Goal: Task Accomplishment & Management: Manage account settings

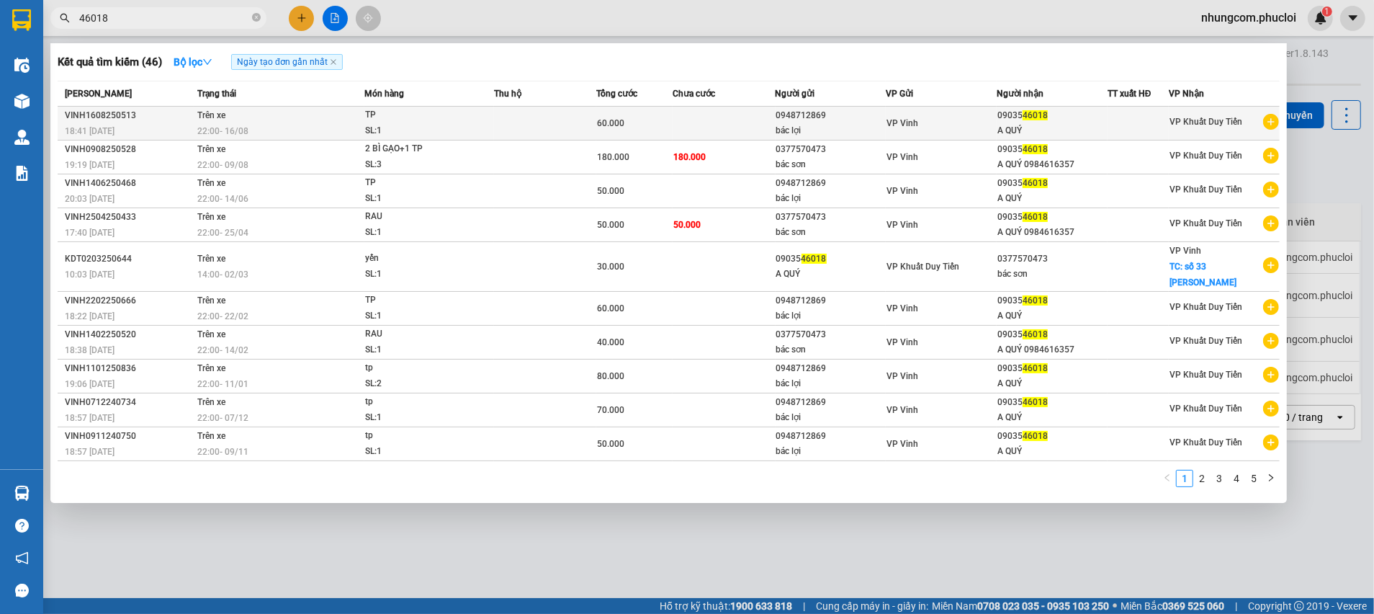
type input "46018"
click at [694, 119] on td at bounding box center [724, 124] width 102 height 34
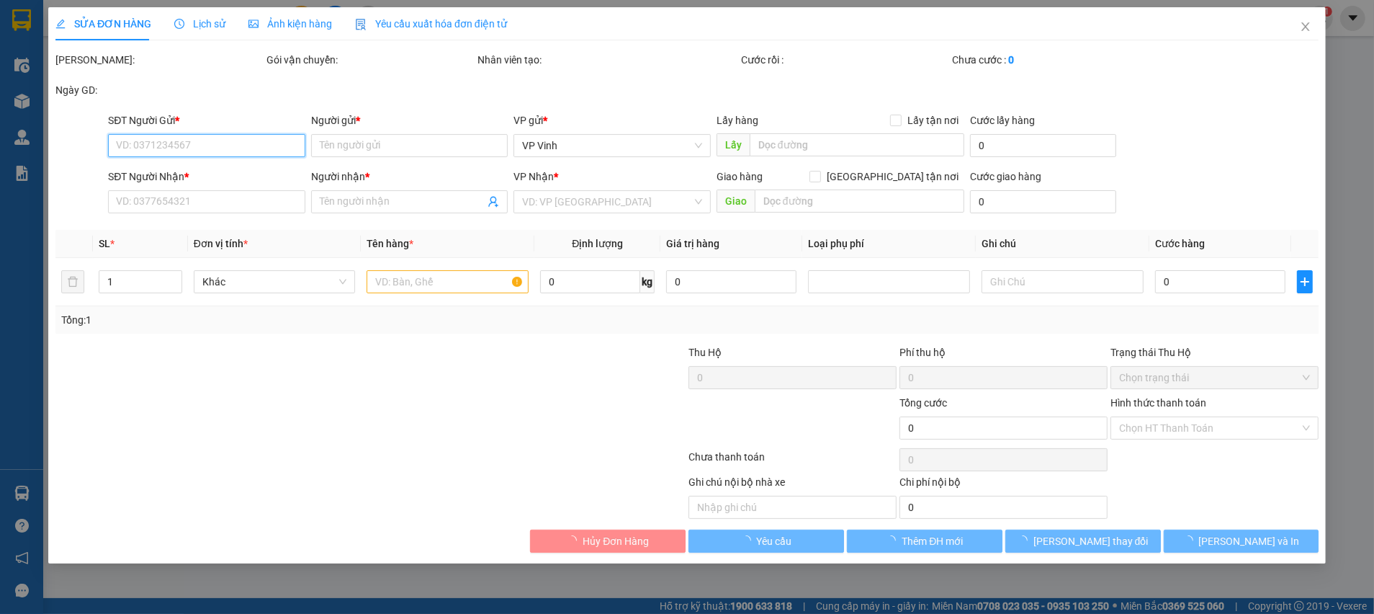
type input "0948712869"
type input "bác lợi"
type input "0903546018"
type input "A QUÝ"
type input "60.000"
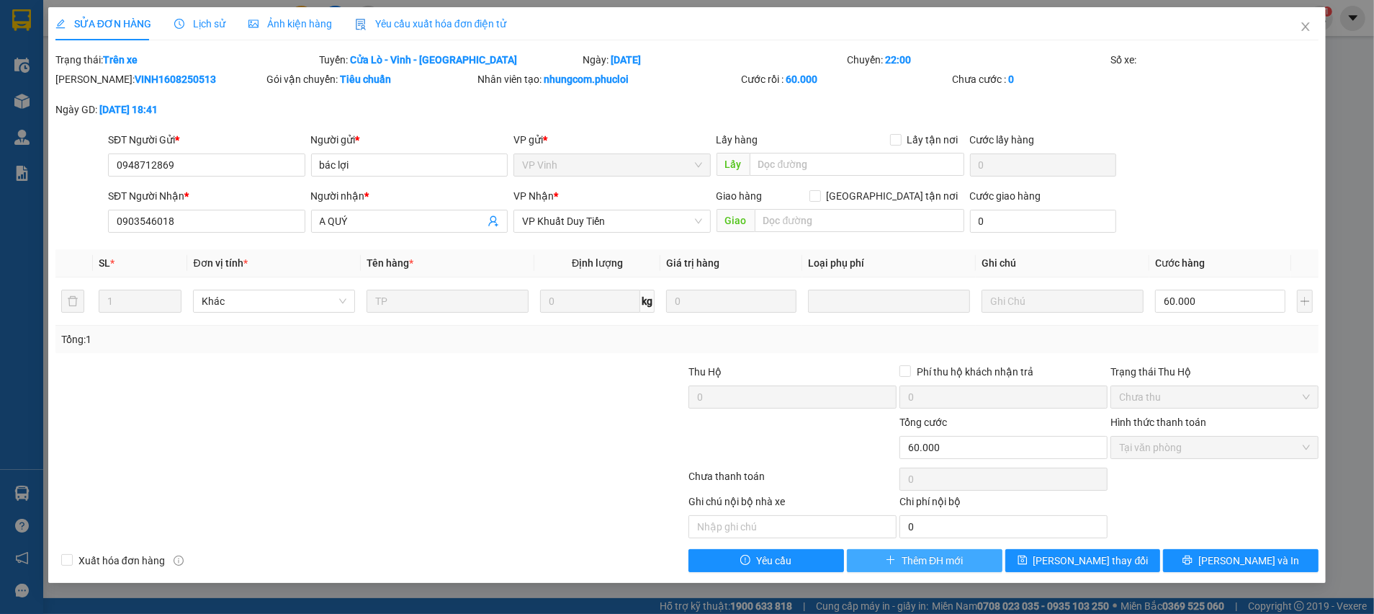
click at [921, 555] on span "Thêm ĐH mới" at bounding box center [932, 560] width 61 height 16
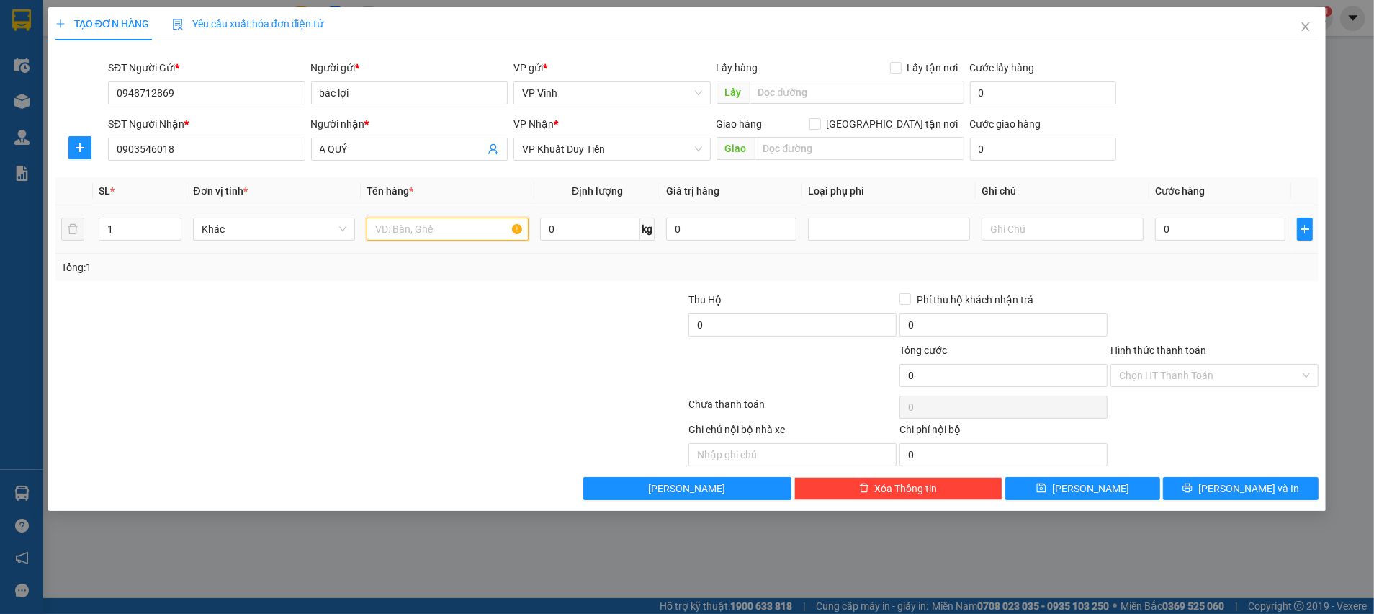
click at [408, 220] on input "text" at bounding box center [448, 229] width 162 height 23
type input "TP"
click at [1176, 229] on input "0" at bounding box center [1220, 229] width 130 height 23
type input "8"
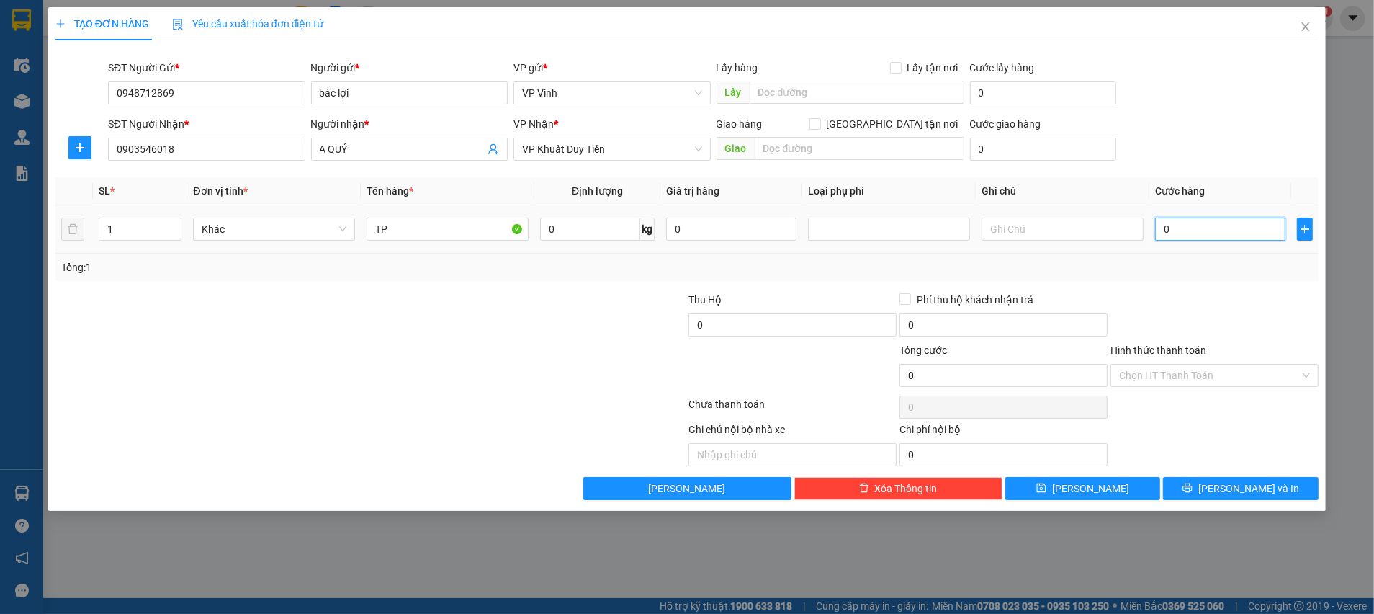
type input "8"
type input "0"
type input "07"
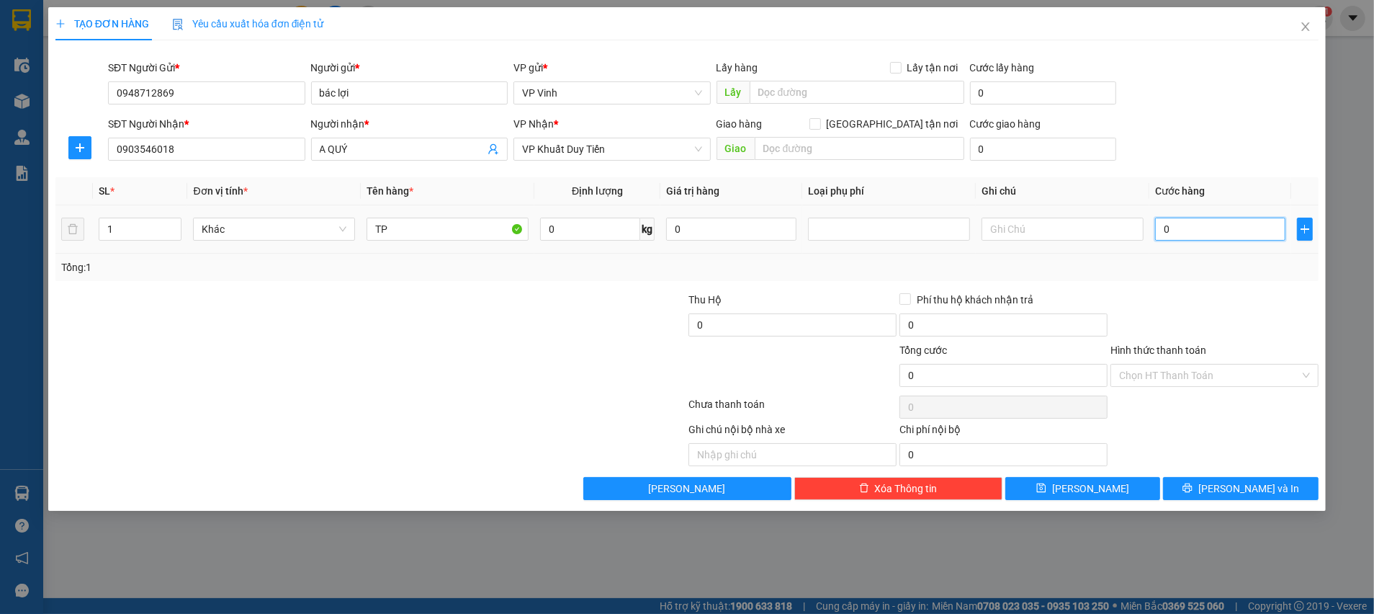
type input "7"
type input "070"
type input "70"
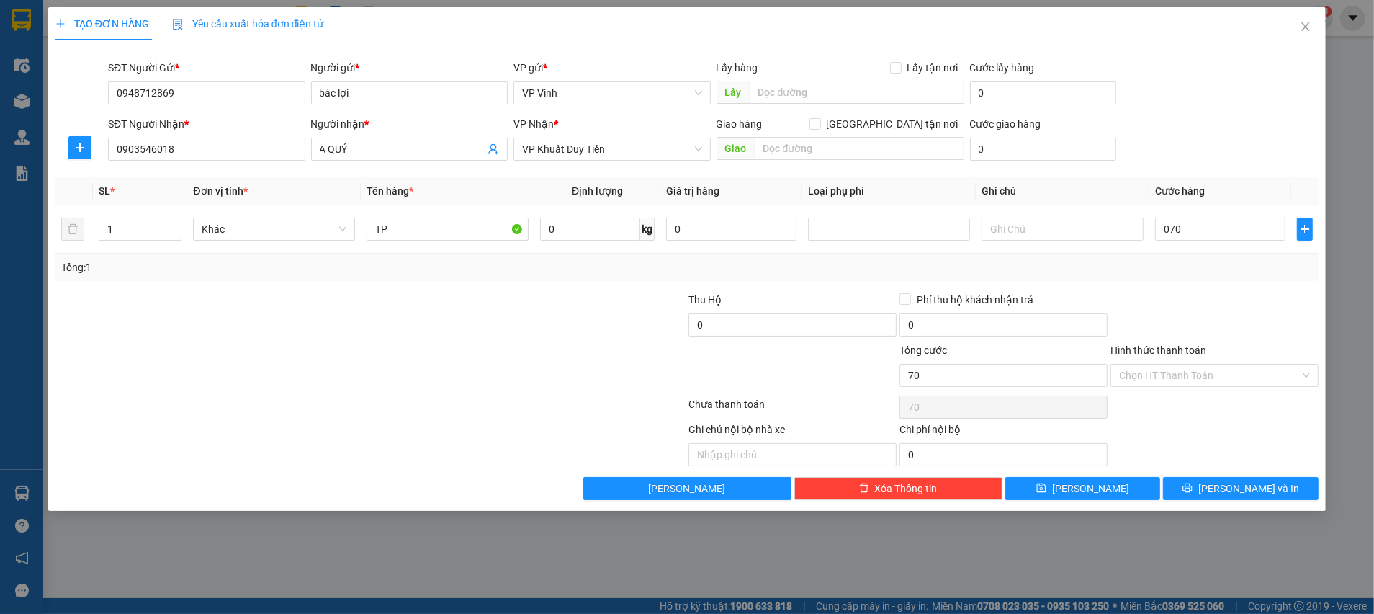
type input "70.000"
click at [1162, 281] on div "Transit Pickup Surcharge Ids Transit Deliver Surcharge Ids Transit Deliver Surc…" at bounding box center [686, 276] width 1263 height 448
click at [1161, 372] on input "Hình thức thanh toán" at bounding box center [1209, 375] width 181 height 22
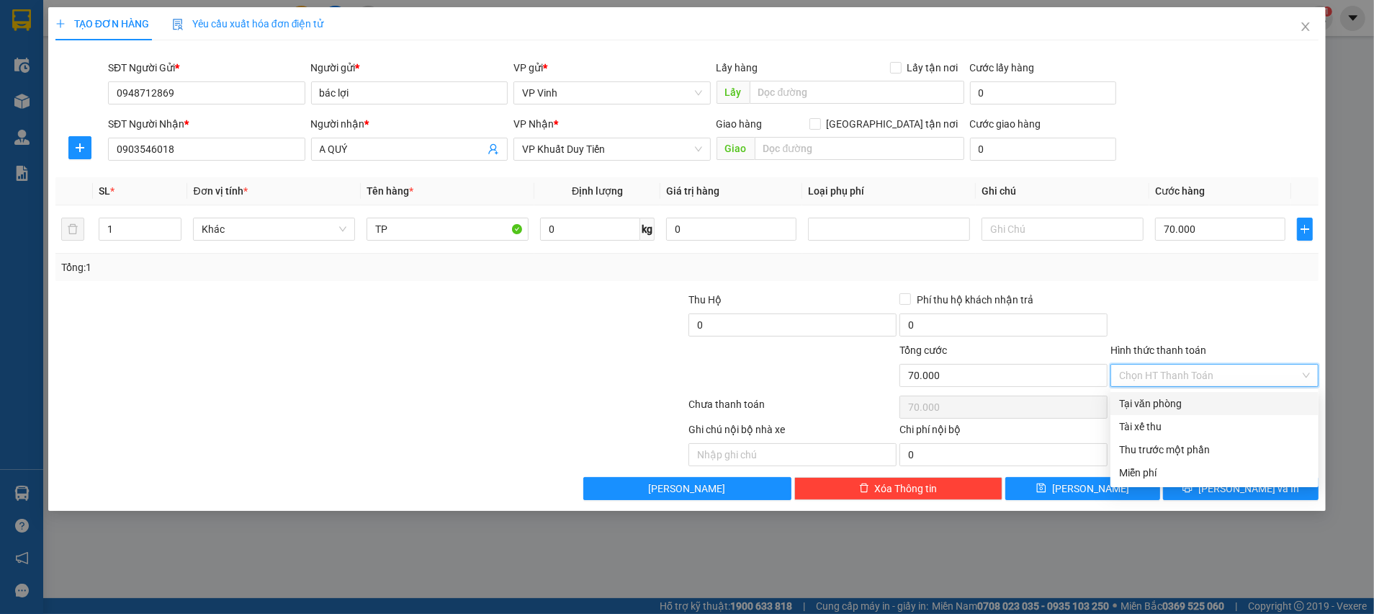
click at [1159, 401] on div "Tại văn phòng" at bounding box center [1214, 403] width 191 height 16
type input "0"
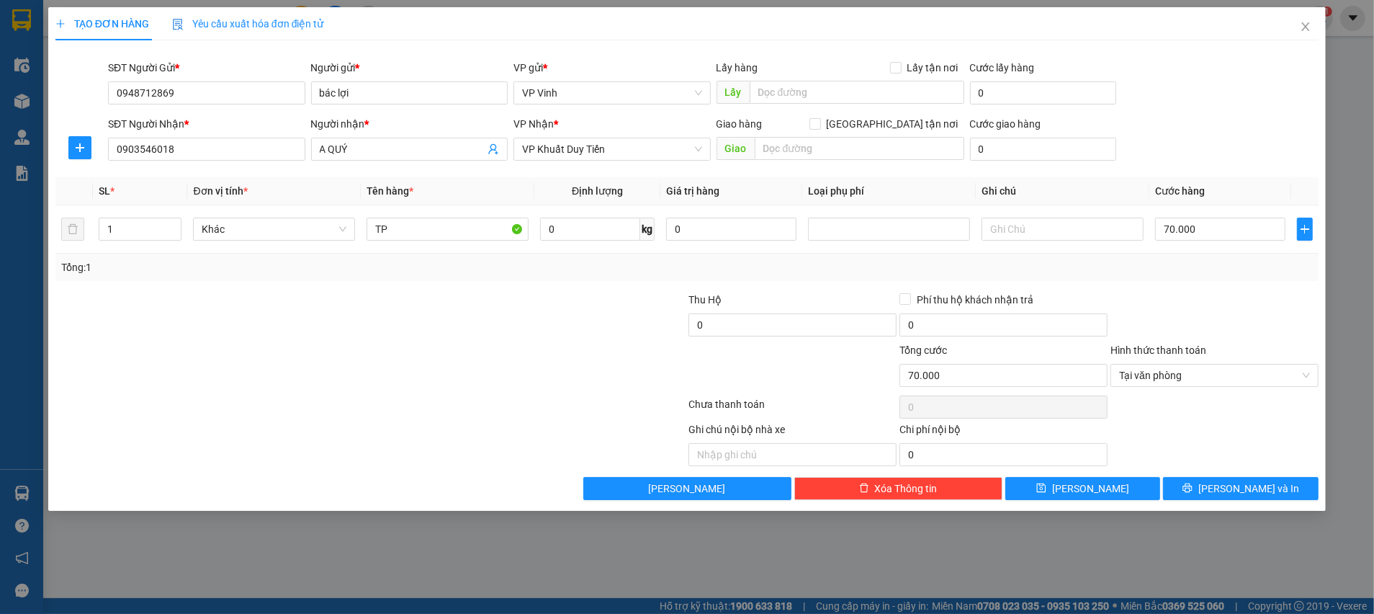
click at [1162, 277] on div "Tổng: 1" at bounding box center [686, 267] width 1263 height 27
click at [1208, 486] on button "Lưu và In" at bounding box center [1241, 488] width 156 height 23
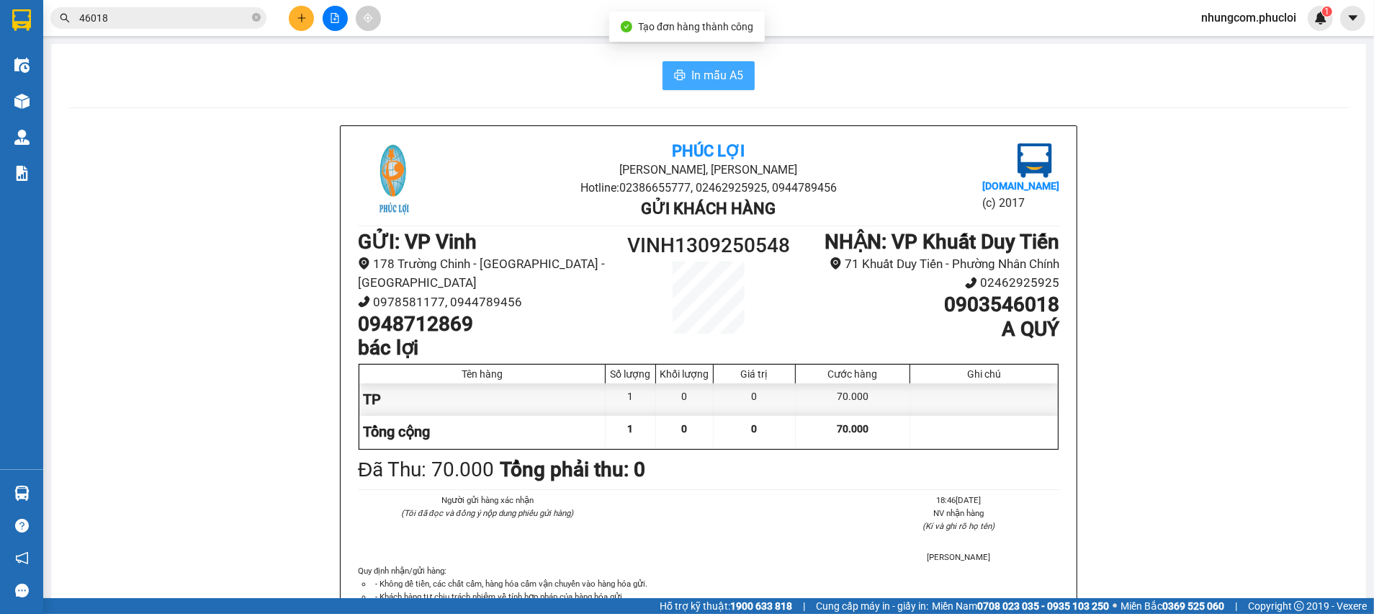
click at [717, 88] on button "In mẫu A5" at bounding box center [709, 75] width 92 height 29
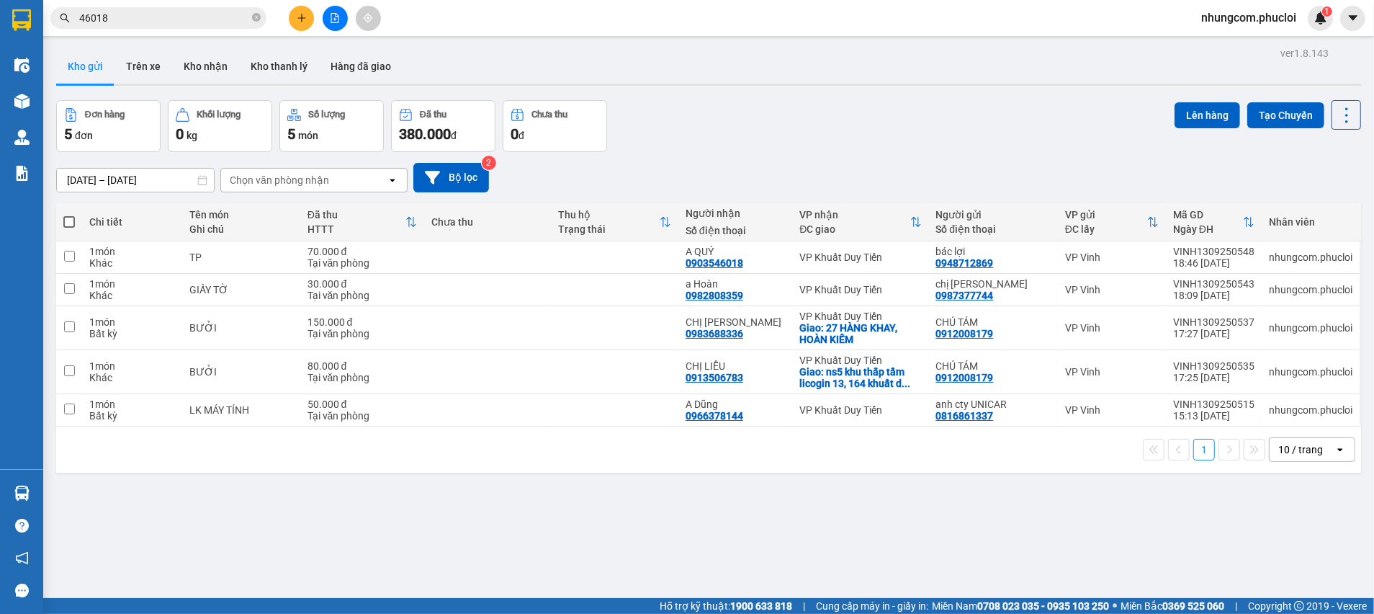
click at [893, 153] on div "09/09/2025 – 13/09/2025 Press the down arrow key to interact with the calendar …" at bounding box center [708, 177] width 1305 height 51
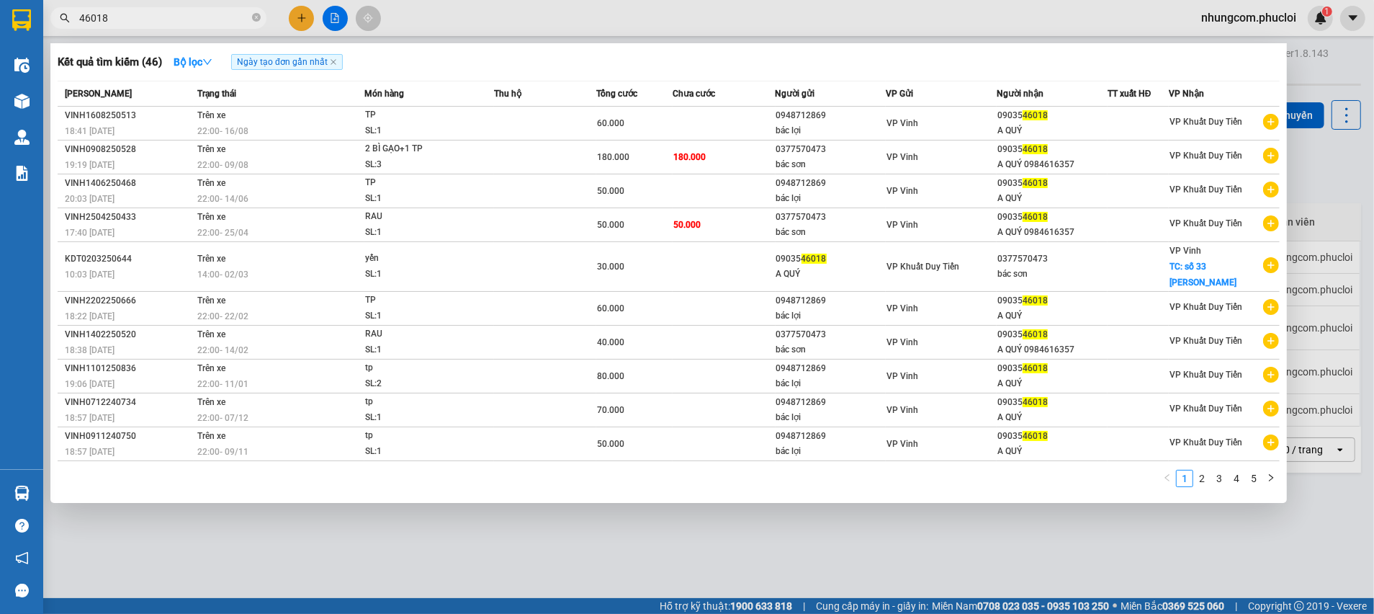
click at [218, 20] on input "46018" at bounding box center [164, 18] width 170 height 16
click at [216, 19] on input "46018" at bounding box center [164, 18] width 170 height 16
click at [259, 12] on span at bounding box center [256, 19] width 9 height 14
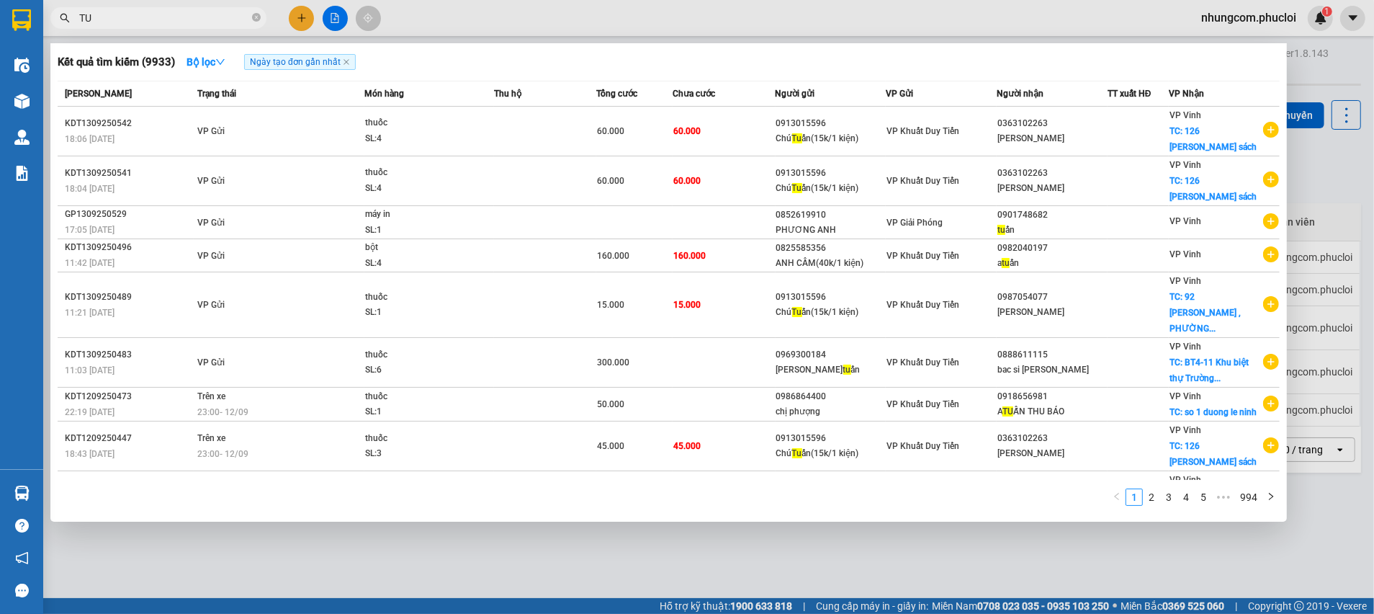
type input "T"
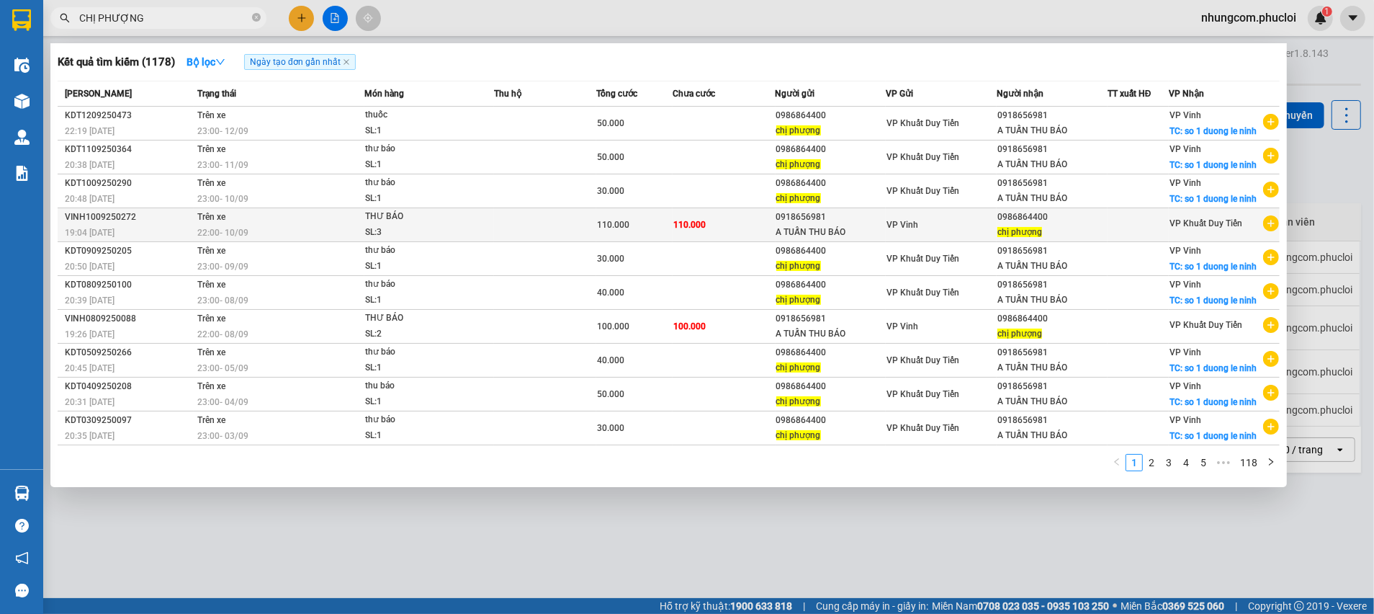
type input "CHỊ PHƯỢNG"
click at [629, 225] on div "110.000" at bounding box center [635, 225] width 76 height 16
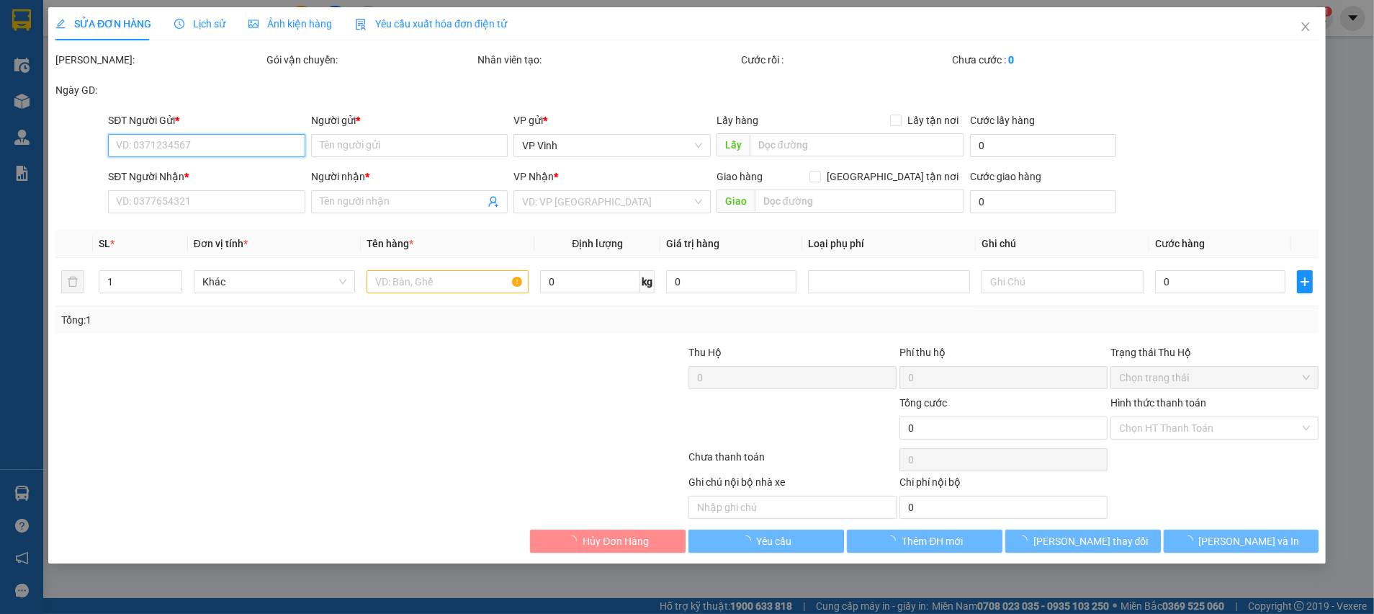
type input "0918656981"
type input "A TUẤN THU BÁO"
type input "0986864400"
type input "chị phượng"
type input "110.000"
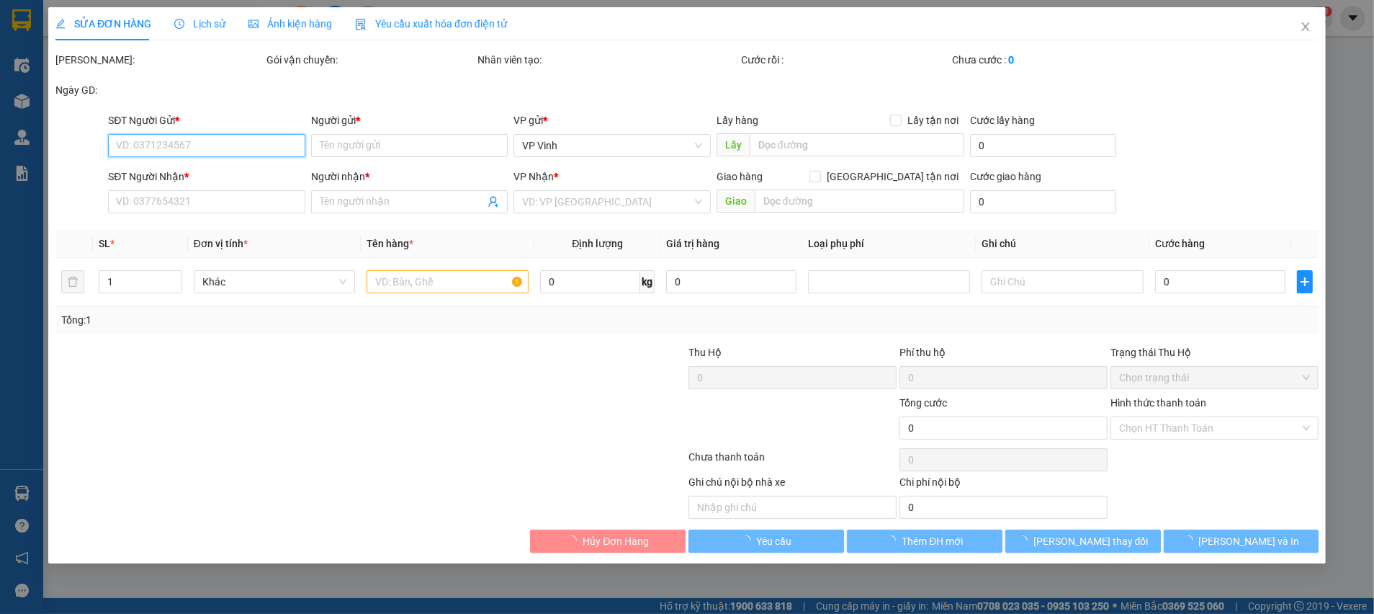
type input "110.000"
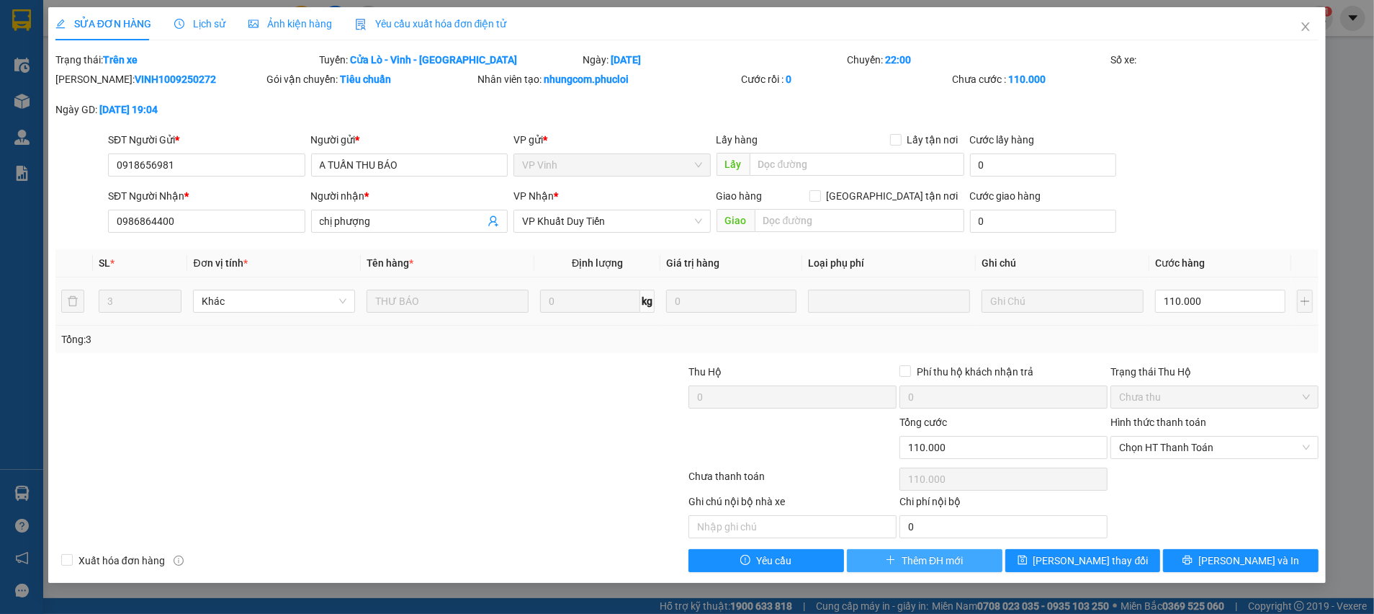
click at [902, 561] on span "Thêm ĐH mới" at bounding box center [932, 560] width 61 height 16
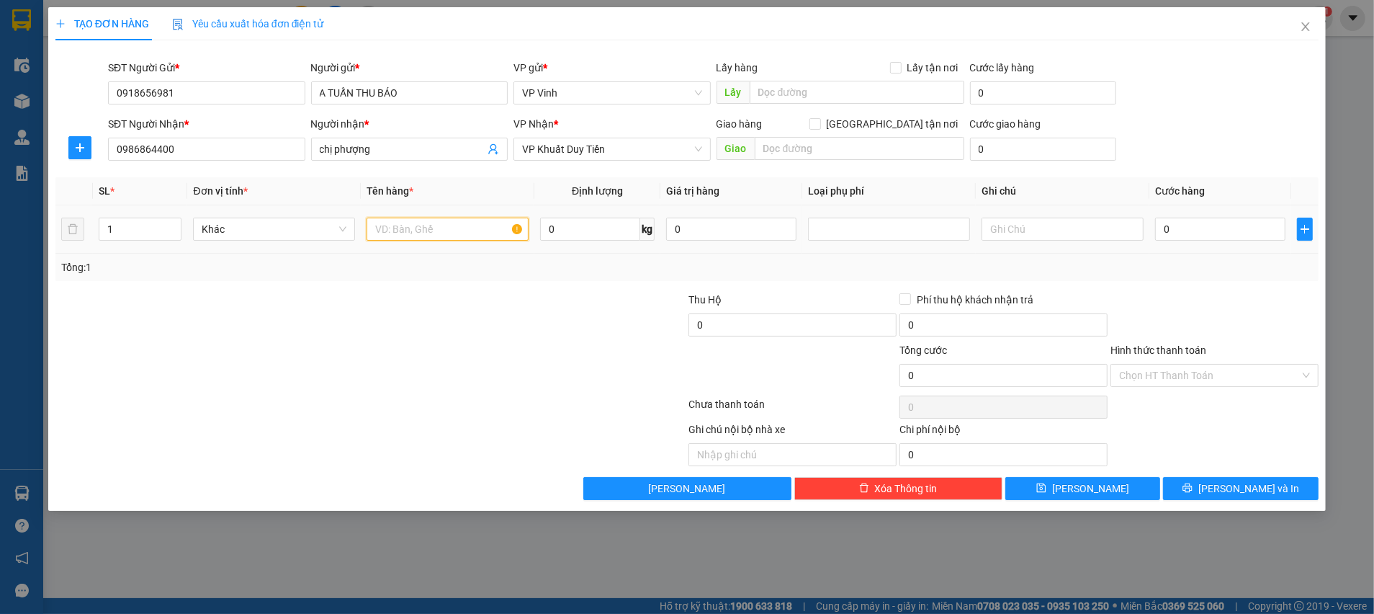
click at [475, 228] on input "text" at bounding box center [448, 229] width 162 height 23
type input "THƯ BÁO"
click at [1238, 234] on input "0" at bounding box center [1220, 229] width 130 height 23
type input "4"
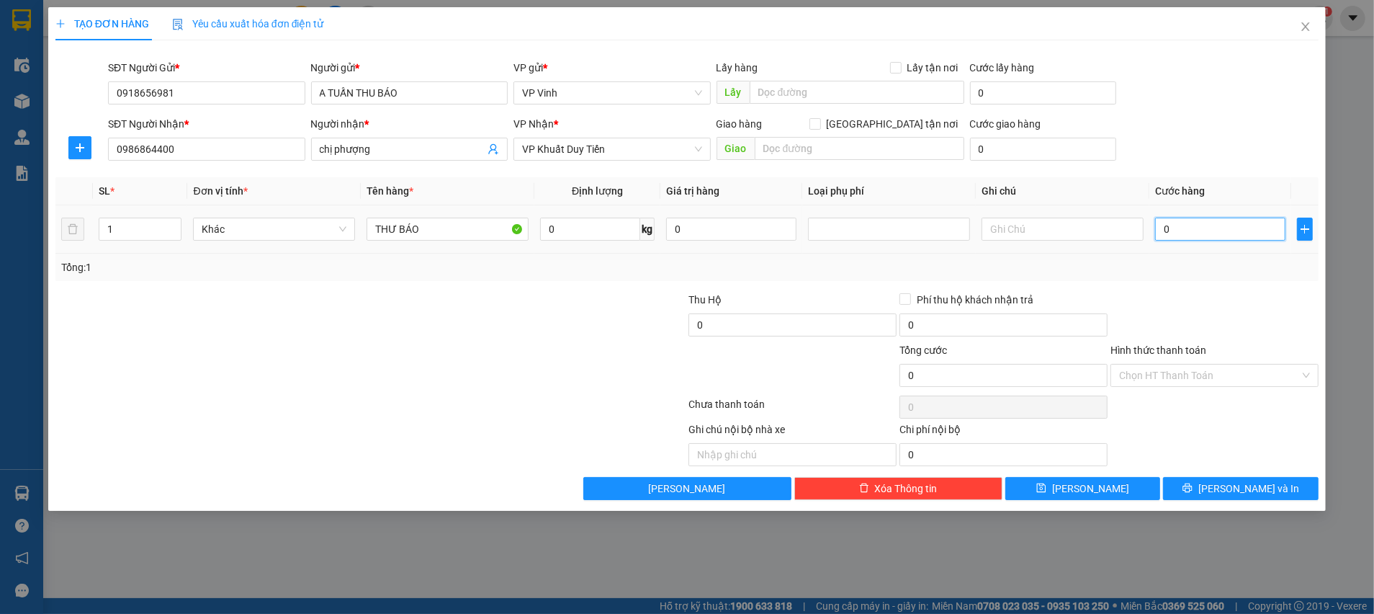
type input "4"
type input "40"
type input "40.000"
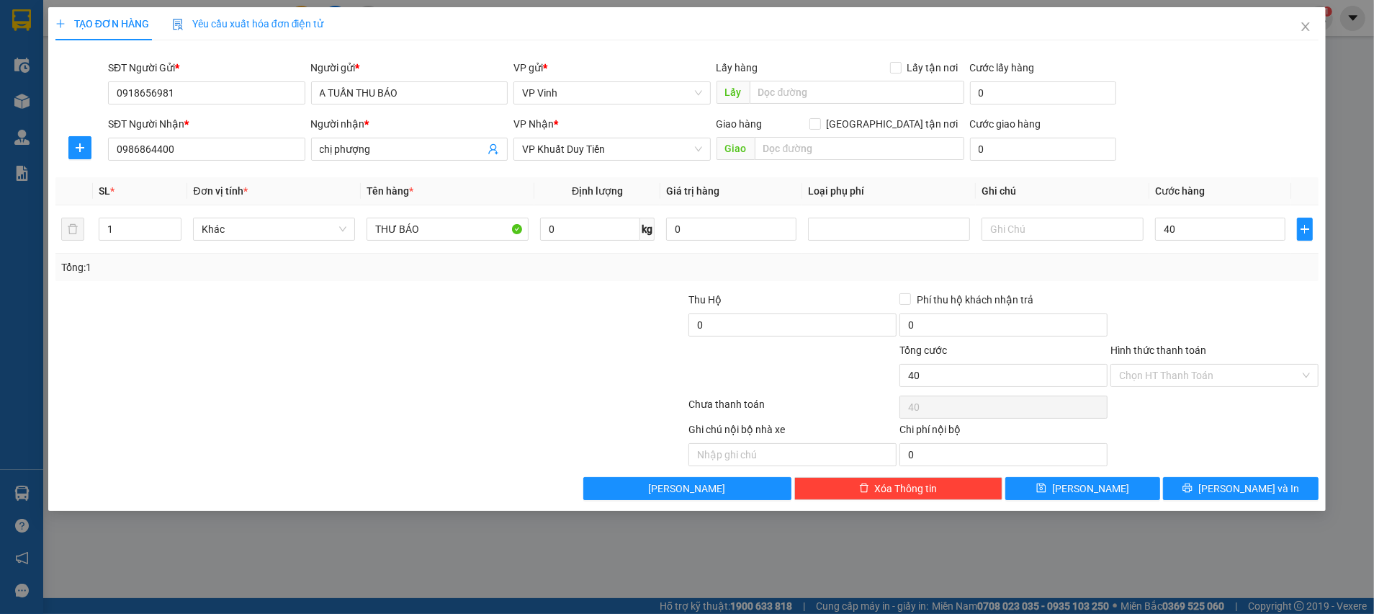
type input "40.000"
drag, startPoint x: 1203, startPoint y: 299, endPoint x: 1193, endPoint y: 301, distance: 10.3
click at [1202, 298] on div at bounding box center [1214, 317] width 211 height 50
drag, startPoint x: 1188, startPoint y: 281, endPoint x: 1196, endPoint y: 288, distance: 10.2
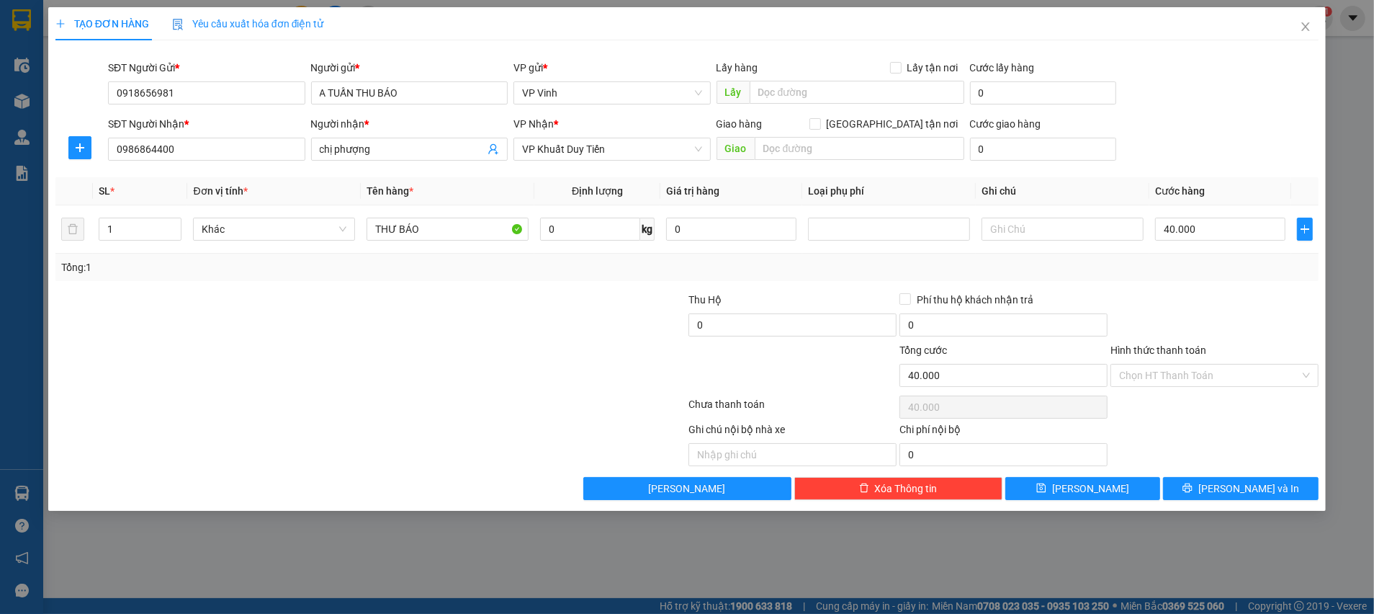
click at [1190, 282] on div "Transit Pickup Surcharge Ids Transit Deliver Surcharge Ids Transit Deliver Surc…" at bounding box center [686, 276] width 1263 height 448
click at [1212, 416] on div "Chọn HT Thanh Toán" at bounding box center [1214, 407] width 211 height 29
click at [1171, 241] on div "40.000" at bounding box center [1220, 229] width 130 height 29
click at [1173, 238] on input "40.000" at bounding box center [1220, 229] width 130 height 23
type input "3"
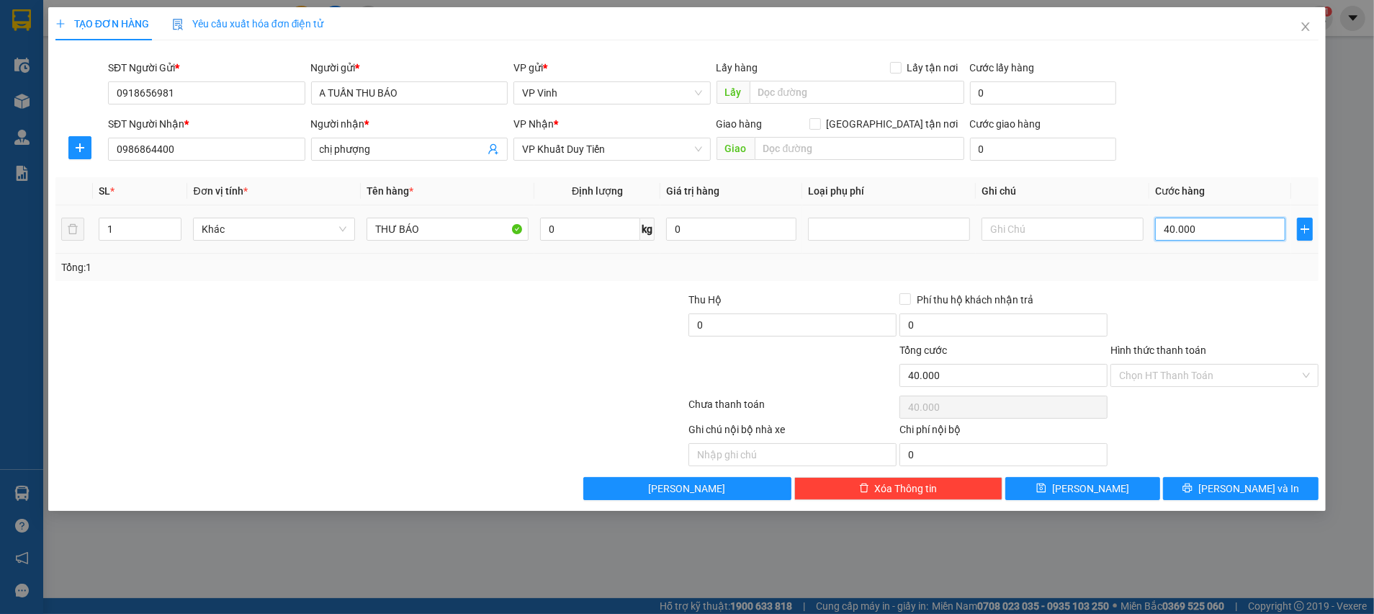
type input "3"
type input "30"
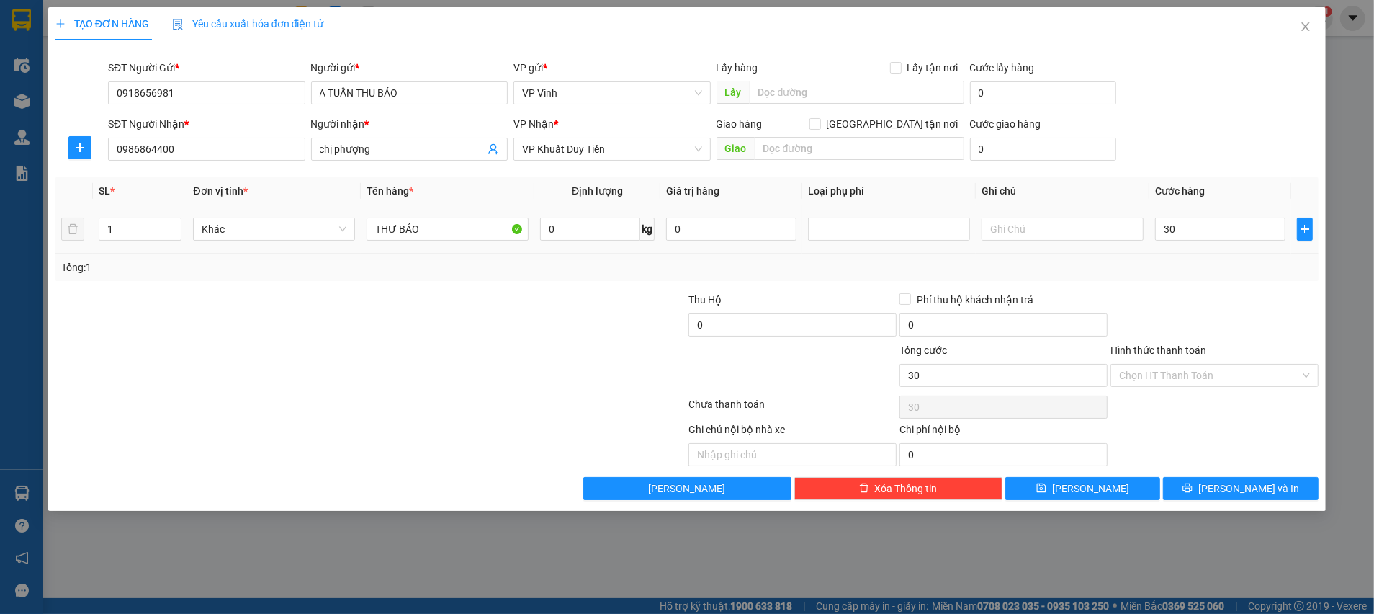
type input "30.000"
click at [1193, 286] on div "Transit Pickup Surcharge Ids Transit Deliver Surcharge Ids Transit Deliver Surc…" at bounding box center [686, 276] width 1263 height 448
click at [1173, 321] on div at bounding box center [1214, 317] width 211 height 50
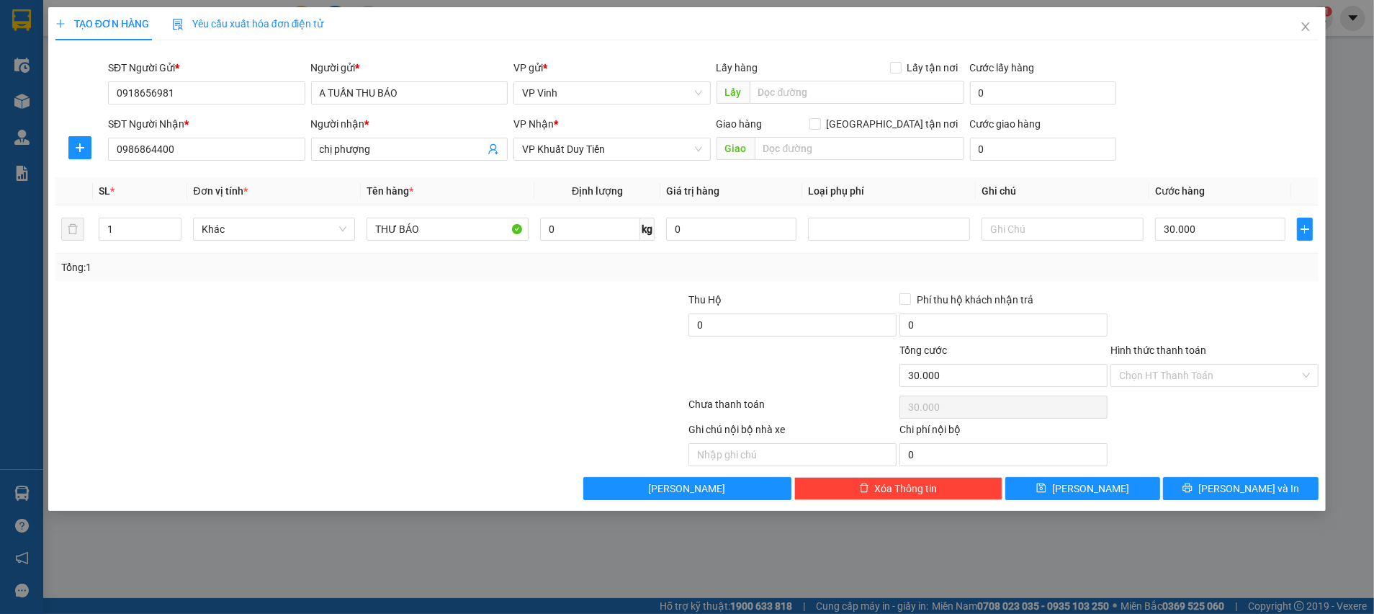
click at [1188, 426] on div "Ghi chú nội bộ nhà xe Chi phí nội bộ 0" at bounding box center [687, 443] width 1266 height 45
click at [1212, 475] on div "Transit Pickup Surcharge Ids Transit Deliver Surcharge Ids Transit Deliver Surc…" at bounding box center [686, 276] width 1263 height 448
click at [1193, 485] on icon "printer" at bounding box center [1187, 487] width 9 height 9
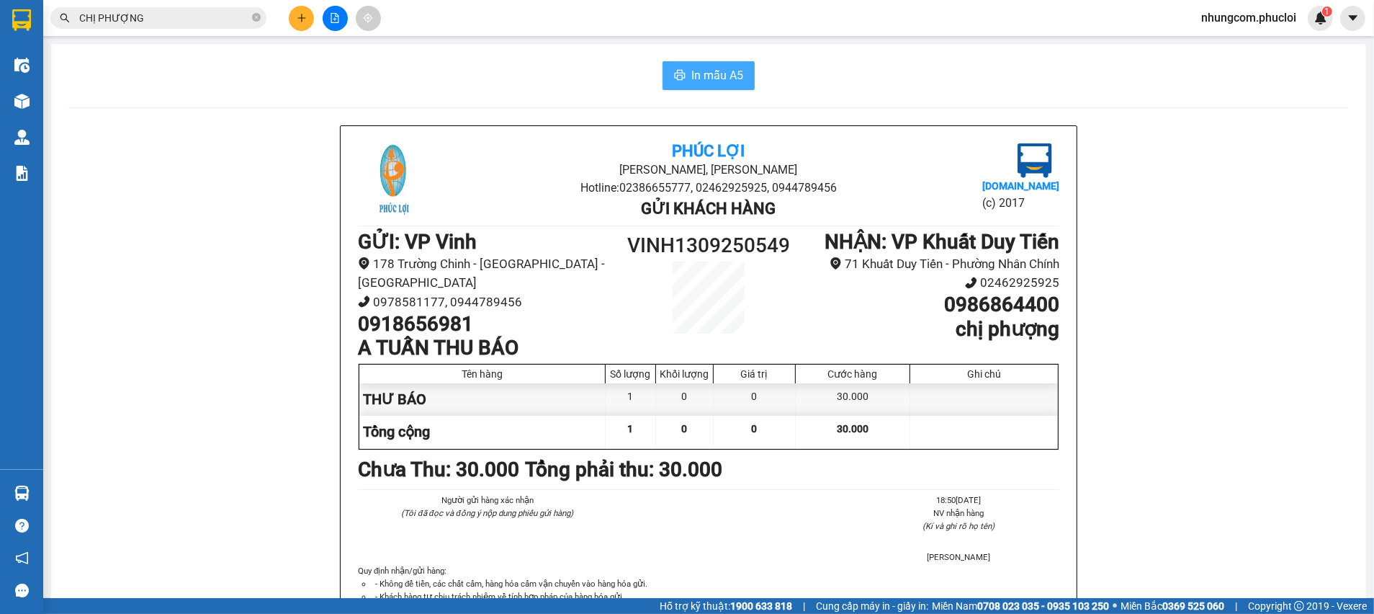
click at [691, 77] on span "In mẫu A5" at bounding box center [717, 75] width 52 height 18
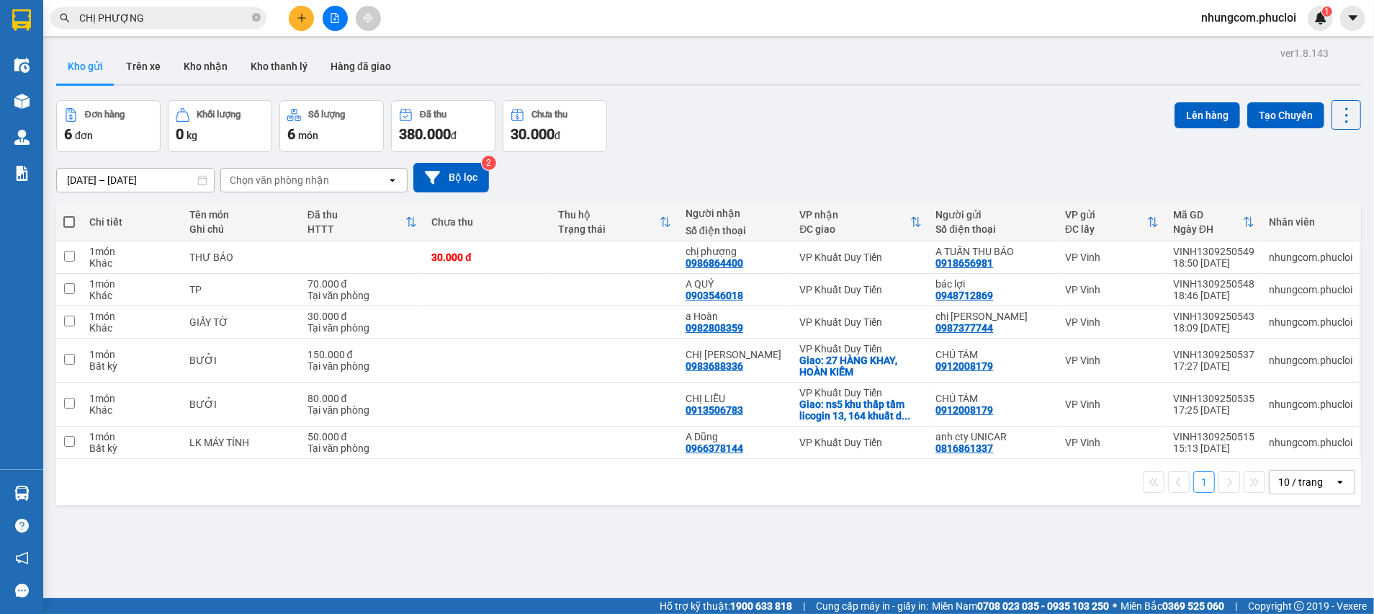
click at [888, 147] on div "Đơn hàng 6 đơn Khối lượng 0 kg Số lượng 6 món Đã thu 380.000 đ Chưa thu 30.000 …" at bounding box center [708, 126] width 1305 height 52
click at [882, 124] on div "Đơn hàng 6 đơn Khối lượng 0 kg Số lượng 6 món Đã thu 380.000 đ Chưa thu 30.000 …" at bounding box center [708, 126] width 1305 height 52
click at [632, 563] on div "ver 1.8.143 Kho gửi Trên xe Kho nhận Kho thanh lý Hàng đã giao Đơn hàng 6 đơn K…" at bounding box center [708, 350] width 1317 height 614
drag, startPoint x: 771, startPoint y: 153, endPoint x: 773, endPoint y: 168, distance: 14.6
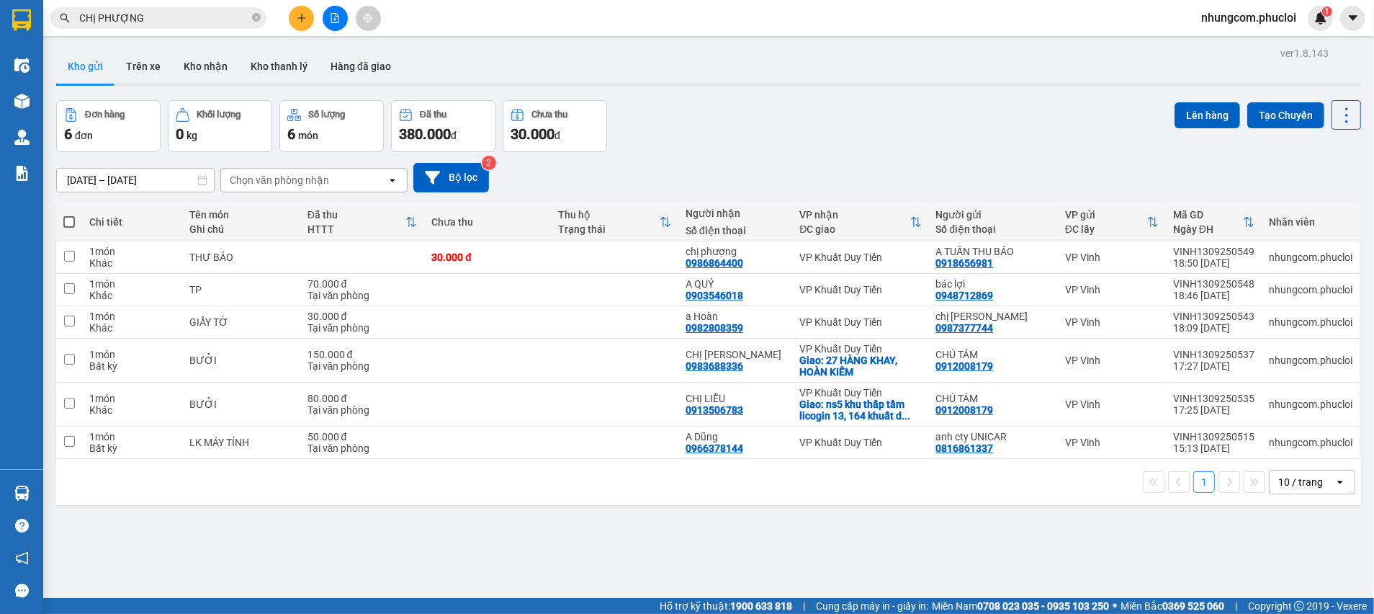
click at [774, 154] on div "09/09/2025 – 13/09/2025 Press the down arrow key to interact with the calendar …" at bounding box center [708, 177] width 1305 height 51
click at [768, 508] on div "ver 1.8.143 Kho gửi Trên xe Kho nhận Kho thanh lý Hàng đã giao Đơn hàng 6 đơn K…" at bounding box center [708, 350] width 1317 height 614
click at [1271, 256] on icon at bounding box center [1276, 257] width 10 height 10
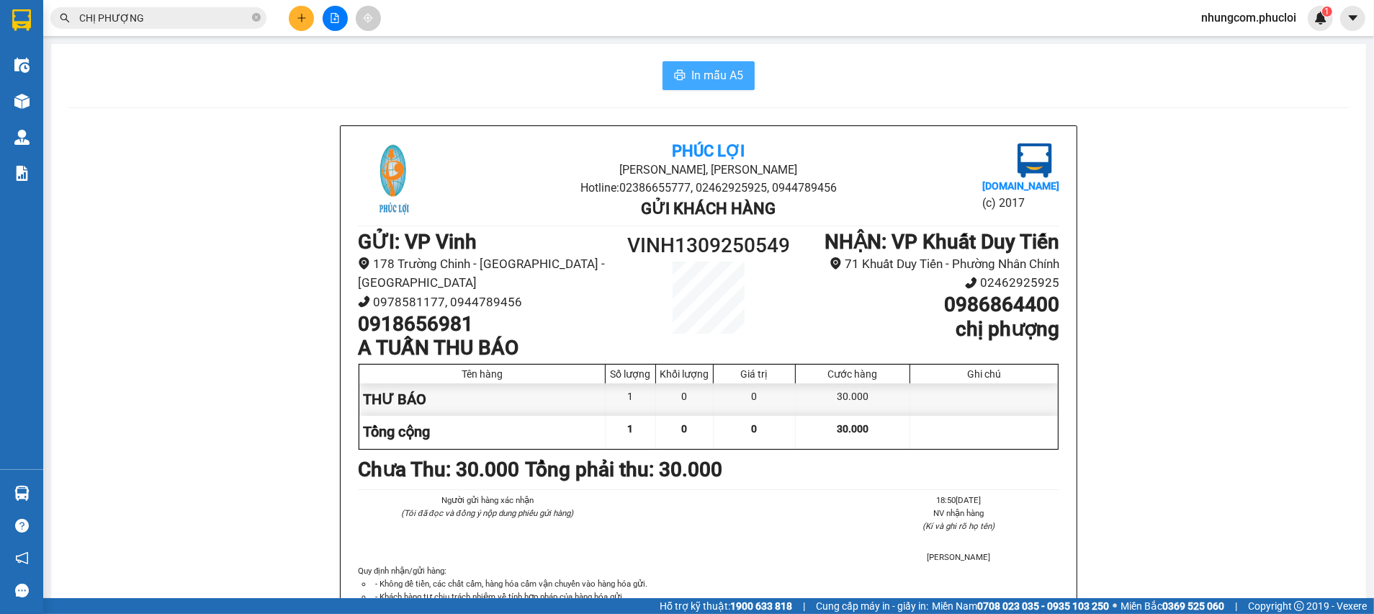
click at [722, 68] on span "In mẫu A5" at bounding box center [717, 75] width 52 height 18
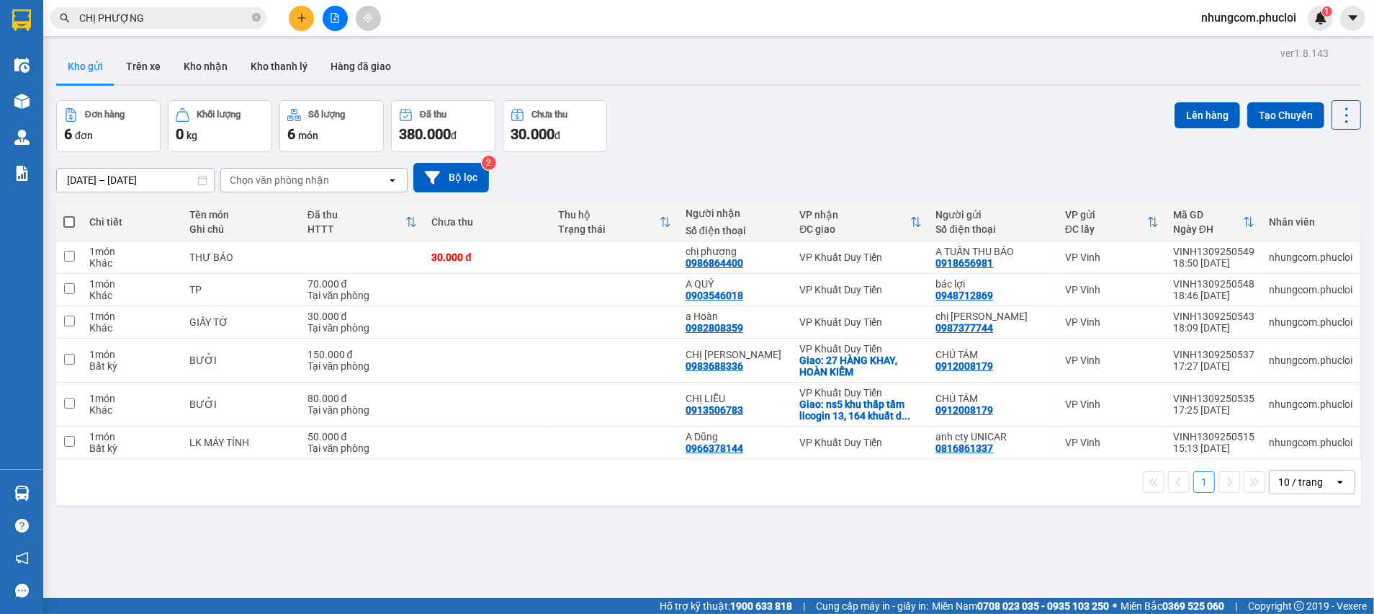
click at [942, 160] on div "09/09/2025 – 13/09/2025 Press the down arrow key to interact with the calendar …" at bounding box center [708, 177] width 1305 height 51
click at [910, 155] on div "09/09/2025 – 13/09/2025 Press the down arrow key to interact with the calendar …" at bounding box center [708, 177] width 1305 height 51
click at [1040, 103] on div "Đơn hàng 6 đơn Khối lượng 0 kg Số lượng 6 món Đã thu 380.000 đ Chưa thu 30.000 …" at bounding box center [708, 126] width 1305 height 52
click at [1271, 256] on icon at bounding box center [1276, 257] width 10 height 10
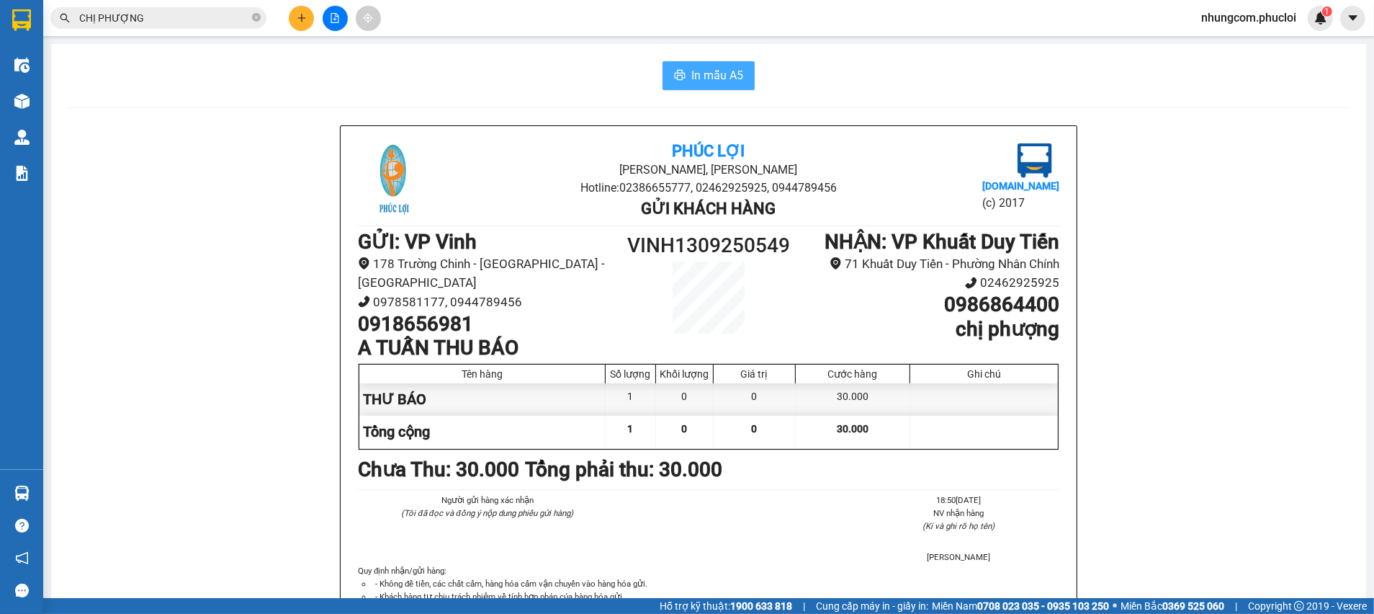
click at [719, 84] on span "In mẫu A5" at bounding box center [717, 75] width 52 height 18
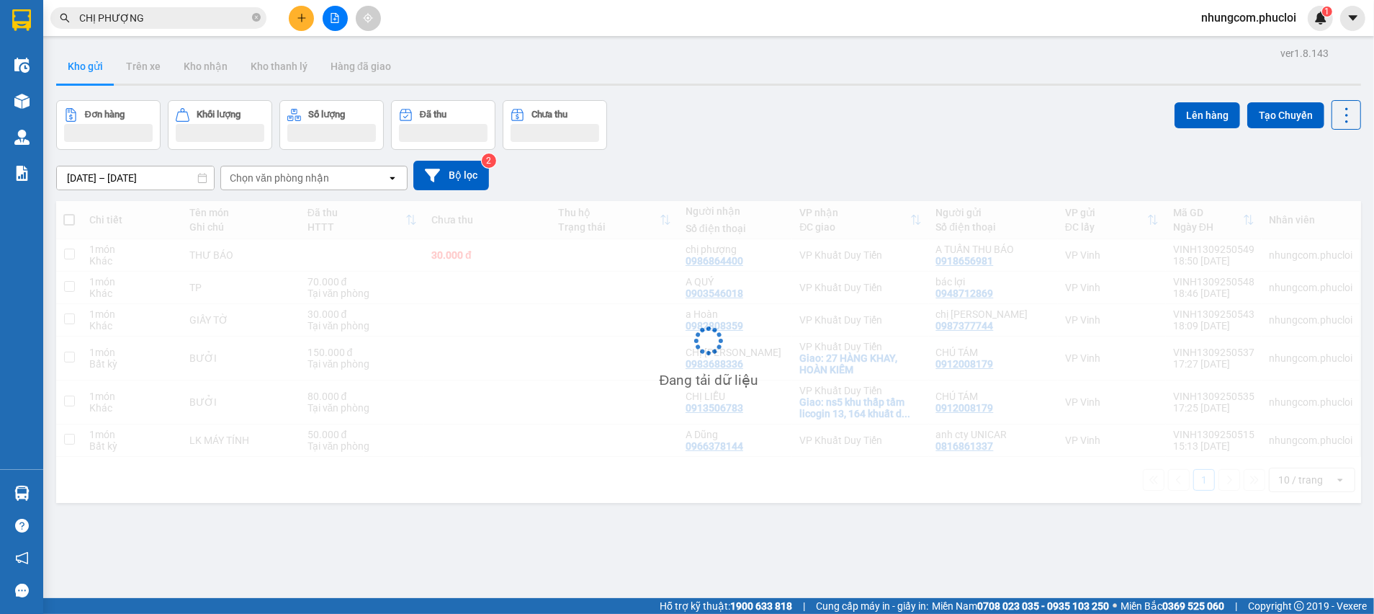
click at [778, 145] on div "Đơn hàng Khối lượng Số lượng Đã thu Chưa thu Lên hàng Tạo Chuyến" at bounding box center [708, 125] width 1305 height 50
click at [799, 112] on div "Đơn hàng Khối lượng Số lượng Đã thu Chưa thu Lên hàng Tạo Chuyến" at bounding box center [708, 125] width 1305 height 50
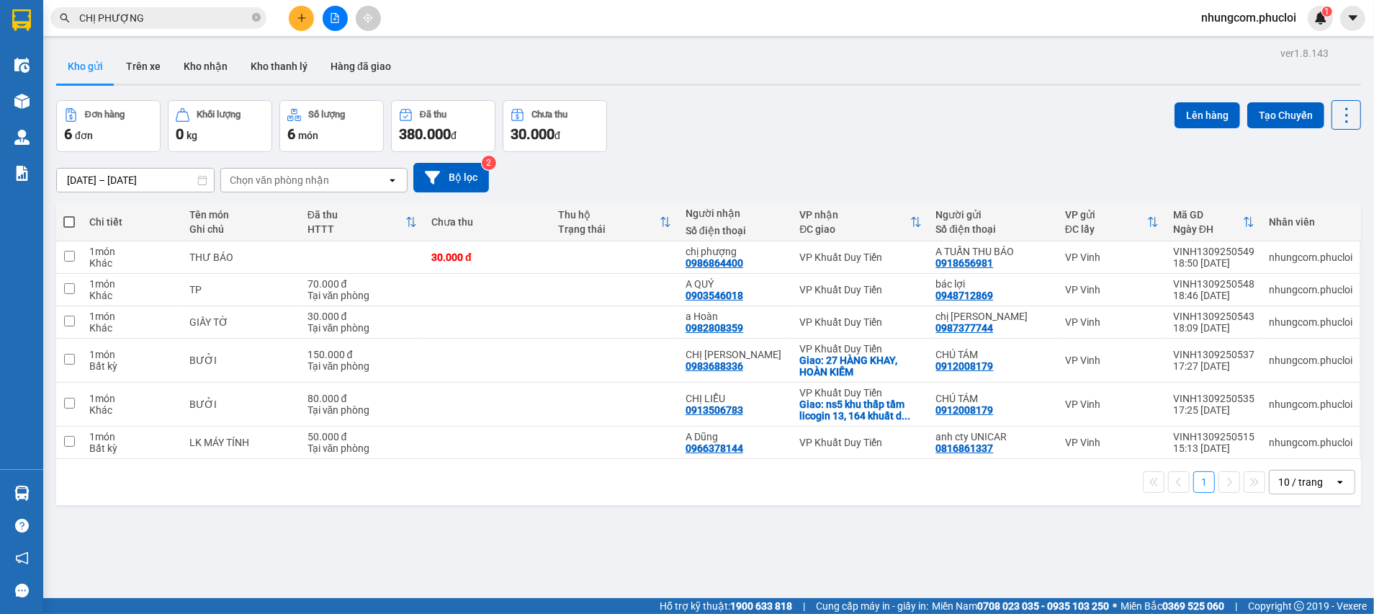
click at [543, 593] on div "ver 1.8.143 Kho gửi Trên xe Kho nhận Kho thanh lý Hàng đã giao Đơn hàng 6 đơn K…" at bounding box center [708, 350] width 1317 height 614
drag, startPoint x: 442, startPoint y: 588, endPoint x: 411, endPoint y: 596, distance: 32.2
click at [431, 591] on div "ver 1.8.143 Kho gửi Trên xe Kho nhận Kho thanh lý Hàng đã giao Đơn hàng 6 đơn K…" at bounding box center [708, 350] width 1317 height 614
click at [697, 143] on div "Đơn hàng 6 đơn Khối lượng 0 kg Số lượng 6 món Đã thu 380.000 đ Chưa thu 30.000 …" at bounding box center [708, 126] width 1305 height 52
click at [762, 145] on div "Đơn hàng 6 đơn Khối lượng 0 kg Số lượng 6 món Đã thu 380.000 đ Chưa thu 30.000 …" at bounding box center [708, 126] width 1305 height 52
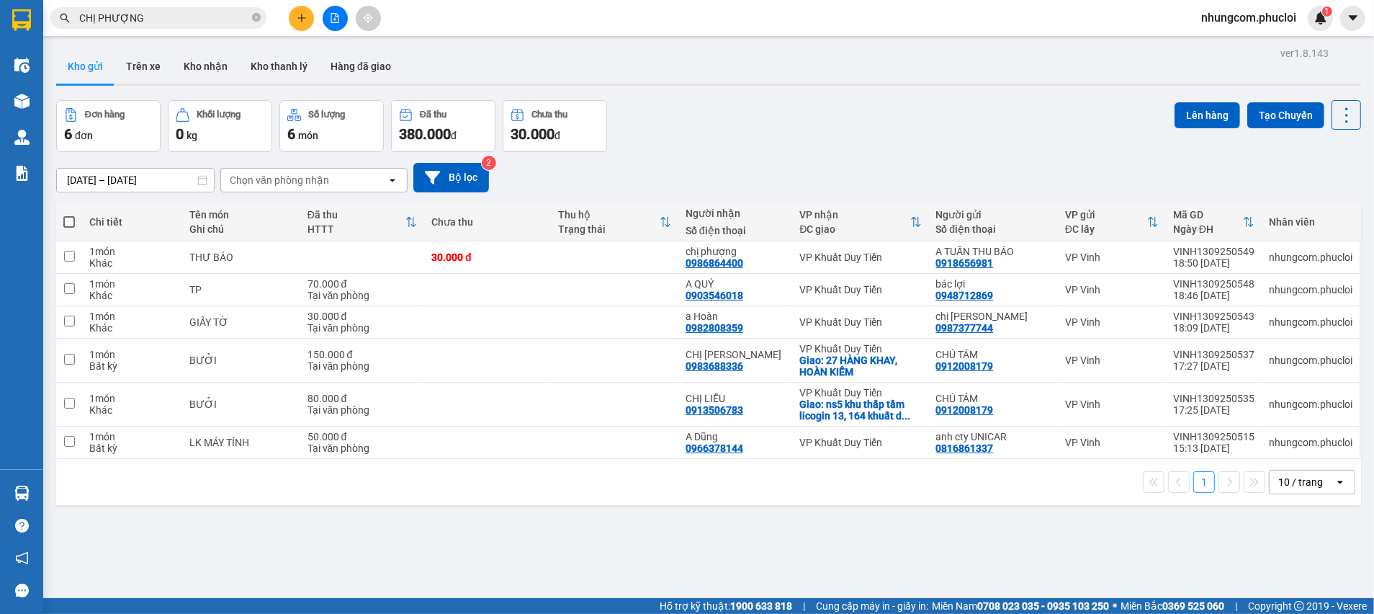
click at [339, 14] on icon "file-add" at bounding box center [335, 18] width 10 height 10
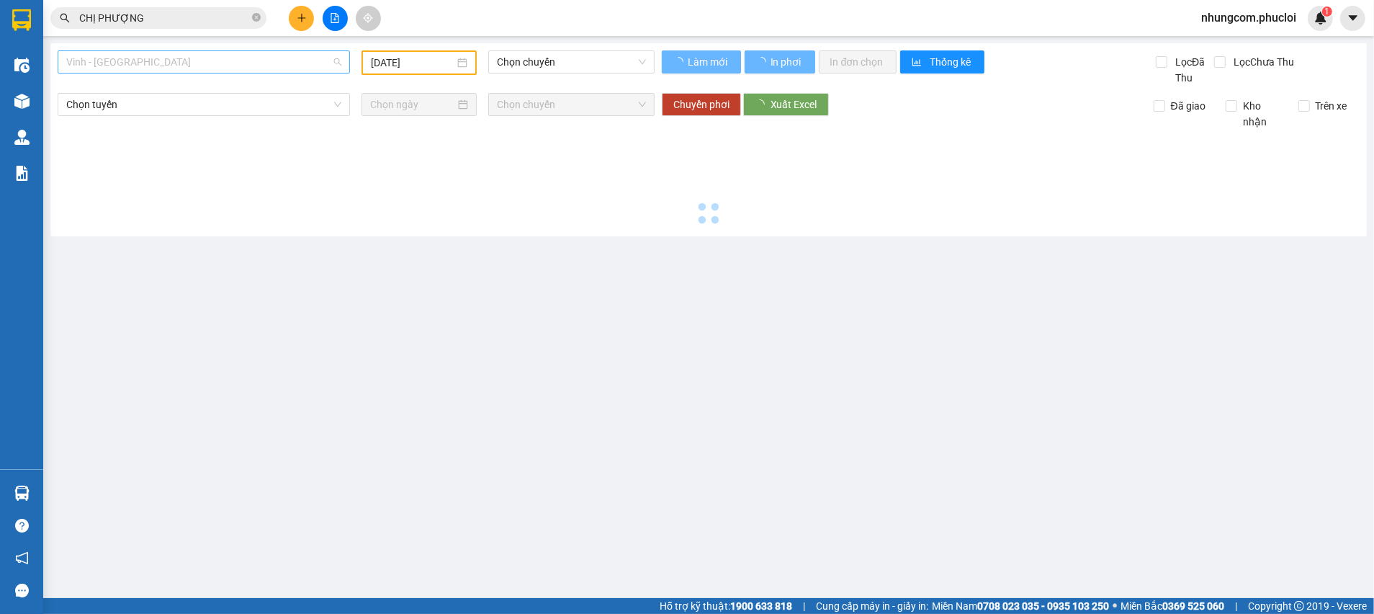
click at [205, 61] on span "Vinh - Hà Tĩnh" at bounding box center [203, 62] width 275 height 22
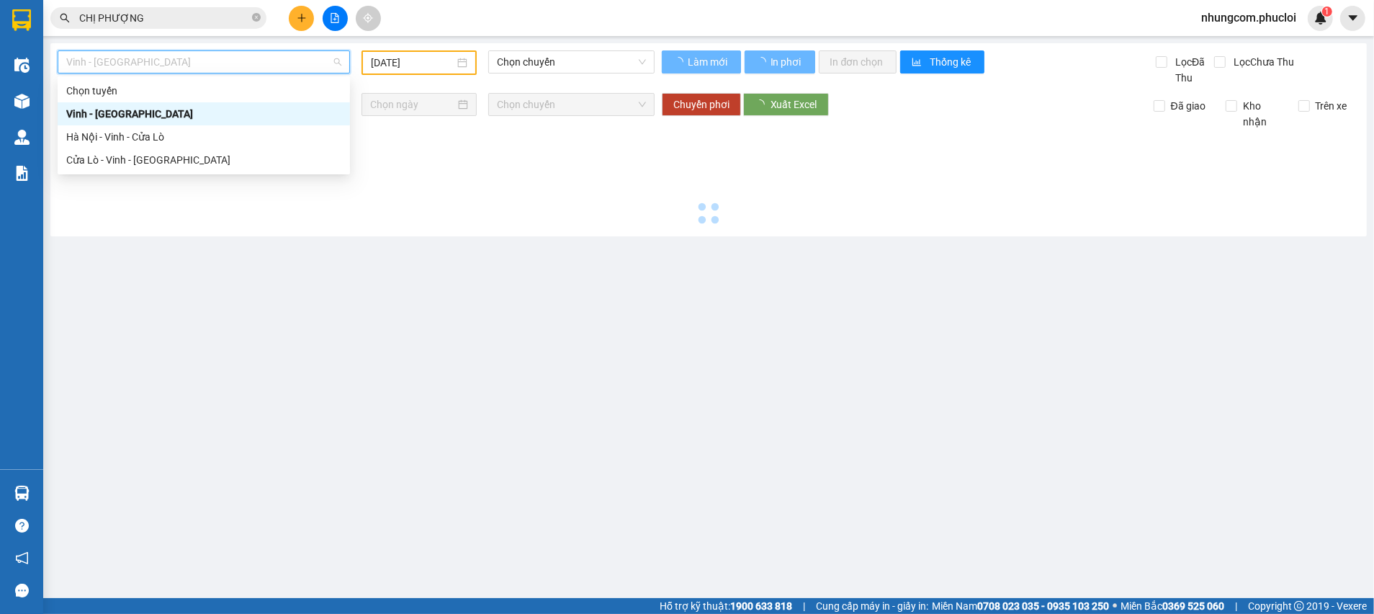
type input "13/09/2025"
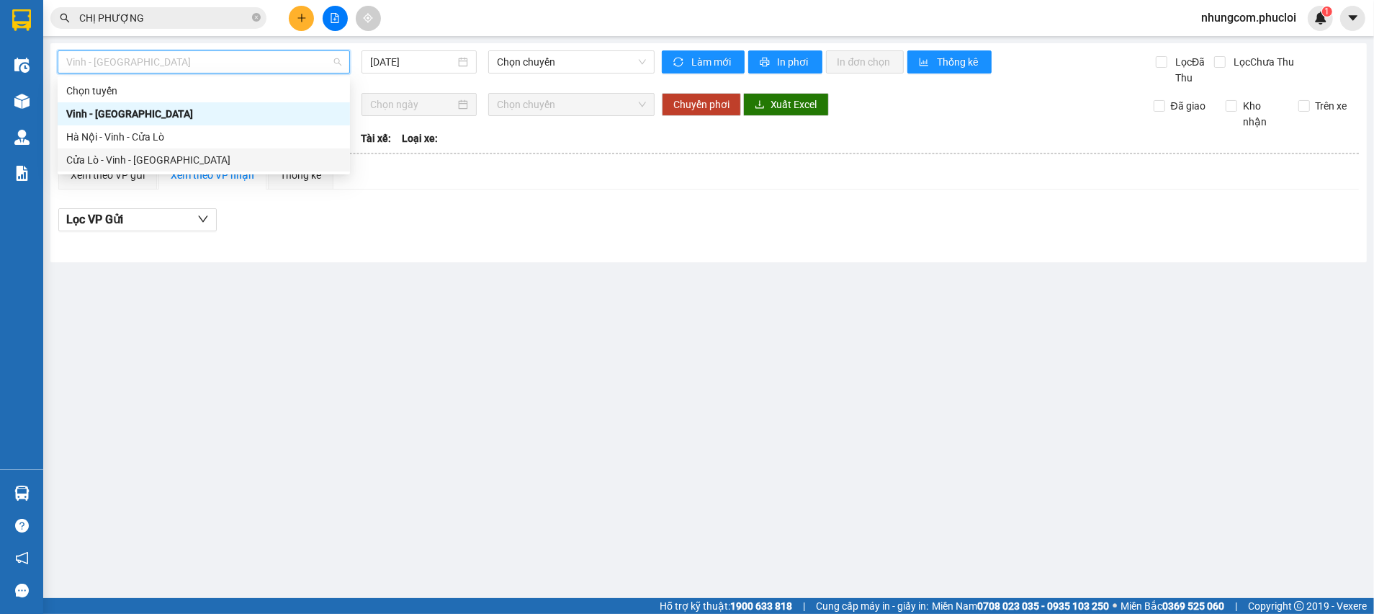
click at [164, 155] on div "Cửa Lò - Vinh - Hà Nội" at bounding box center [203, 160] width 275 height 16
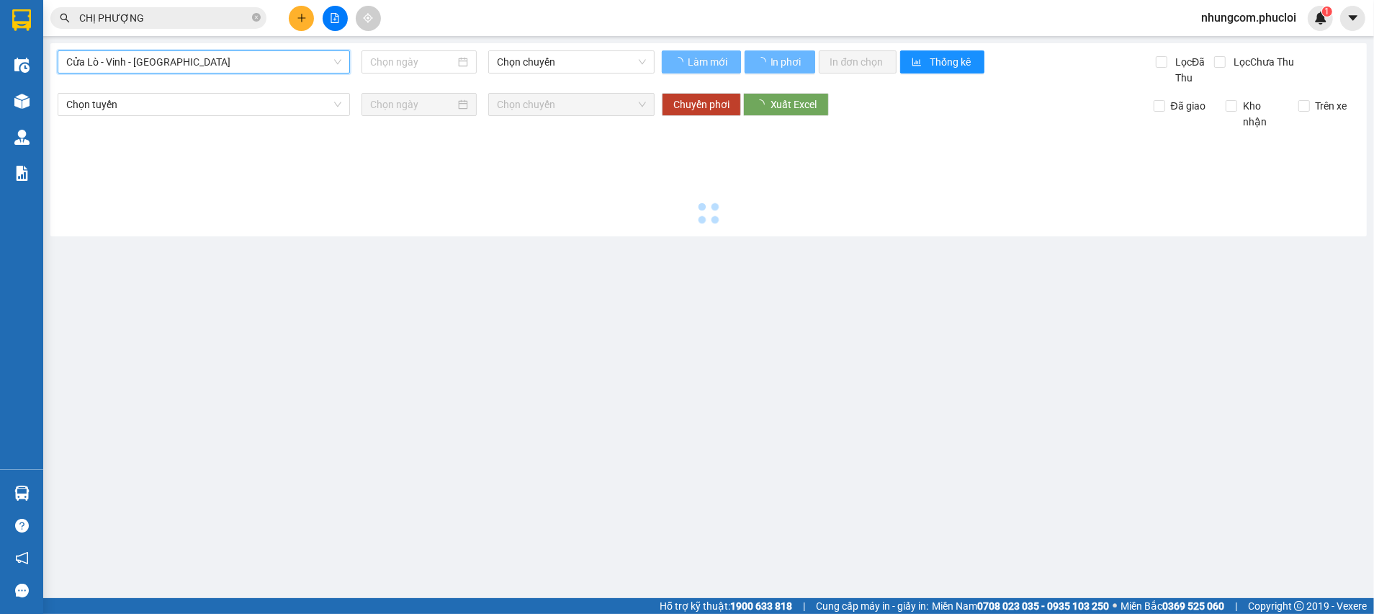
type input "13/09/2025"
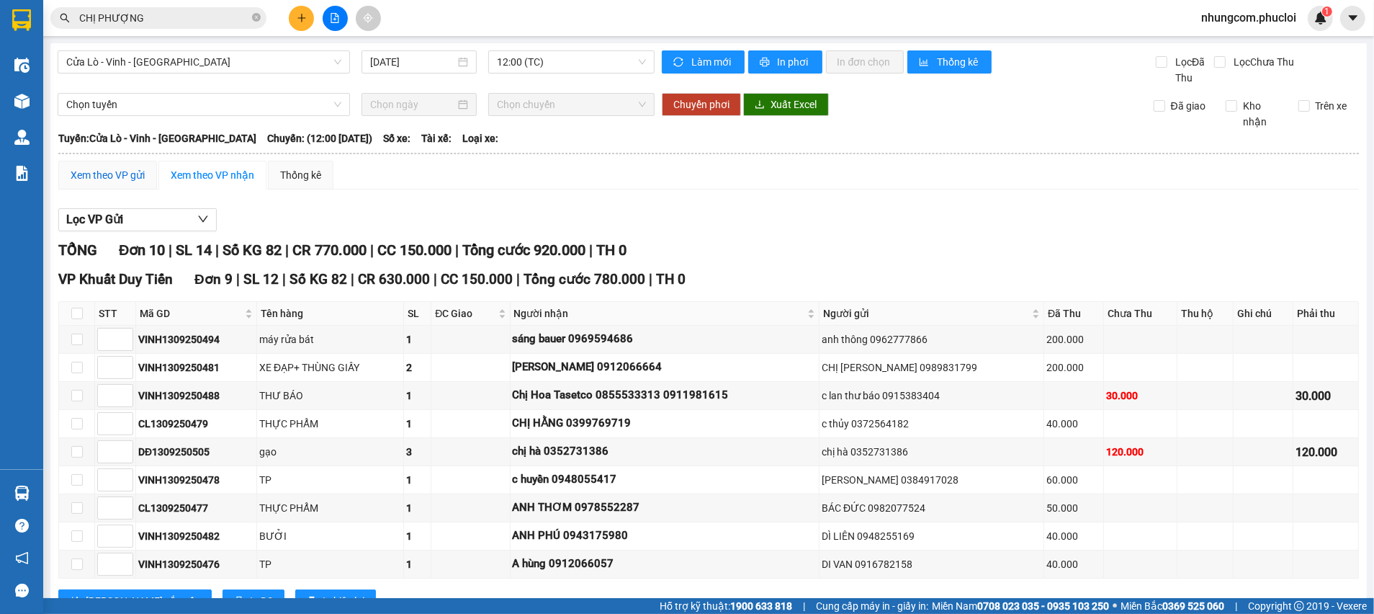
click at [112, 181] on div "Xem theo VP gửi" at bounding box center [108, 175] width 74 height 16
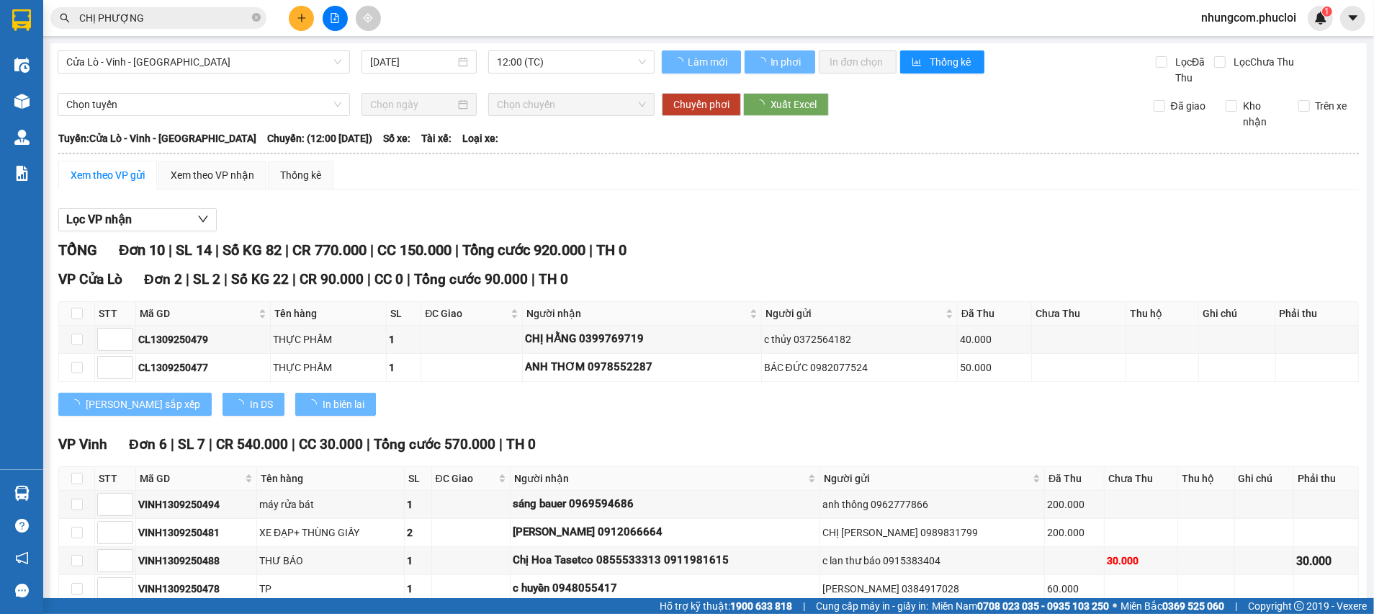
click at [662, 214] on div "Lọc VP nhận" at bounding box center [708, 220] width 1301 height 24
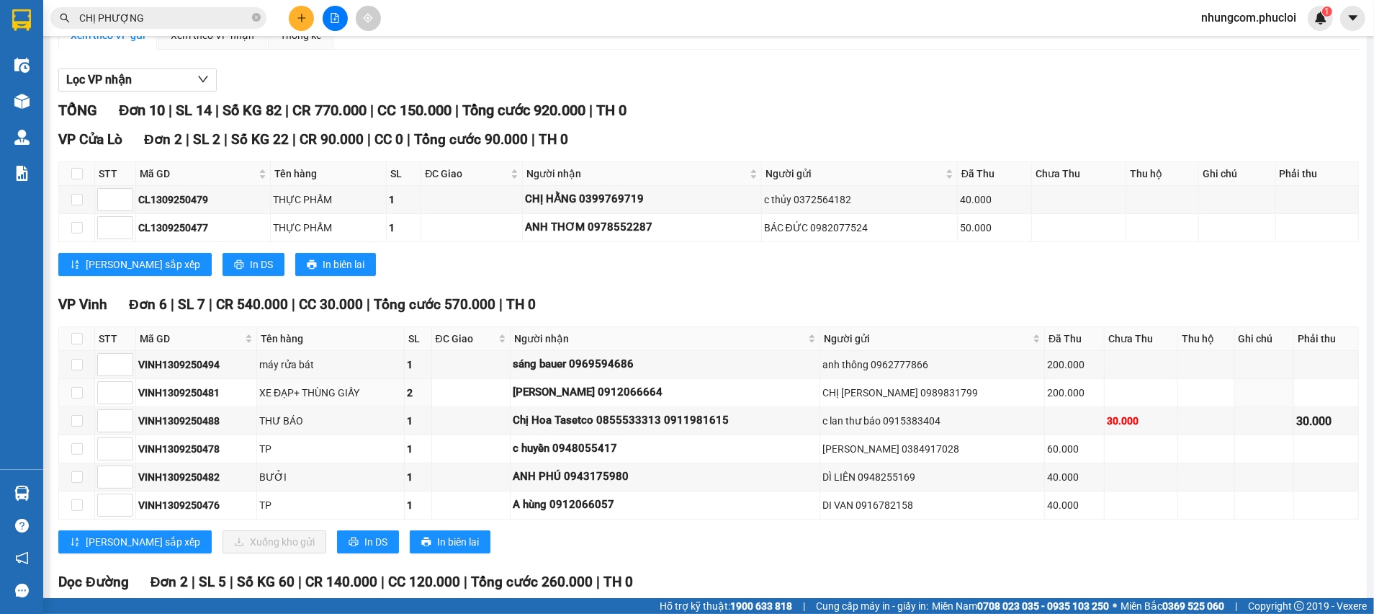
scroll to position [216, 0]
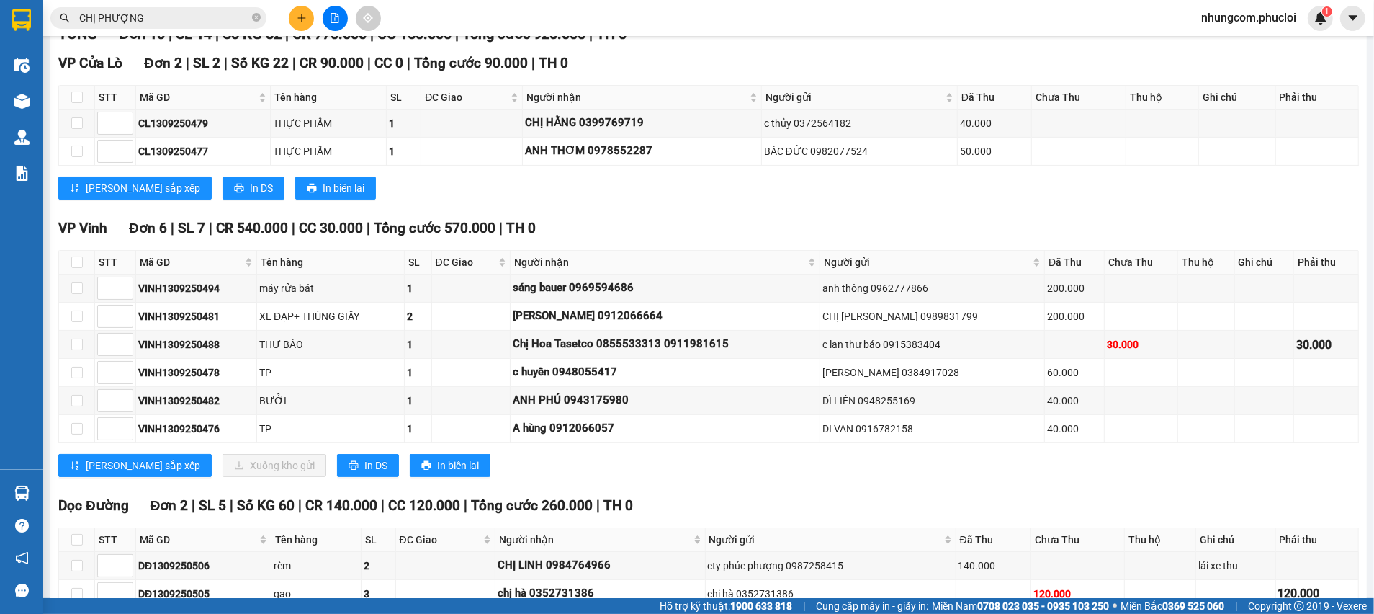
click at [596, 222] on div "VP Vinh Đơn 6 | SL 7 | CR 540.000 | CC 30.000 | Tổng cước 570.000 | TH 0" at bounding box center [708, 229] width 1301 height 22
drag, startPoint x: 548, startPoint y: 279, endPoint x: 695, endPoint y: 290, distance: 147.3
click at [691, 290] on div "sáng bauer 0969594686" at bounding box center [665, 287] width 305 height 17
click at [794, 333] on td "Chị Hoa Tasetco 0855533313 0911981615" at bounding box center [666, 345] width 310 height 28
drag, startPoint x: 1090, startPoint y: 321, endPoint x: 1012, endPoint y: 320, distance: 78.5
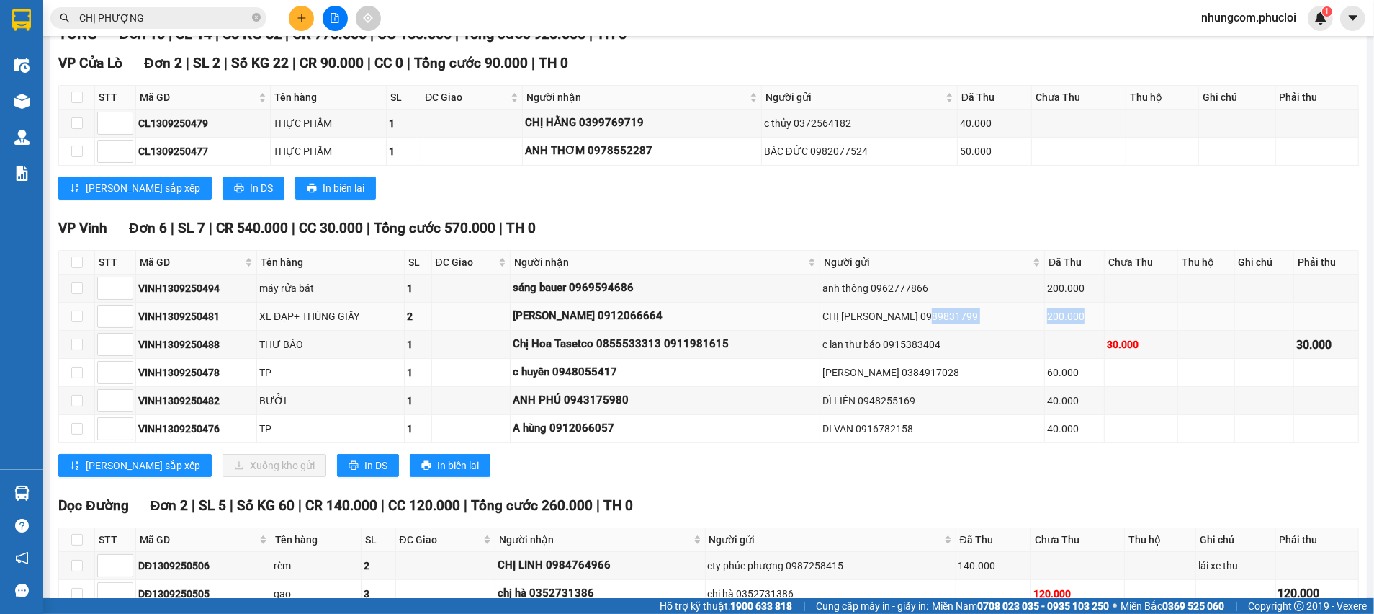
click at [1012, 320] on tr "VINH1309250481 XE ĐẠP+ THÙNG GIẤY 2 ĐÀO VĂN HƯNG 0912066664 CHỊ GIANG 098983179…" at bounding box center [709, 316] width 1300 height 28
click at [1058, 365] on div "60.000" at bounding box center [1074, 372] width 55 height 16
drag, startPoint x: 1041, startPoint y: 293, endPoint x: 1013, endPoint y: 293, distance: 28.8
click at [1013, 293] on tr "VINH1309250494 máy rửa bát 1 sáng bauer 0969594686 anh thông 0962777866 200.000" at bounding box center [709, 288] width 1300 height 28
click at [1059, 300] on td "200.000" at bounding box center [1075, 288] width 60 height 28
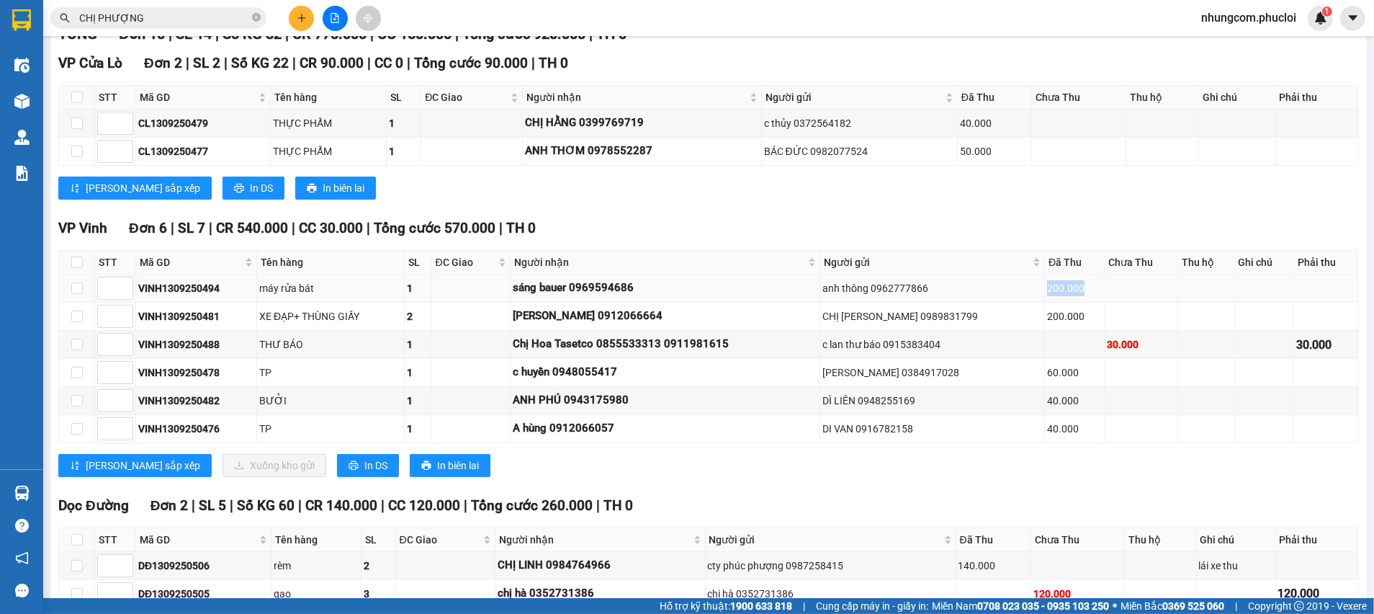
drag, startPoint x: 1070, startPoint y: 291, endPoint x: 1018, endPoint y: 295, distance: 52.0
click at [1018, 293] on tr "VINH1309250494 máy rửa bát 1 sáng bauer 0969594686 anh thông 0962777866 200.000" at bounding box center [709, 288] width 1300 height 28
click at [1047, 315] on div "200.000" at bounding box center [1074, 316] width 55 height 16
drag, startPoint x: 1071, startPoint y: 314, endPoint x: 1018, endPoint y: 313, distance: 52.6
click at [1018, 313] on tr "VINH1309250481 XE ĐẠP+ THÙNG GIẤY 2 ĐÀO VĂN HƯNG 0912066664 CHỊ GIANG 098983179…" at bounding box center [709, 316] width 1300 height 28
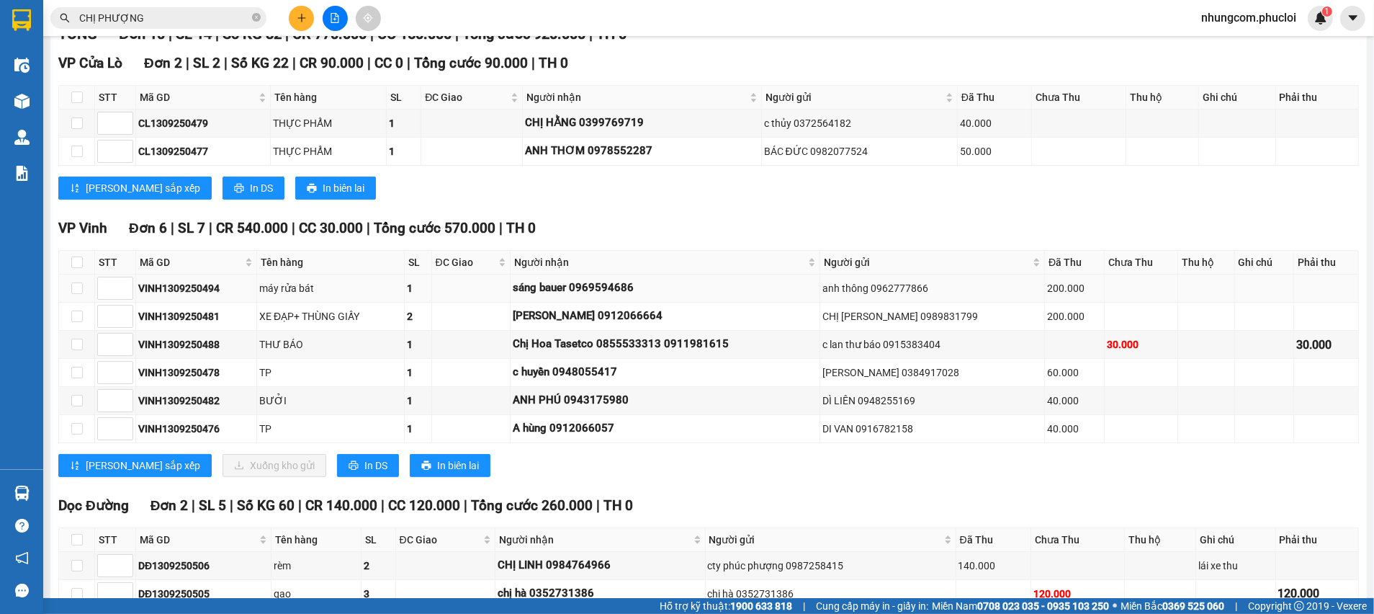
drag, startPoint x: 1039, startPoint y: 287, endPoint x: 1060, endPoint y: 284, distance: 21.2
click at [1047, 287] on div "200.000" at bounding box center [1074, 288] width 55 height 16
drag, startPoint x: 1061, startPoint y: 283, endPoint x: 982, endPoint y: 283, distance: 79.2
click at [982, 283] on tr "VINH1309250494 máy rửa bát 1 sáng bauer 0969594686 anh thông 0962777866 200.000" at bounding box center [709, 288] width 1300 height 28
drag, startPoint x: 1017, startPoint y: 344, endPoint x: 1024, endPoint y: 382, distance: 38.8
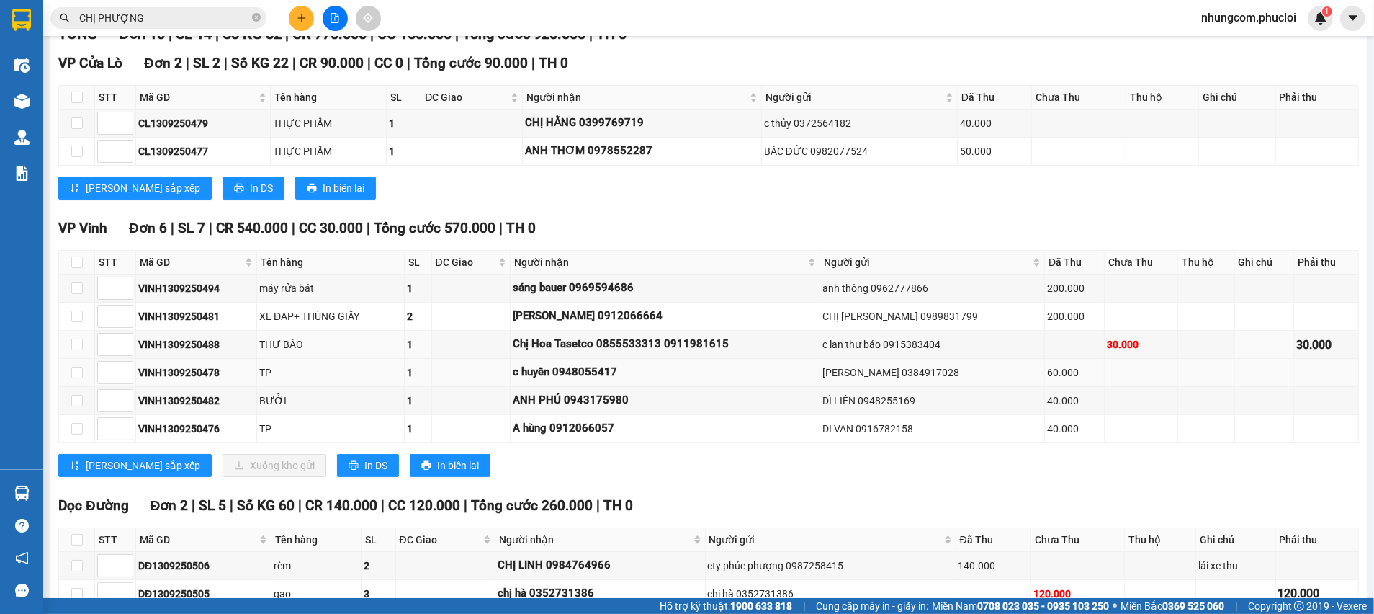
click at [1017, 346] on div "c lan thư báo 0915383404" at bounding box center [933, 344] width 220 height 16
click at [1047, 428] on div "40.000" at bounding box center [1074, 429] width 55 height 16
click at [990, 427] on div "DI VAN 0916782158" at bounding box center [933, 429] width 220 height 16
click at [815, 380] on td "c huyền 0948055417" at bounding box center [666, 373] width 310 height 28
drag, startPoint x: 556, startPoint y: 403, endPoint x: 703, endPoint y: 401, distance: 146.9
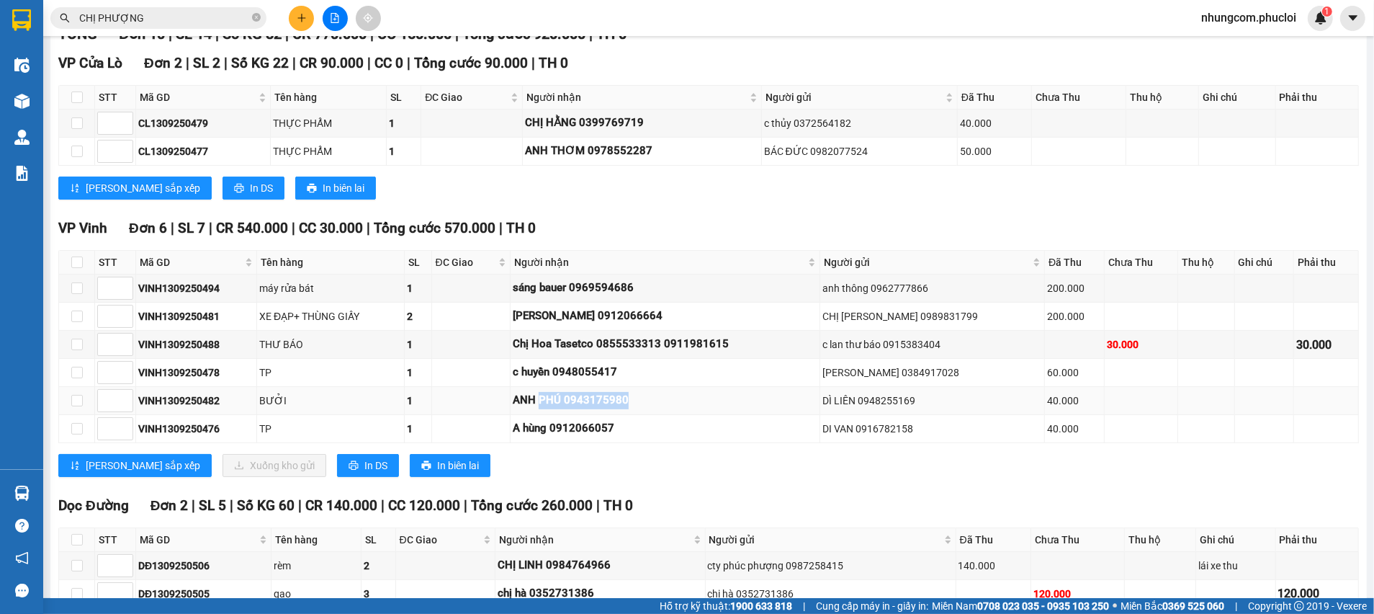
click at [700, 402] on div "ANH PHÚ 0943175980" at bounding box center [665, 400] width 305 height 17
drag, startPoint x: 702, startPoint y: 396, endPoint x: 677, endPoint y: 386, distance: 27.2
click at [700, 396] on div "ANH PHÚ 0943175980" at bounding box center [665, 400] width 305 height 17
click at [665, 367] on div "c huyền 0948055417" at bounding box center [665, 372] width 305 height 17
drag, startPoint x: 657, startPoint y: 365, endPoint x: 561, endPoint y: 372, distance: 96.0
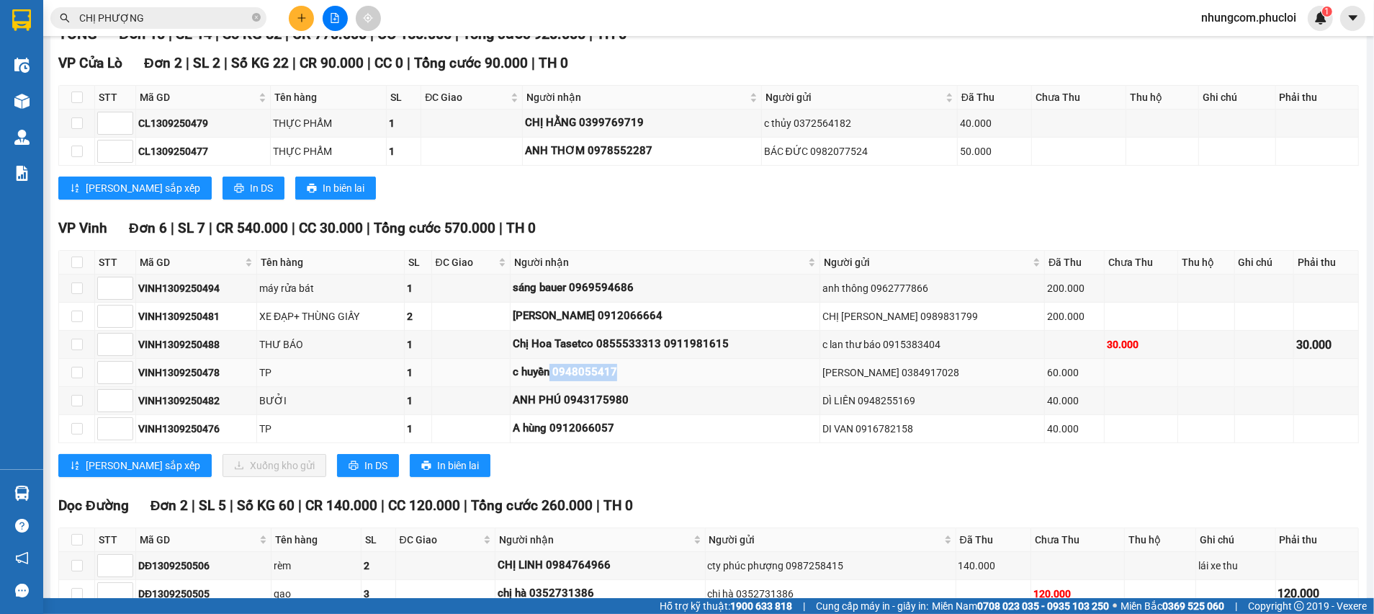
click at [562, 365] on div "c huyền 0948055417" at bounding box center [665, 372] width 305 height 17
click at [561, 372] on div "c huyền 0948055417" at bounding box center [665, 372] width 305 height 17
click at [546, 380] on td "c huyền 0948055417" at bounding box center [666, 373] width 310 height 28
drag, startPoint x: 534, startPoint y: 392, endPoint x: 667, endPoint y: 411, distance: 133.8
click at [667, 411] on td "ANH PHÚ 0943175980" at bounding box center [666, 401] width 310 height 28
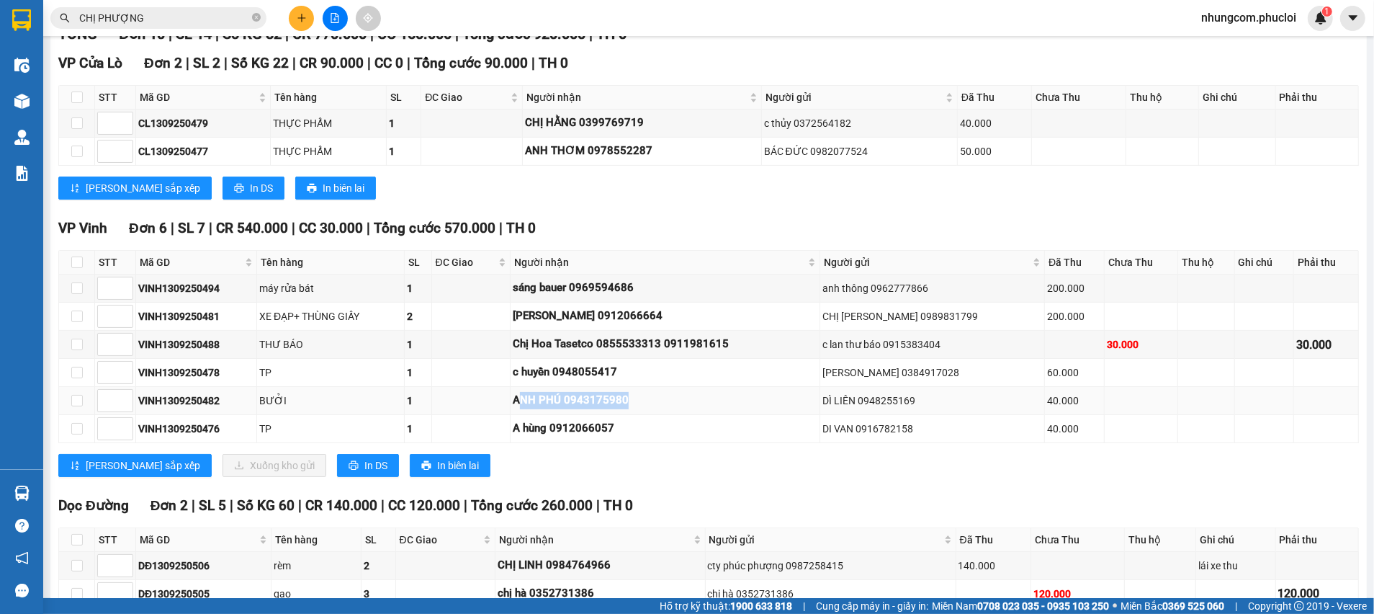
click at [698, 410] on td "ANH PHÚ 0943175980" at bounding box center [666, 401] width 310 height 28
drag, startPoint x: 694, startPoint y: 391, endPoint x: 617, endPoint y: 379, distance: 77.3
click at [617, 379] on tbody "VINH1309250494 máy rửa bát 1 sáng bauer 0969594686 anh thông 0962777866 200.000…" at bounding box center [709, 358] width 1300 height 169
drag, startPoint x: 606, startPoint y: 379, endPoint x: 540, endPoint y: 386, distance: 66.7
click at [540, 379] on div "c huyền 0948055417" at bounding box center [665, 372] width 305 height 17
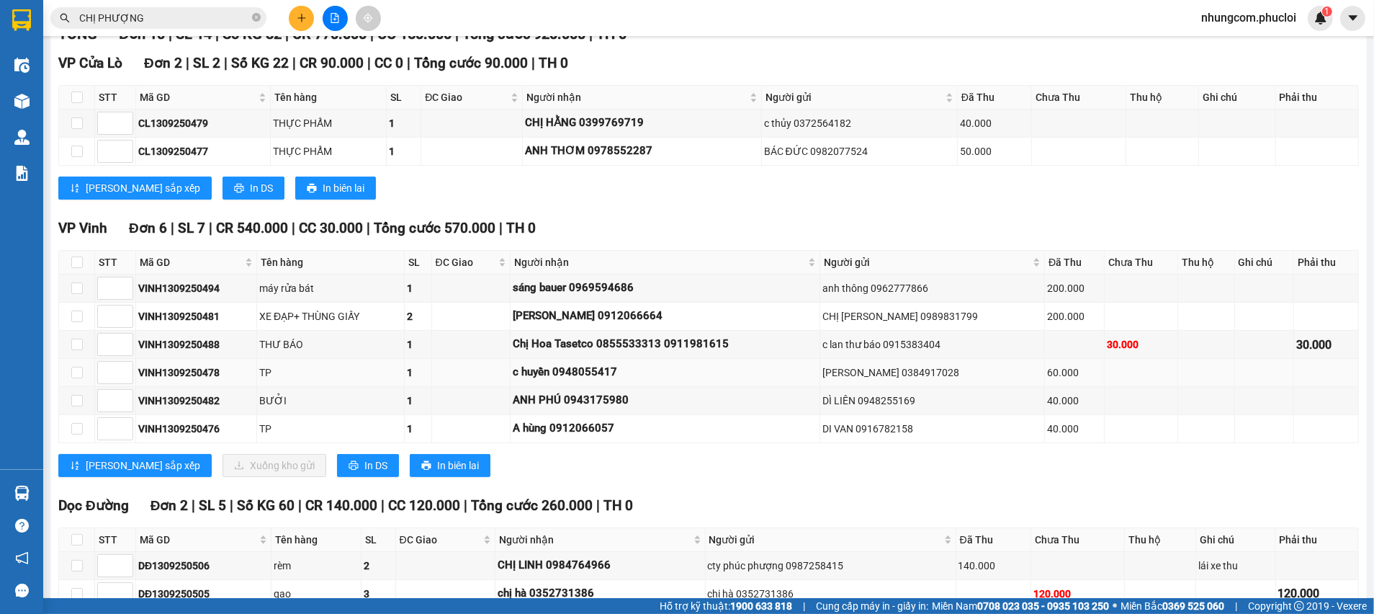
click at [661, 372] on div "c huyền 0948055417" at bounding box center [665, 372] width 305 height 17
drag, startPoint x: 660, startPoint y: 363, endPoint x: 547, endPoint y: 359, distance: 113.9
click at [550, 359] on td "c huyền 0948055417" at bounding box center [666, 373] width 310 height 28
click at [642, 366] on div "c huyền 0948055417" at bounding box center [665, 372] width 305 height 17
drag, startPoint x: 631, startPoint y: 373, endPoint x: 505, endPoint y: 396, distance: 128.1
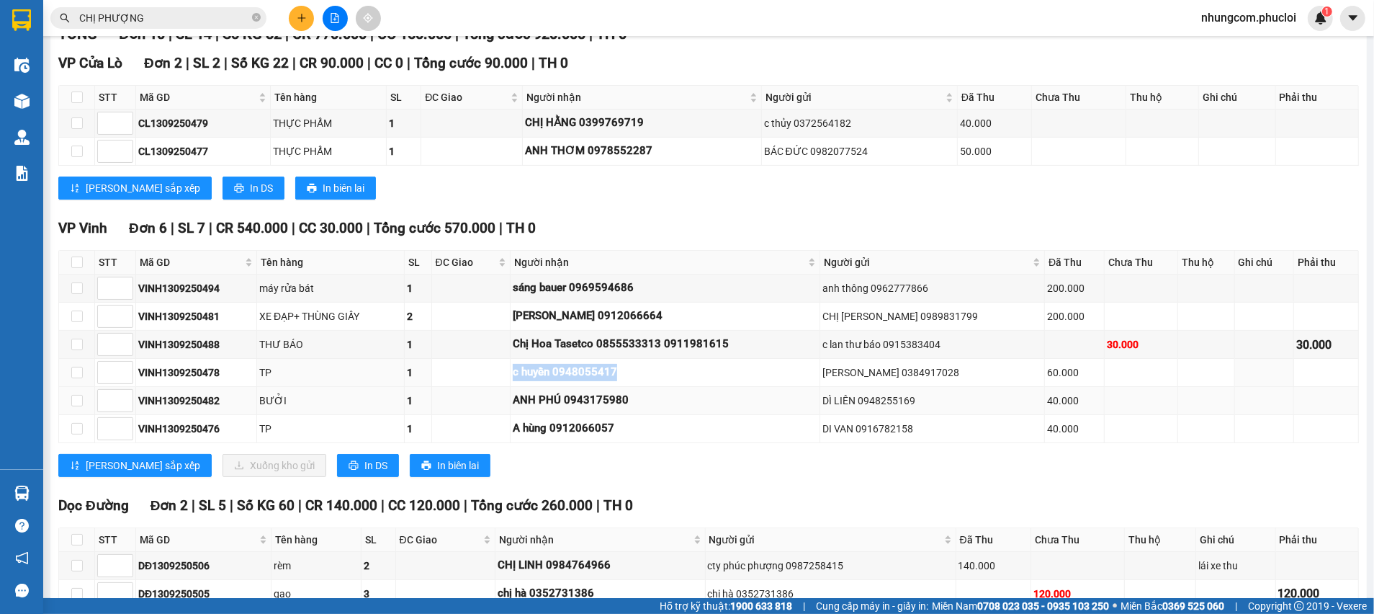
click at [489, 379] on tr "VINH1309250478 TP 1 c huyền 0948055417 đặng ngọc đức 0384917028 60.000" at bounding box center [709, 373] width 1300 height 28
click at [511, 403] on td at bounding box center [471, 401] width 79 height 28
click at [527, 399] on tr "VINH1309250482 BƯỞI 1 ANH PHÚ 0943175980 DÌ LIÊN 0948255169 40.000" at bounding box center [709, 401] width 1300 height 28
click at [545, 395] on div "ANH PHÚ 0943175980" at bounding box center [665, 400] width 305 height 17
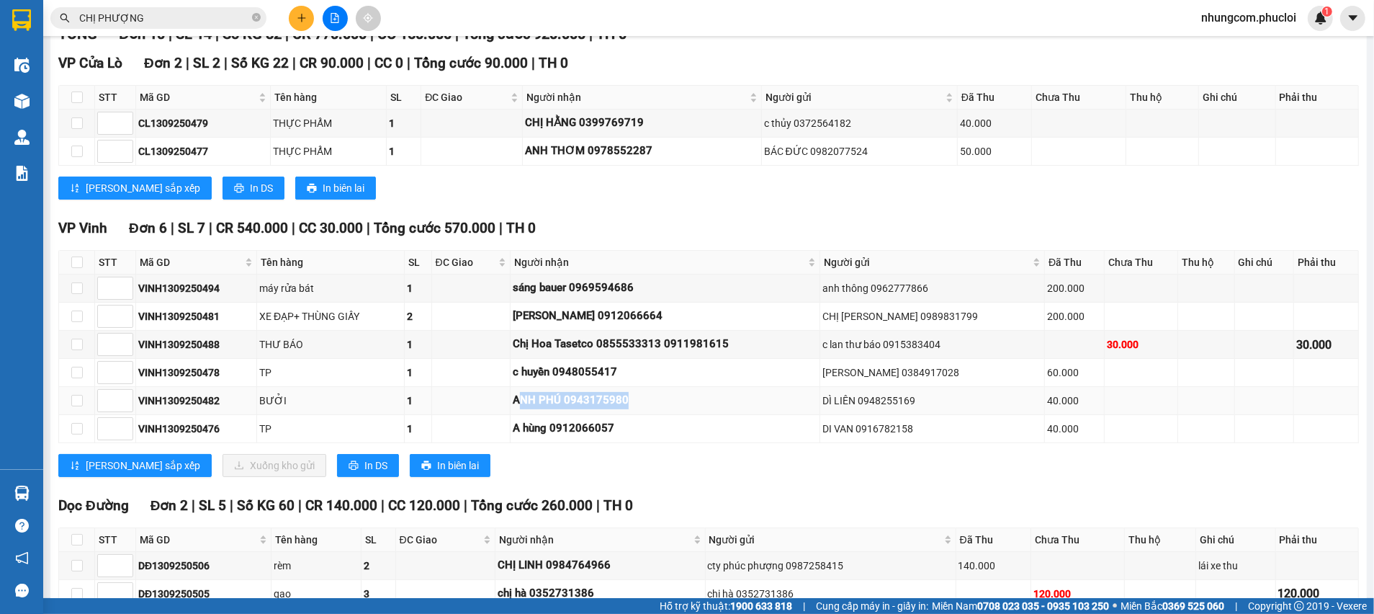
drag, startPoint x: 646, startPoint y: 394, endPoint x: 518, endPoint y: 396, distance: 128.2
click at [522, 396] on tr "VINH1309250482 BƯỞI 1 ANH PHÚ 0943175980 DÌ LIÊN 0948255169 40.000" at bounding box center [709, 401] width 1300 height 28
click at [679, 406] on div "ANH PHÚ 0943175980" at bounding box center [665, 400] width 305 height 17
drag, startPoint x: 667, startPoint y: 416, endPoint x: 547, endPoint y: 423, distance: 119.8
click at [547, 423] on td "A hùng 0912066057" at bounding box center [666, 429] width 310 height 28
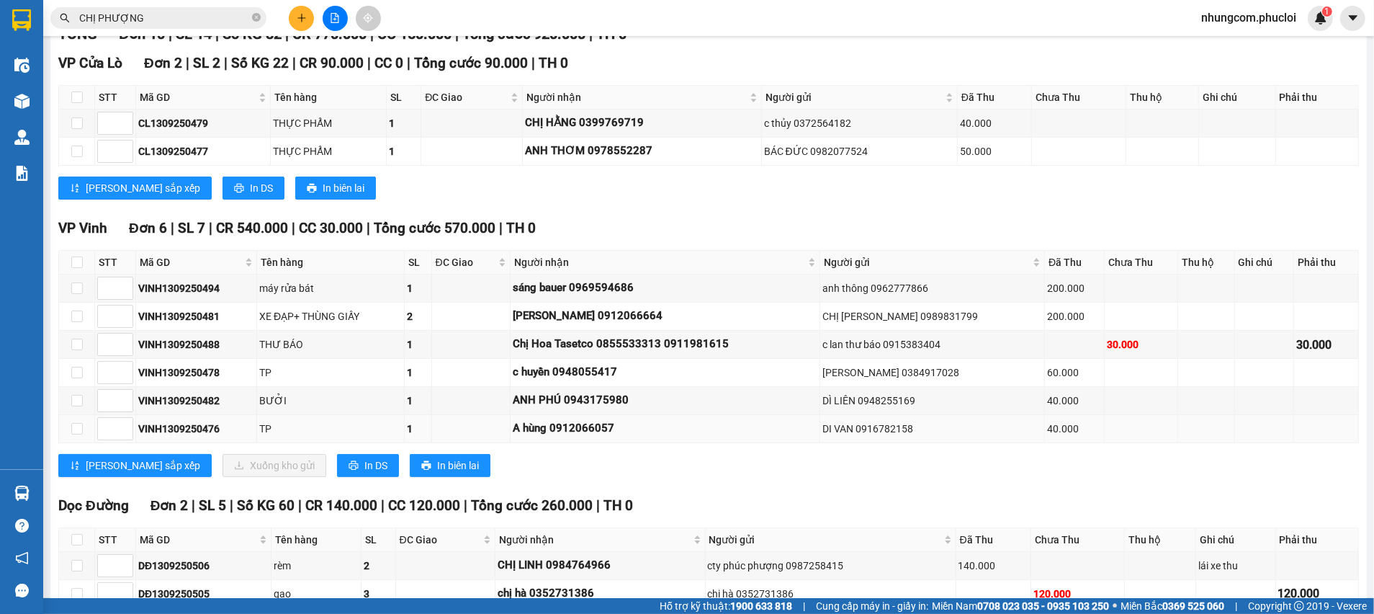
click at [543, 421] on div "A hùng 0912066057" at bounding box center [665, 428] width 305 height 17
click at [564, 390] on td "ANH PHÚ 0943175980" at bounding box center [666, 401] width 310 height 28
drag, startPoint x: 550, startPoint y: 387, endPoint x: 688, endPoint y: 398, distance: 138.0
click at [672, 398] on td "ANH PHÚ 0943175980" at bounding box center [666, 401] width 310 height 28
click at [691, 398] on div "ANH PHÚ 0943175980" at bounding box center [665, 400] width 305 height 17
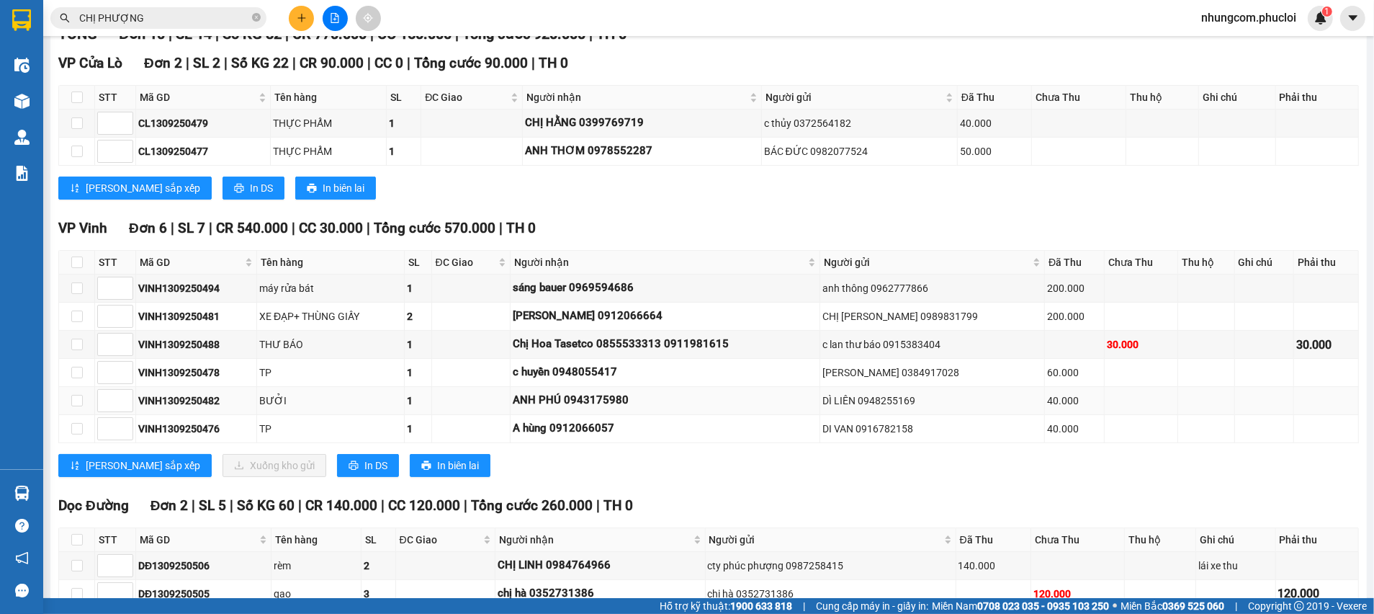
drag, startPoint x: 689, startPoint y: 390, endPoint x: 674, endPoint y: 380, distance: 18.2
click at [688, 390] on td "ANH PHÚ 0943175980" at bounding box center [666, 401] width 310 height 28
click at [658, 375] on div "c huyền 0948055417" at bounding box center [665, 372] width 305 height 17
drag, startPoint x: 585, startPoint y: 341, endPoint x: 707, endPoint y: 353, distance: 123.1
click at [707, 353] on td "Chị Hoa Tasetco 0855533313 0911981615" at bounding box center [666, 345] width 310 height 28
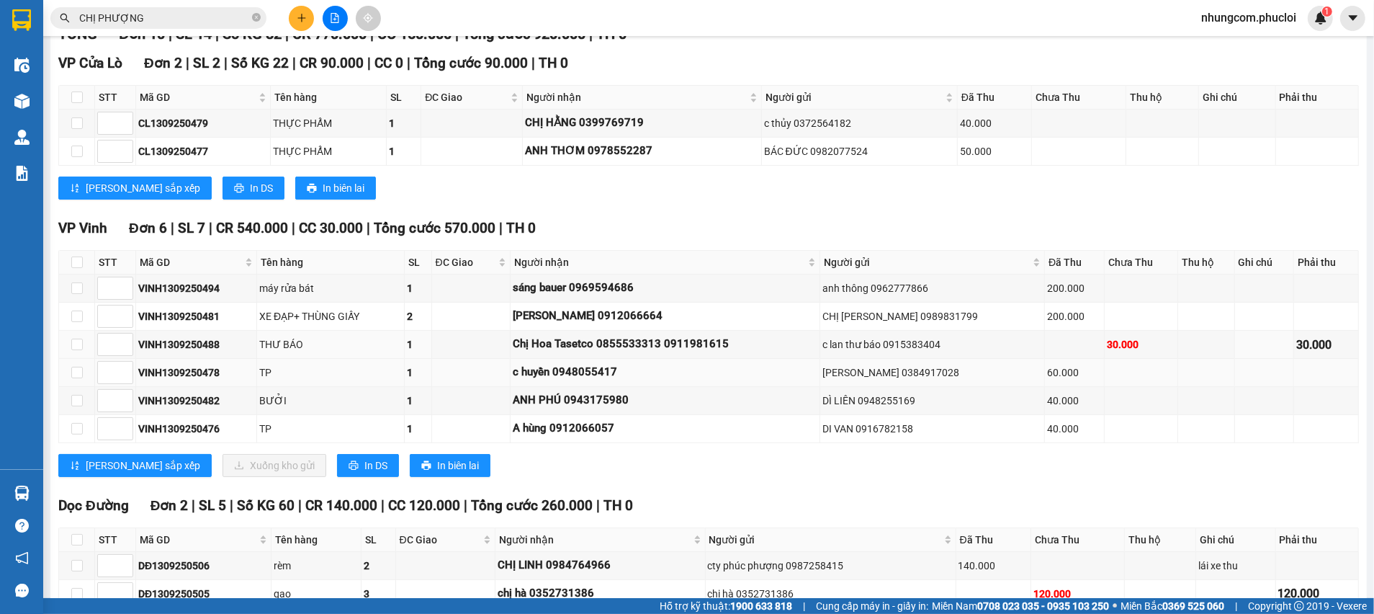
click at [748, 355] on td "Chị Hoa Tasetco 0855533313 0911981615" at bounding box center [666, 345] width 310 height 28
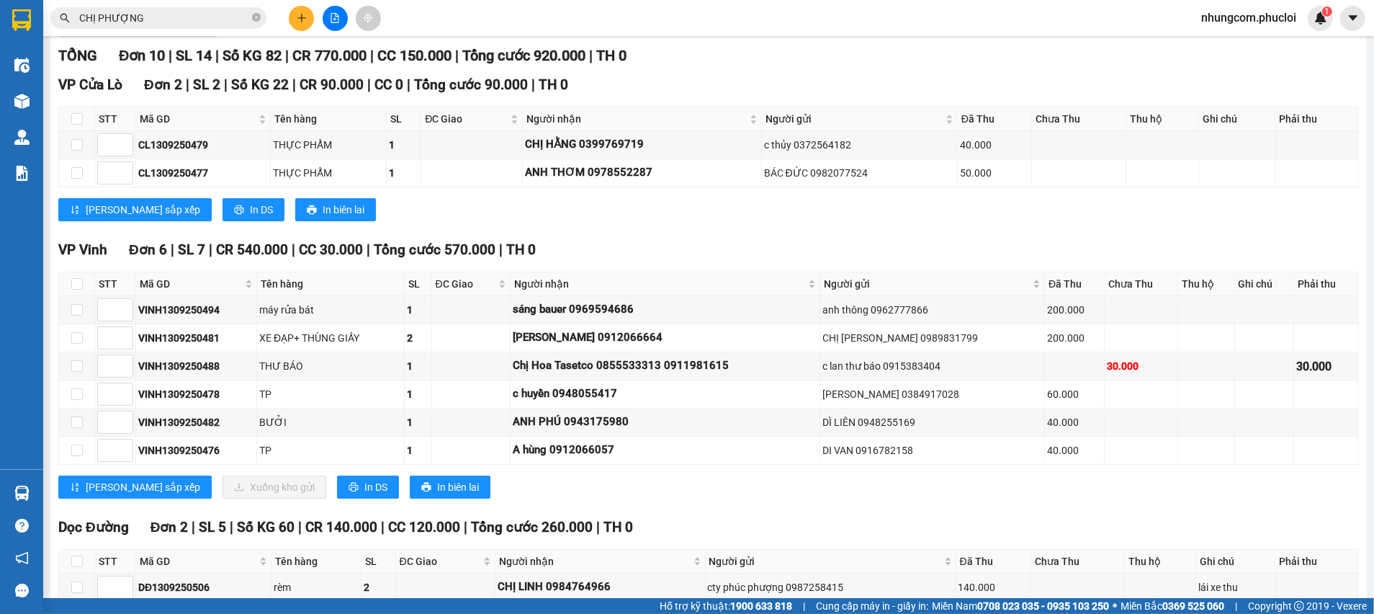
scroll to position [300, 0]
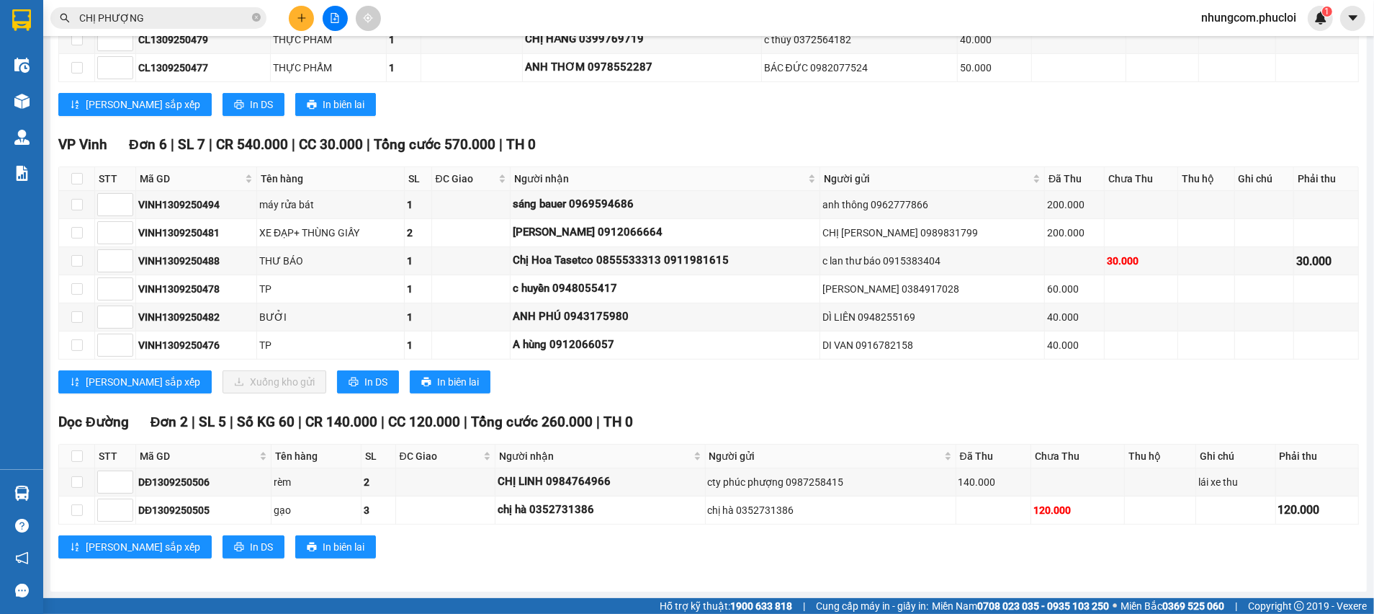
click at [171, 25] on input "CHỊ PHƯỢNG" at bounding box center [164, 18] width 170 height 16
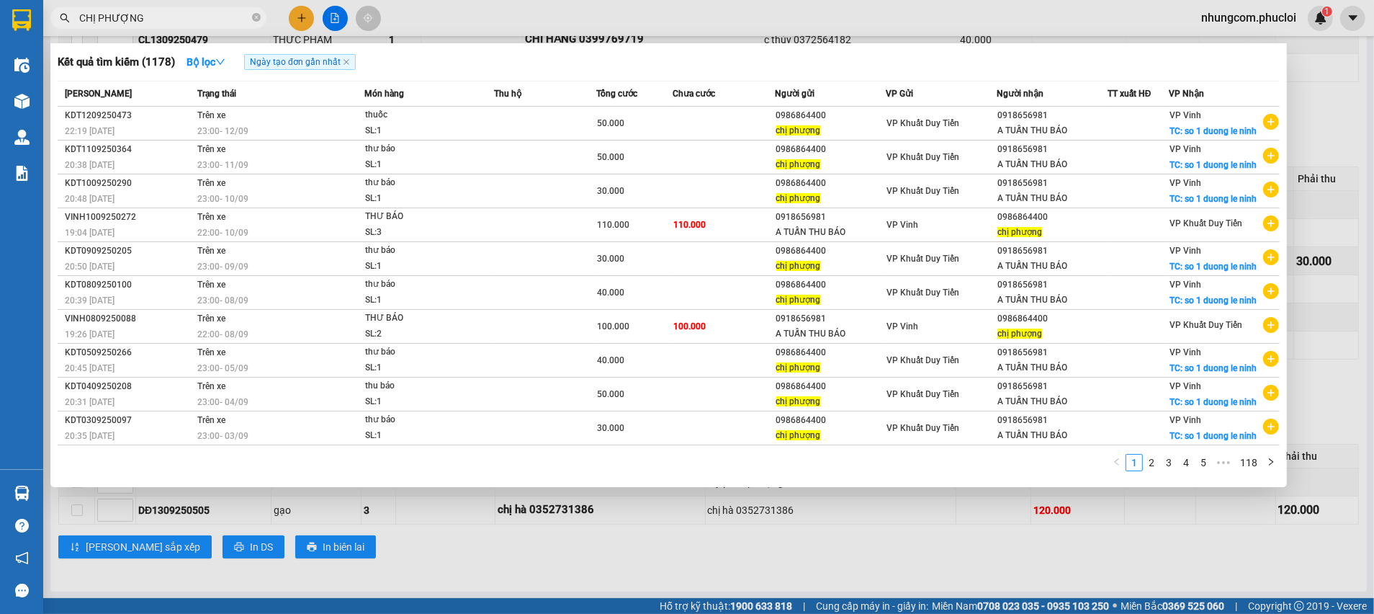
click at [172, 25] on input "CHỊ PHƯỢNG" at bounding box center [164, 18] width 170 height 16
drag, startPoint x: 172, startPoint y: 23, endPoint x: 189, endPoint y: 15, distance: 18.4
click at [187, 16] on input "CHỊ PHƯỢNG" at bounding box center [164, 18] width 170 height 16
click at [255, 23] on span at bounding box center [256, 19] width 9 height 14
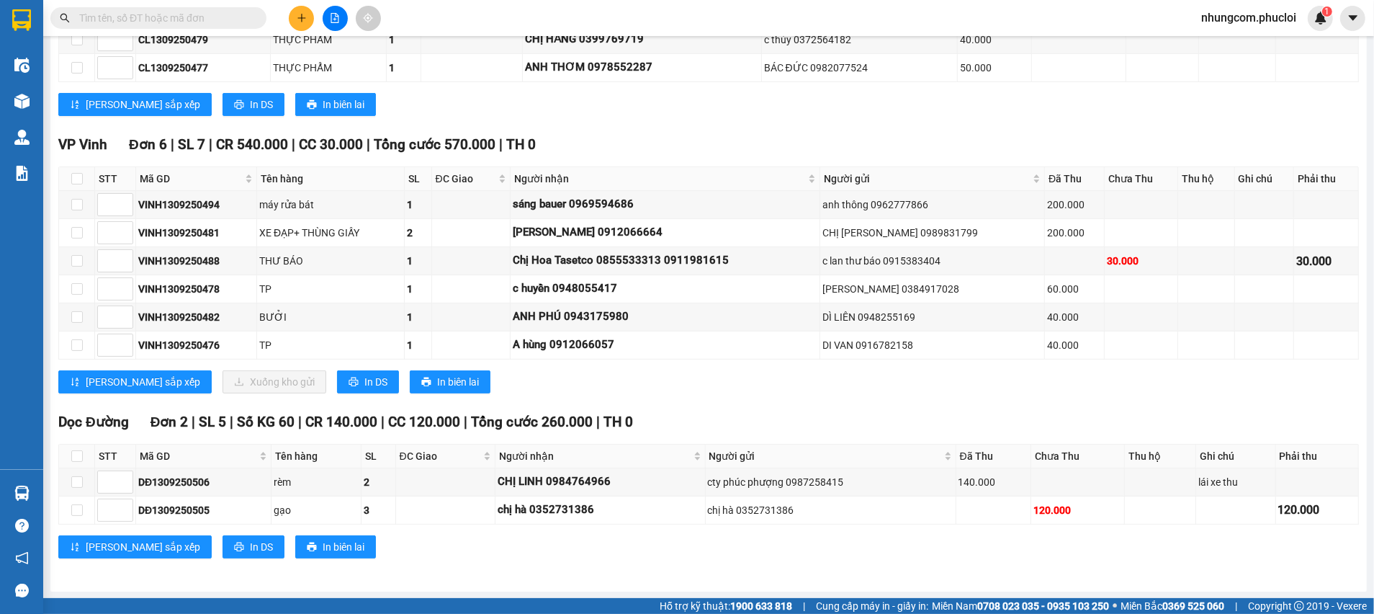
click at [219, 20] on input "text" at bounding box center [164, 18] width 170 height 16
paste input "0337752961"
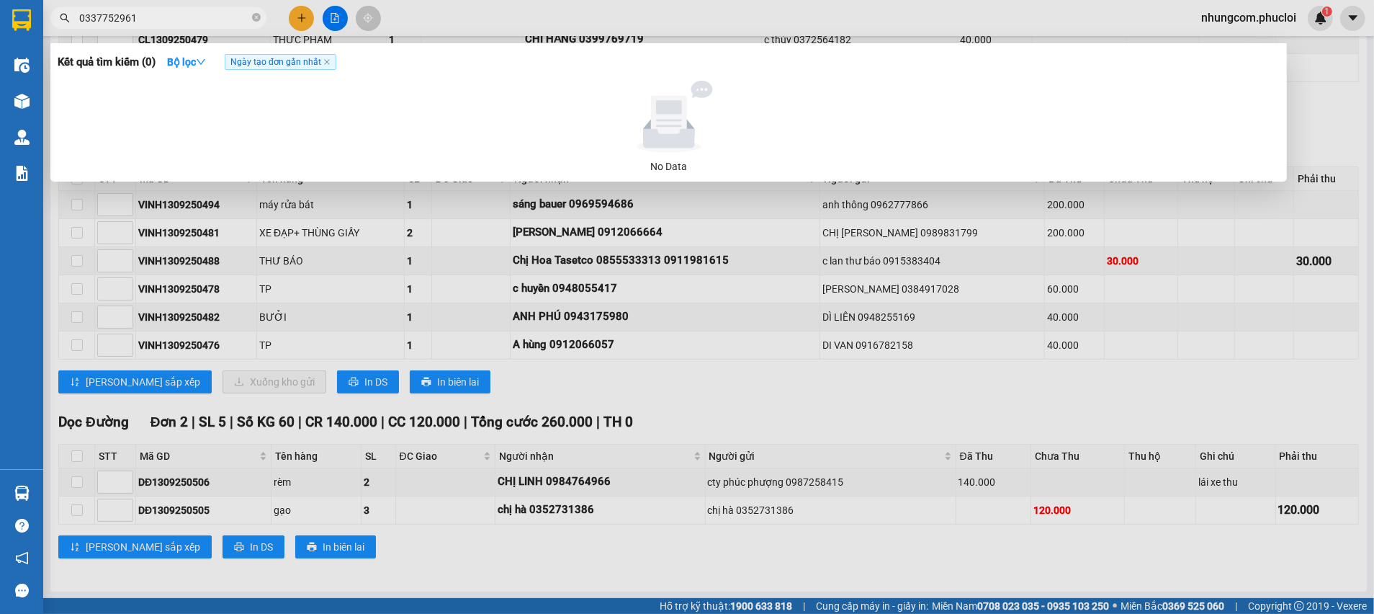
type input "0337752961"
click at [207, 27] on span "0337752961" at bounding box center [158, 18] width 216 height 22
click at [259, 16] on icon "close-circle" at bounding box center [256, 17] width 9 height 9
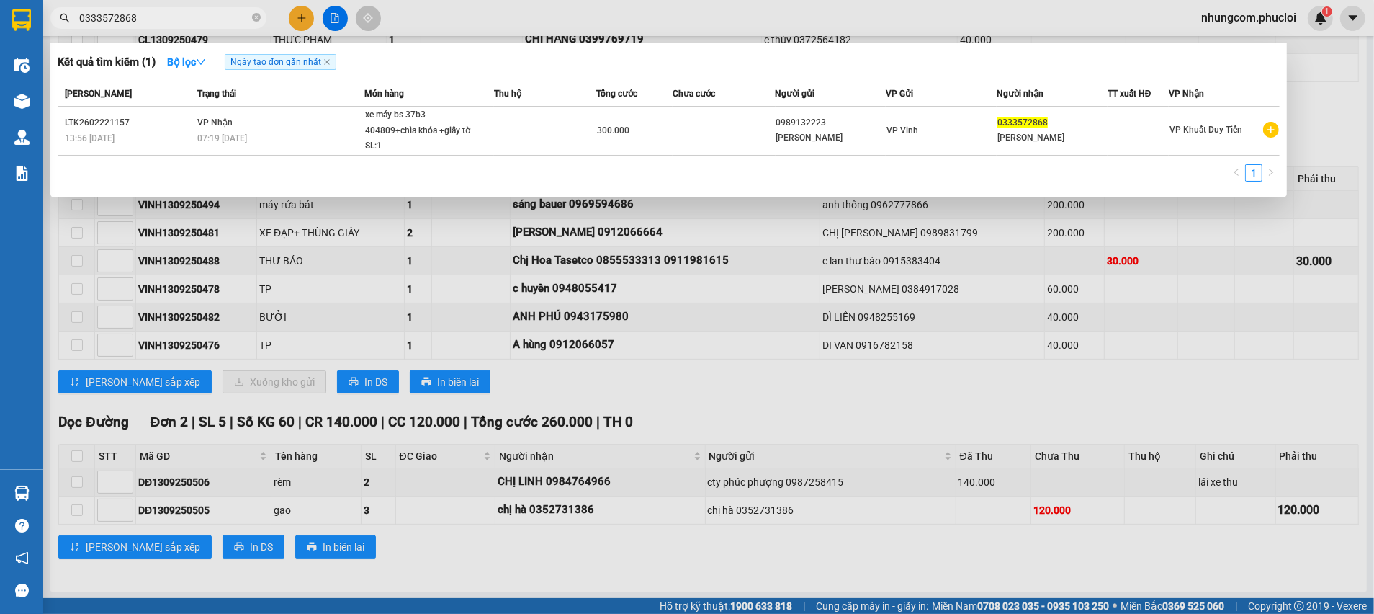
click at [143, 17] on input "0333572868" at bounding box center [164, 18] width 170 height 16
click at [145, 17] on input "0333572868" at bounding box center [164, 18] width 170 height 16
click at [148, 17] on input "0333572868" at bounding box center [164, 18] width 170 height 16
paste input "973190439"
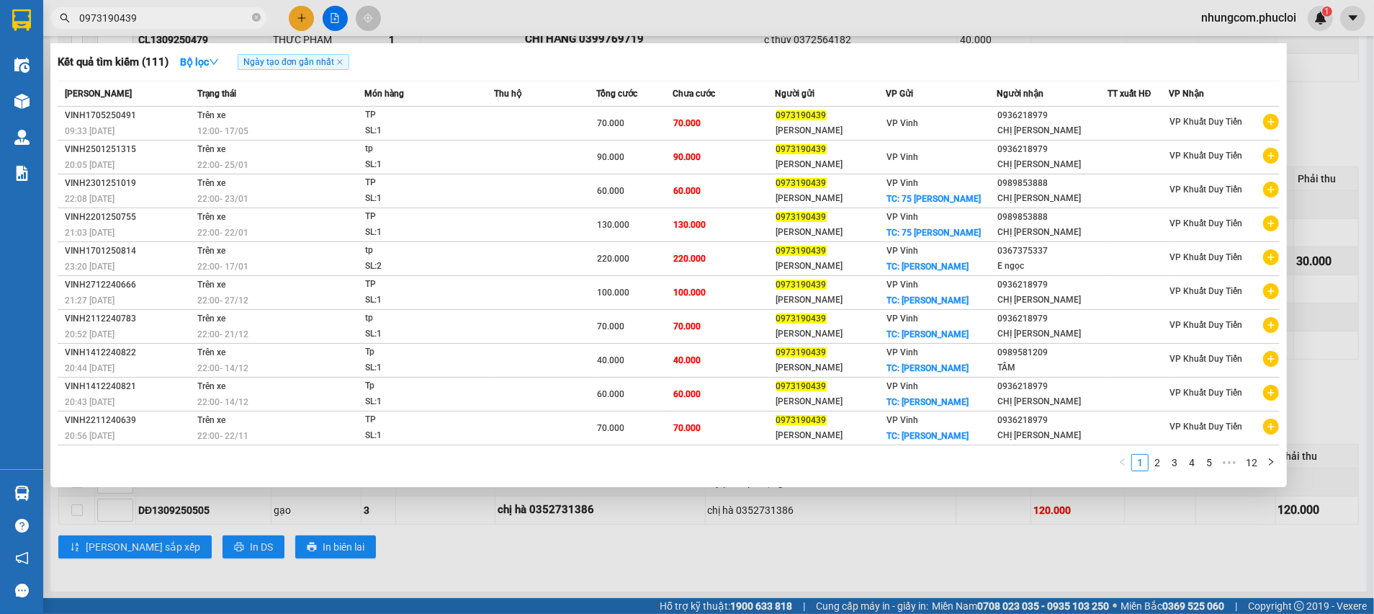
click at [1335, 319] on div at bounding box center [687, 307] width 1374 height 614
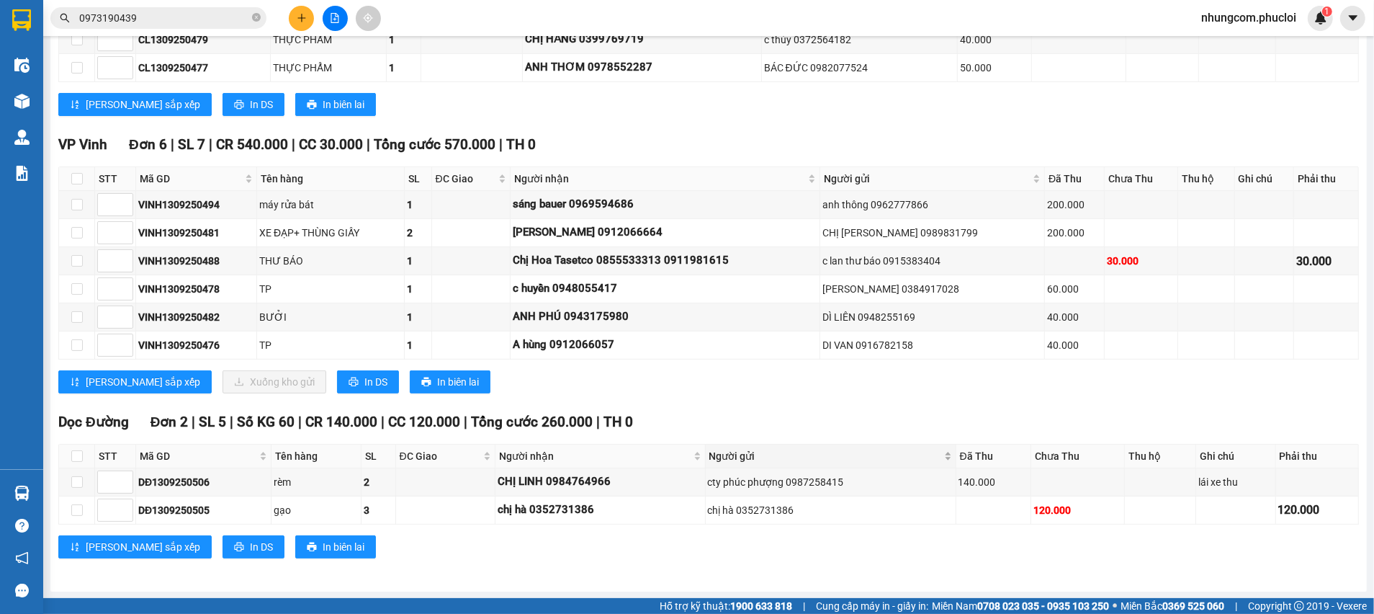
drag, startPoint x: 1130, startPoint y: 378, endPoint x: 788, endPoint y: 449, distance: 349.5
click at [1129, 378] on div "Lưu sắp xếp Xuống kho gửi In DS In biên lai" at bounding box center [708, 381] width 1301 height 23
drag, startPoint x: 667, startPoint y: 171, endPoint x: 27, endPoint y: 111, distance: 642.4
click at [668, 171] on span "Người nhận" at bounding box center [659, 179] width 291 height 16
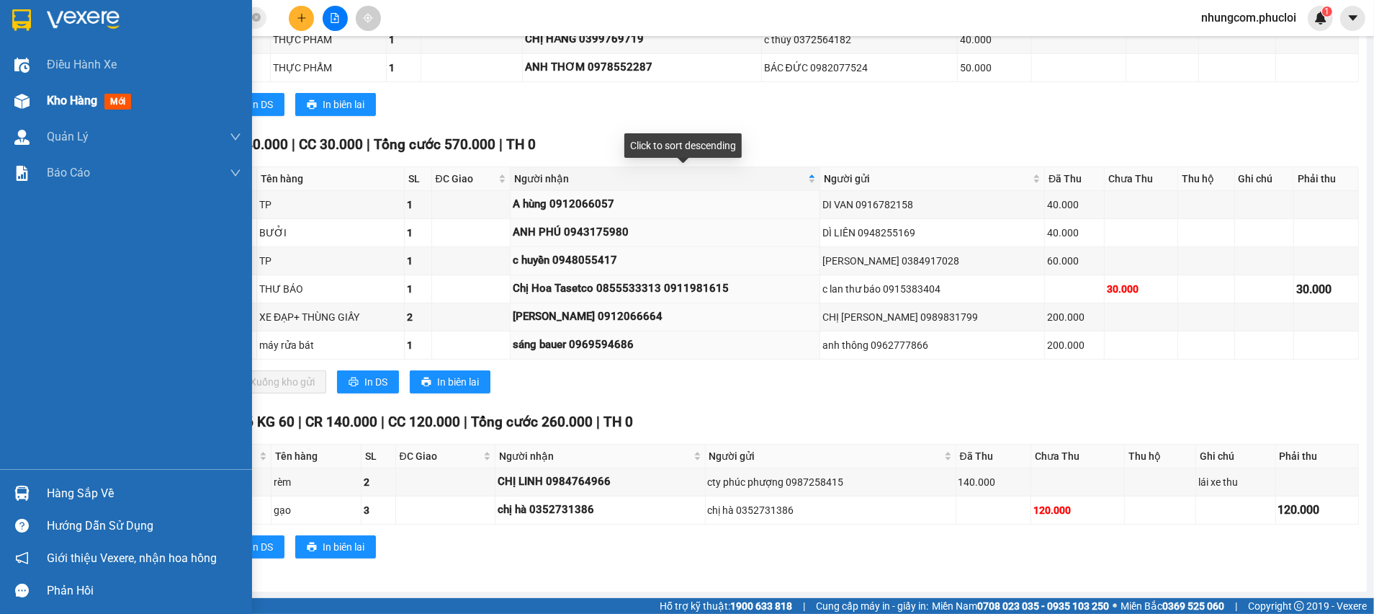
click at [27, 110] on div at bounding box center [21, 101] width 25 height 25
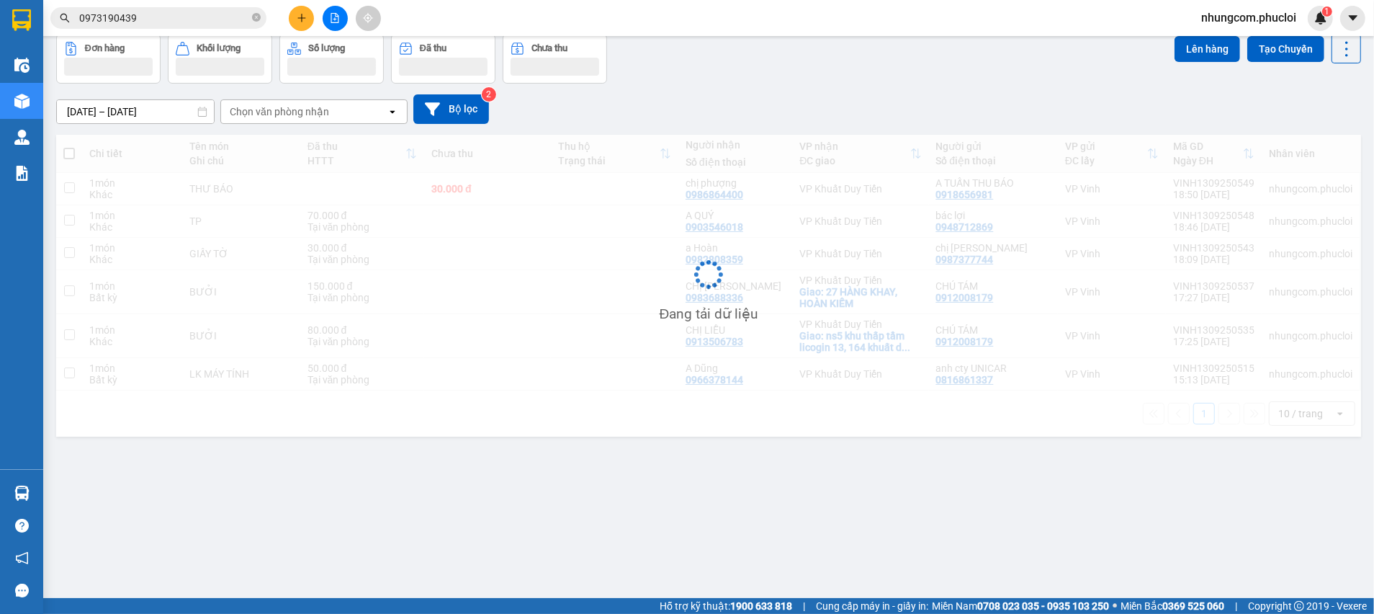
scroll to position [66, 0]
click at [935, 108] on div "09/09/2025 – 13/09/2025 Press the down arrow key to interact with the calendar …" at bounding box center [708, 110] width 1305 height 30
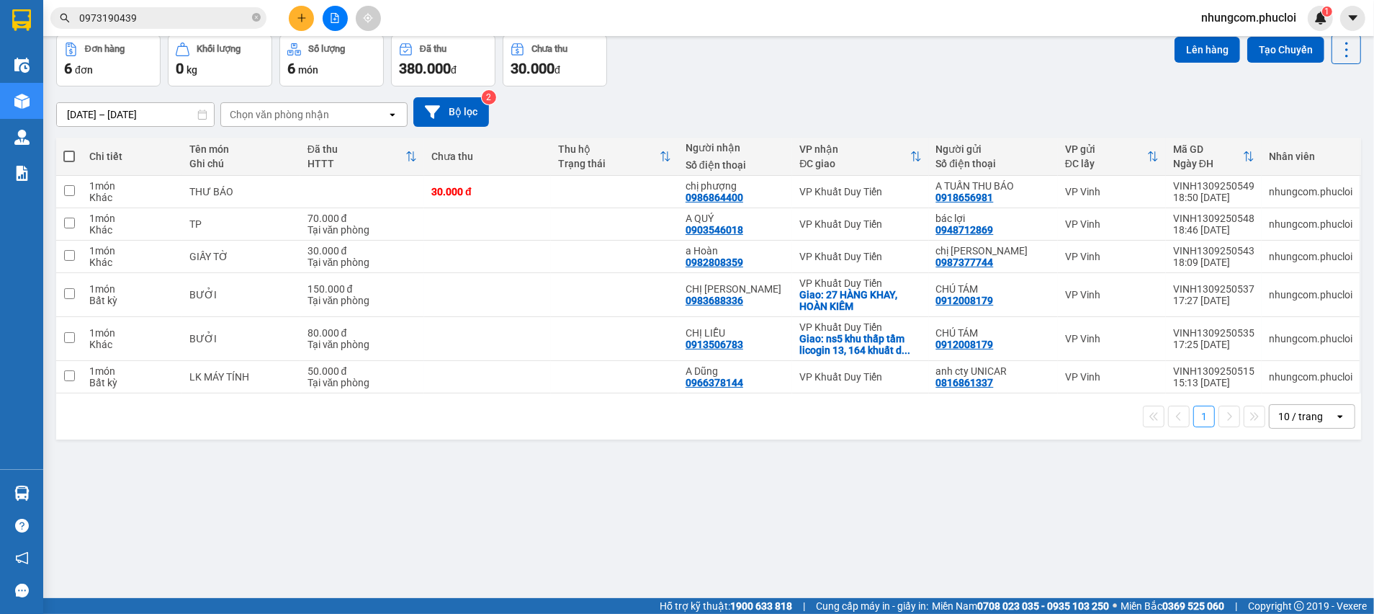
drag, startPoint x: 512, startPoint y: 480, endPoint x: 426, endPoint y: 532, distance: 100.8
click at [508, 487] on div "ver 1.8.143 Kho gửi Trên xe Kho nhận Kho thanh lý Hàng đã giao Đơn hàng 6 đơn K…" at bounding box center [708, 285] width 1317 height 614
click at [655, 97] on div "09/09/2025 – 13/09/2025 Press the down arrow key to interact with the calendar …" at bounding box center [708, 112] width 1305 height 30
click at [561, 484] on div "ver 1.8.143 Kho gửi Trên xe Kho nhận Kho thanh lý Hàng đã giao Đơn hàng 6 đơn K…" at bounding box center [708, 285] width 1317 height 614
click at [349, 579] on div "ver 1.8.143 Kho gửi Trên xe Kho nhận Kho thanh lý Hàng đã giao Đơn hàng 6 đơn K…" at bounding box center [708, 285] width 1317 height 614
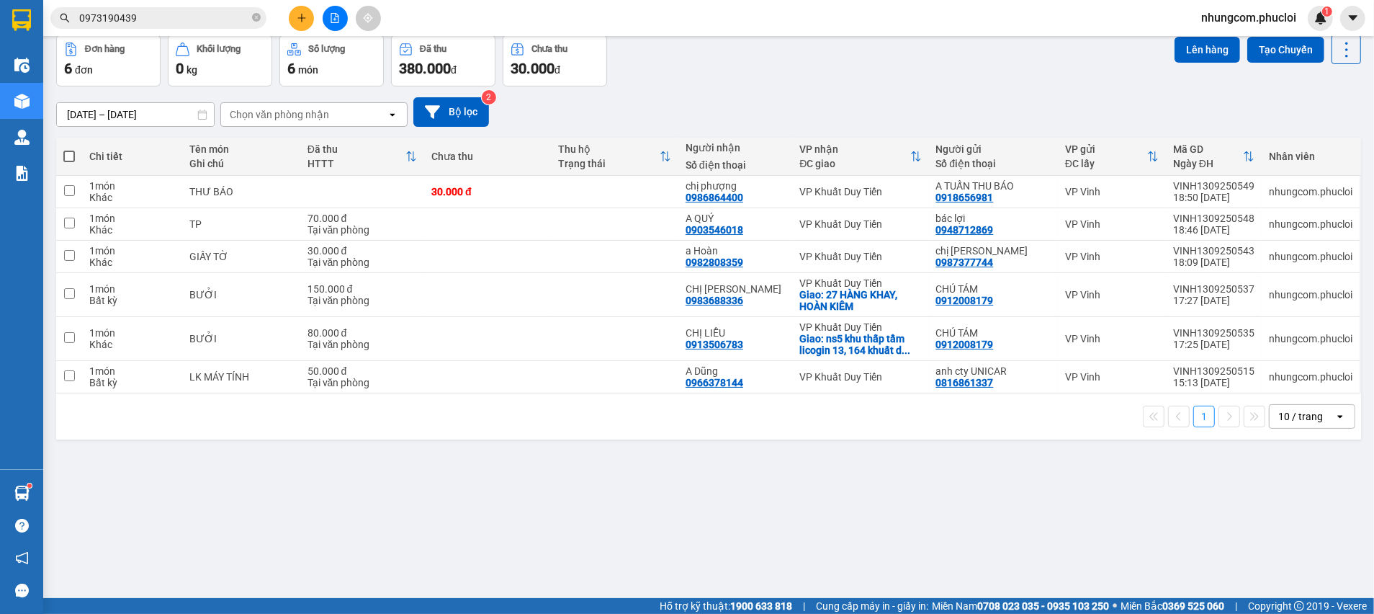
click at [698, 89] on div "09/09/2025 – 13/09/2025 Press the down arrow key to interact with the calendar …" at bounding box center [708, 111] width 1305 height 51
click at [682, 470] on div "ver 1.8.143 Kho gửi Trên xe Kho nhận Kho thanh lý Hàng đã giao Đơn hàng 6 đơn K…" at bounding box center [708, 285] width 1317 height 614
click at [466, 529] on div "ver 1.8.143 Kho gửi Trên xe Kho nhận Kho thanh lý Hàng đã giao Đơn hàng 6 đơn K…" at bounding box center [708, 285] width 1317 height 614
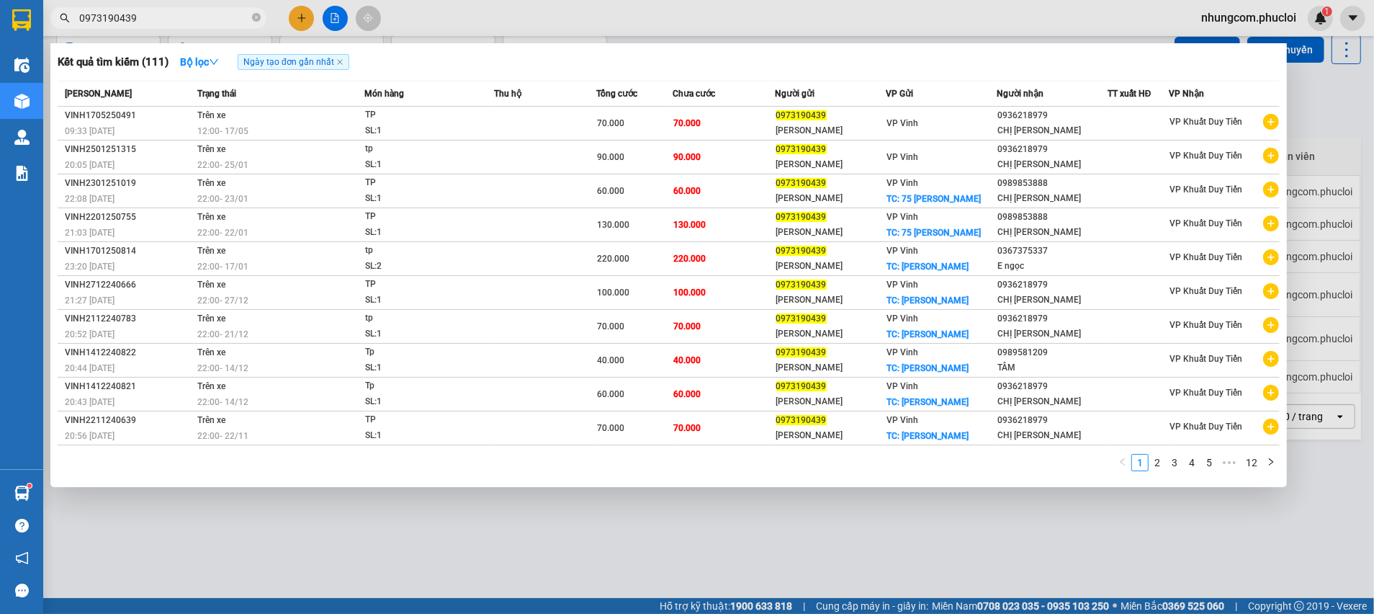
click at [169, 12] on input "0973190439" at bounding box center [164, 18] width 170 height 16
click at [1346, 150] on div at bounding box center [687, 307] width 1374 height 614
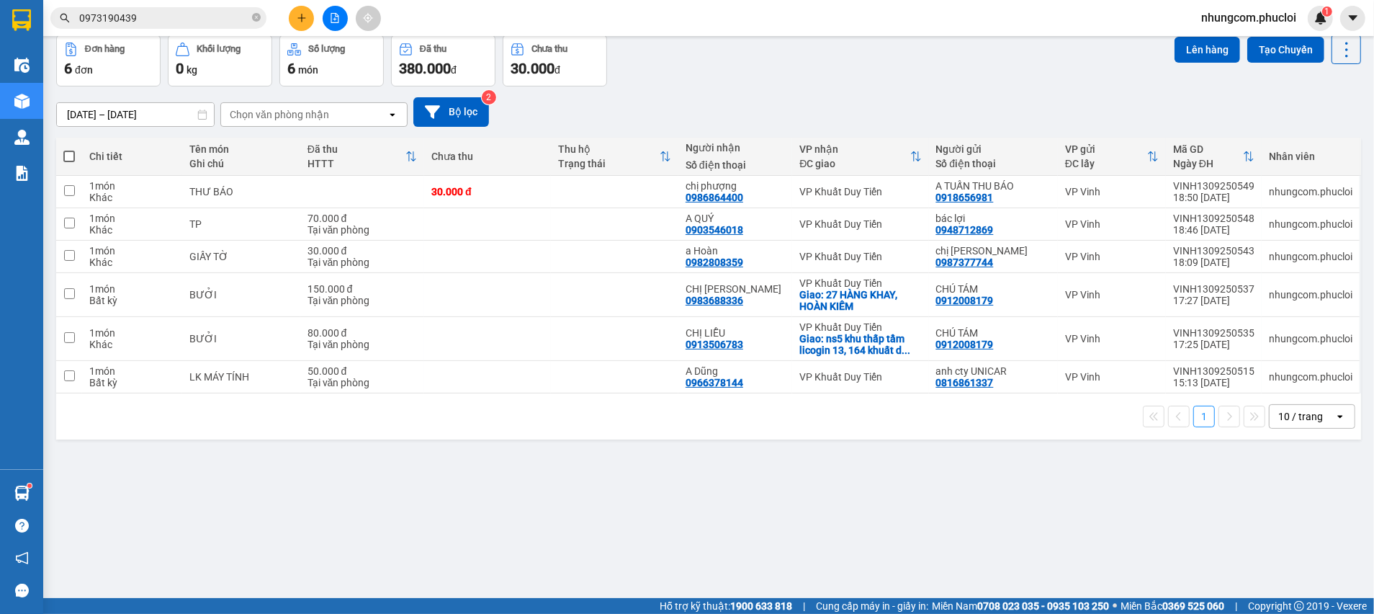
click at [644, 467] on div "ver 1.8.143 Kho gửi Trên xe Kho nhận Kho thanh lý Hàng đã giao Đơn hàng 6 đơn K…" at bounding box center [708, 285] width 1317 height 614
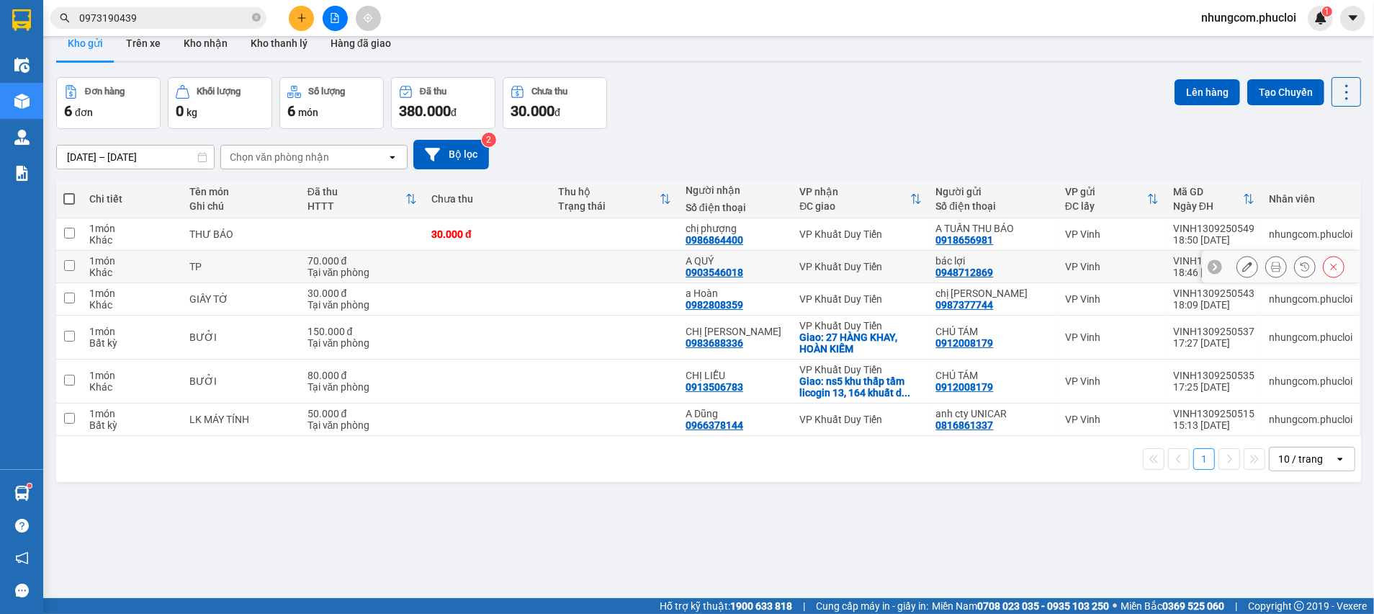
scroll to position [0, 0]
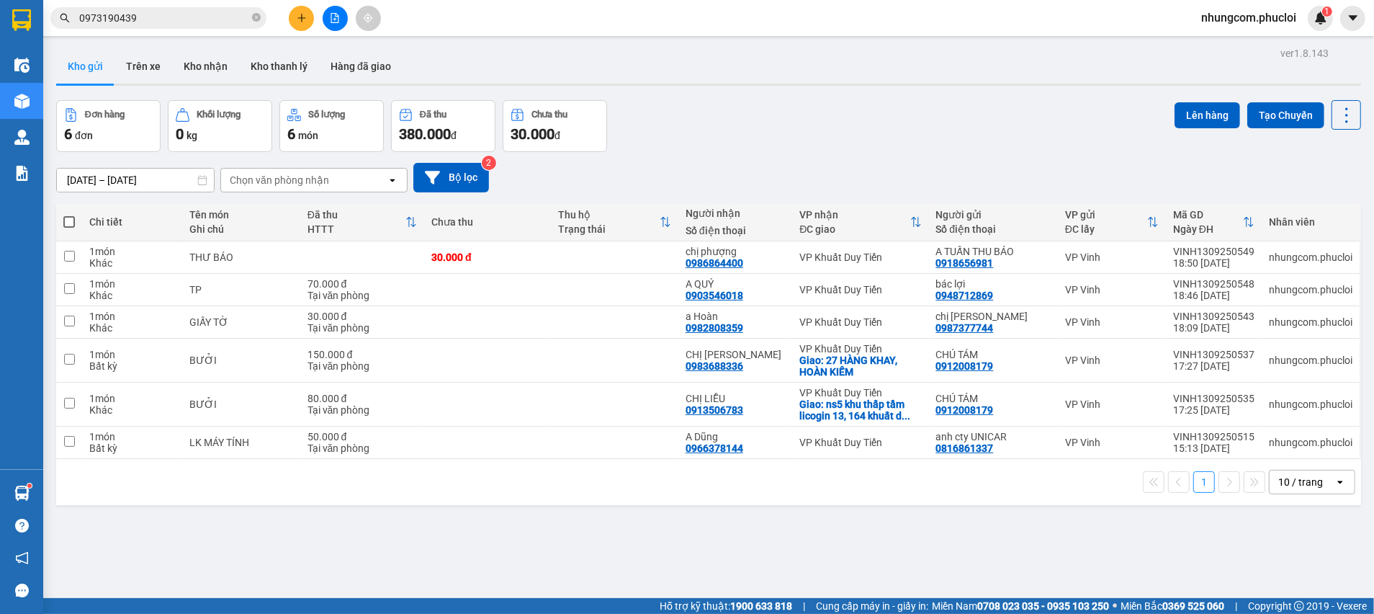
drag, startPoint x: 974, startPoint y: 171, endPoint x: 1373, endPoint y: 350, distance: 437.2
click at [975, 171] on div "09/09/2025 – 13/09/2025 Press the down arrow key to interact with the calendar …" at bounding box center [708, 178] width 1305 height 30
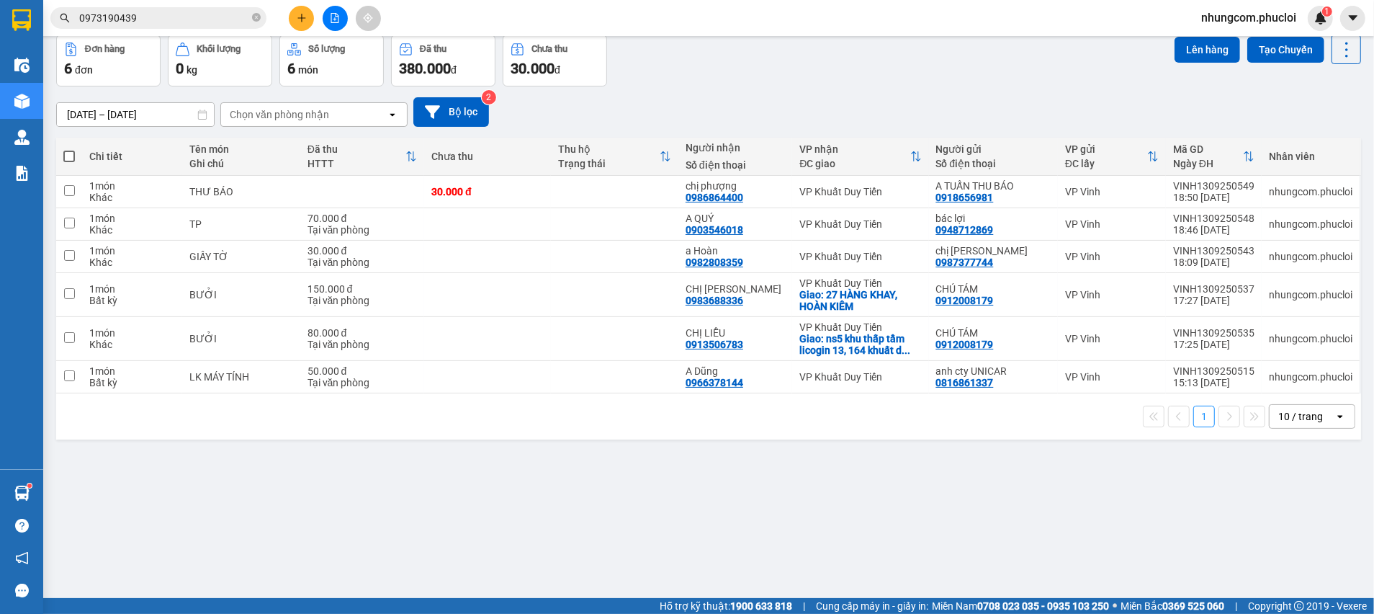
click at [1067, 516] on div "ver 1.8.143 Kho gửi Trên xe Kho nhận Kho thanh lý Hàng đã giao Đơn hàng 6 đơn K…" at bounding box center [708, 285] width 1317 height 614
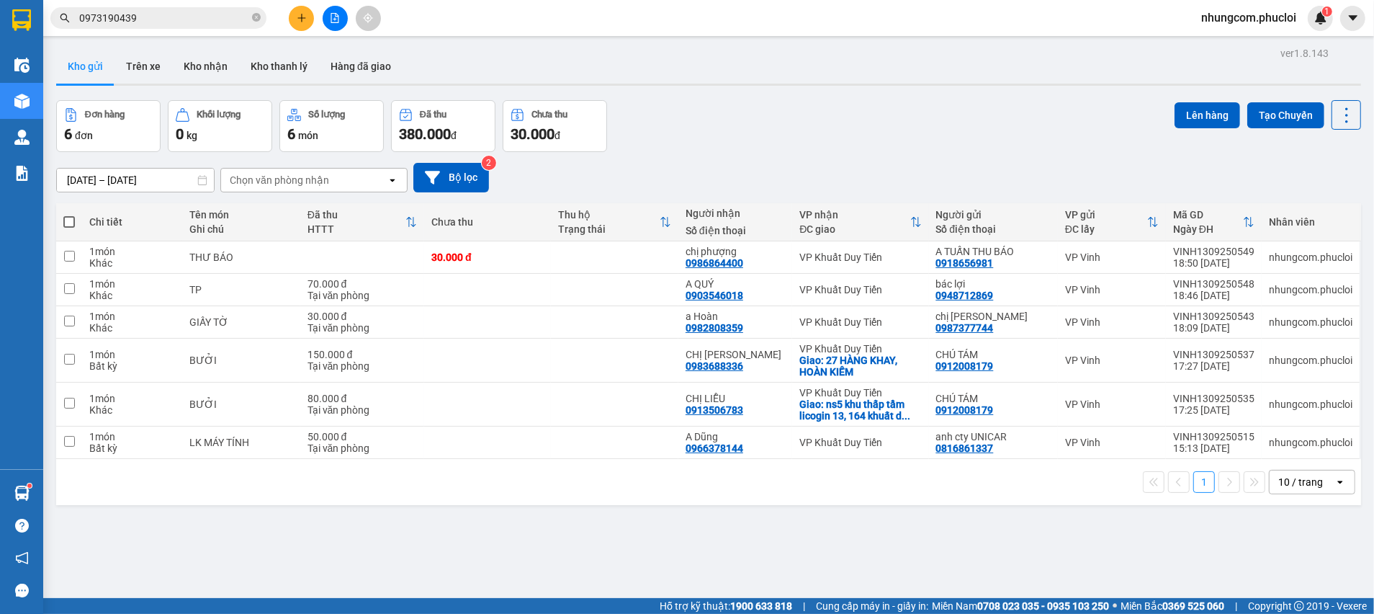
drag, startPoint x: 684, startPoint y: 107, endPoint x: 703, endPoint y: 115, distance: 20.7
click at [685, 107] on div "Đơn hàng 6 đơn Khối lượng 0 kg Số lượng 6 món Đã thu 380.000 đ Chưa thu 30.000 …" at bounding box center [708, 126] width 1305 height 52
click at [380, 527] on div "ver 1.8.143 Kho gửi Trên xe Kho nhận Kho thanh lý Hàng đã giao Đơn hàng 6 đơn K…" at bounding box center [708, 350] width 1317 height 614
click at [447, 548] on div "ver 1.8.143 Kho gửi Trên xe Kho nhận Kho thanh lý Hàng đã giao Đơn hàng 6 đơn K…" at bounding box center [708, 350] width 1317 height 614
click at [823, 154] on div "09/09/2025 – 13/09/2025 Press the down arrow key to interact with the calendar …" at bounding box center [708, 177] width 1305 height 51
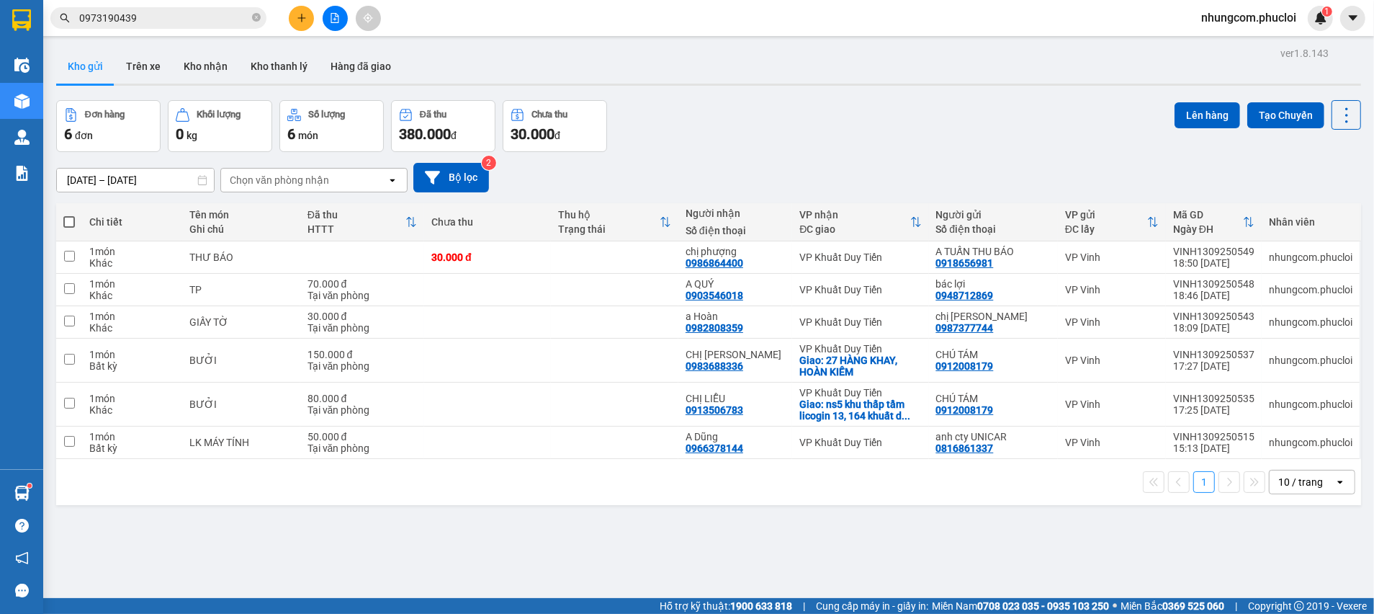
click at [818, 200] on div "09/09/2025 – 13/09/2025 Press the down arrow key to interact with the calendar …" at bounding box center [708, 177] width 1305 height 51
click at [848, 182] on div "09/09/2025 – 13/09/2025 Press the down arrow key to interact with the calendar …" at bounding box center [708, 178] width 1305 height 30
click at [194, 22] on input "0973190439" at bounding box center [164, 18] width 170 height 16
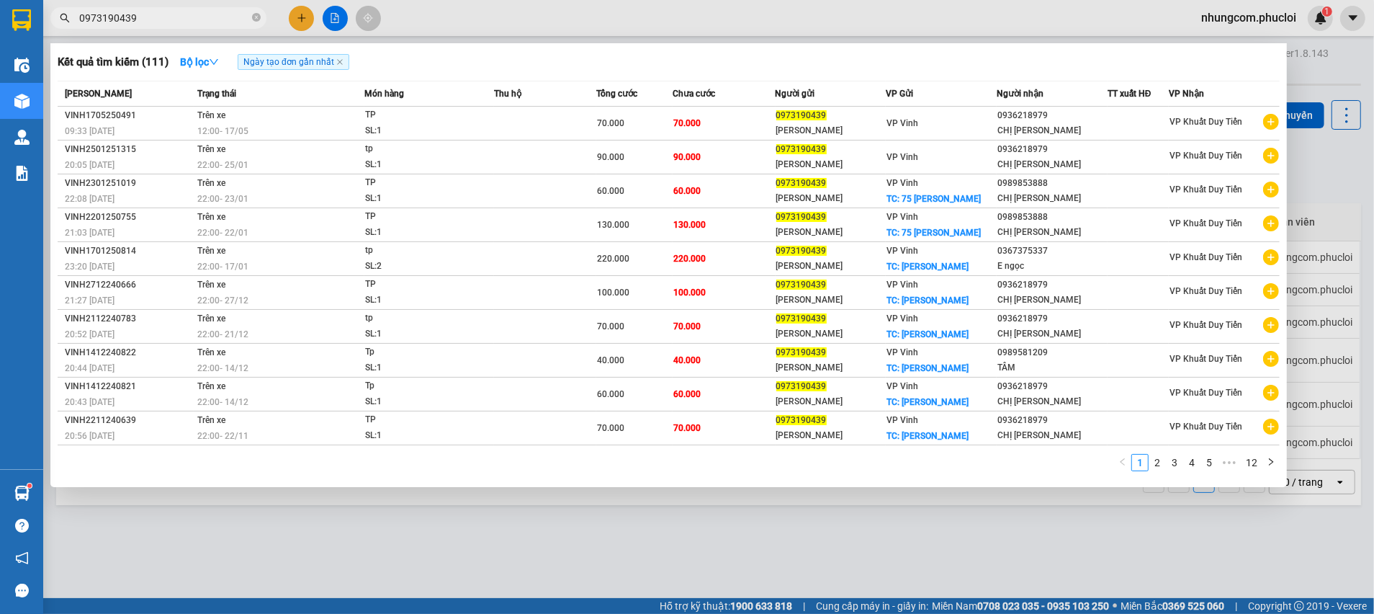
click at [194, 21] on input "0973190439" at bounding box center [164, 18] width 170 height 16
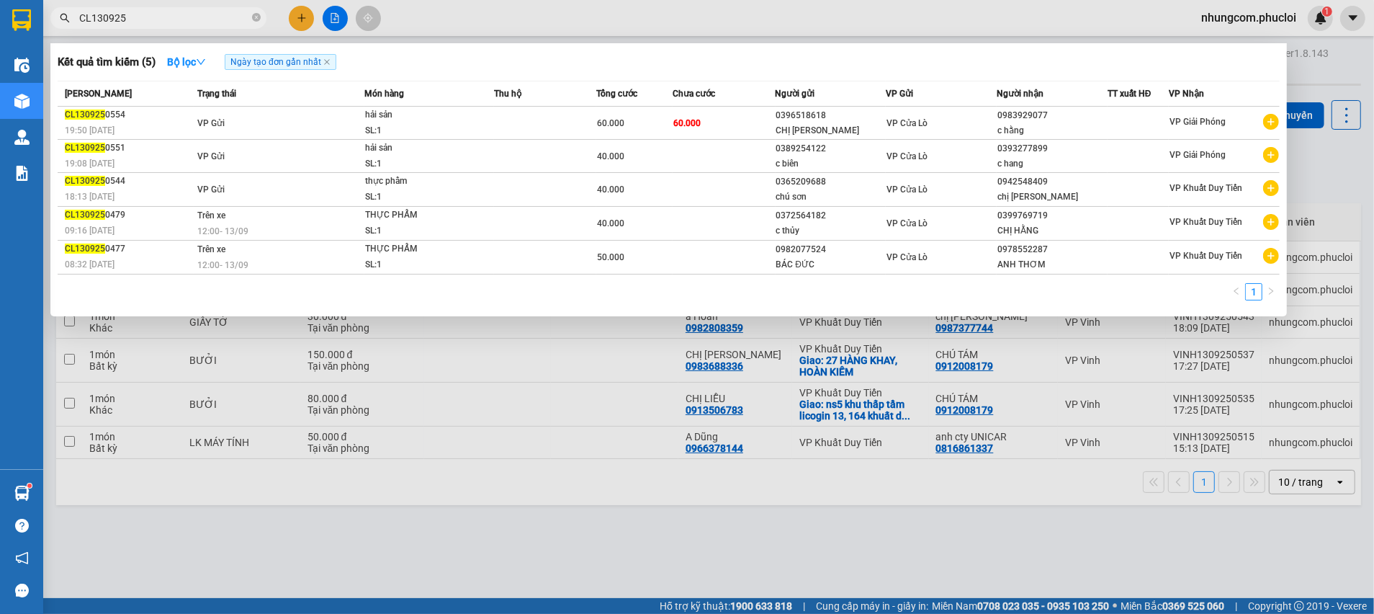
drag, startPoint x: 91, startPoint y: 20, endPoint x: 66, endPoint y: 22, distance: 25.2
click at [63, 19] on div "CL130925" at bounding box center [140, 18] width 281 height 22
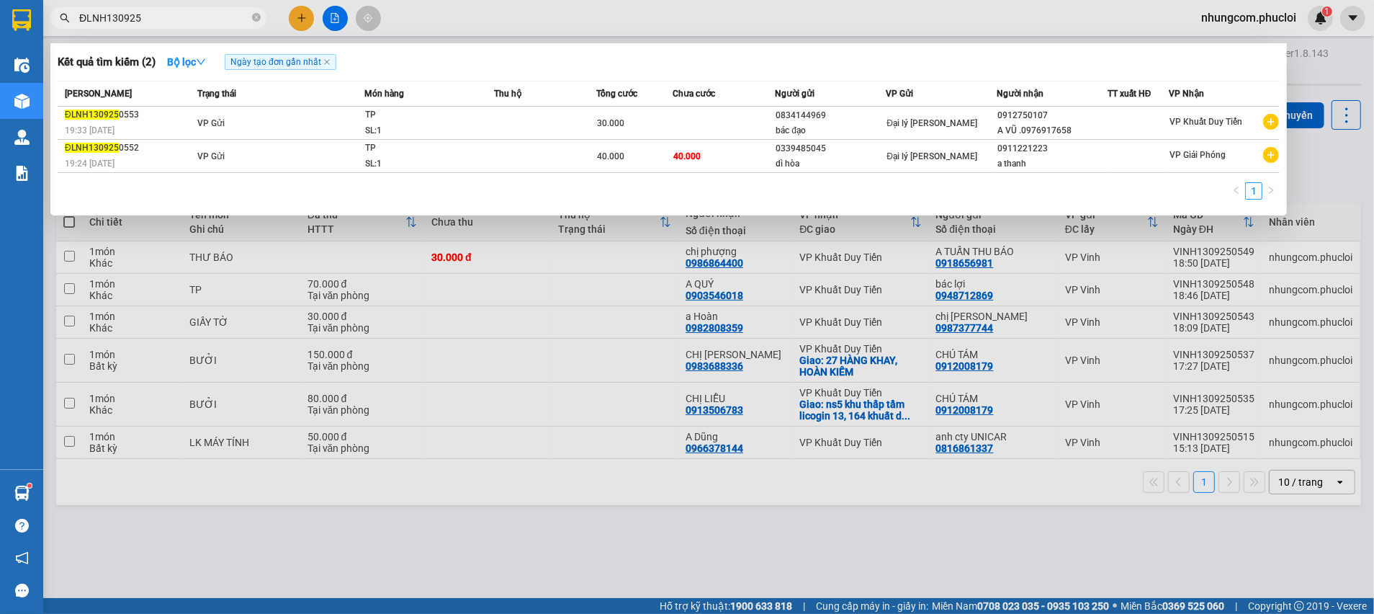
click at [608, 481] on div at bounding box center [687, 307] width 1374 height 614
drag, startPoint x: 104, startPoint y: 20, endPoint x: 72, endPoint y: 22, distance: 32.5
click at [61, 18] on div "ĐLNH130925" at bounding box center [140, 18] width 281 height 22
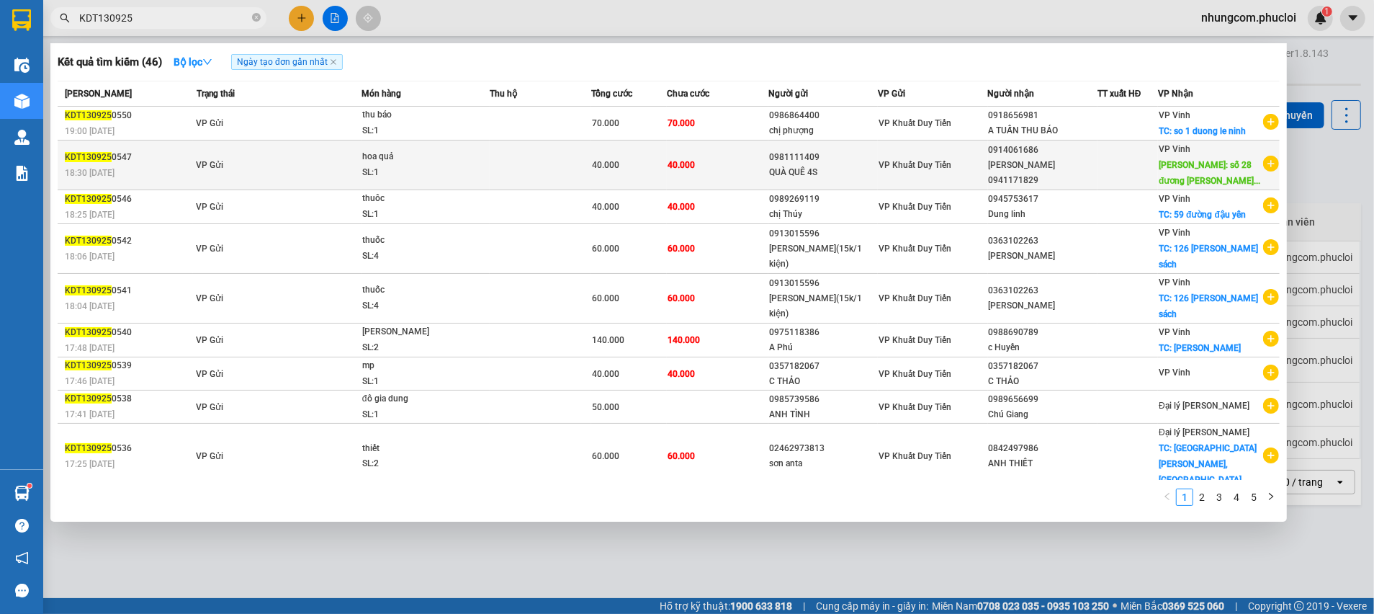
type input "KDT130925"
click at [631, 171] on div "40.000" at bounding box center [629, 165] width 74 height 16
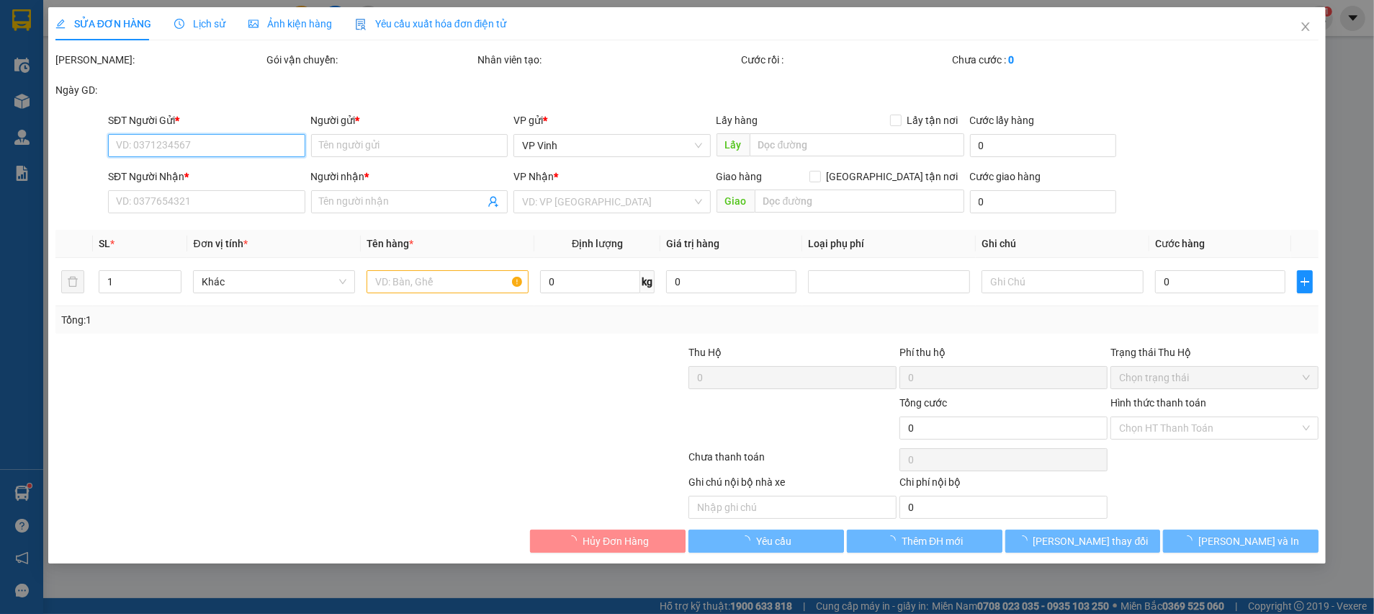
type input "0981111409"
type input "QUÀ QUÊ 4S"
type input "0914061686"
type input "phạm huy hồng 0941171829"
type input "số 28 đương nguyễn sỹ sách p thanh vinh tp"
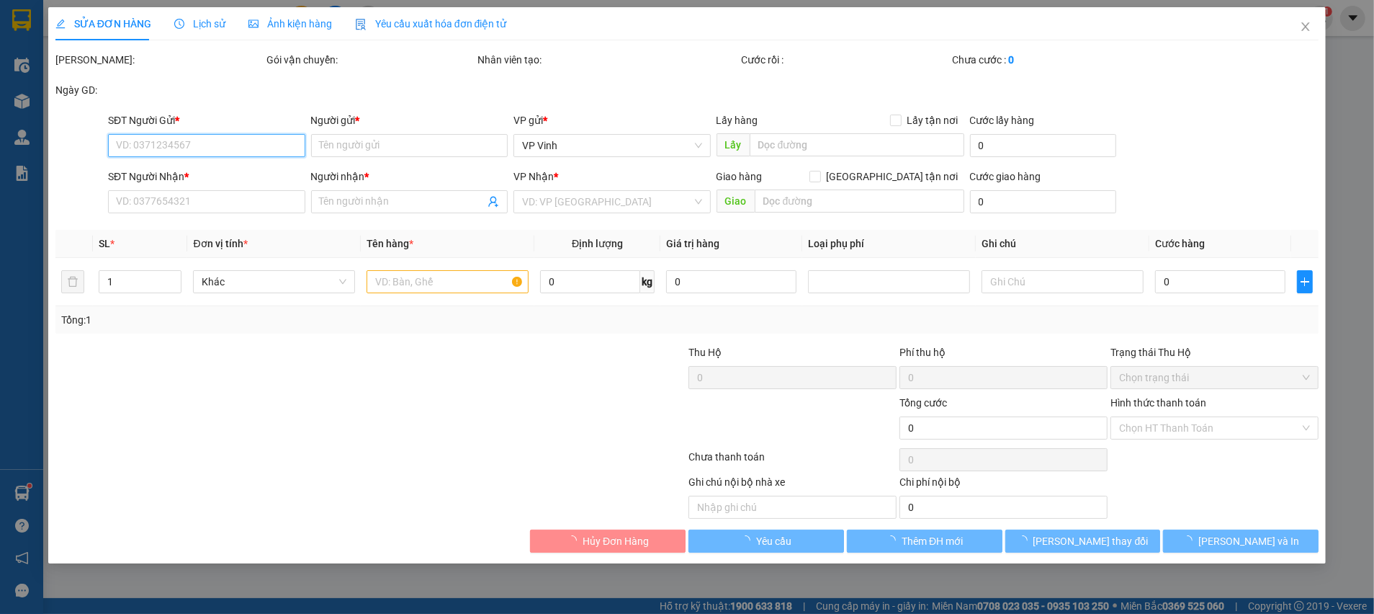
type input "40.000"
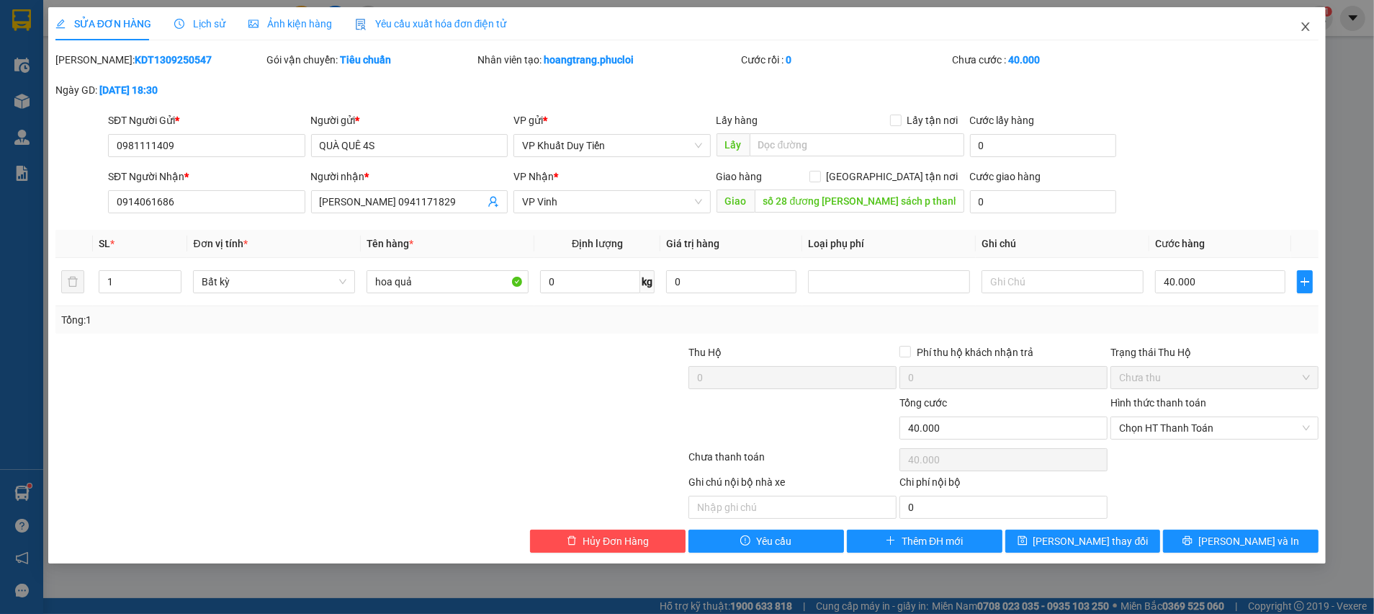
click at [1307, 26] on icon "close" at bounding box center [1306, 26] width 8 height 9
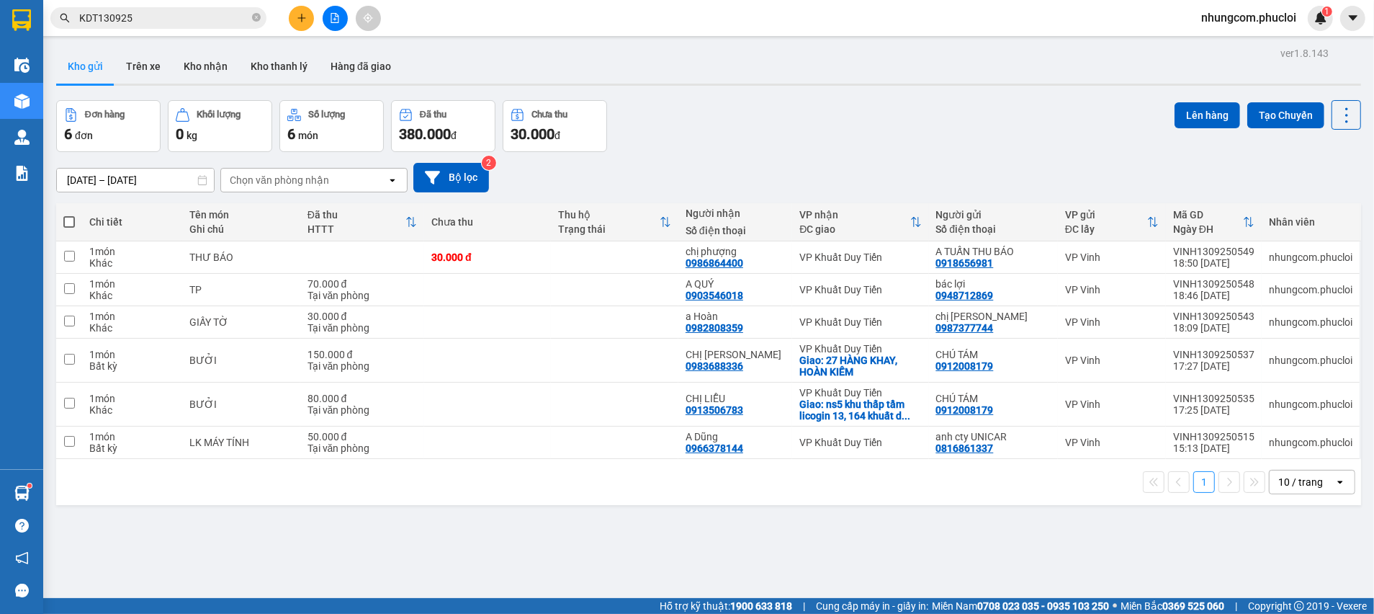
click at [694, 104] on div "Đơn hàng 6 đơn Khối lượng 0 kg Số lượng 6 món Đã thu 380.000 đ Chưa thu 30.000 …" at bounding box center [708, 126] width 1305 height 52
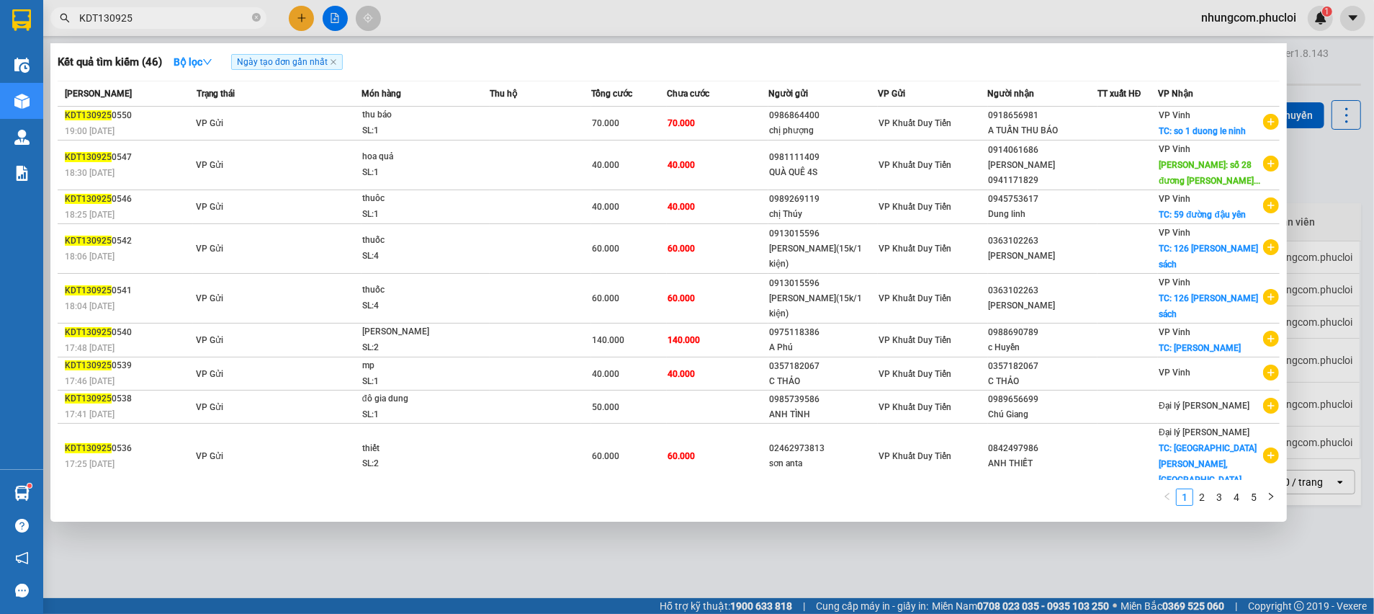
click at [225, 12] on input "KDT130925" at bounding box center [164, 18] width 170 height 16
click at [1204, 491] on link "2" at bounding box center [1202, 497] width 16 height 16
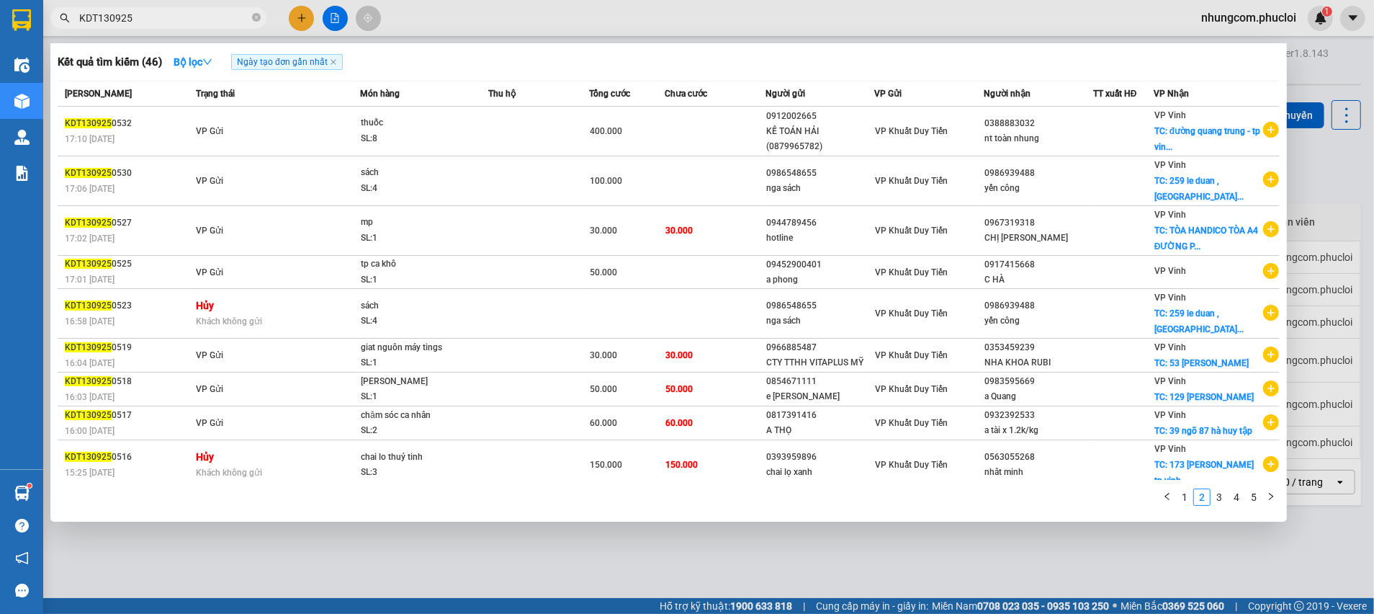
click at [1358, 331] on div at bounding box center [687, 307] width 1374 height 614
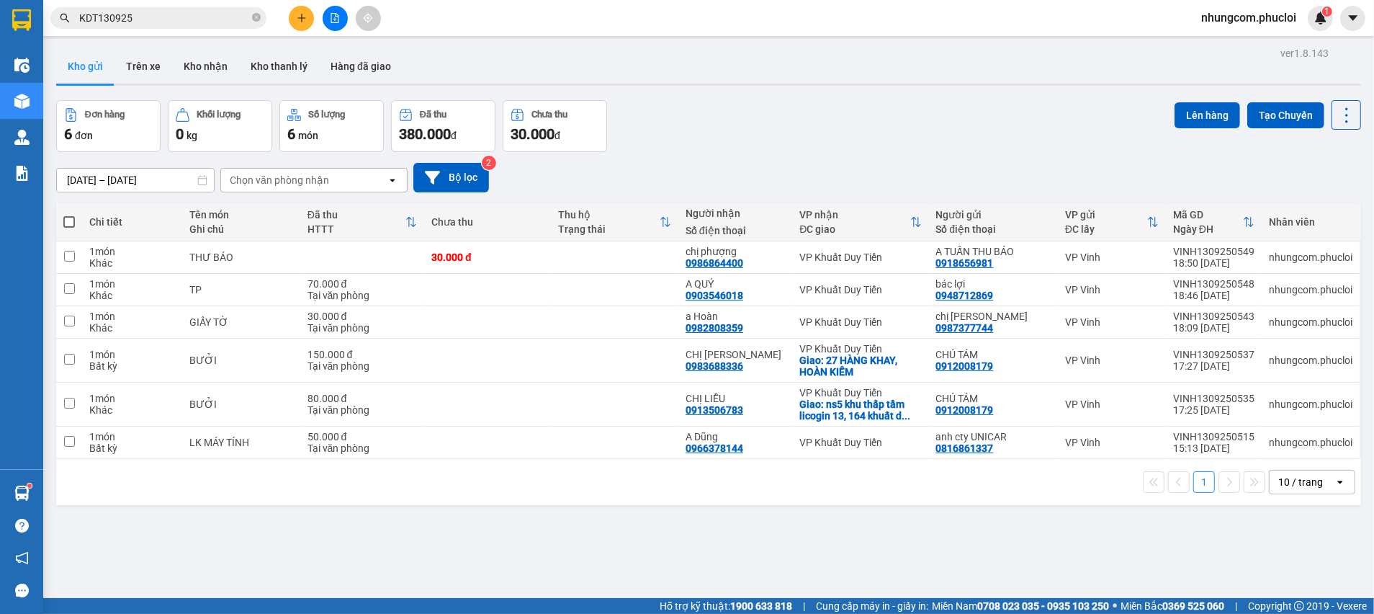
click at [928, 153] on div "09/09/2025 – 13/09/2025 Press the down arrow key to interact with the calendar …" at bounding box center [708, 177] width 1305 height 51
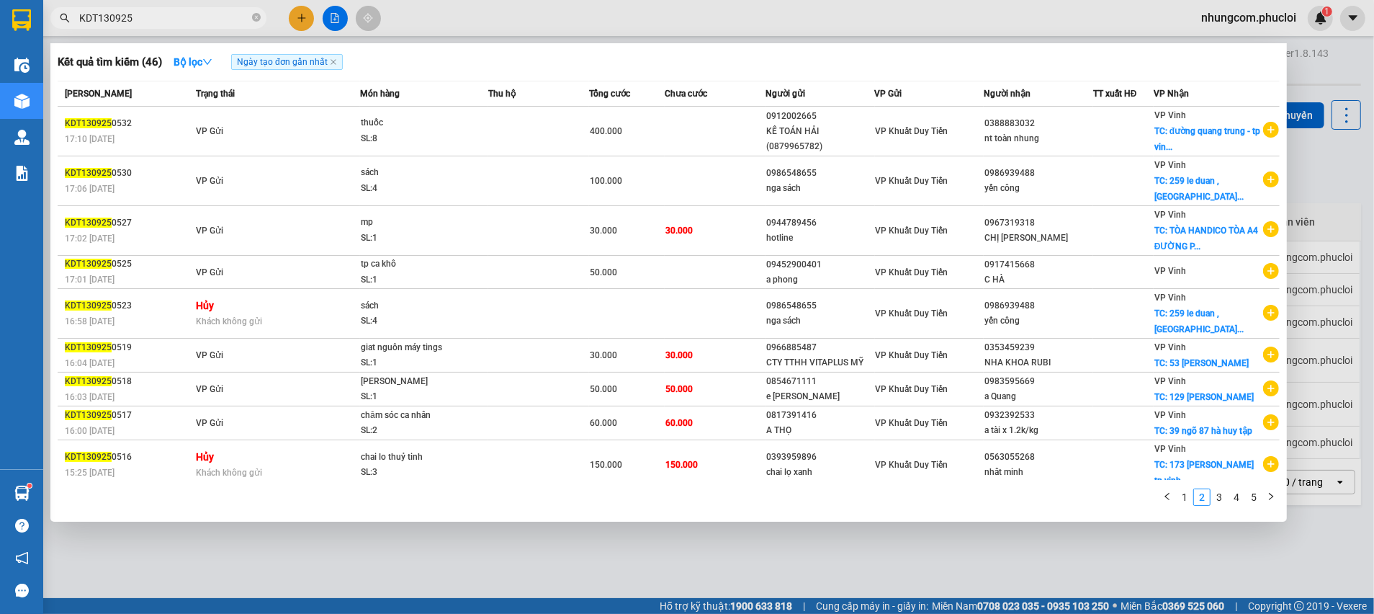
click at [177, 12] on input "KDT130925" at bounding box center [164, 18] width 170 height 16
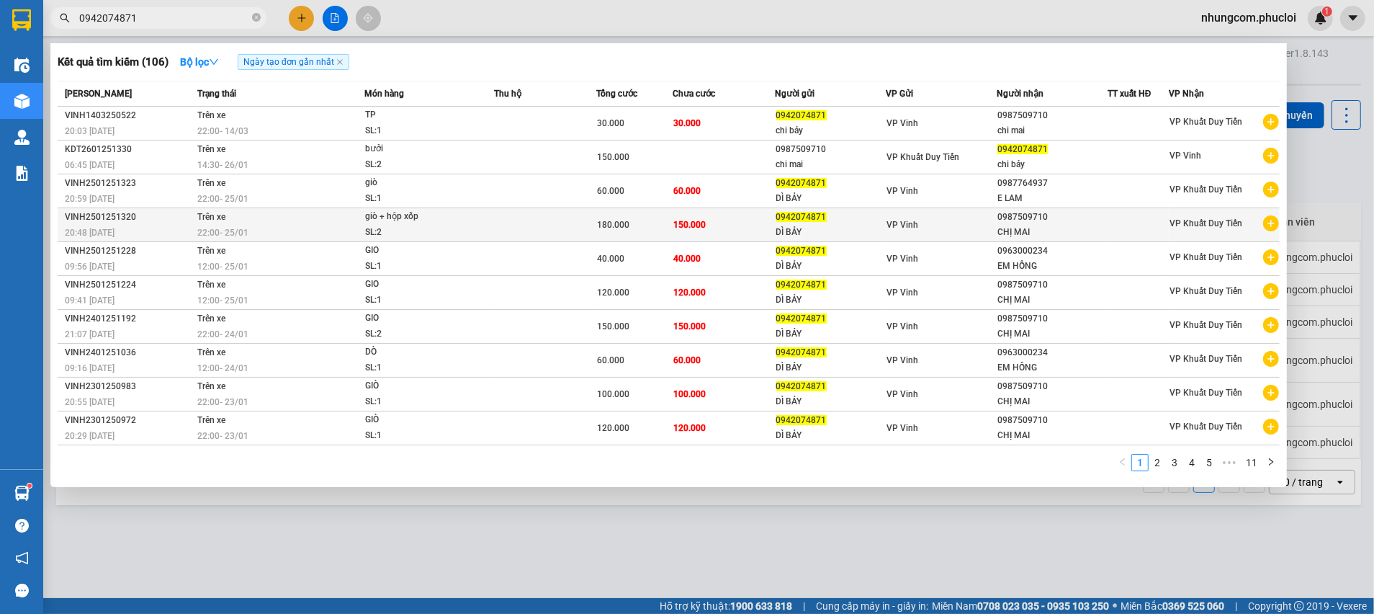
type input "0942074871"
click at [784, 230] on div "DÌ BẢY" at bounding box center [830, 232] width 109 height 15
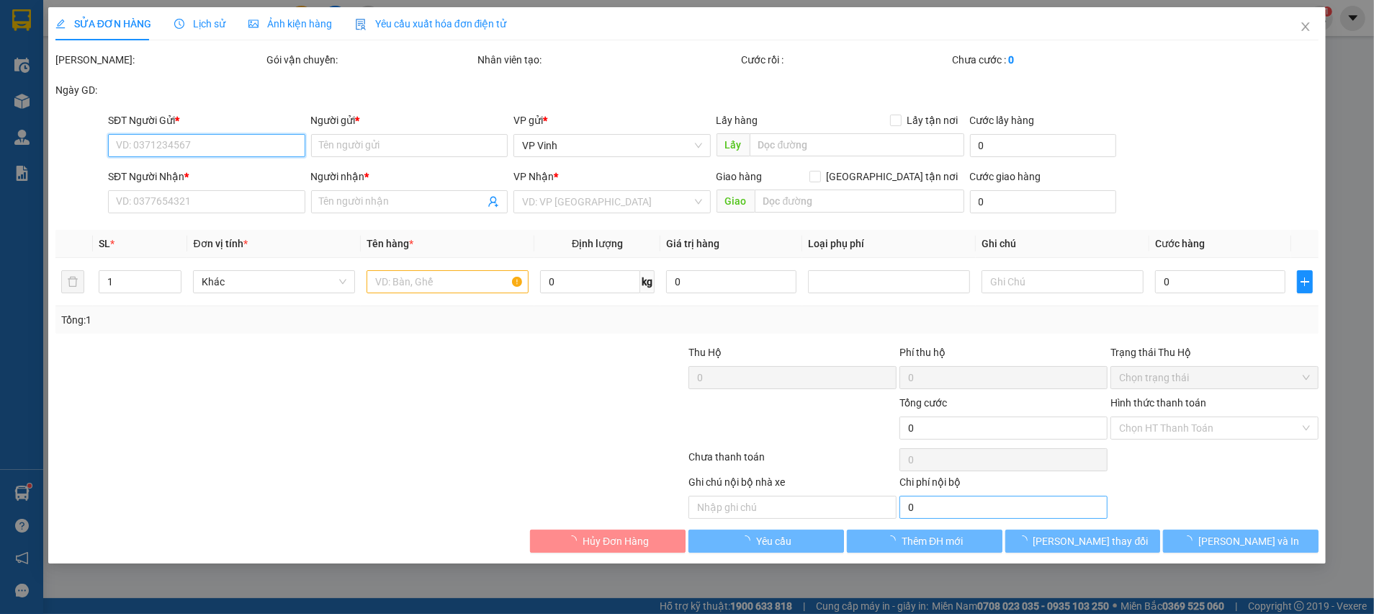
type input "0942074871"
type input "DÌ BẢY"
type input "0987509710"
type input "CHỊ MAI"
type input "180.000"
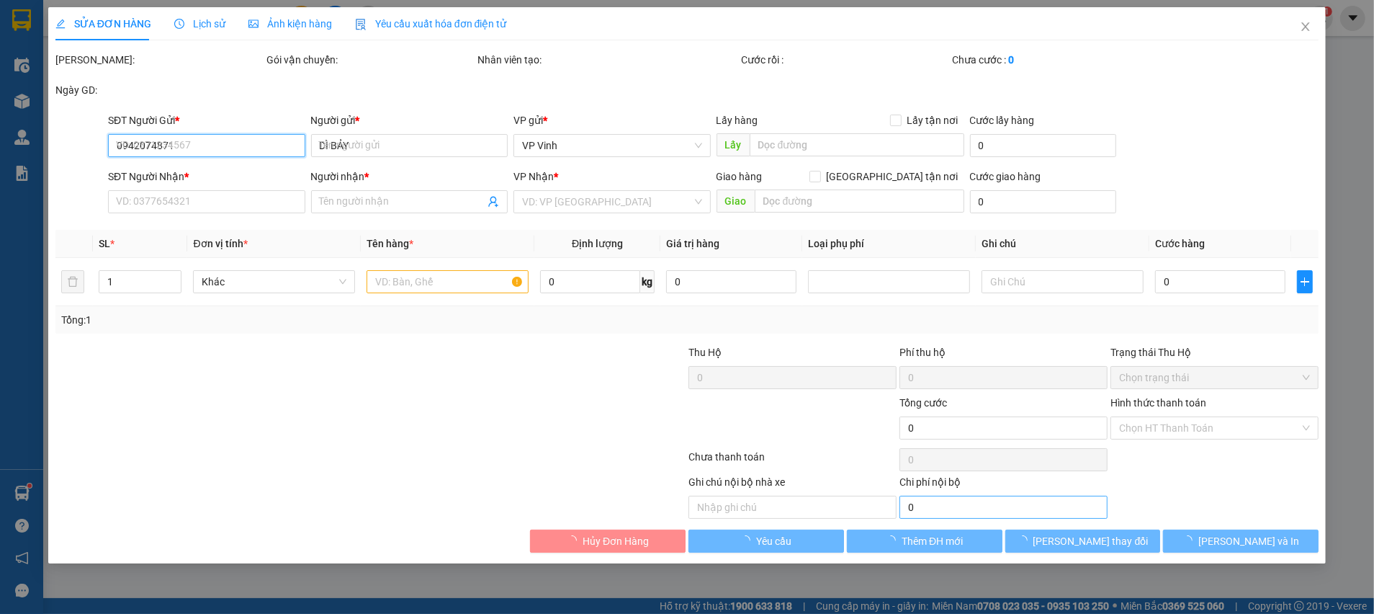
type input "30.000"
type input "150.000"
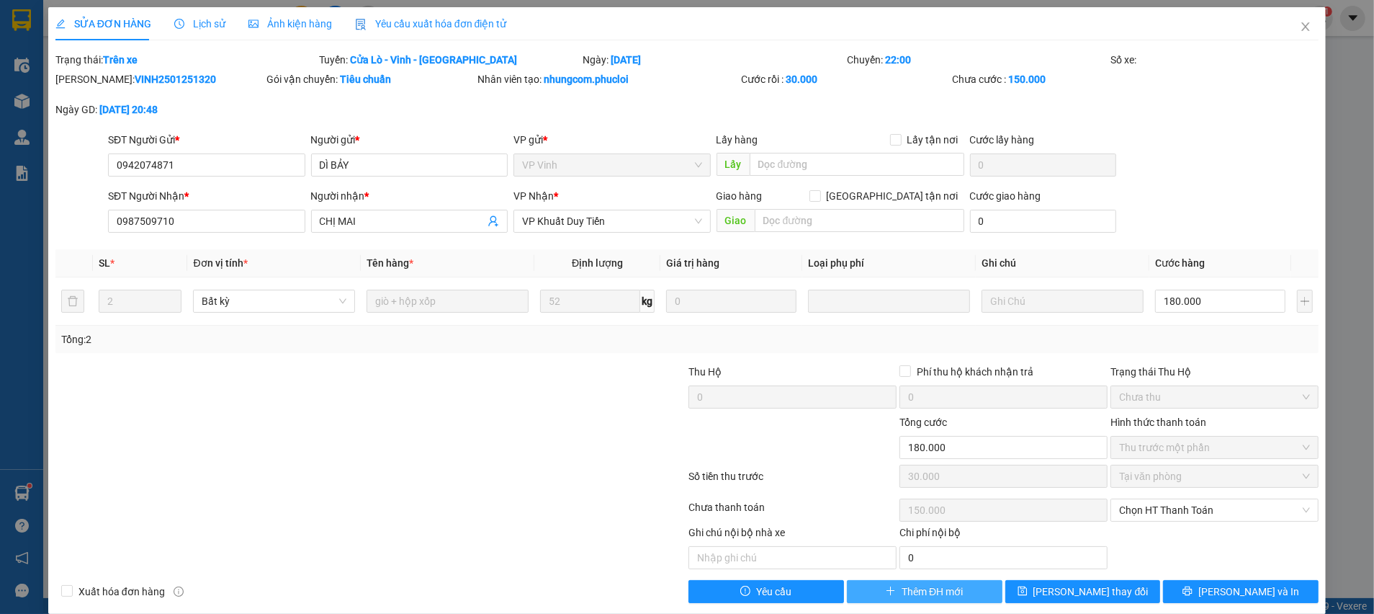
click at [931, 592] on span "Thêm ĐH mới" at bounding box center [932, 591] width 61 height 16
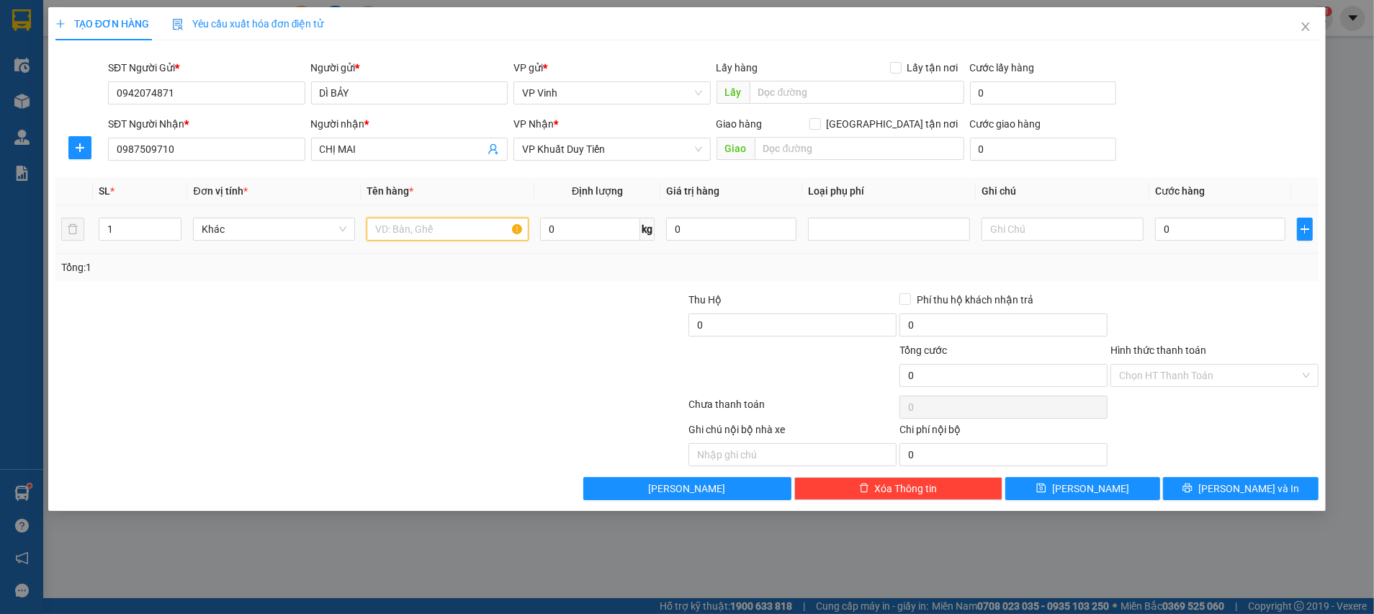
click at [472, 225] on input "text" at bounding box center [448, 229] width 162 height 23
type input "TP+ BƯỞI"
type input "2"
click at [171, 223] on icon "up" at bounding box center [173, 225] width 5 height 5
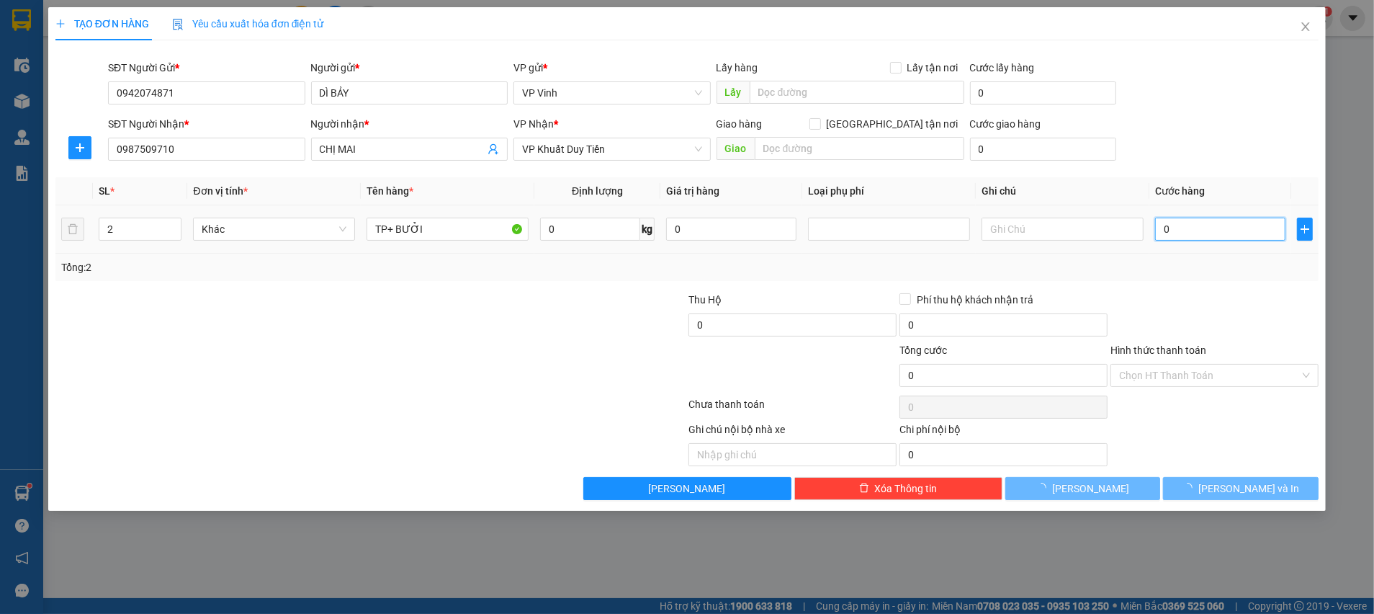
click at [1199, 232] on input "0" at bounding box center [1220, 229] width 130 height 23
type input "6"
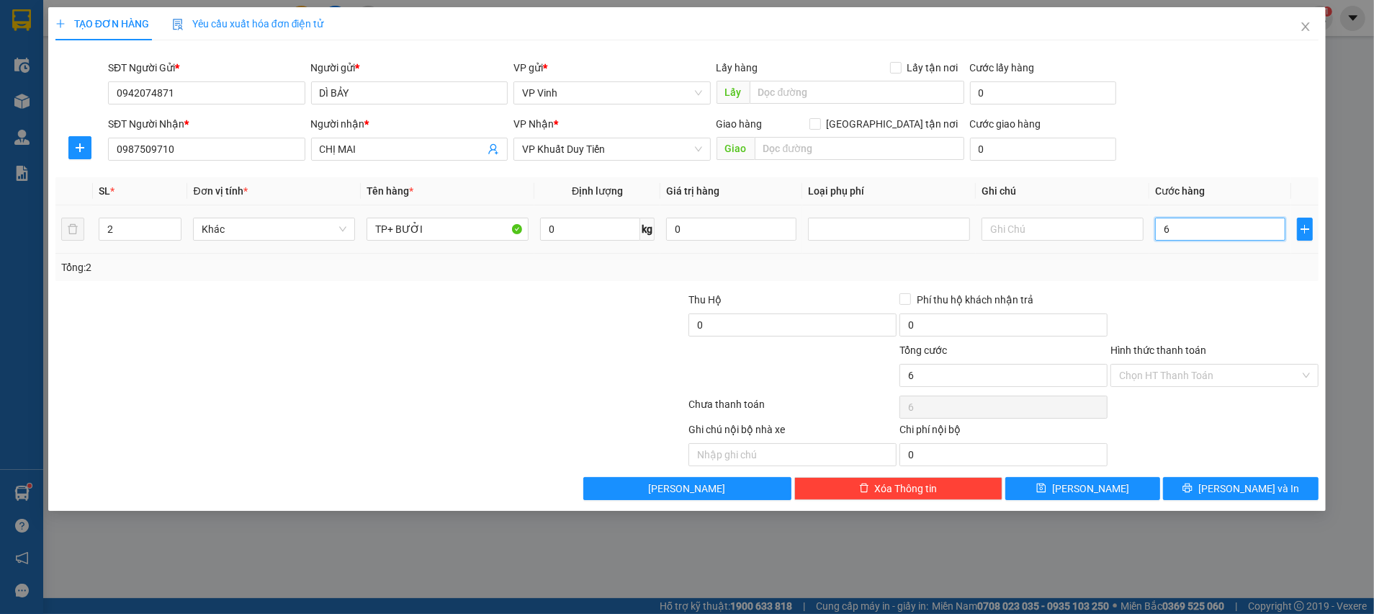
type input "6"
type input "60"
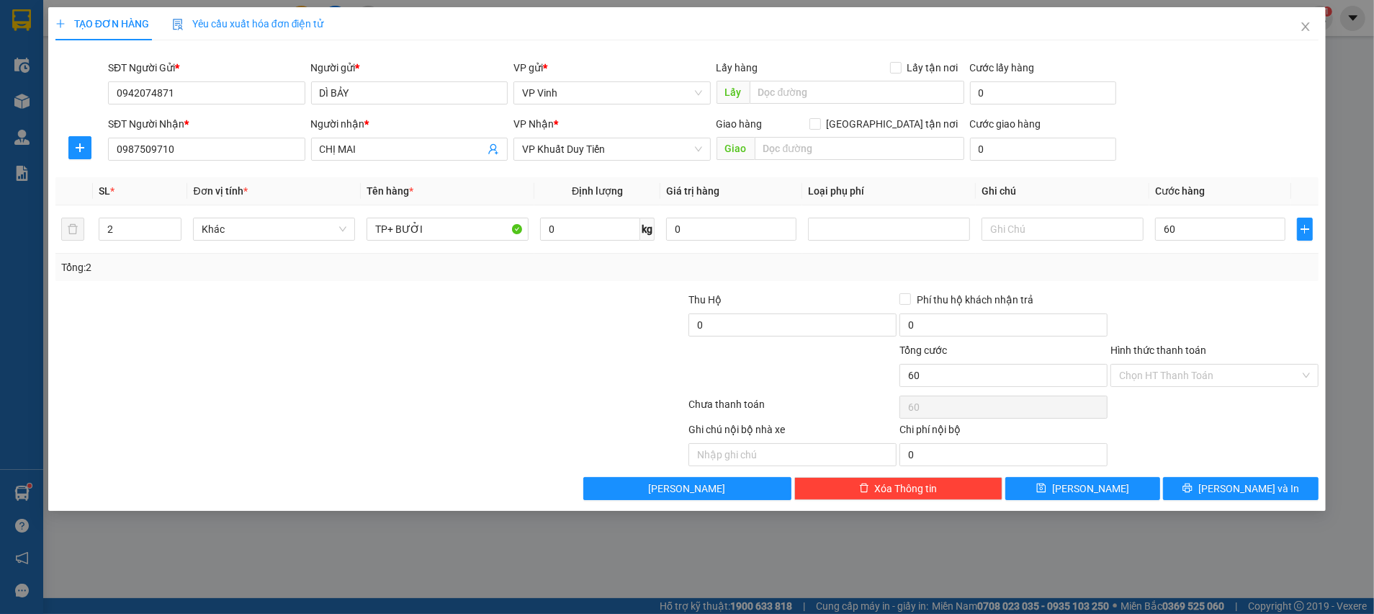
type input "60.000"
click at [1209, 279] on div "Tổng: 2" at bounding box center [686, 267] width 1263 height 27
click at [1170, 382] on input "Hình thức thanh toán" at bounding box center [1209, 375] width 181 height 22
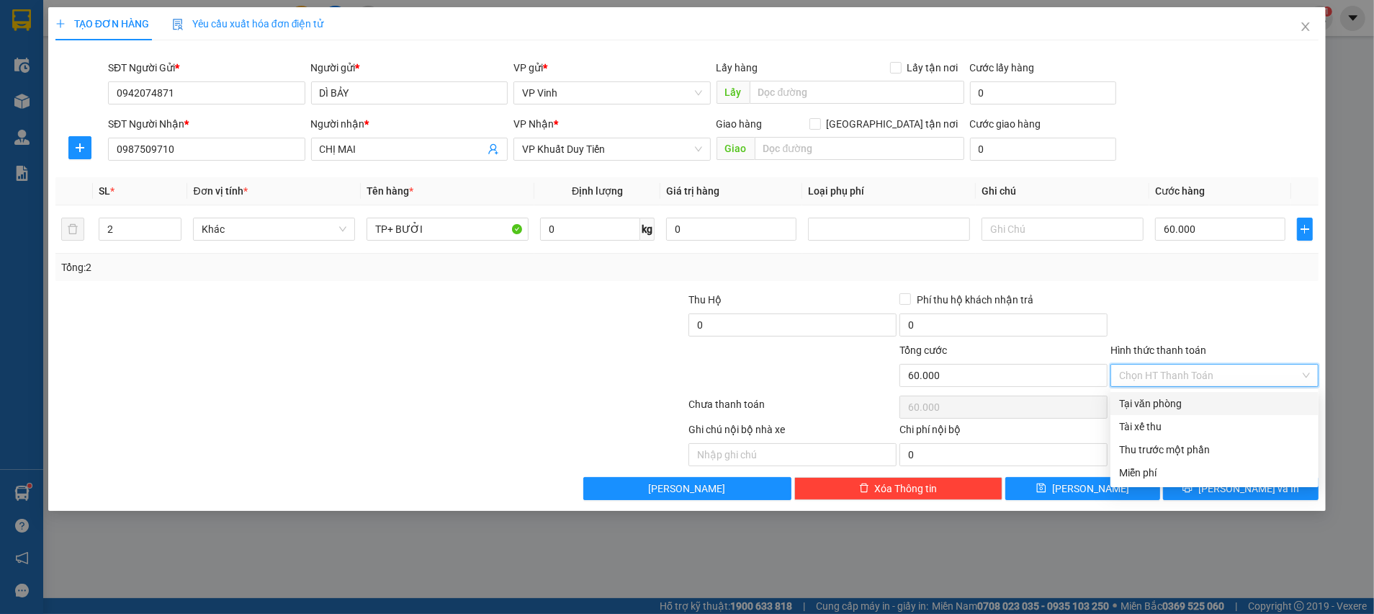
click at [1166, 403] on div "Tại văn phòng" at bounding box center [1214, 403] width 191 height 16
type input "0"
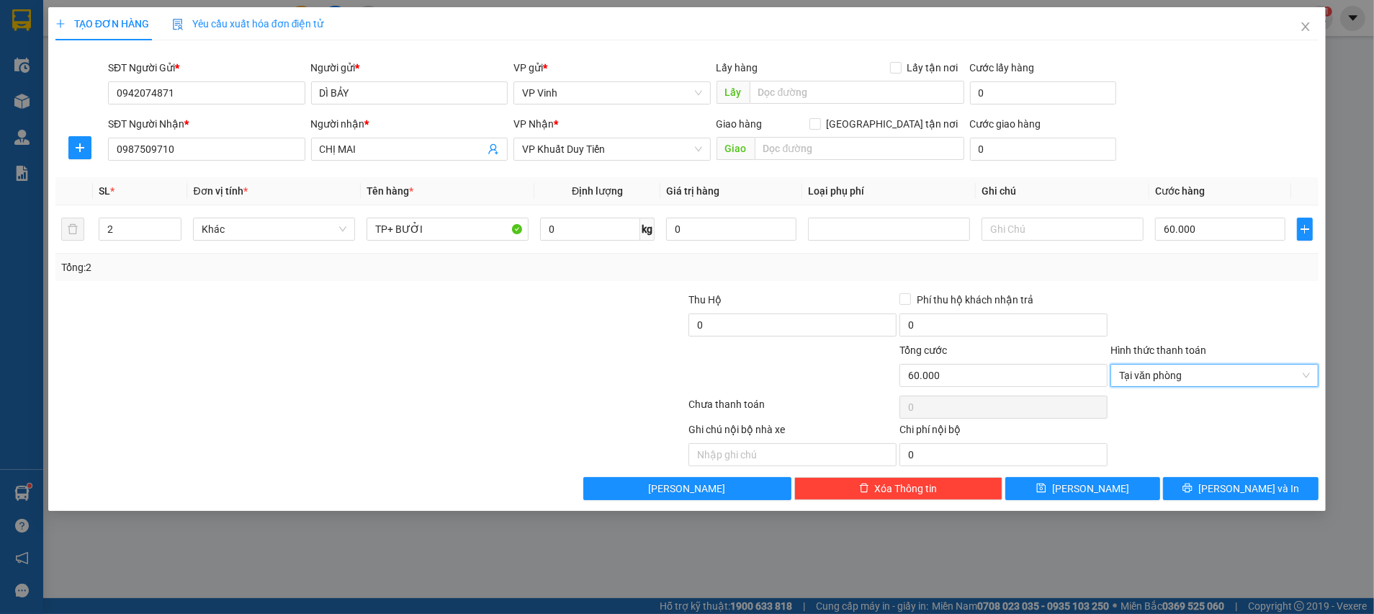
click at [1162, 326] on div at bounding box center [1214, 317] width 211 height 50
click at [1206, 485] on button "Lưu và In" at bounding box center [1241, 488] width 156 height 23
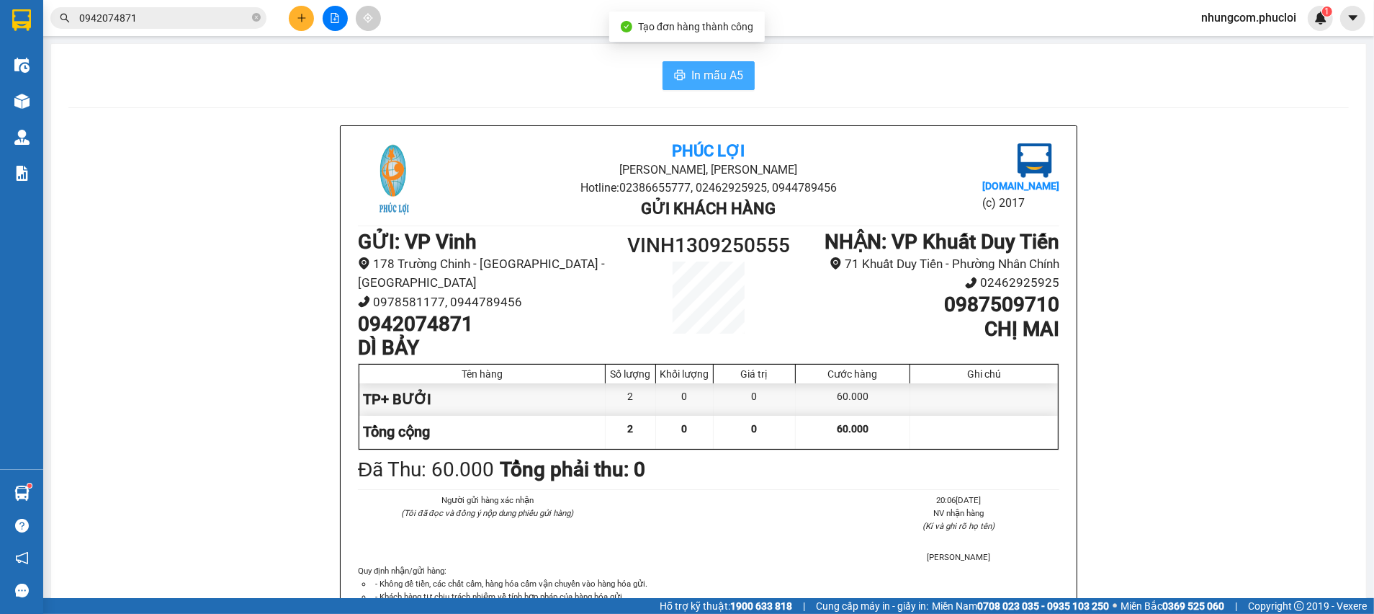
click at [718, 79] on span "In mẫu A5" at bounding box center [717, 75] width 52 height 18
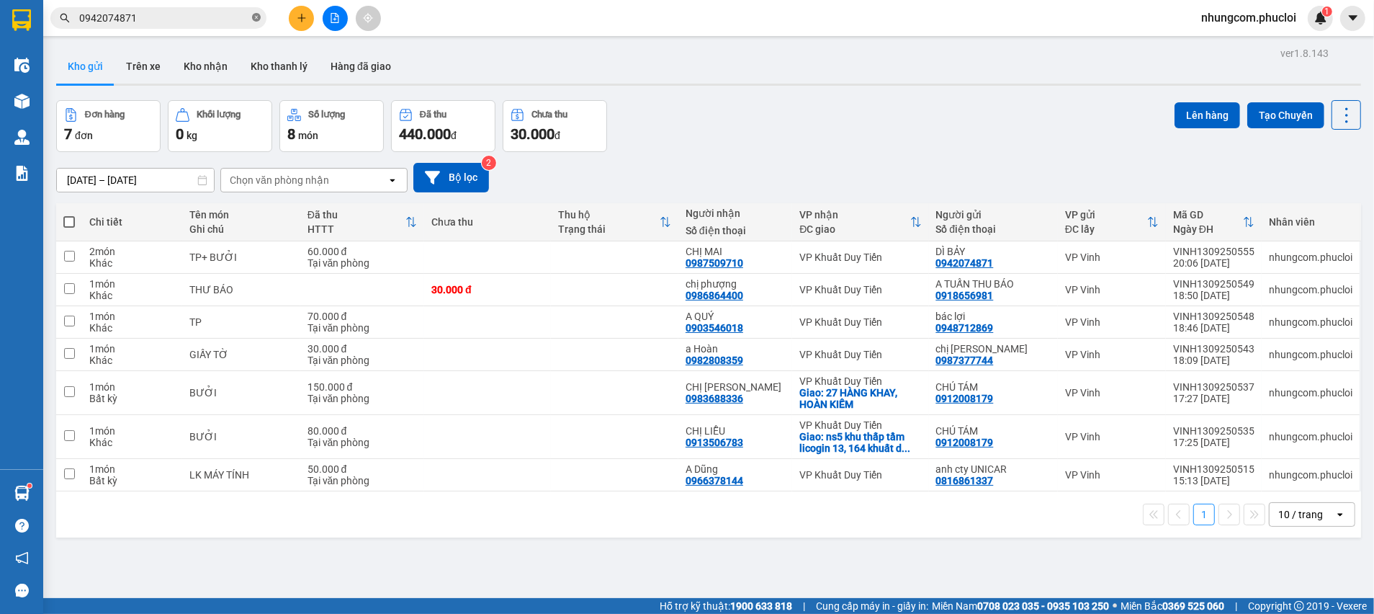
click at [256, 13] on icon "close-circle" at bounding box center [256, 17] width 9 height 9
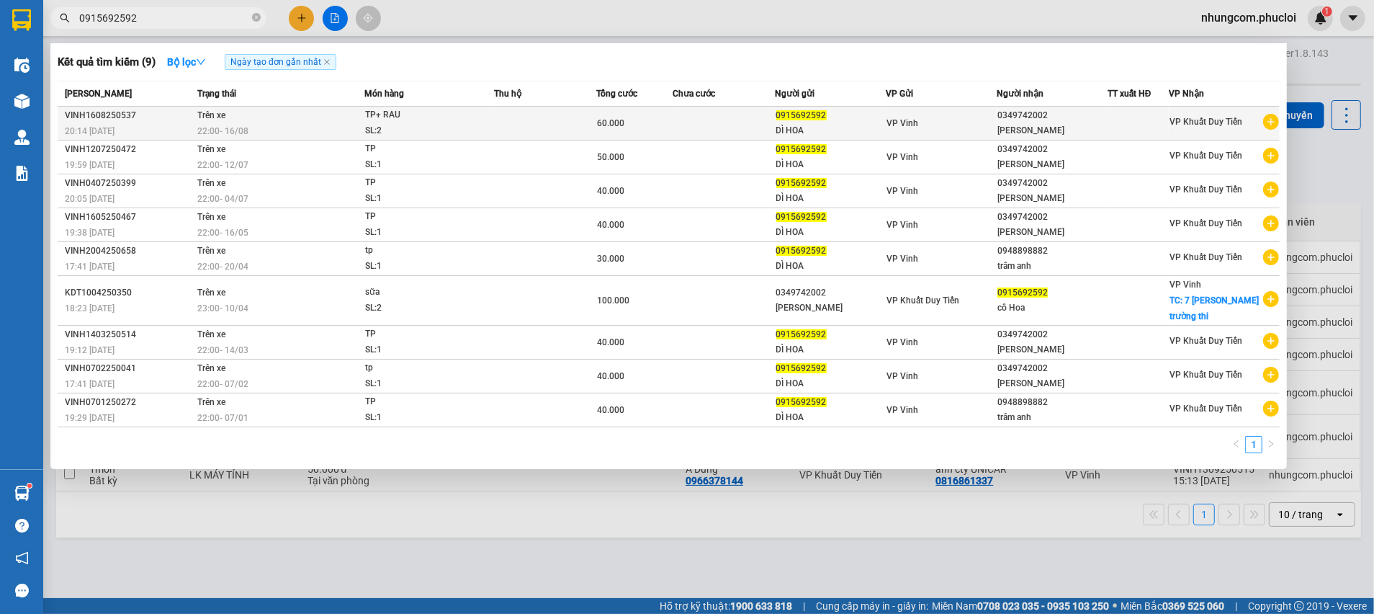
type input "0915692592"
click at [779, 110] on span "0915692592" at bounding box center [801, 115] width 50 height 10
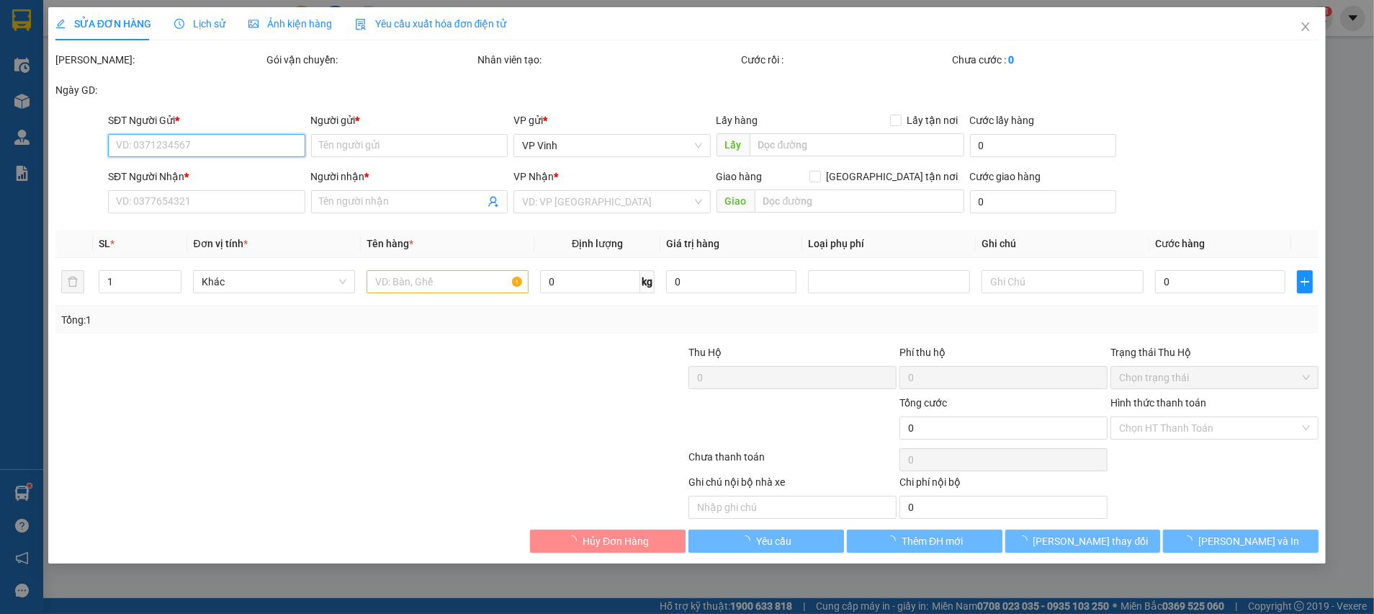
type input "0915692592"
type input "DÌ HOA"
type input "0349742002"
type input "ngọc anh"
type input "60.000"
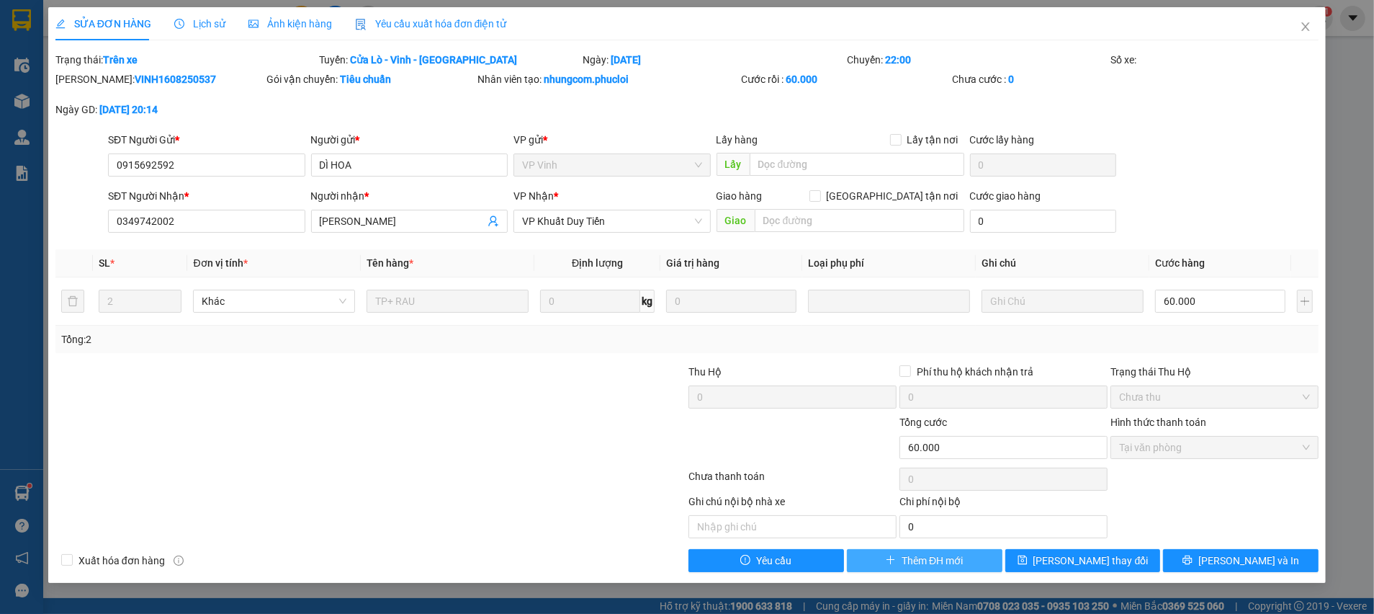
click at [918, 556] on span "Thêm ĐH mới" at bounding box center [932, 560] width 61 height 16
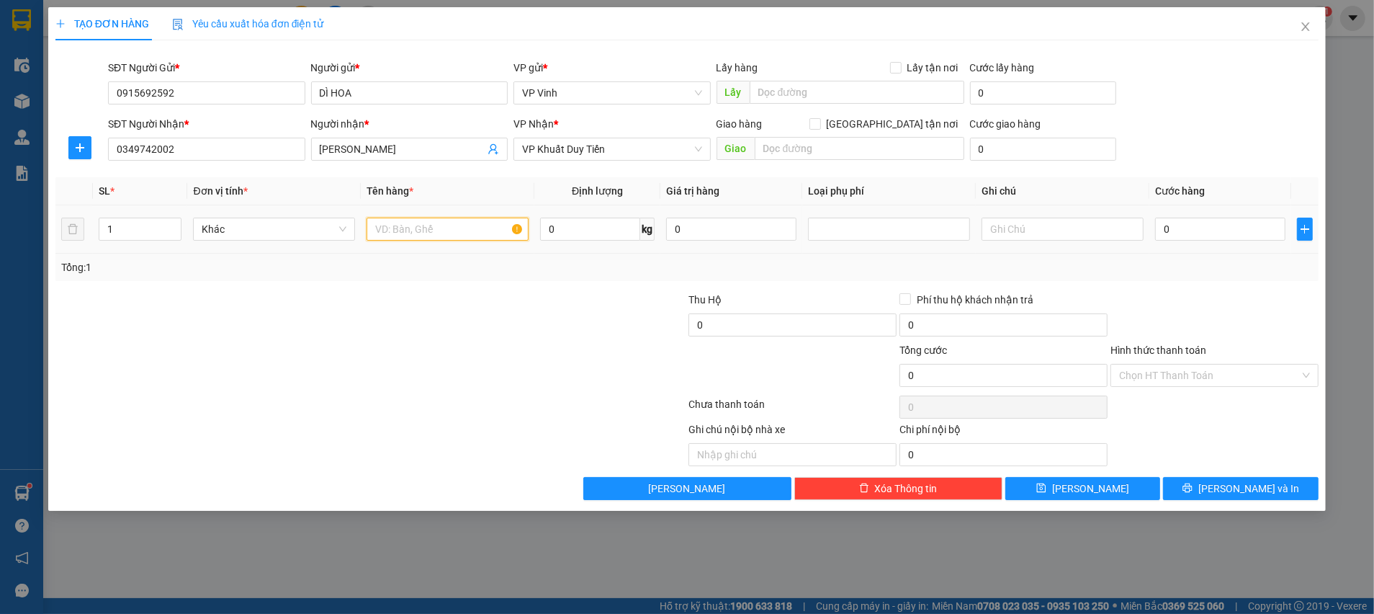
click at [423, 233] on input "text" at bounding box center [448, 229] width 162 height 23
type input "TP"
click at [1218, 228] on input "0" at bounding box center [1220, 229] width 130 height 23
type input "4"
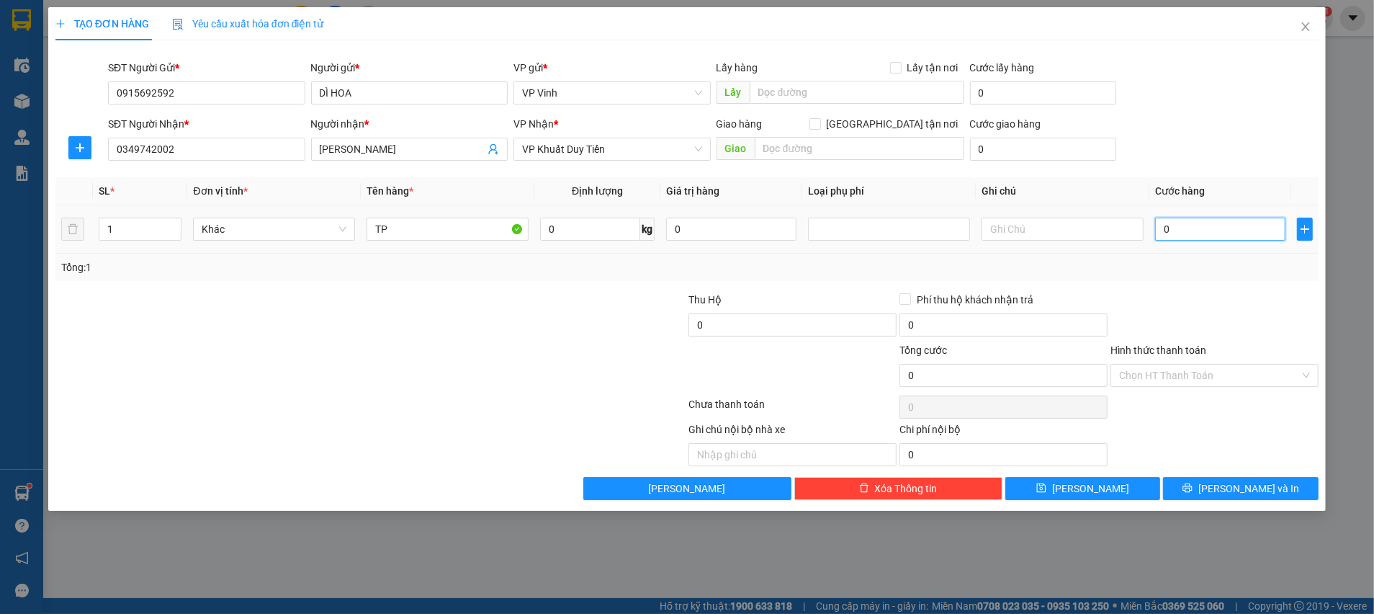
type input "4"
type input "40"
type input "40.000"
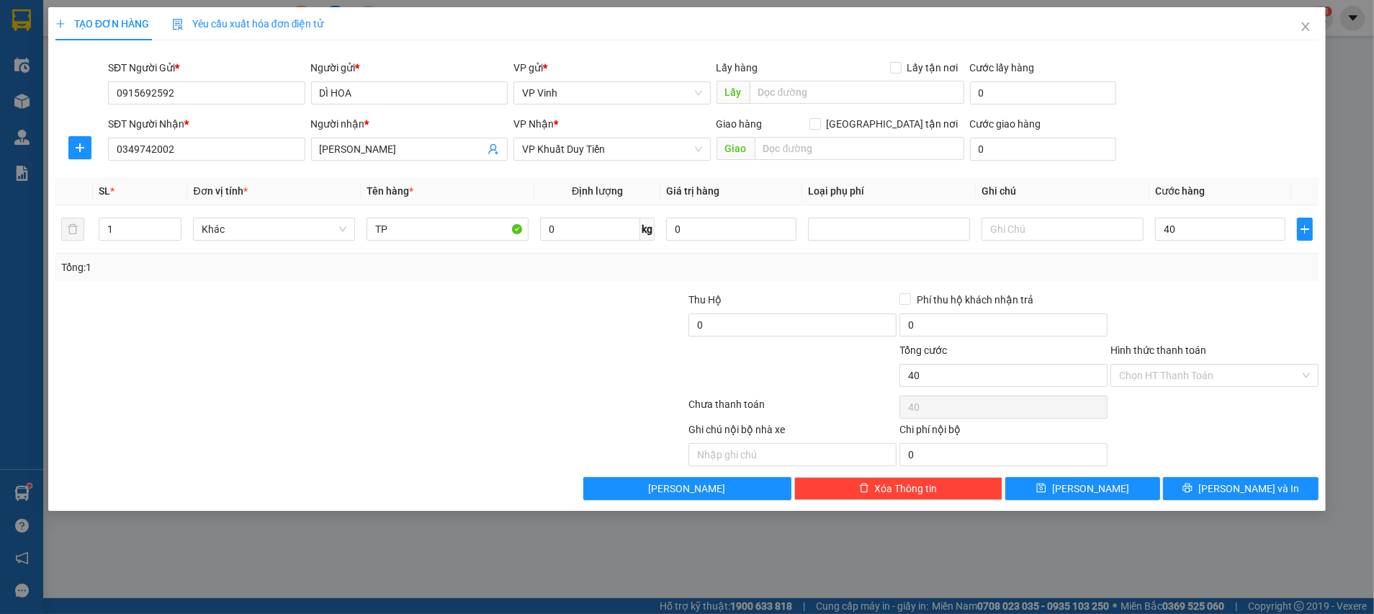
type input "40.000"
drag, startPoint x: 1206, startPoint y: 333, endPoint x: 1209, endPoint y: 341, distance: 9.1
click at [1206, 334] on div at bounding box center [1214, 317] width 211 height 50
click at [1214, 372] on input "Hình thức thanh toán" at bounding box center [1209, 375] width 181 height 22
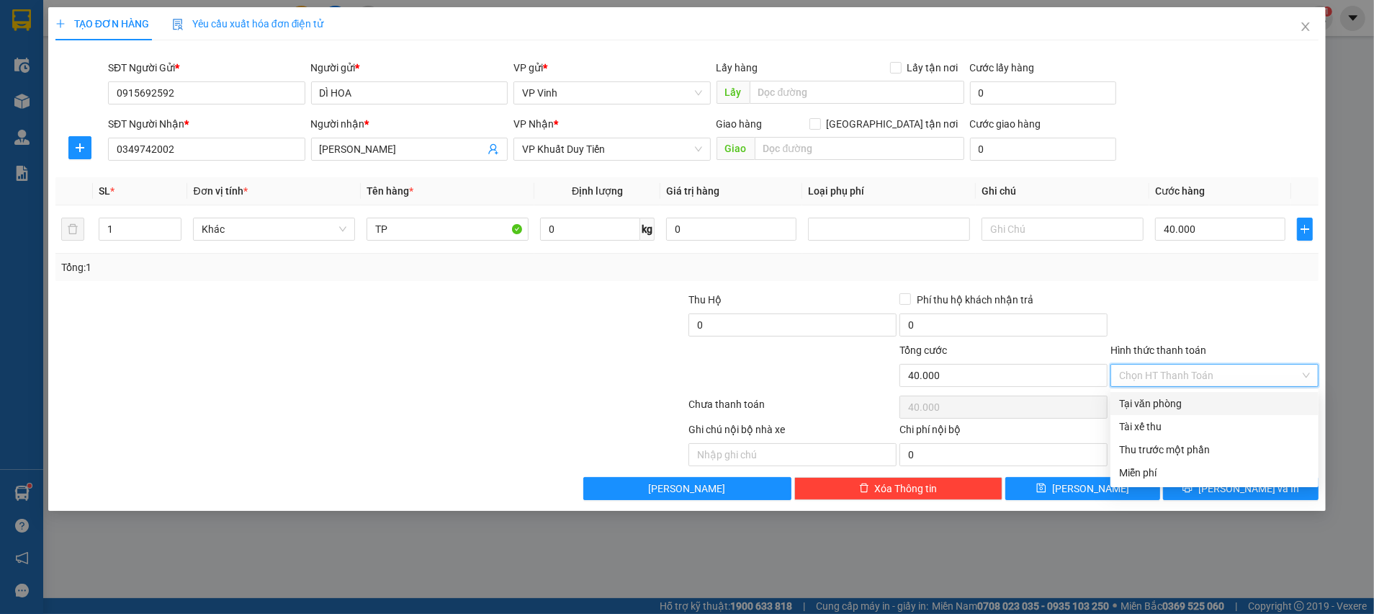
click at [1214, 399] on div "Tại văn phòng" at bounding box center [1214, 403] width 191 height 16
type input "0"
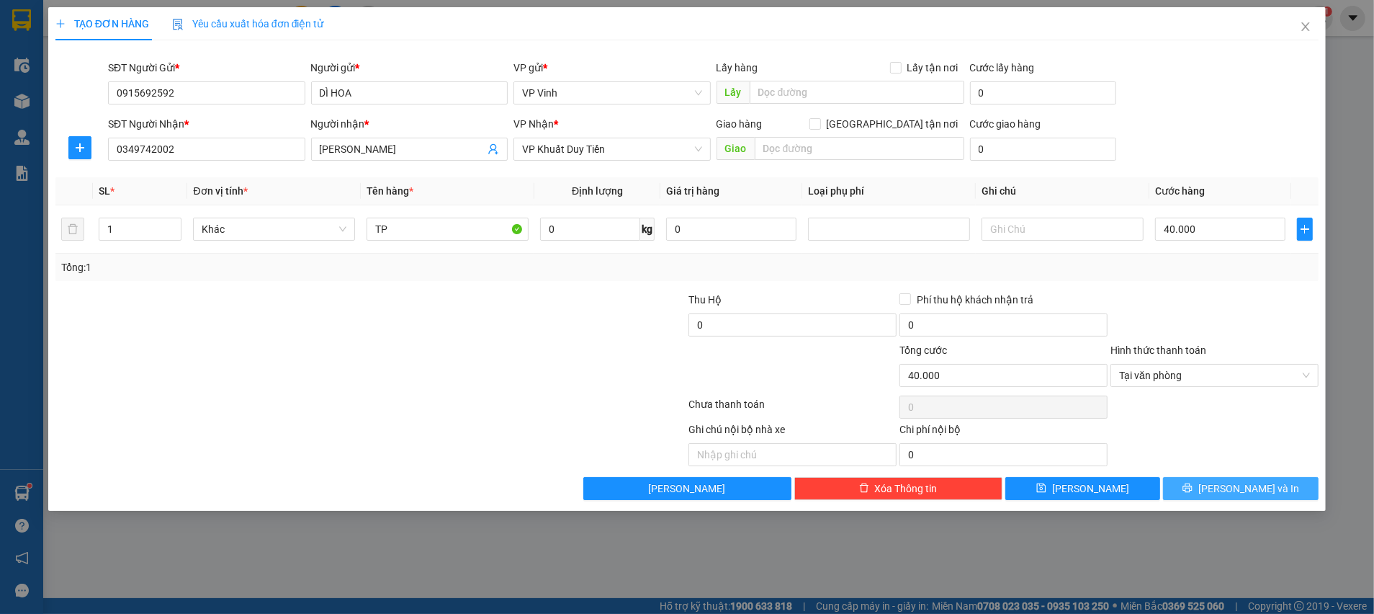
click at [1208, 493] on button "Lưu và In" at bounding box center [1241, 488] width 156 height 23
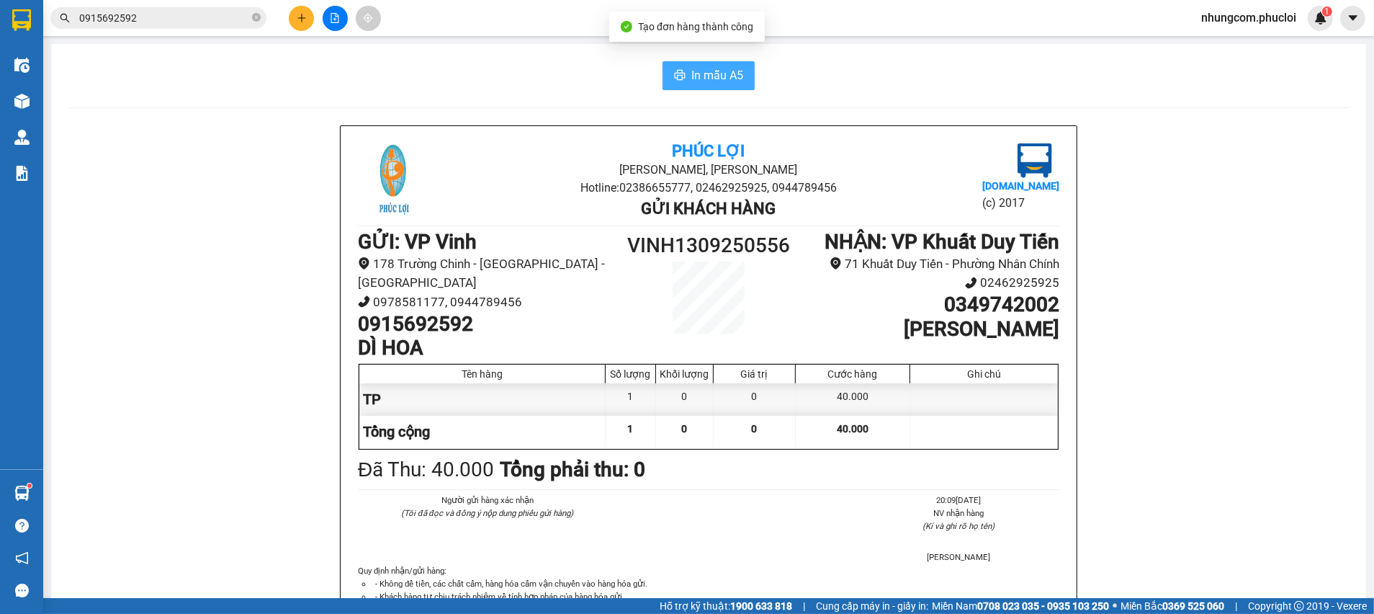
click at [703, 85] on button "In mẫu A5" at bounding box center [709, 75] width 92 height 29
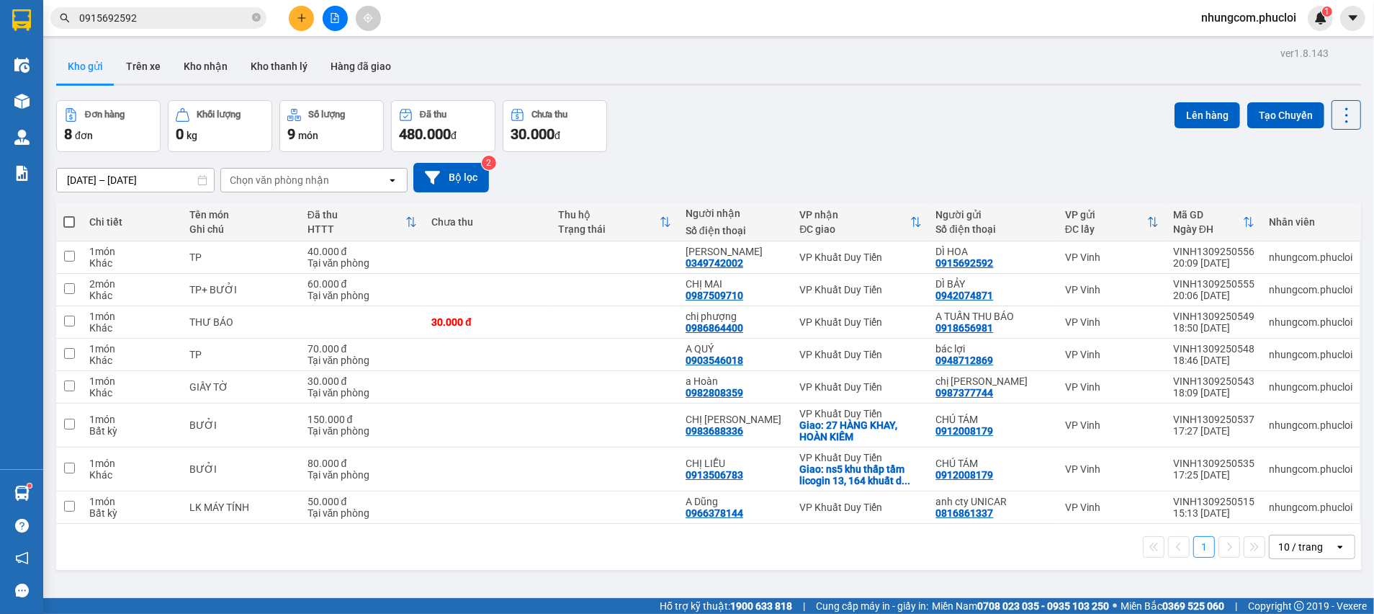
click at [722, 176] on div "09/09/2025 – 13/09/2025 Press the down arrow key to interact with the calendar …" at bounding box center [708, 178] width 1305 height 30
click at [774, 187] on div "09/09/2025 – 13/09/2025 Press the down arrow key to interact with the calendar …" at bounding box center [708, 178] width 1305 height 30
click at [263, 17] on span "0915692592" at bounding box center [158, 18] width 216 height 22
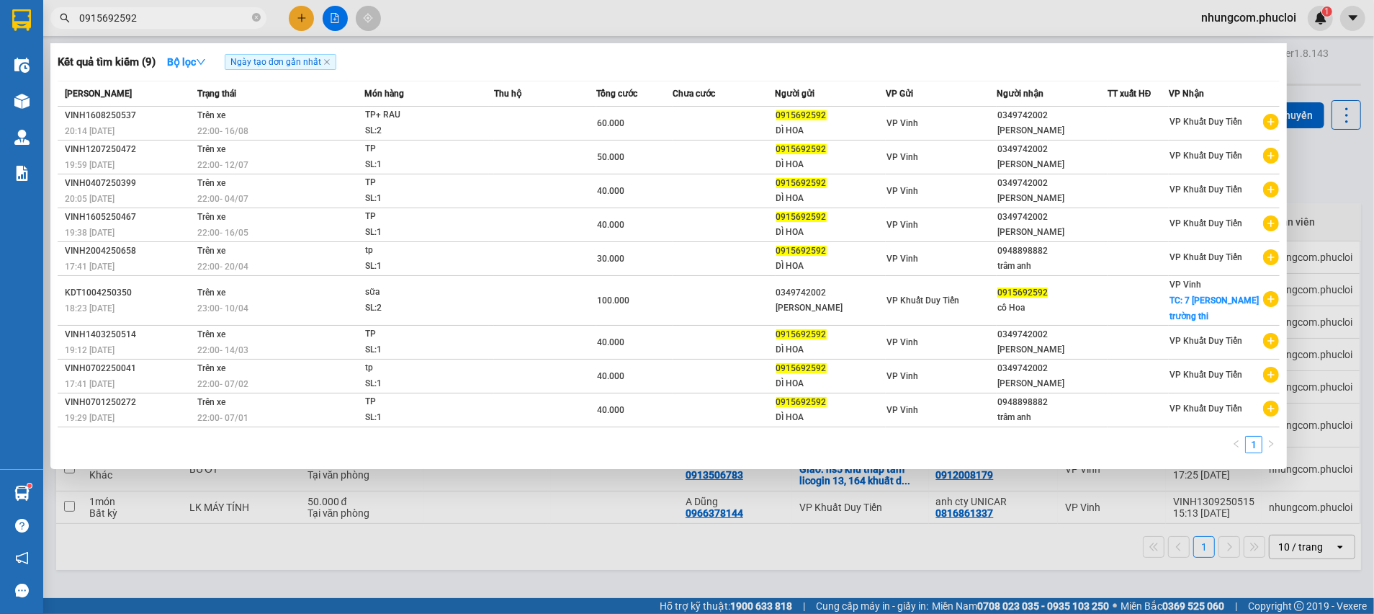
click at [261, 17] on span "0915692592" at bounding box center [158, 18] width 216 height 22
click at [257, 19] on icon "close-circle" at bounding box center [256, 17] width 9 height 9
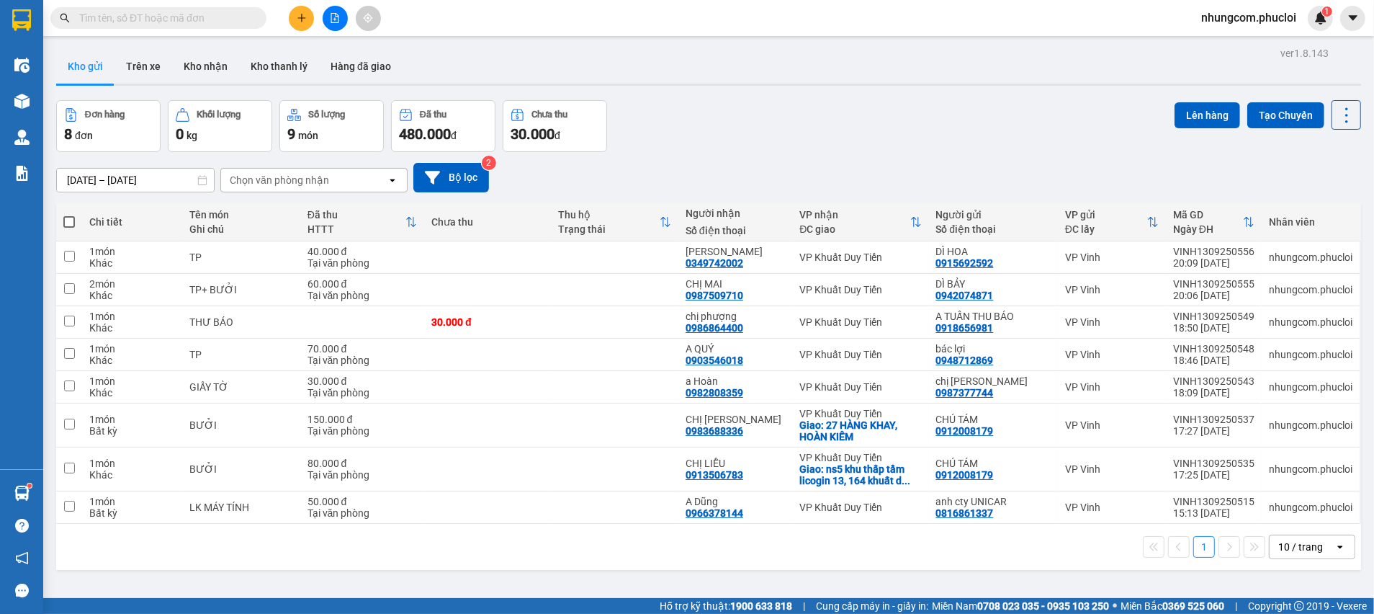
paste input "0965530574"
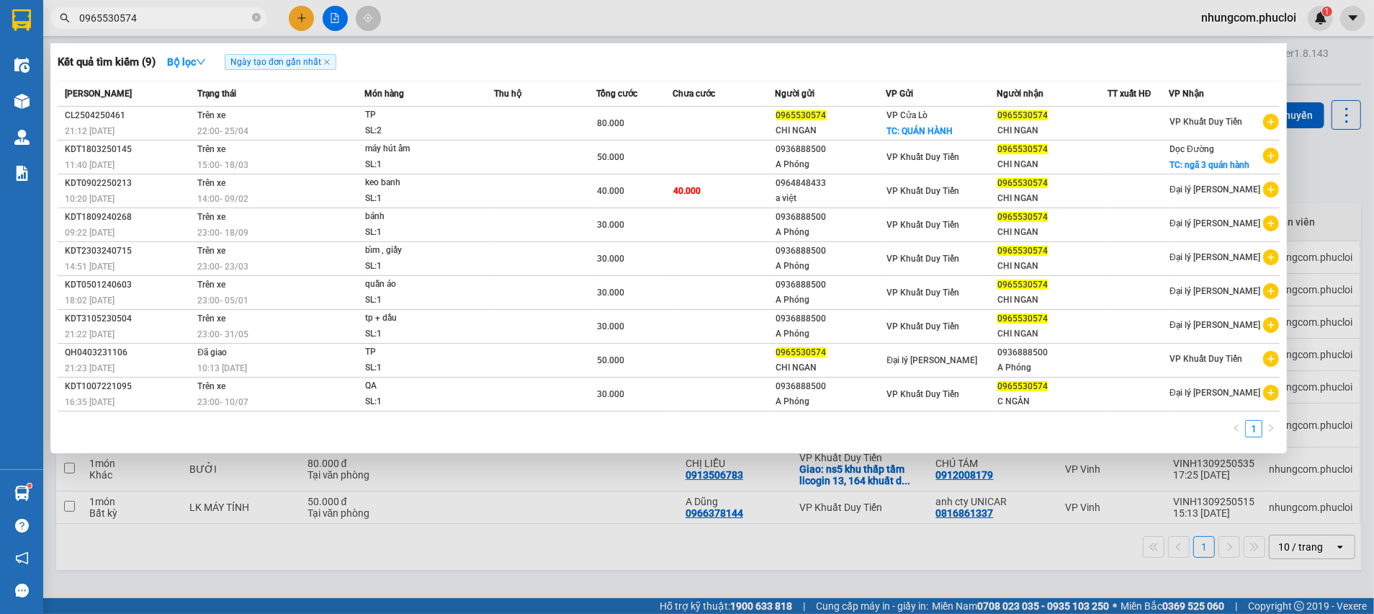
click at [1332, 194] on div at bounding box center [687, 307] width 1374 height 614
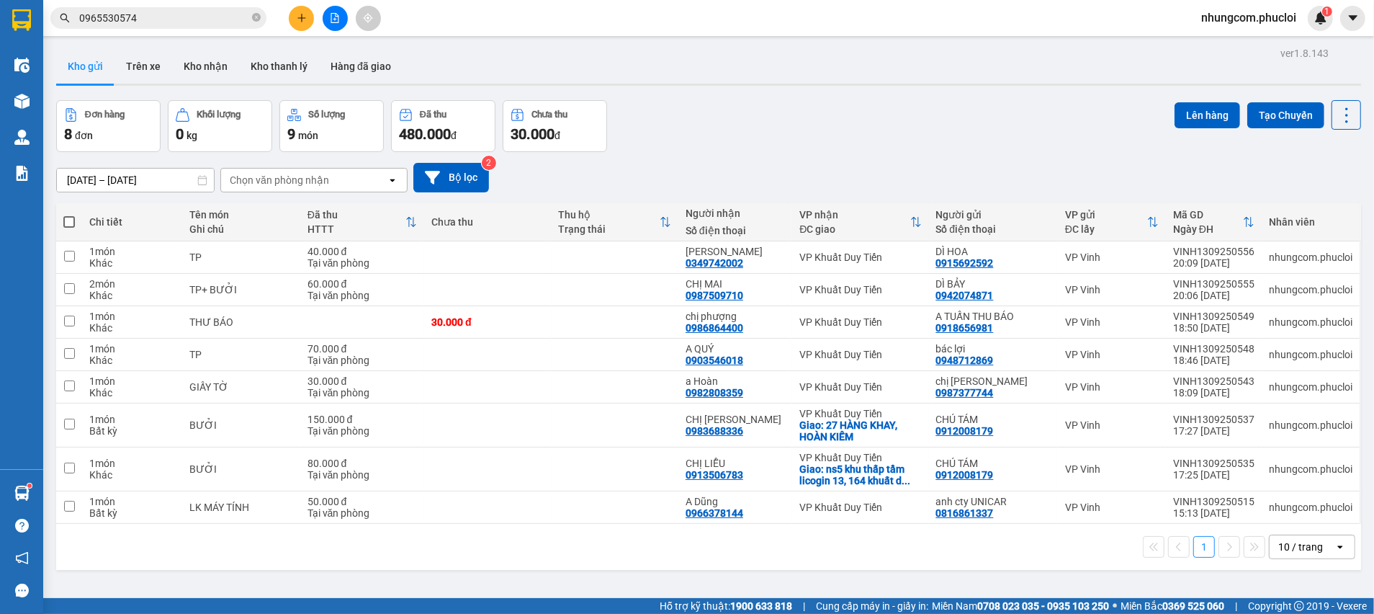
click at [811, 145] on div "Đơn hàng 8 đơn Khối lượng 0 kg Số lượng 9 món Đã thu 480.000 đ Chưa thu 30.000 …" at bounding box center [708, 126] width 1305 height 52
click at [825, 122] on div "Đơn hàng 8 đơn Khối lượng 0 kg Số lượng 9 món Đã thu 480.000 đ Chưa thu 30.000 …" at bounding box center [708, 126] width 1305 height 52
click at [832, 105] on div "Đơn hàng 8 đơn Khối lượng 0 kg Số lượng 9 món Đã thu 480.000 đ Chưa thu 30.000 …" at bounding box center [708, 126] width 1305 height 52
click at [837, 119] on div "Đơn hàng 8 đơn Khối lượng 0 kg Số lượng 9 món Đã thu 480.000 đ Chưa thu 30.000 …" at bounding box center [708, 126] width 1305 height 52
click at [839, 125] on div "Đơn hàng 8 đơn Khối lượng 0 kg Số lượng 9 món Đã thu 480.000 đ Chưa thu 30.000 …" at bounding box center [708, 126] width 1305 height 52
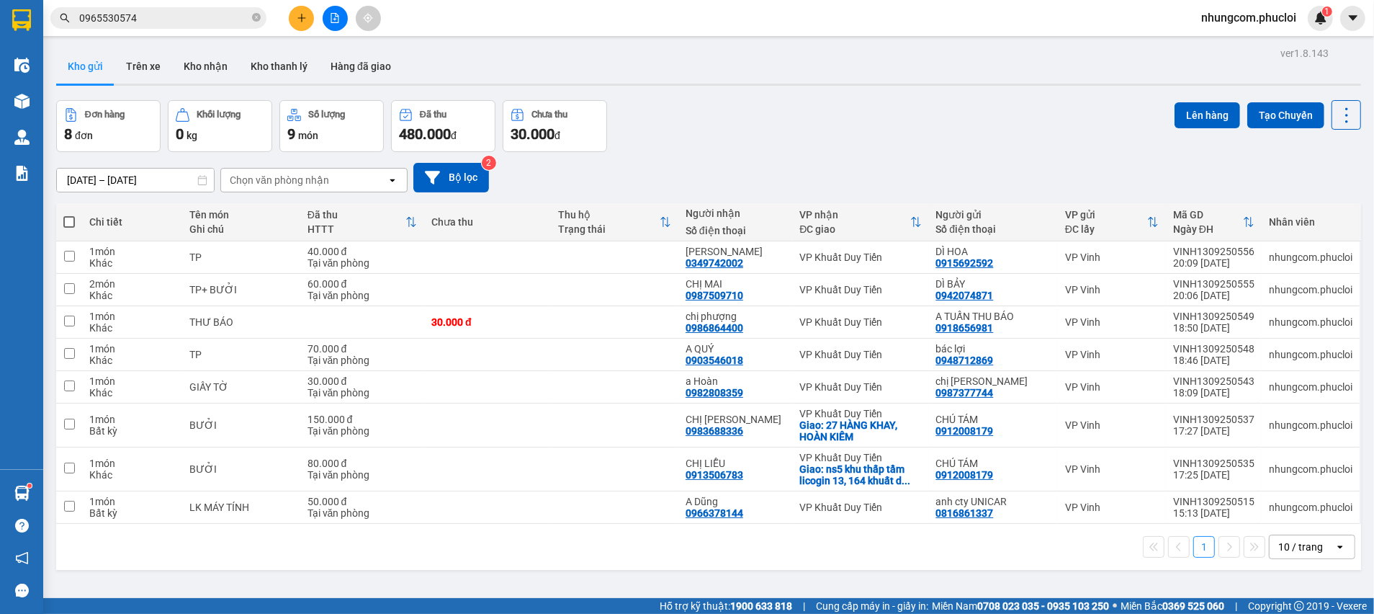
click at [842, 120] on div "Đơn hàng 8 đơn Khối lượng 0 kg Số lượng 9 món Đã thu 480.000 đ Chưa thu 30.000 …" at bounding box center [708, 126] width 1305 height 52
click at [879, 97] on div "ver 1.8.143 Kho gửi Trên xe Kho nhận Kho thanh lý Hàng đã giao Đơn hàng 8 đơn K…" at bounding box center [708, 350] width 1317 height 614
click at [883, 104] on div "Đơn hàng 8 đơn Khối lượng 0 kg Số lượng 9 món Đã thu 480.000 đ Chưa thu 30.000 …" at bounding box center [708, 126] width 1305 height 52
click at [866, 130] on div "Đơn hàng 8 đơn Khối lượng 0 kg Số lượng 9 món Đã thu 480.000 đ Chưa thu 30.000 …" at bounding box center [708, 126] width 1305 height 52
click at [804, 152] on div "09/09/2025 – 13/09/2025 Press the down arrow key to interact with the calendar …" at bounding box center [708, 177] width 1305 height 51
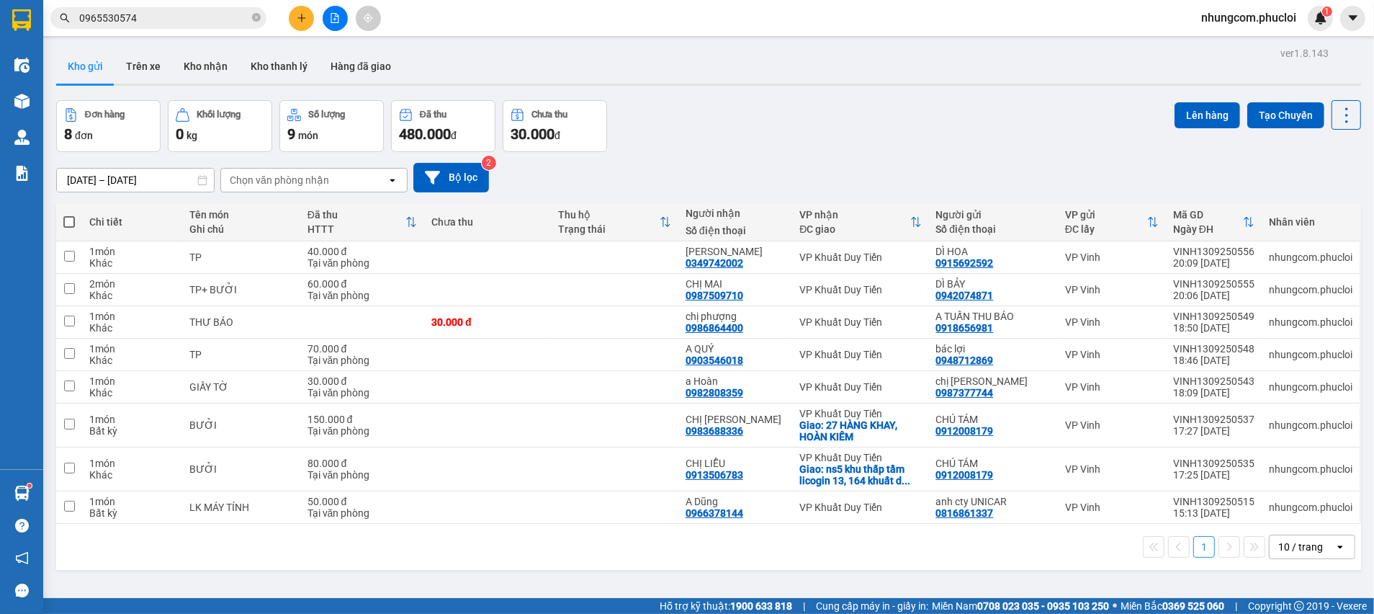
click at [811, 163] on div "09/09/2025 – 13/09/2025 Press the down arrow key to interact with the calendar …" at bounding box center [708, 178] width 1305 height 30
click at [825, 172] on div "09/09/2025 – 13/09/2025 Press the down arrow key to interact with the calendar …" at bounding box center [708, 178] width 1305 height 30
click at [836, 164] on div "09/09/2025 – 13/09/2025 Press the down arrow key to interact with the calendar …" at bounding box center [708, 178] width 1305 height 30
click at [853, 130] on div "Đơn hàng 8 đơn Khối lượng 0 kg Số lượng 9 món Đã thu 480.000 đ Chưa thu 30.000 …" at bounding box center [708, 126] width 1305 height 52
click at [179, 22] on input "0965530574" at bounding box center [164, 18] width 170 height 16
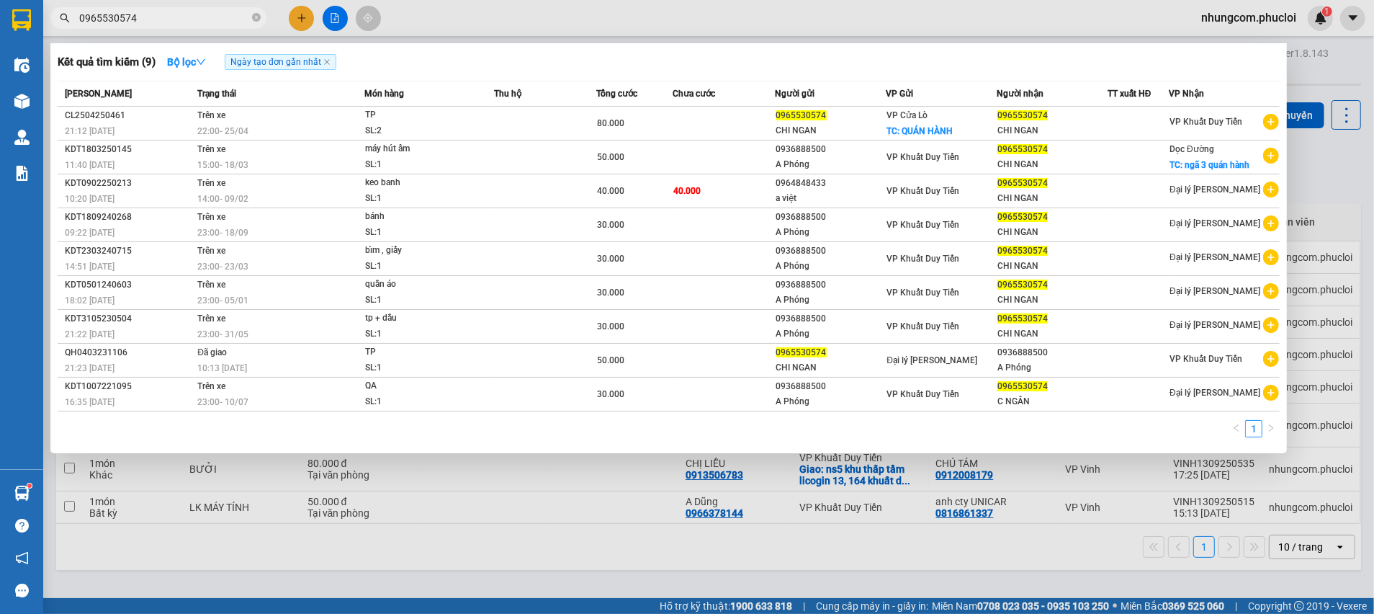
click at [1303, 163] on div at bounding box center [687, 307] width 1374 height 614
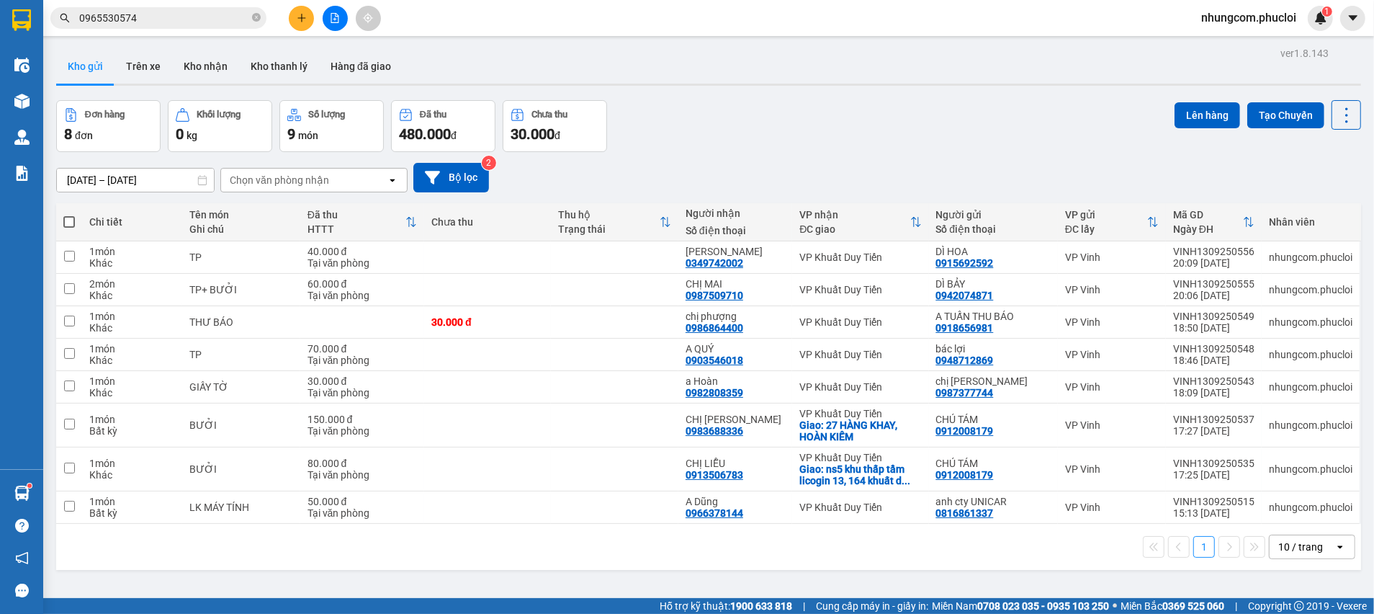
click at [753, 141] on div "Đơn hàng 8 đơn Khối lượng 0 kg Số lượng 9 món Đã thu 480.000 đ Chưa thu 30.000 …" at bounding box center [708, 126] width 1305 height 52
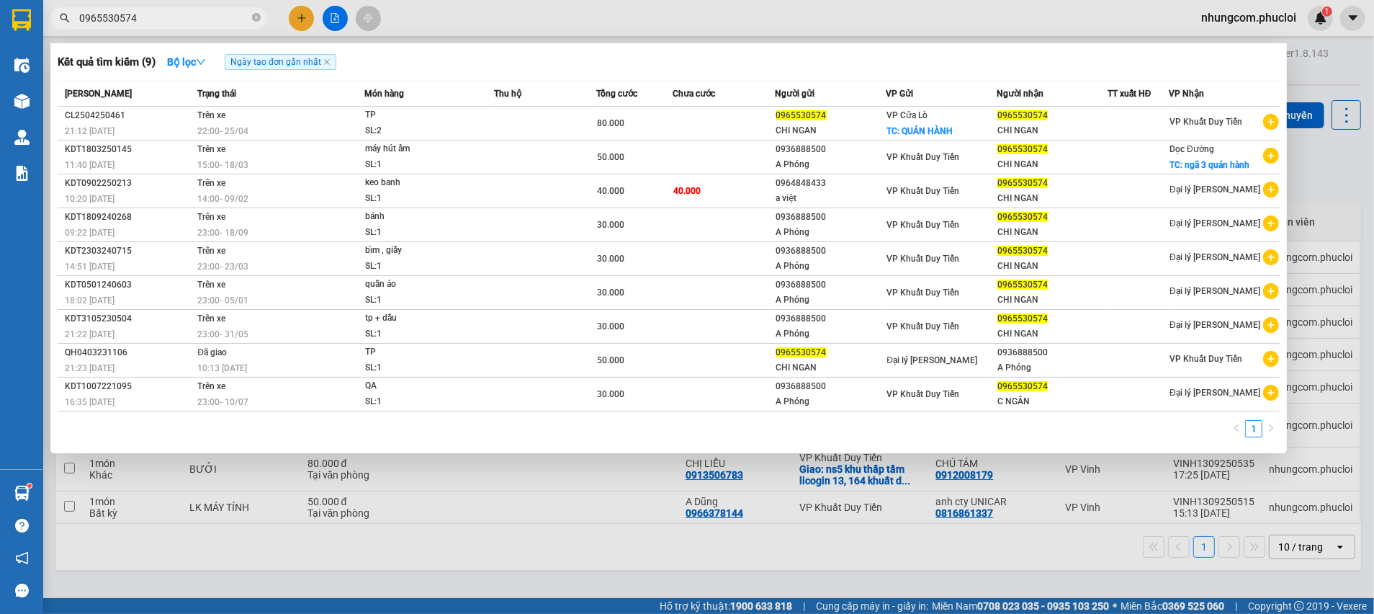
click at [183, 22] on input "0965530574" at bounding box center [164, 18] width 170 height 16
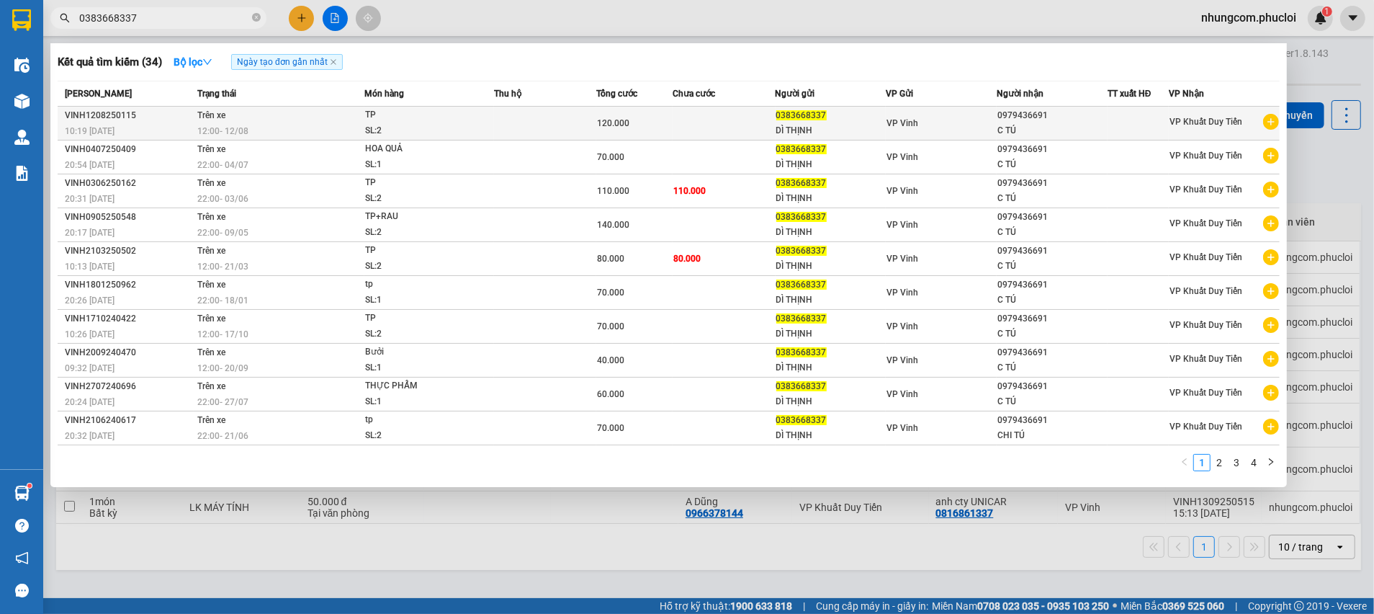
type input "0383668337"
click at [842, 126] on div "DÌ THỊNH" at bounding box center [830, 130] width 109 height 15
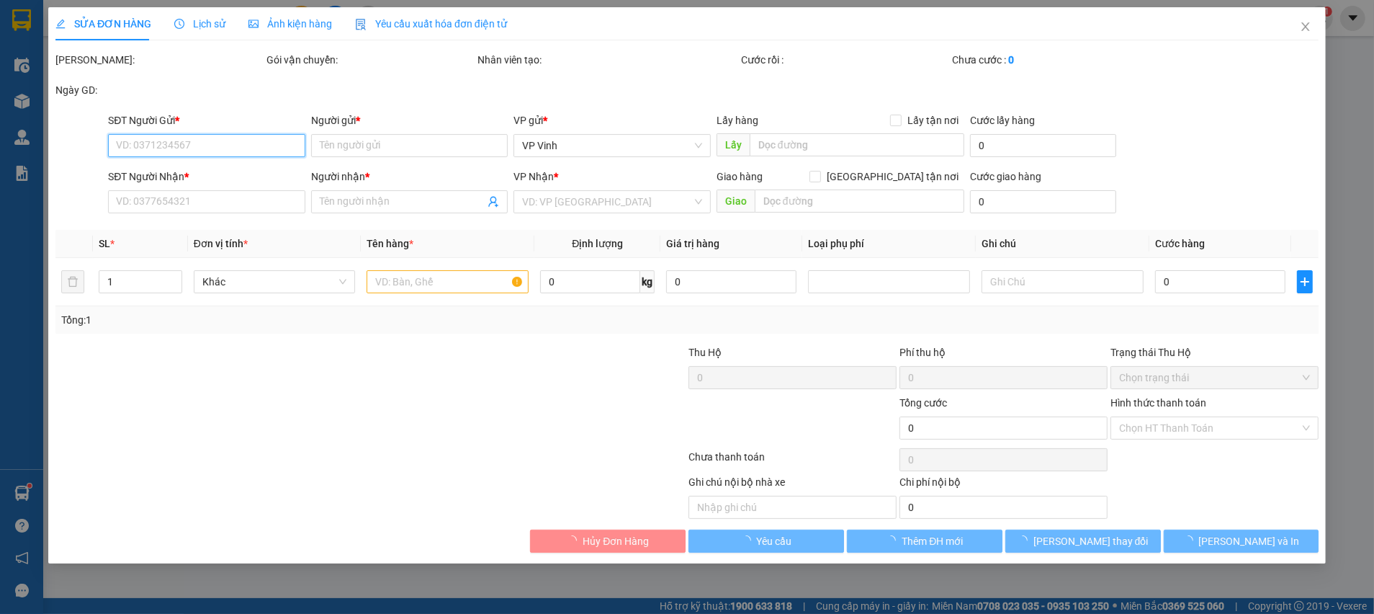
type input "0383668337"
type input "DÌ THỊNH"
type input "0979436691"
type input "C TÚ"
type input "120.000"
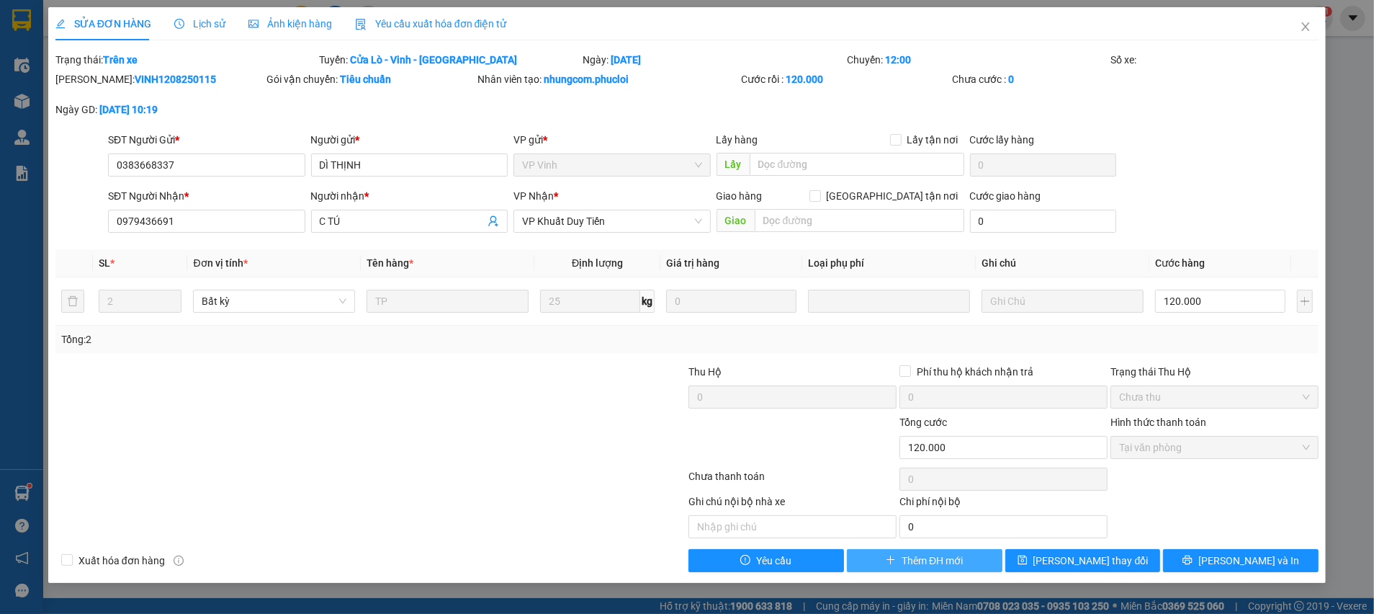
click at [925, 562] on span "Thêm ĐH mới" at bounding box center [932, 560] width 61 height 16
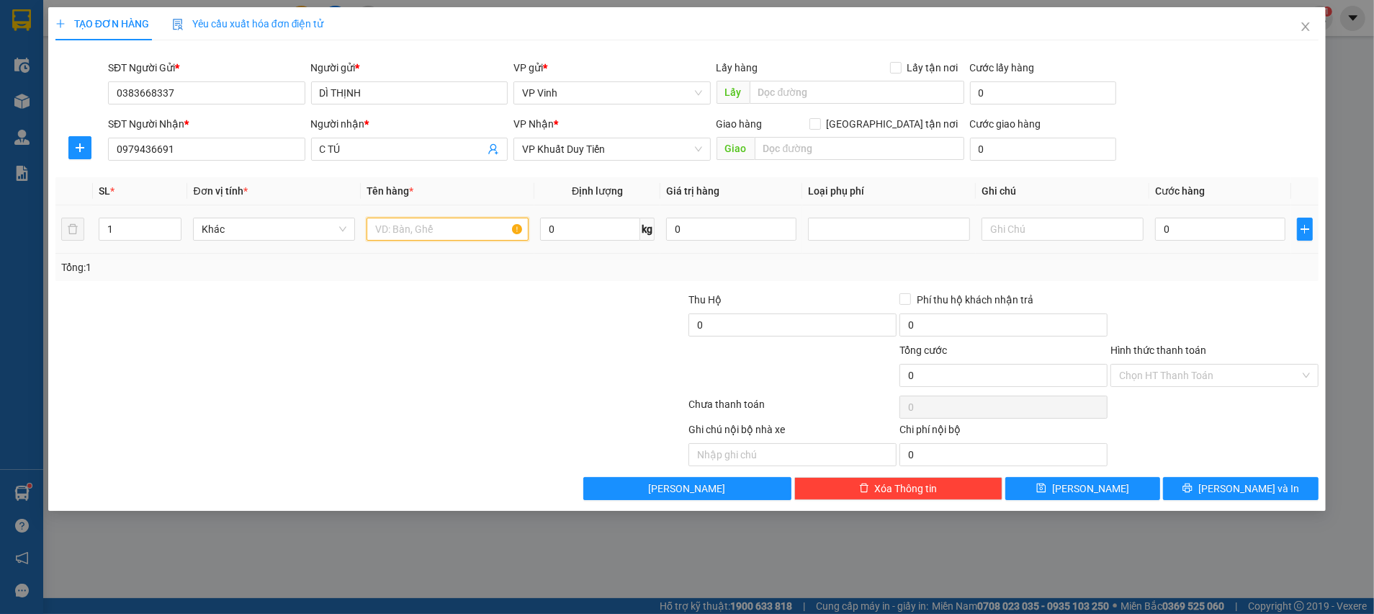
click at [458, 234] on input "text" at bounding box center [448, 229] width 162 height 23
click at [373, 237] on input "BƯỞI" at bounding box center [448, 229] width 162 height 23
type input "BÌ BƯỞI"
click at [1199, 224] on input "0" at bounding box center [1220, 229] width 130 height 23
type input "8"
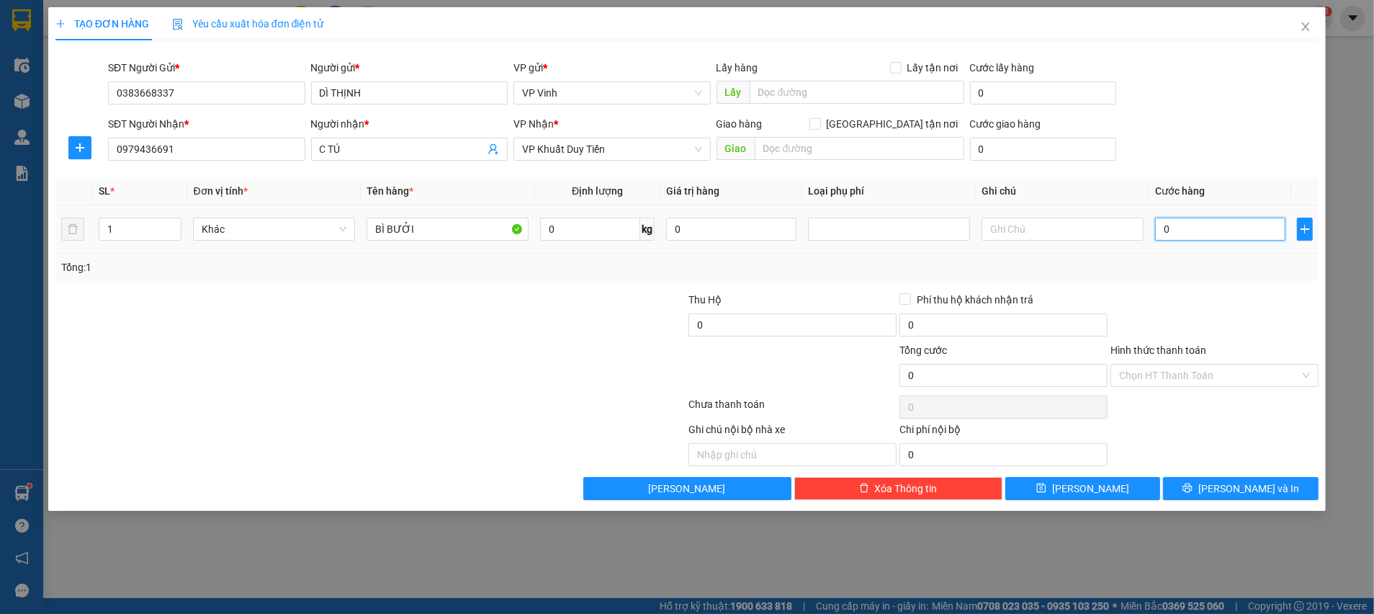
type input "8"
type input "80"
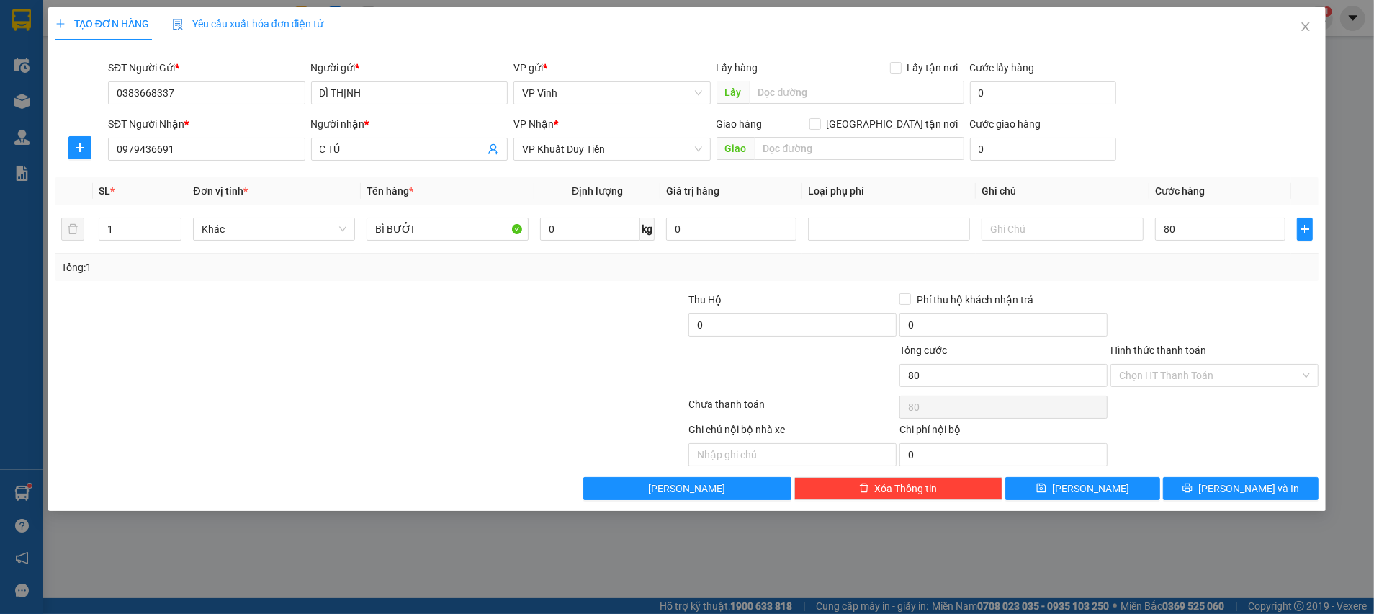
type input "80.000"
click at [1188, 264] on div "Tổng: 1" at bounding box center [687, 267] width 1252 height 16
click at [1189, 379] on input "Hình thức thanh toán" at bounding box center [1209, 375] width 181 height 22
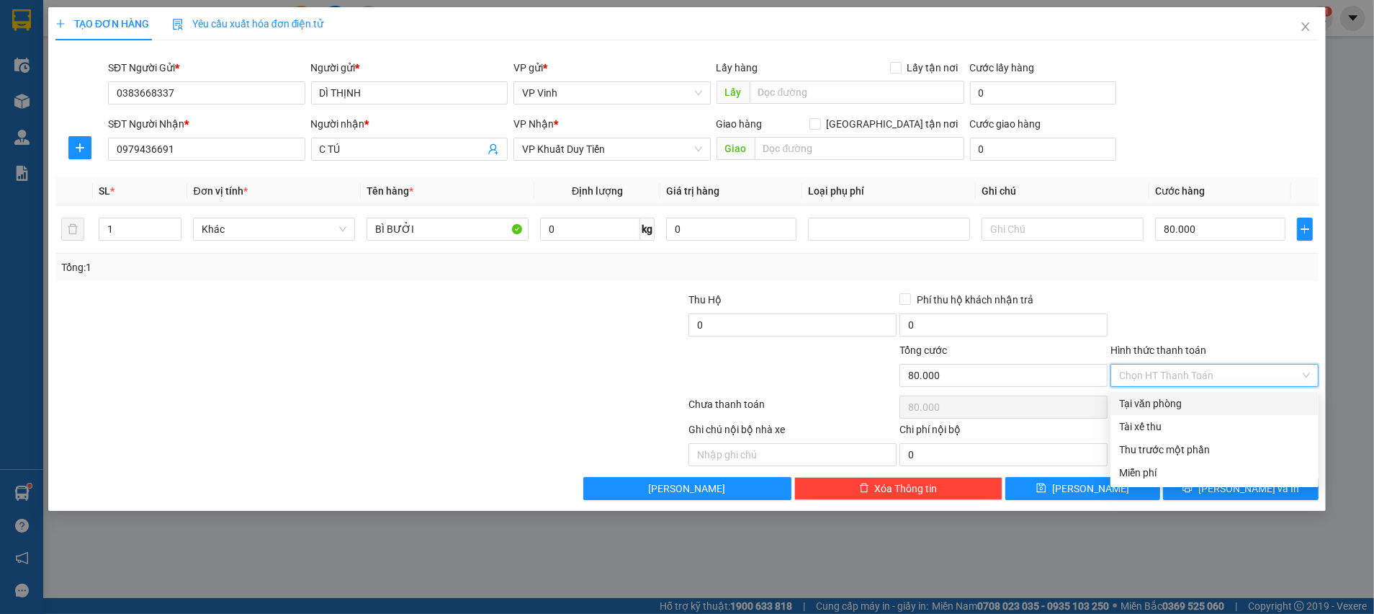
click at [1180, 404] on div "Tại văn phòng" at bounding box center [1214, 403] width 191 height 16
type input "0"
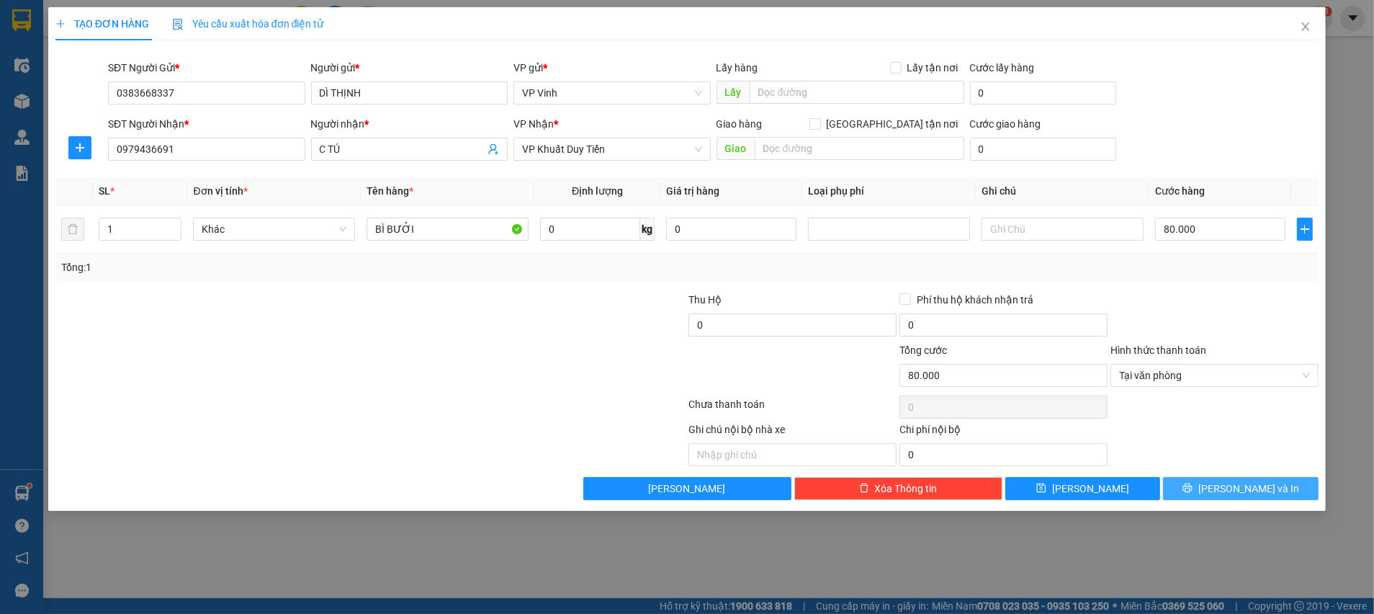
click at [1207, 485] on button "Lưu và In" at bounding box center [1241, 488] width 156 height 23
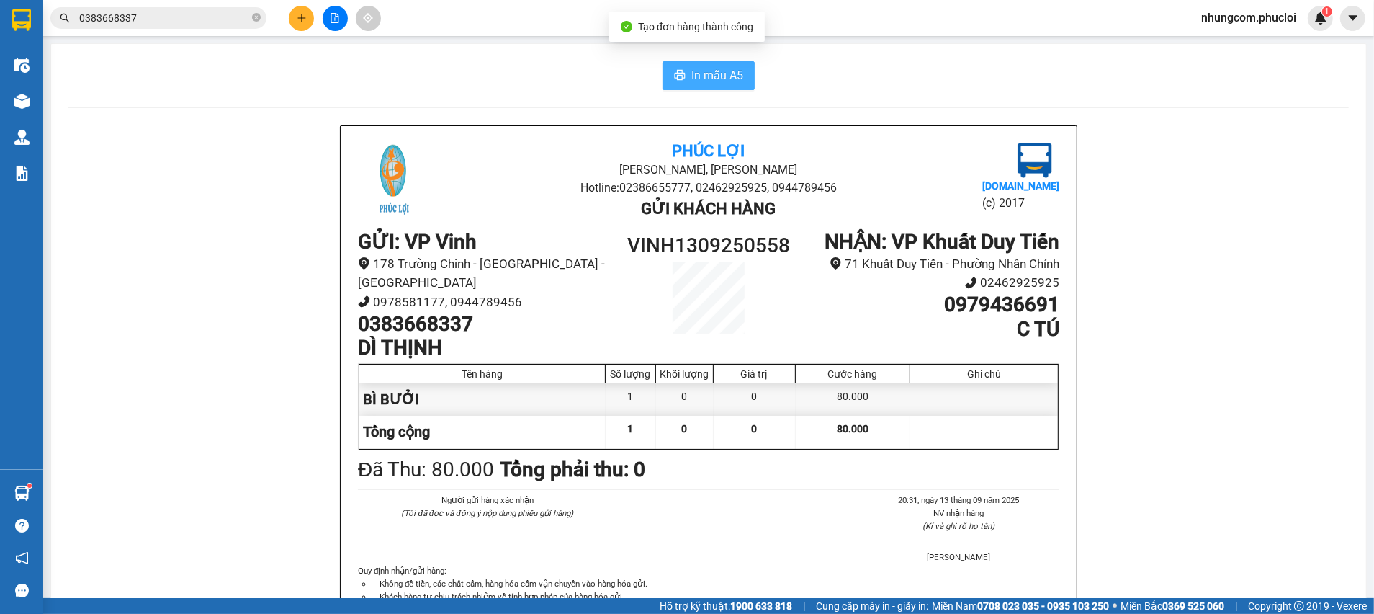
click at [680, 74] on button "In mẫu A5" at bounding box center [709, 75] width 92 height 29
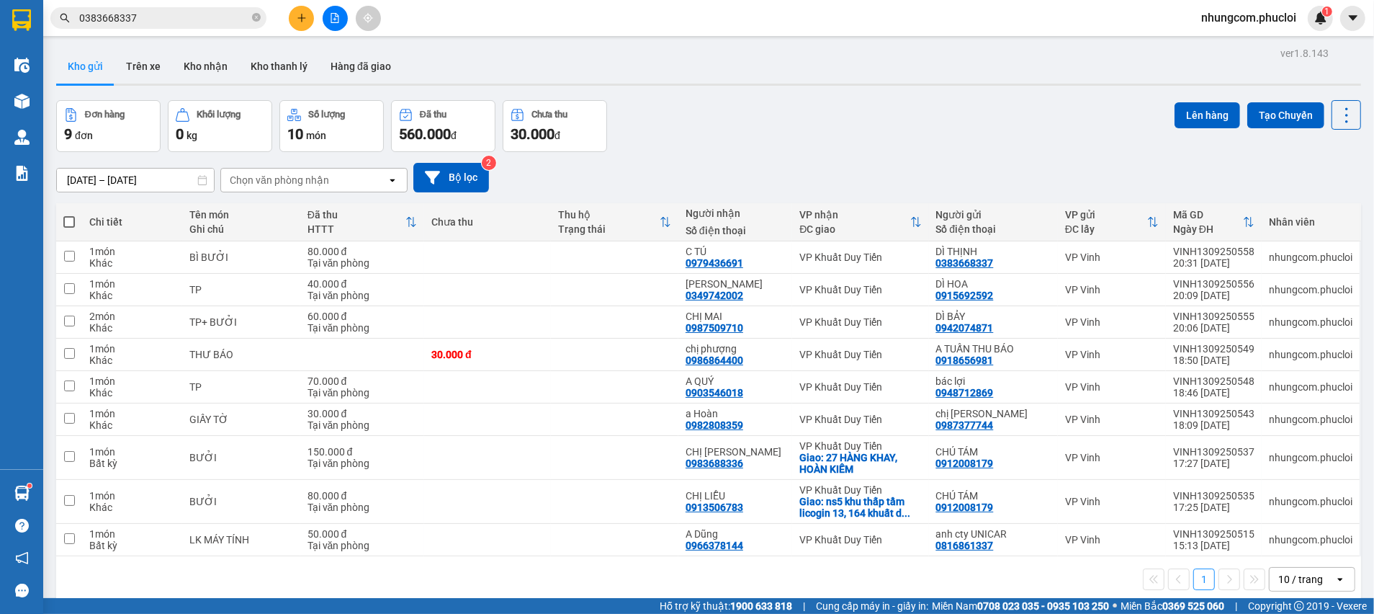
click at [686, 81] on div "Kho gửi Trên xe Kho nhận Kho thanh lý Hàng đã giao" at bounding box center [708, 68] width 1305 height 38
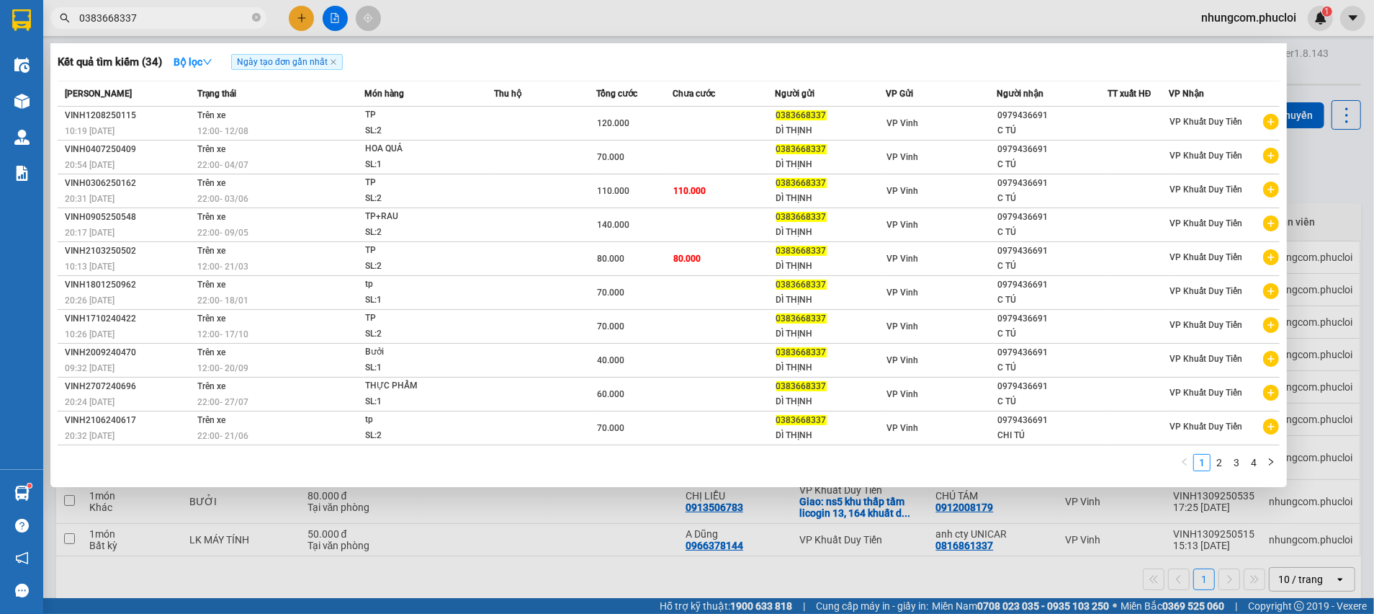
click at [197, 18] on input "0383668337" at bounding box center [164, 18] width 170 height 16
click at [256, 20] on icon "close-circle" at bounding box center [256, 17] width 9 height 9
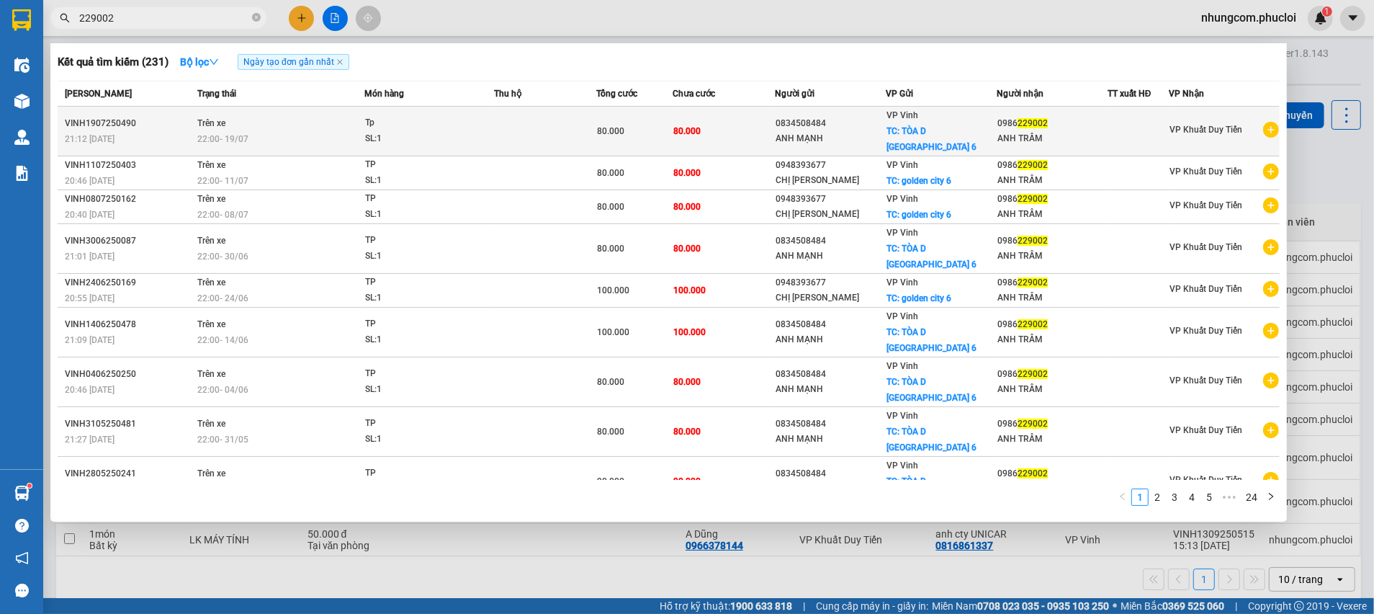
type input "229002"
click at [940, 117] on div "VP Vinh TC: TÒA D GOLDEN CITY 6" at bounding box center [941, 131] width 109 height 48
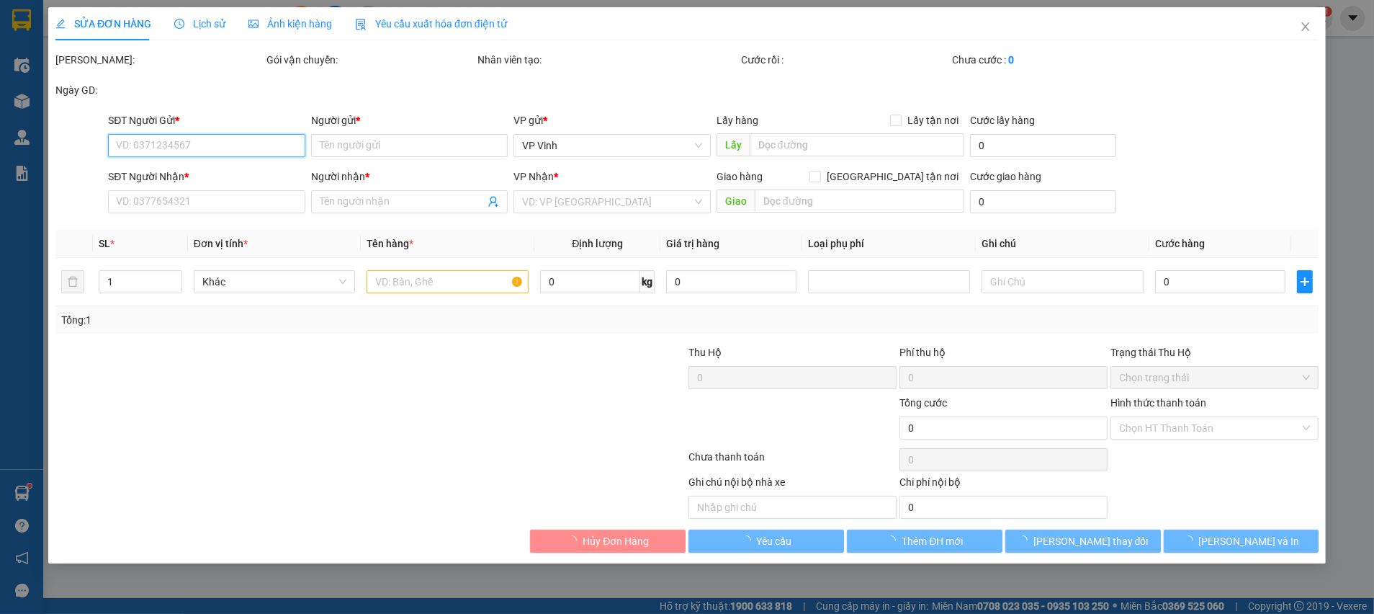
type input "0834508484"
type input "ANH MẠNH"
checkbox input "true"
type input "TÒA D GOLDEN CITY 6"
type input "0986229002"
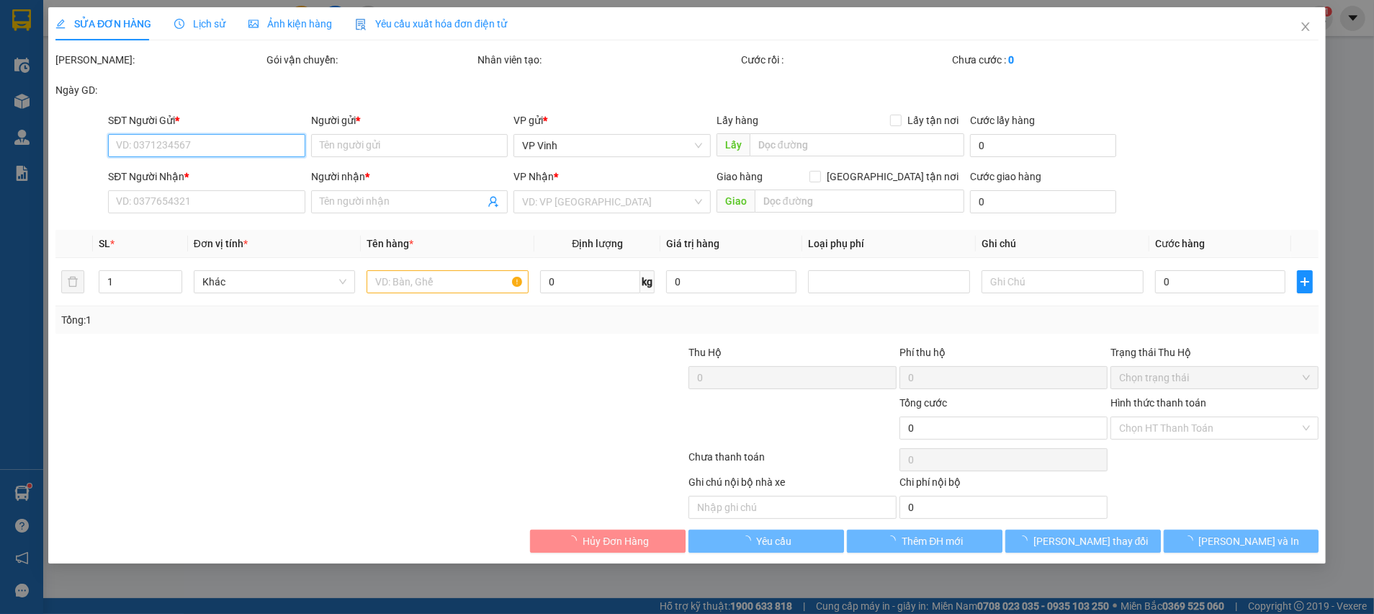
type input "ANH TRẦM"
type input "80.000"
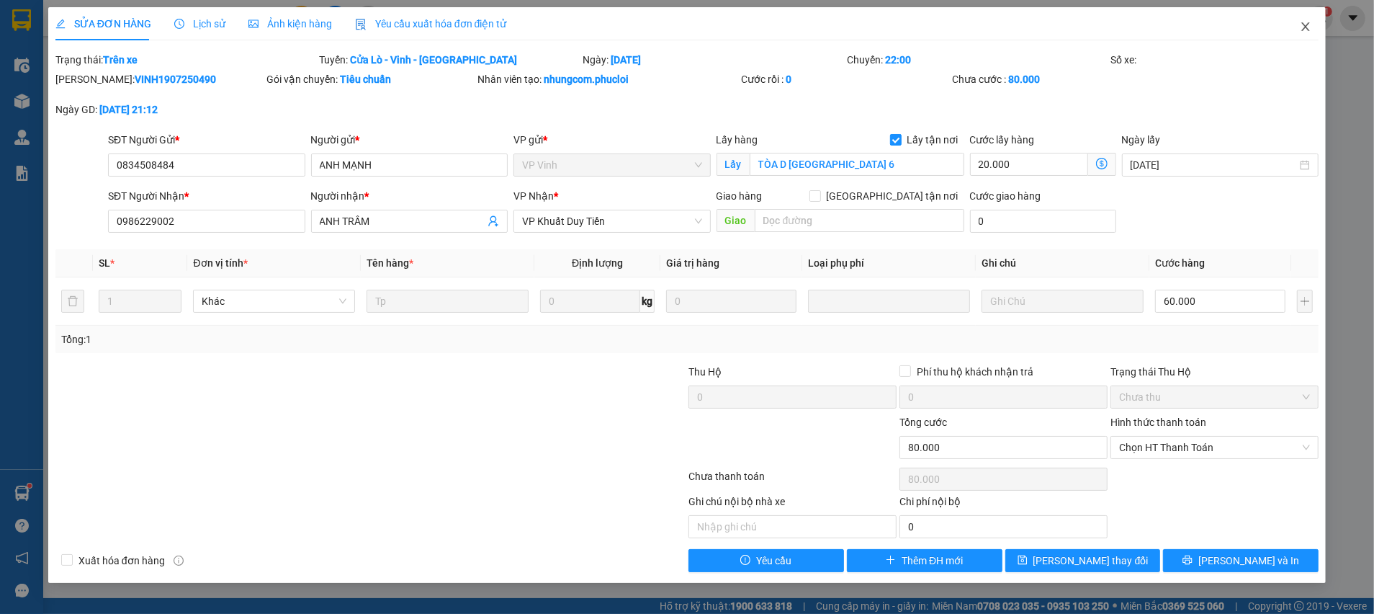
drag, startPoint x: 1306, startPoint y: 32, endPoint x: 321, endPoint y: 30, distance: 984.6
click at [1306, 31] on span "Close" at bounding box center [1306, 27] width 40 height 40
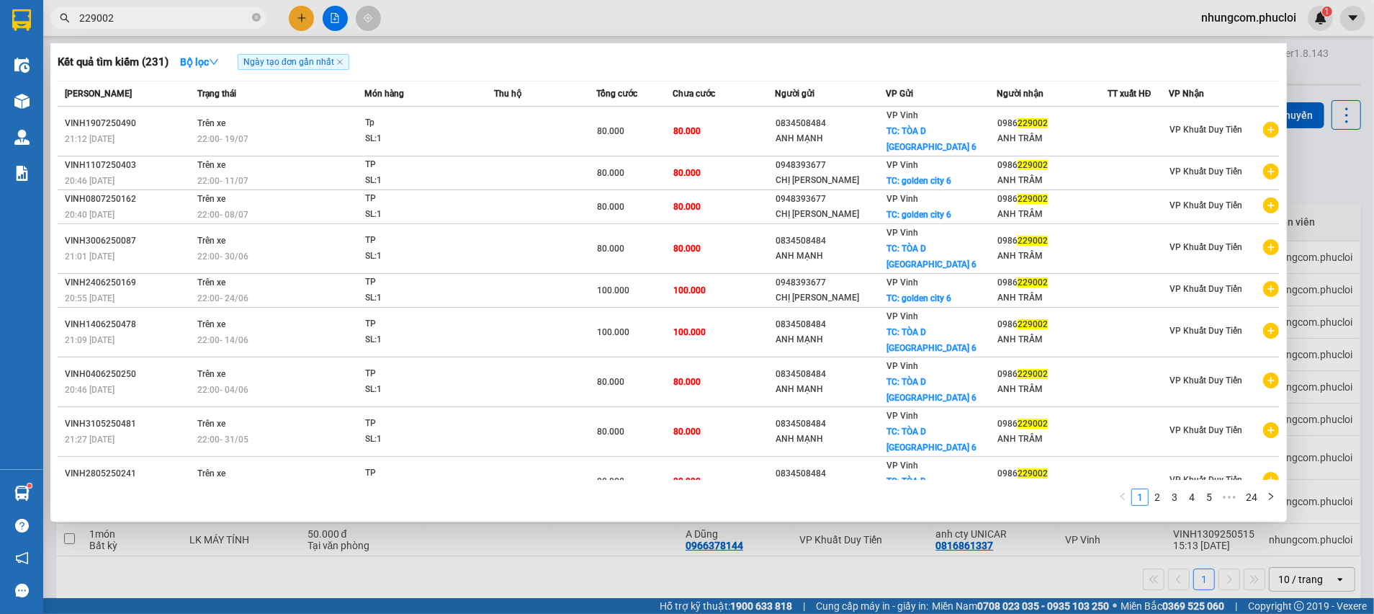
click at [176, 19] on input "229002" at bounding box center [164, 18] width 170 height 16
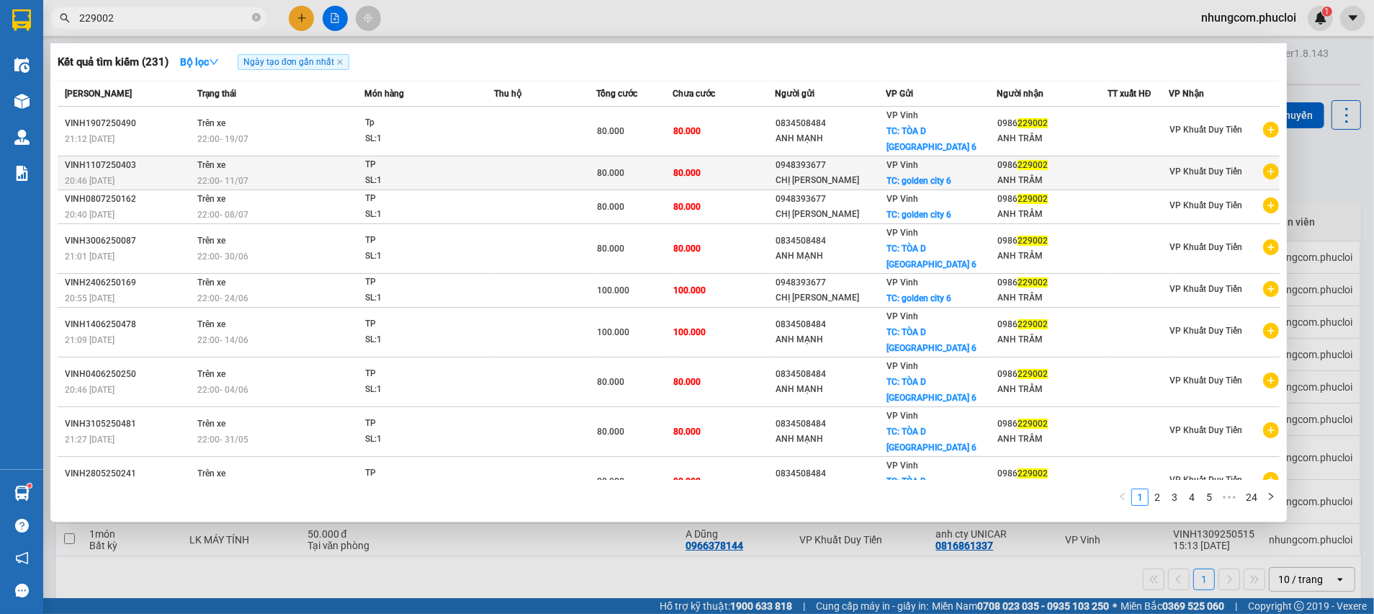
click at [797, 173] on div "CHỊ QUỲNH" at bounding box center [830, 180] width 109 height 15
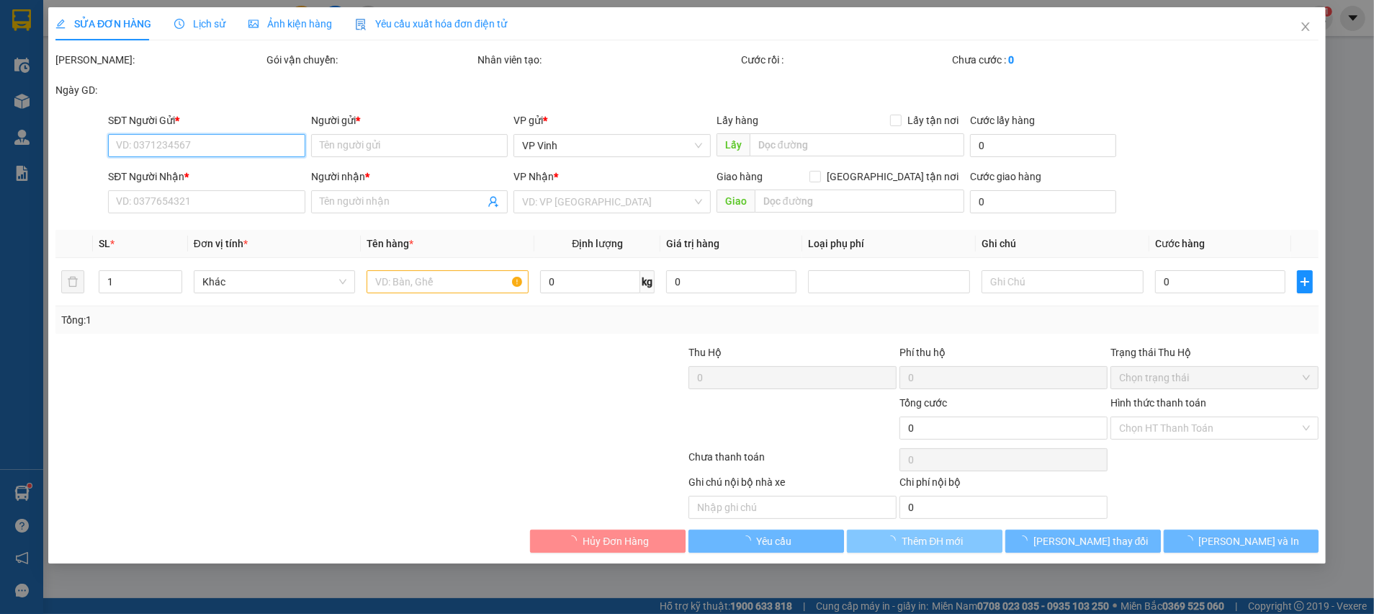
type input "0948393677"
type input "CHỊ QUỲNH"
checkbox input "true"
type input "golden city 6"
type input "0986229002"
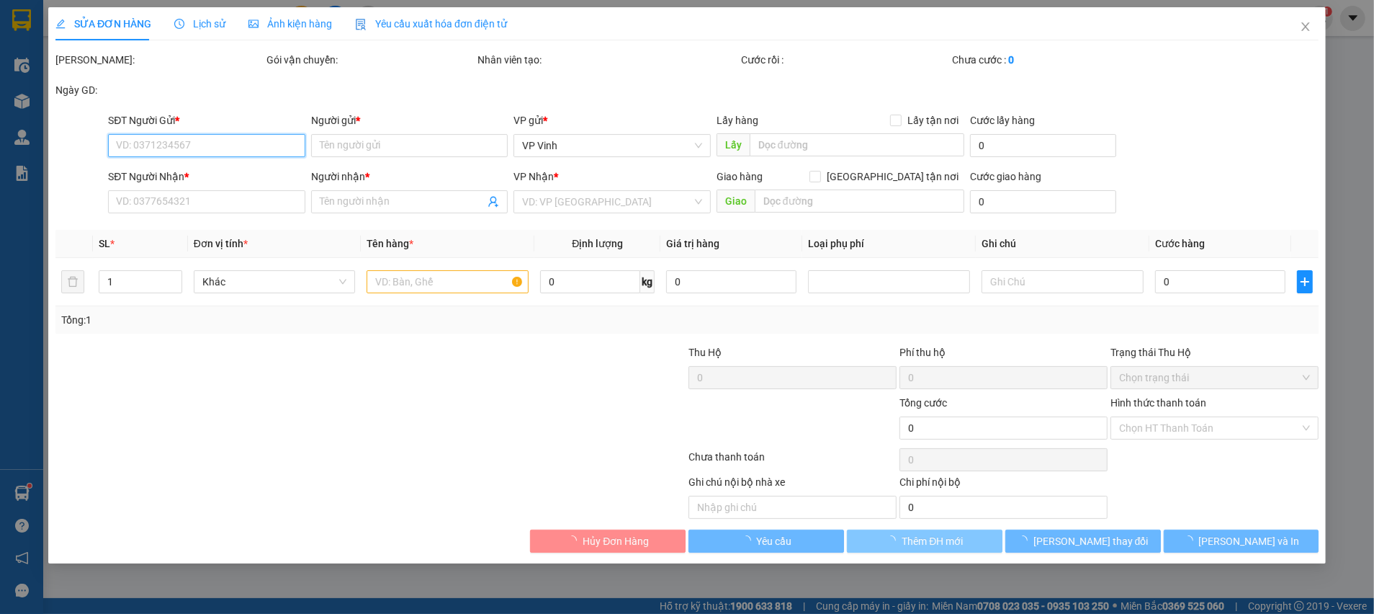
type input "ANH TRẦM"
type input "80.000"
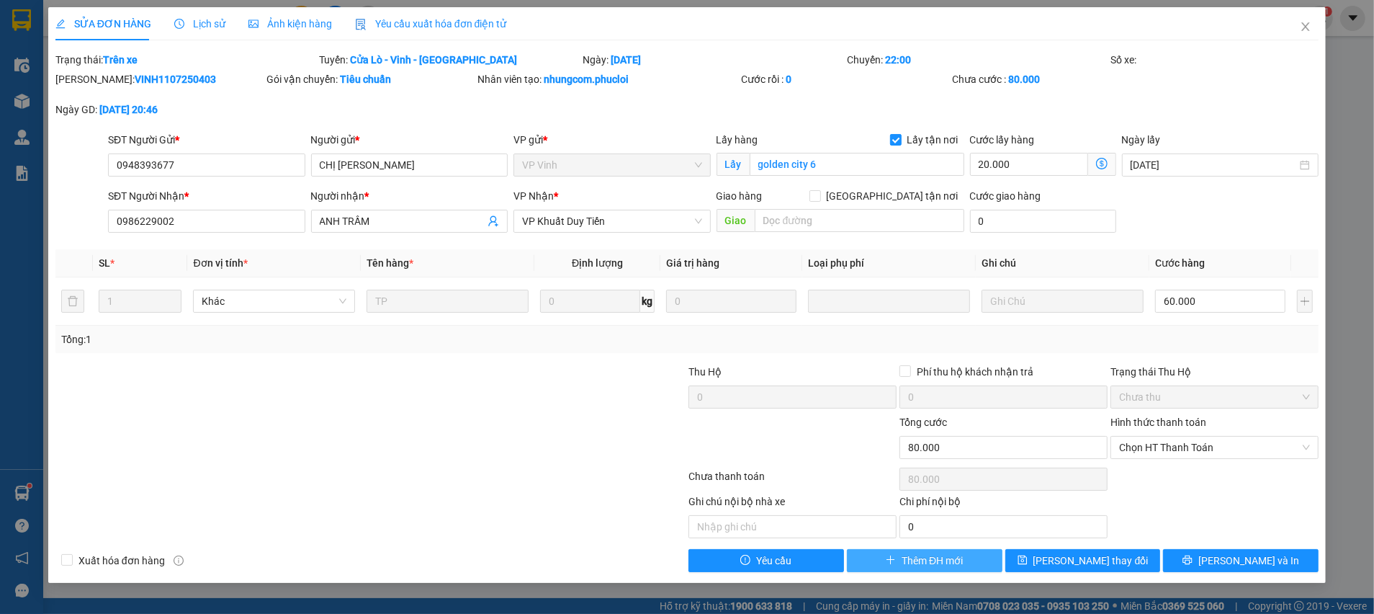
click at [928, 560] on span "Thêm ĐH mới" at bounding box center [932, 560] width 61 height 16
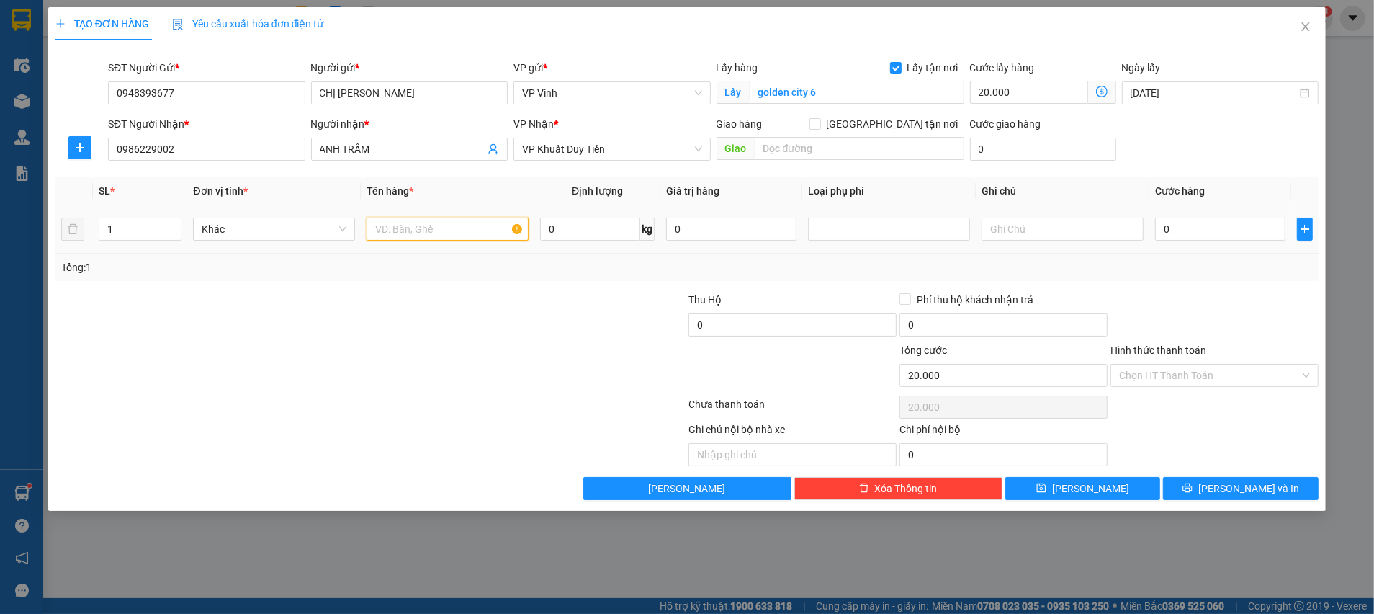
click at [454, 232] on input "text" at bounding box center [448, 229] width 162 height 23
type input "TP"
click at [559, 224] on input "0" at bounding box center [590, 229] width 100 height 23
type input "37"
drag, startPoint x: 599, startPoint y: 337, endPoint x: 894, endPoint y: 340, distance: 295.3
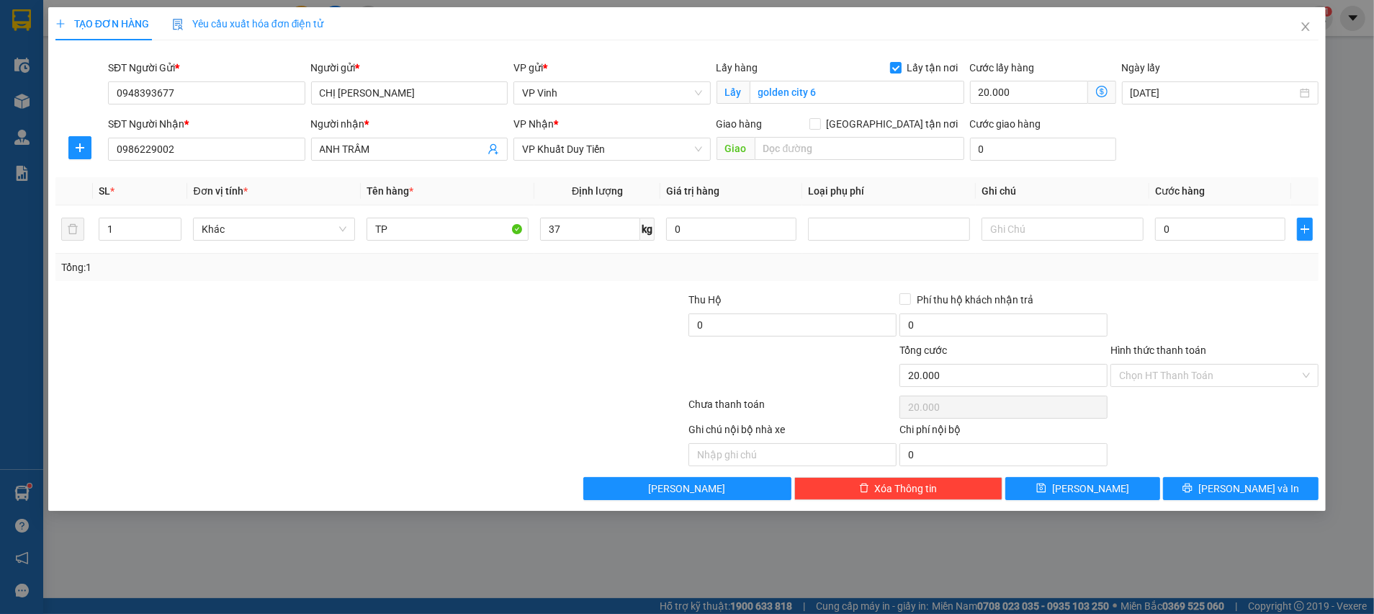
click at [615, 340] on div at bounding box center [581, 317] width 211 height 50
click at [1224, 246] on td "0" at bounding box center [1220, 229] width 142 height 48
click at [331, 224] on span "Khác" at bounding box center [274, 229] width 145 height 22
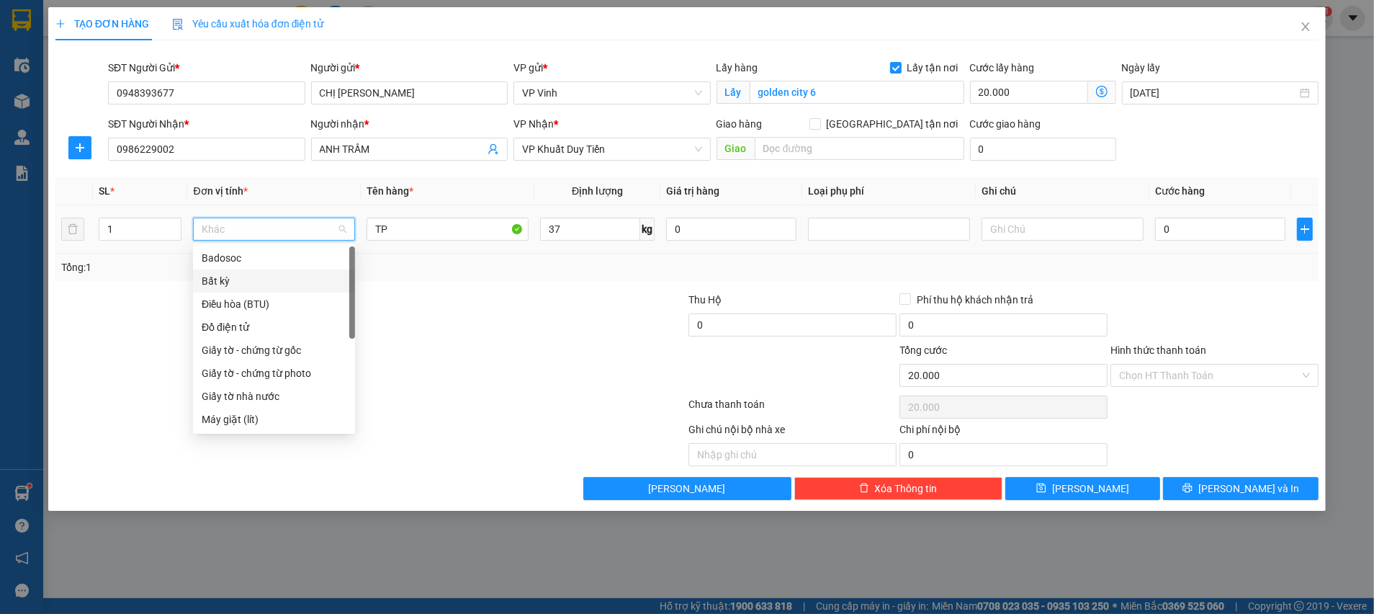
click at [302, 284] on div "Bất kỳ" at bounding box center [274, 281] width 145 height 16
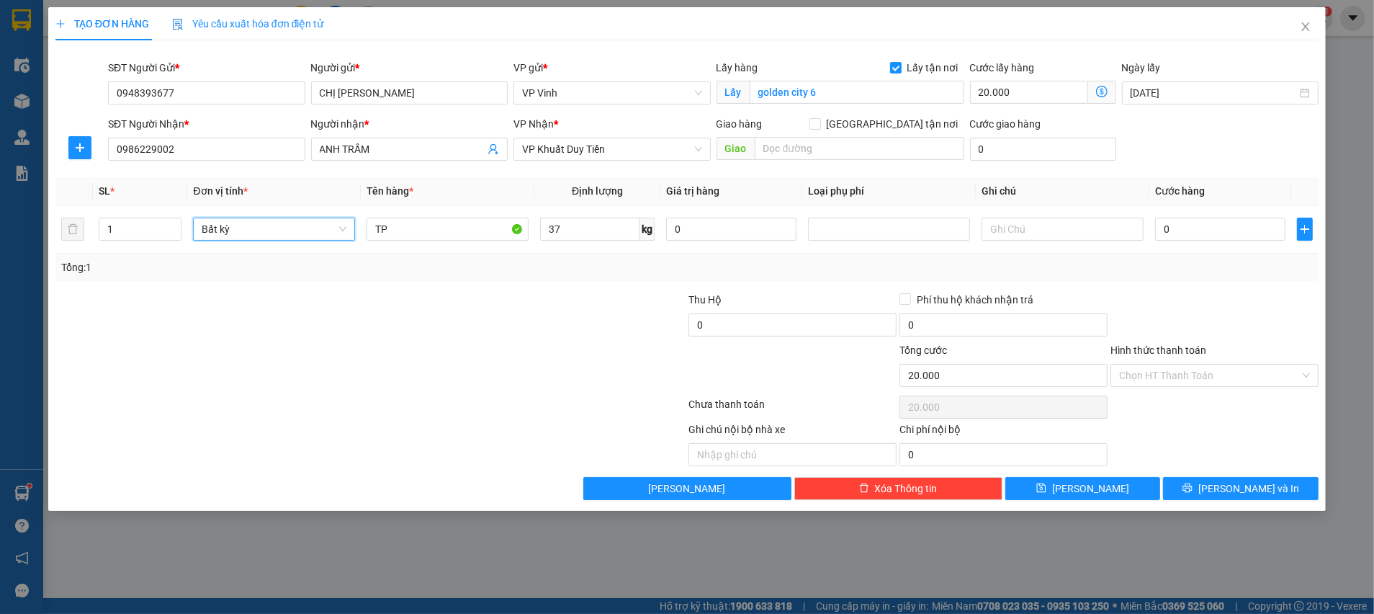
click at [418, 319] on div at bounding box center [265, 317] width 422 height 50
type input "90.000"
type input "110.000"
click at [1205, 318] on div at bounding box center [1214, 317] width 211 height 50
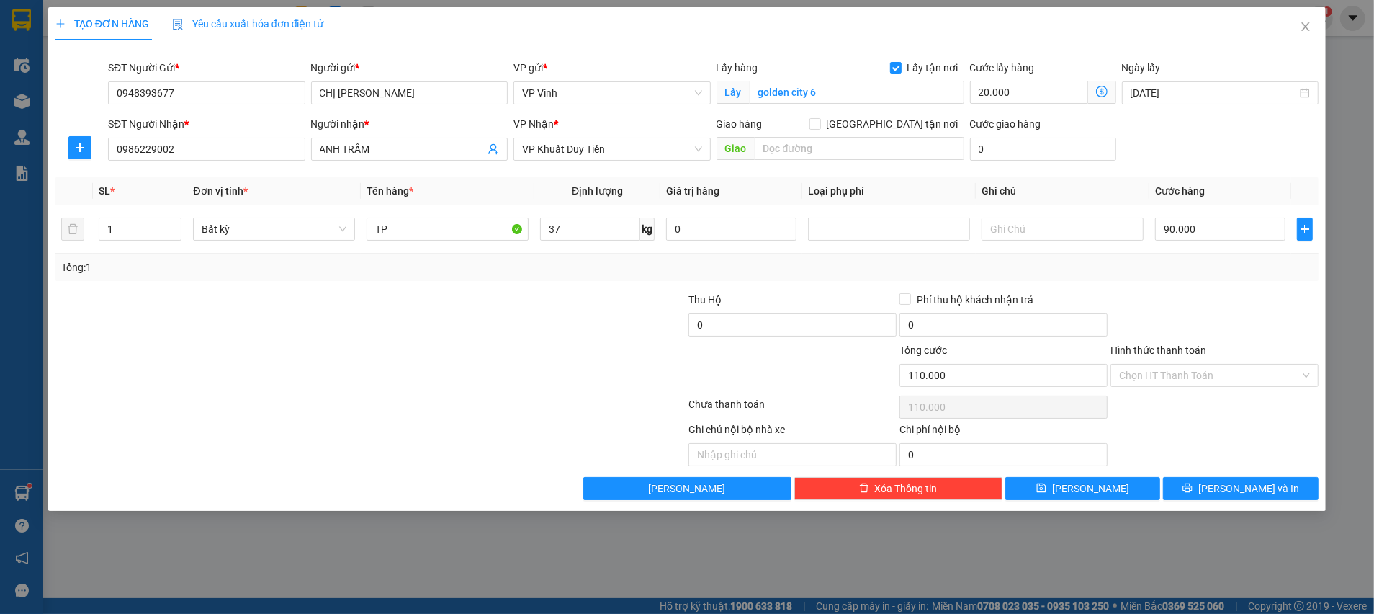
click at [1193, 288] on div "Transit Pickup Surcharge Ids Transit Deliver Surcharge Ids Transit Deliver Surc…" at bounding box center [686, 276] width 1263 height 448
click at [1191, 227] on input "90.000" at bounding box center [1220, 229] width 130 height 23
type input "1"
type input "20.001"
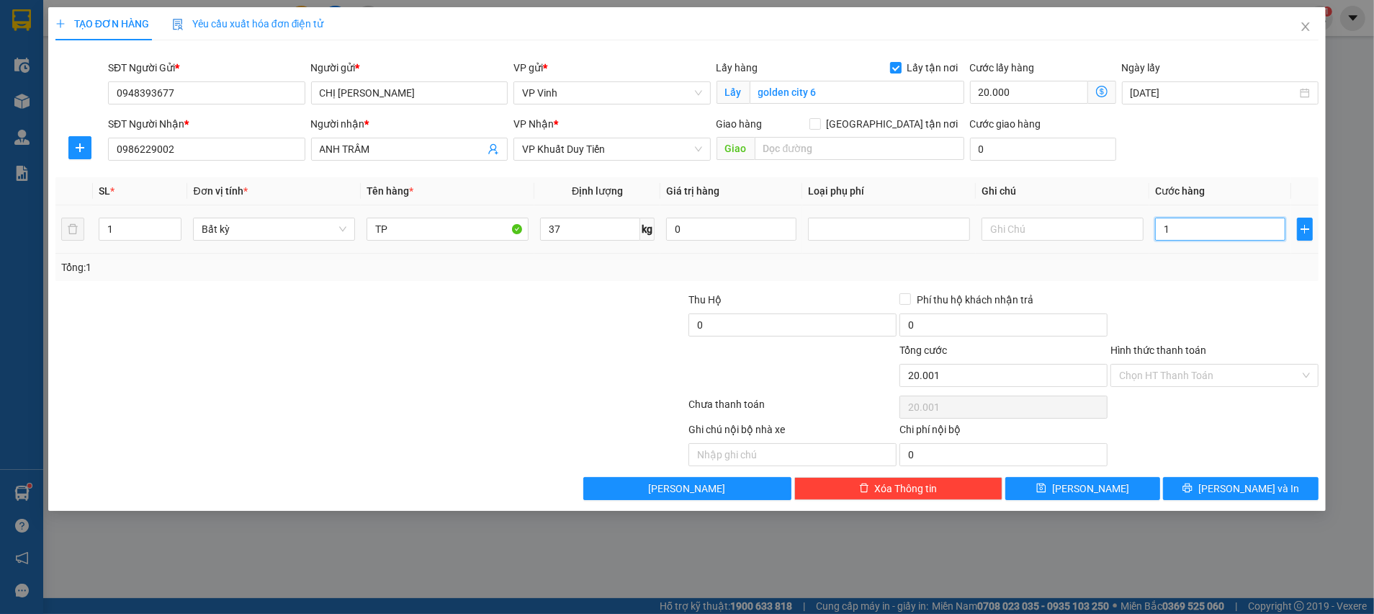
type input "10"
type input "20.010"
type input "100"
type input "20.100"
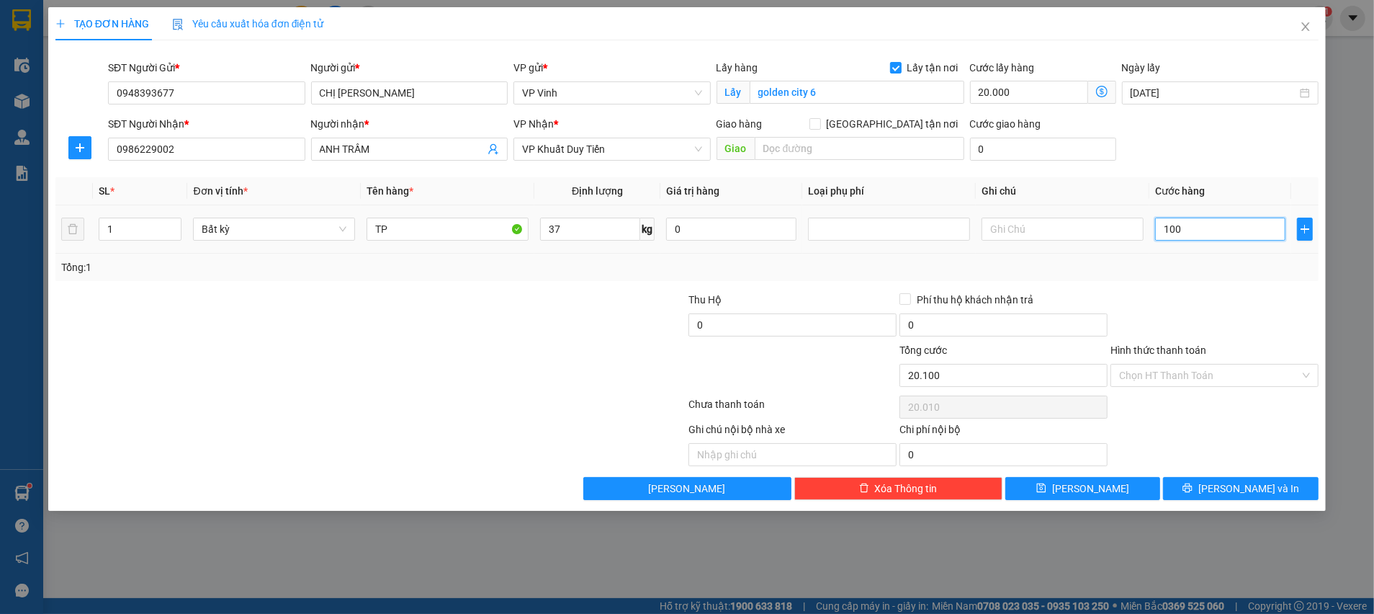
type input "20.100"
type input "100.000"
type input "120.000"
click at [1196, 275] on div "Tổng: 1" at bounding box center [686, 267] width 1263 height 27
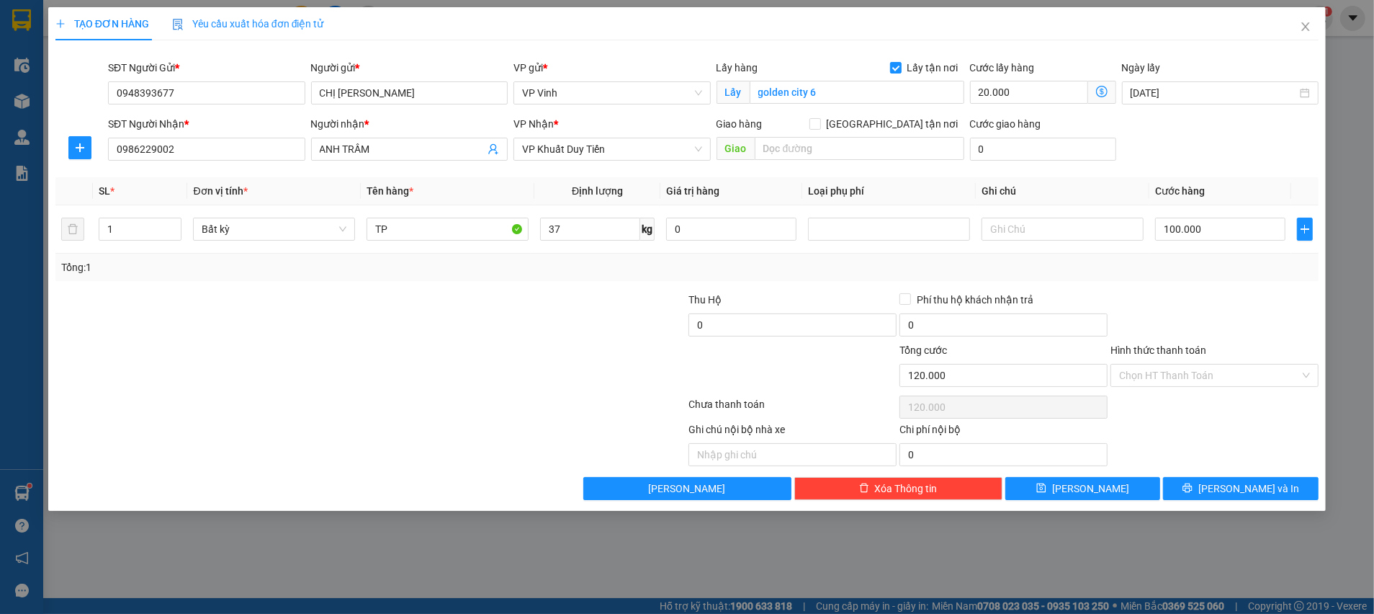
drag, startPoint x: 1206, startPoint y: 413, endPoint x: 1214, endPoint y: 450, distance: 38.4
click at [1209, 418] on div "Chọn HT Thanh Toán" at bounding box center [1214, 407] width 211 height 29
click at [1193, 485] on icon "printer" at bounding box center [1187, 487] width 9 height 9
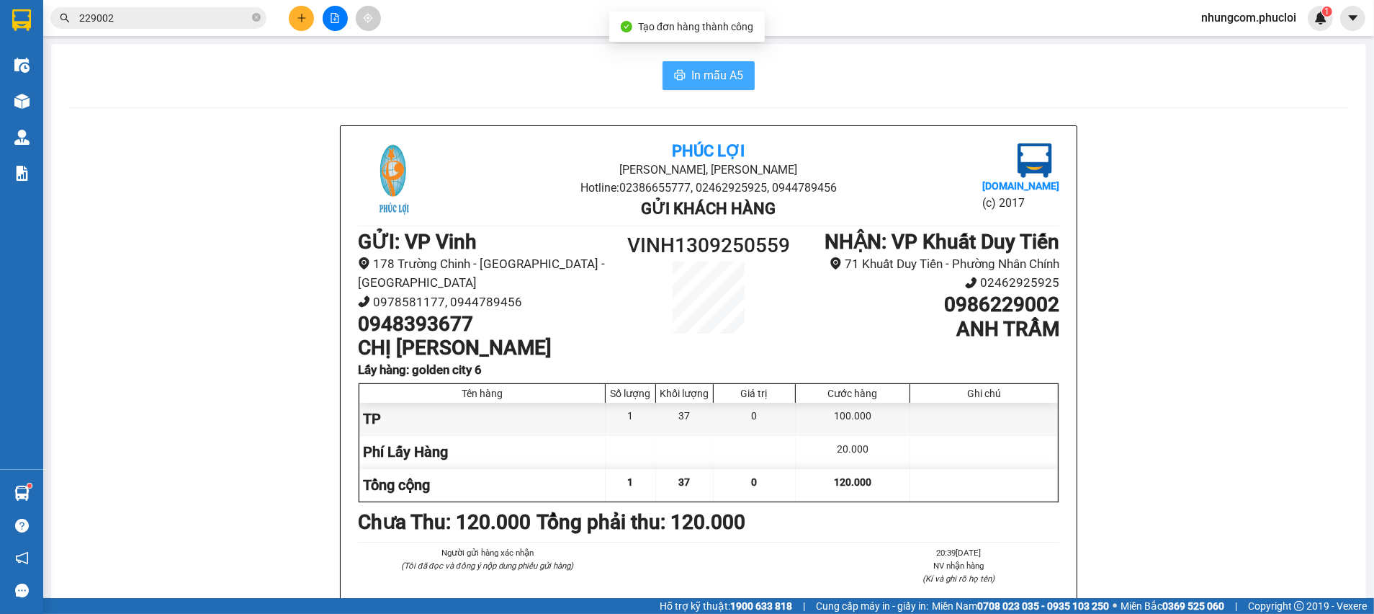
click at [725, 79] on span "In mẫu A5" at bounding box center [717, 75] width 52 height 18
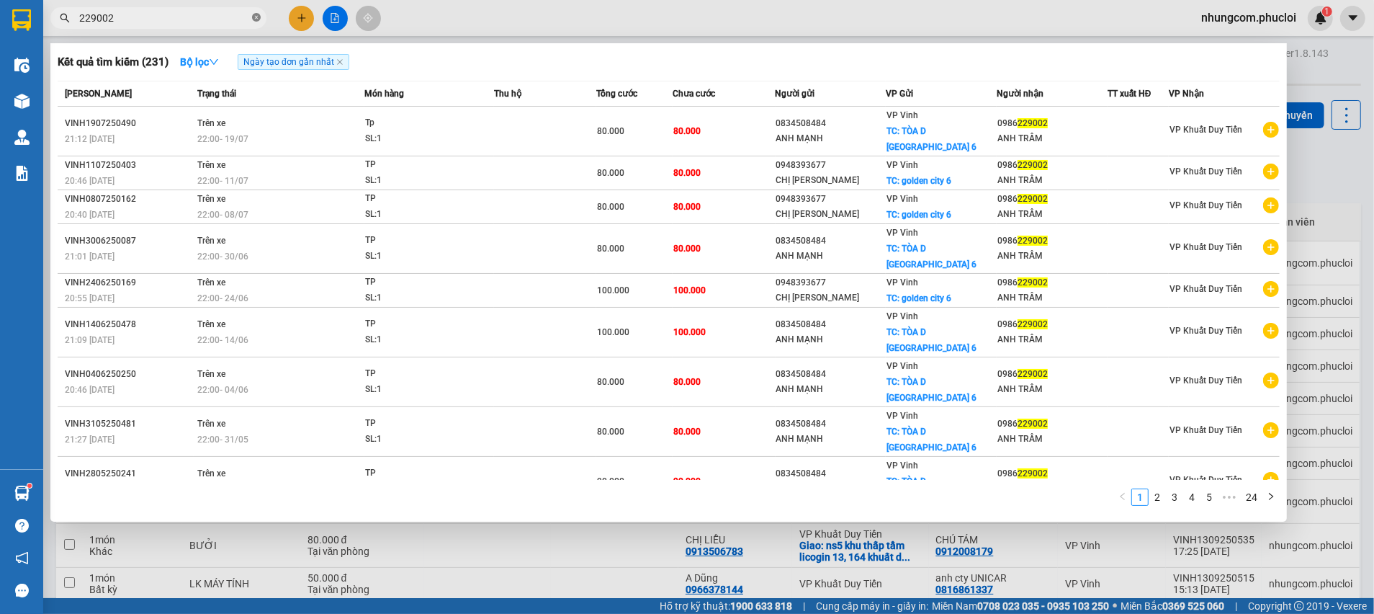
click at [255, 19] on icon "close-circle" at bounding box center [256, 17] width 9 height 9
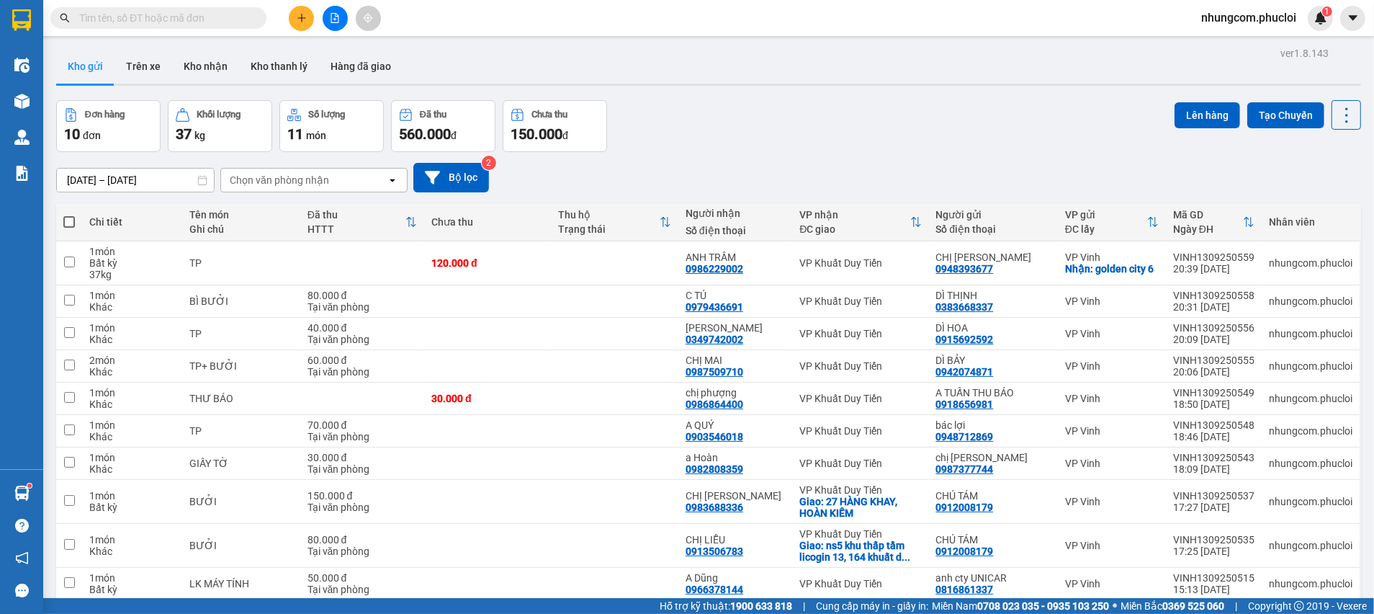
paste input "0973190439"
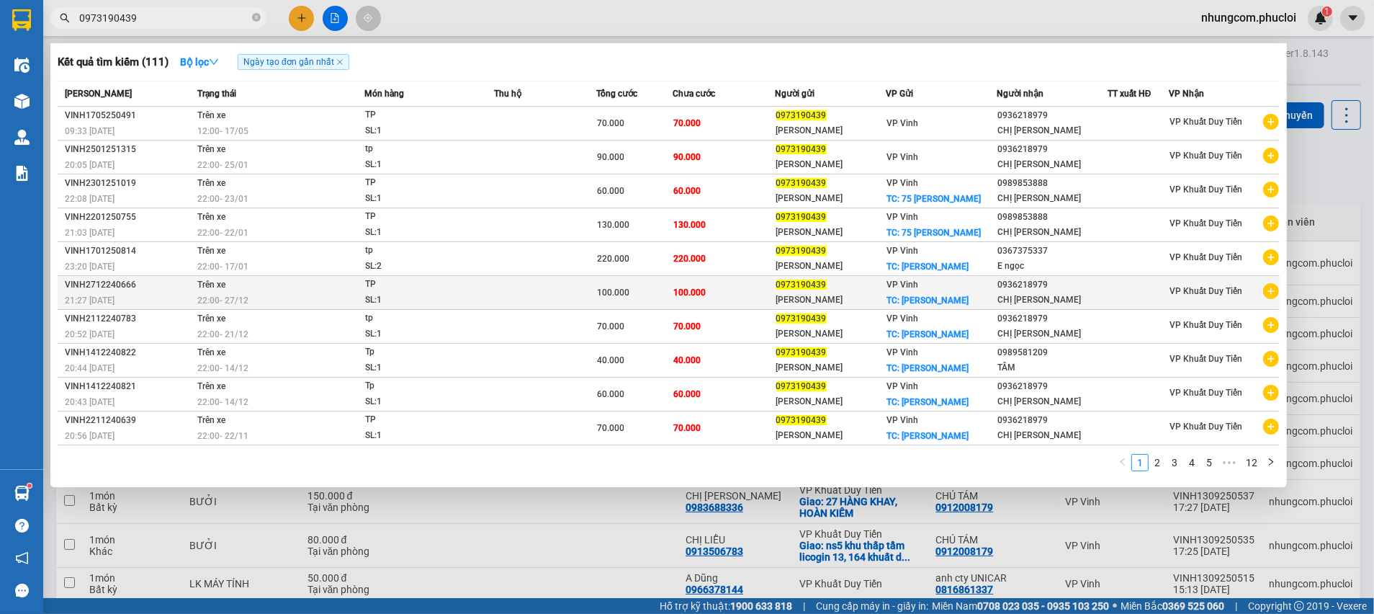
type input "0973190439"
click at [879, 284] on div "0973190439" at bounding box center [830, 284] width 109 height 15
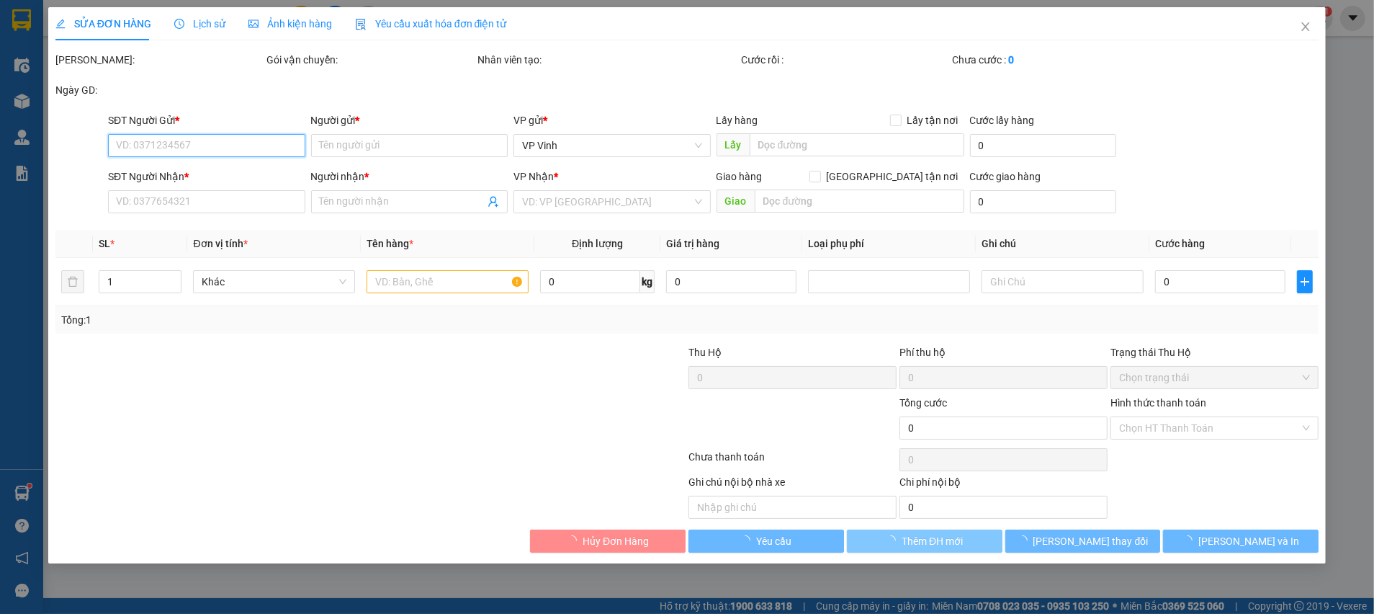
type input "0973190439"
type input "Anh HÒA"
checkbox input "true"
type input "ĐẶNG CHÁNH KỶ"
type input "0936218979"
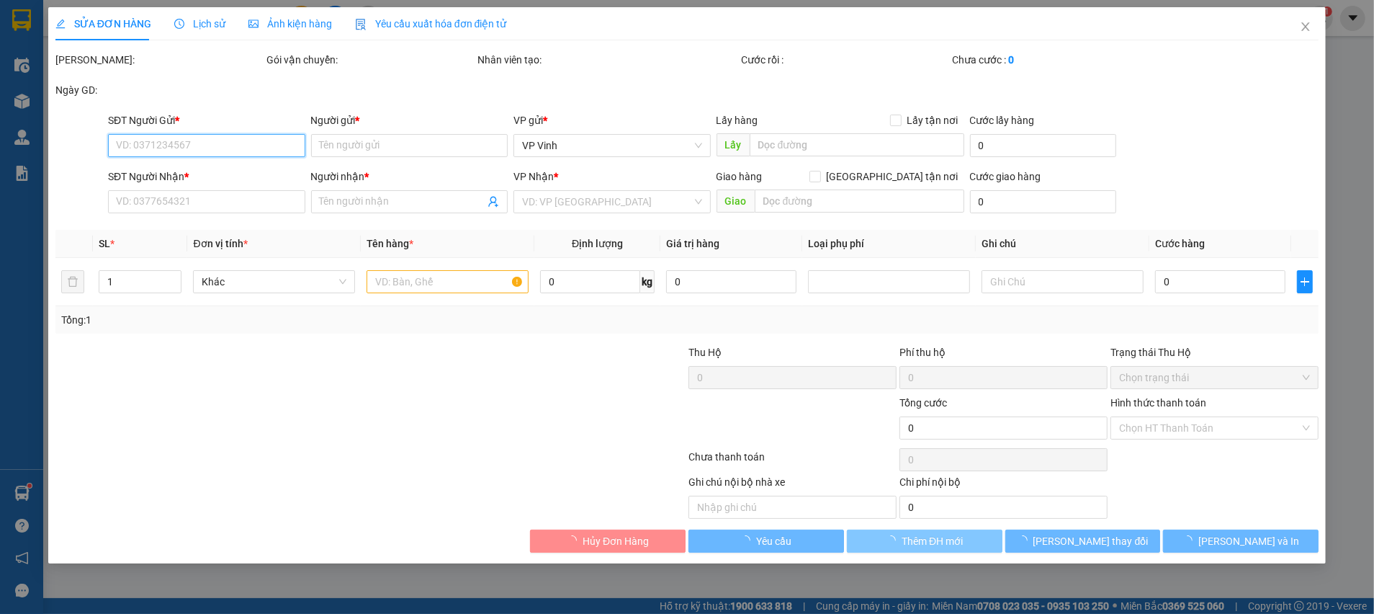
type input "CHỊ PHƯƠNG"
type input "100.000"
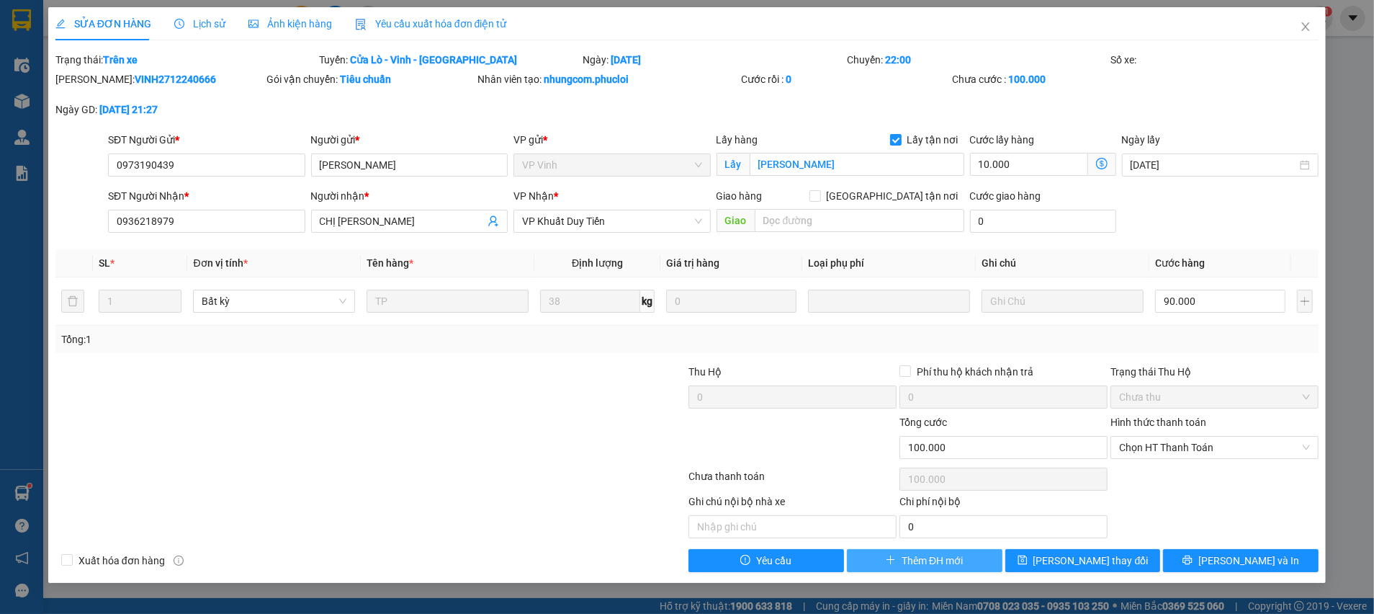
click at [928, 566] on span "Thêm ĐH mới" at bounding box center [932, 560] width 61 height 16
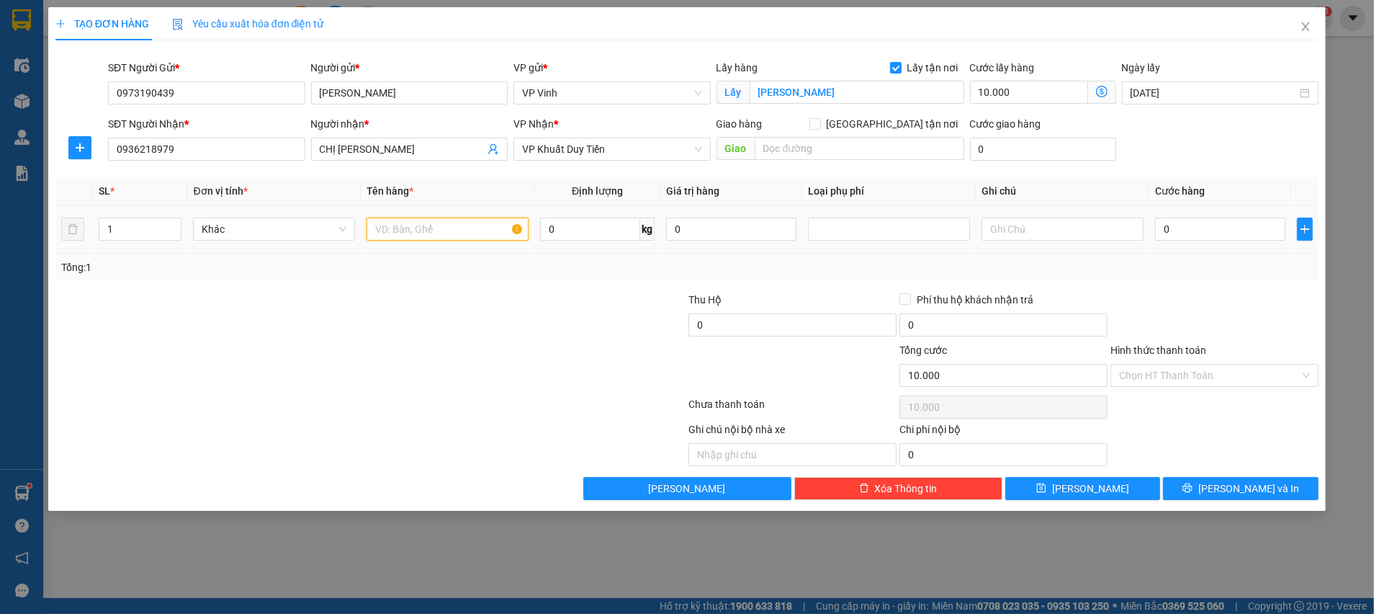
click at [442, 235] on input "text" at bounding box center [448, 229] width 162 height 23
type input "TP"
click at [473, 279] on div "Tổng: 1" at bounding box center [686, 267] width 1263 height 27
click at [576, 225] on input "0" at bounding box center [590, 229] width 100 height 23
type input "37"
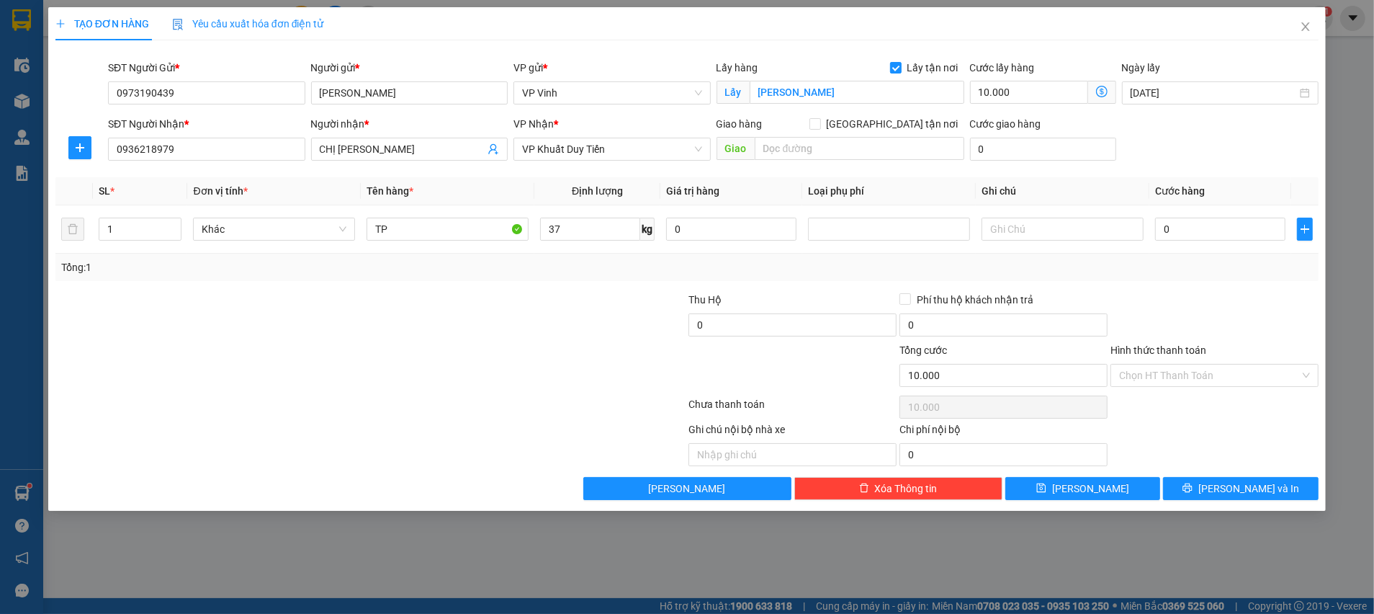
click at [560, 312] on div at bounding box center [581, 317] width 211 height 50
click at [289, 223] on span "Khác" at bounding box center [274, 229] width 145 height 22
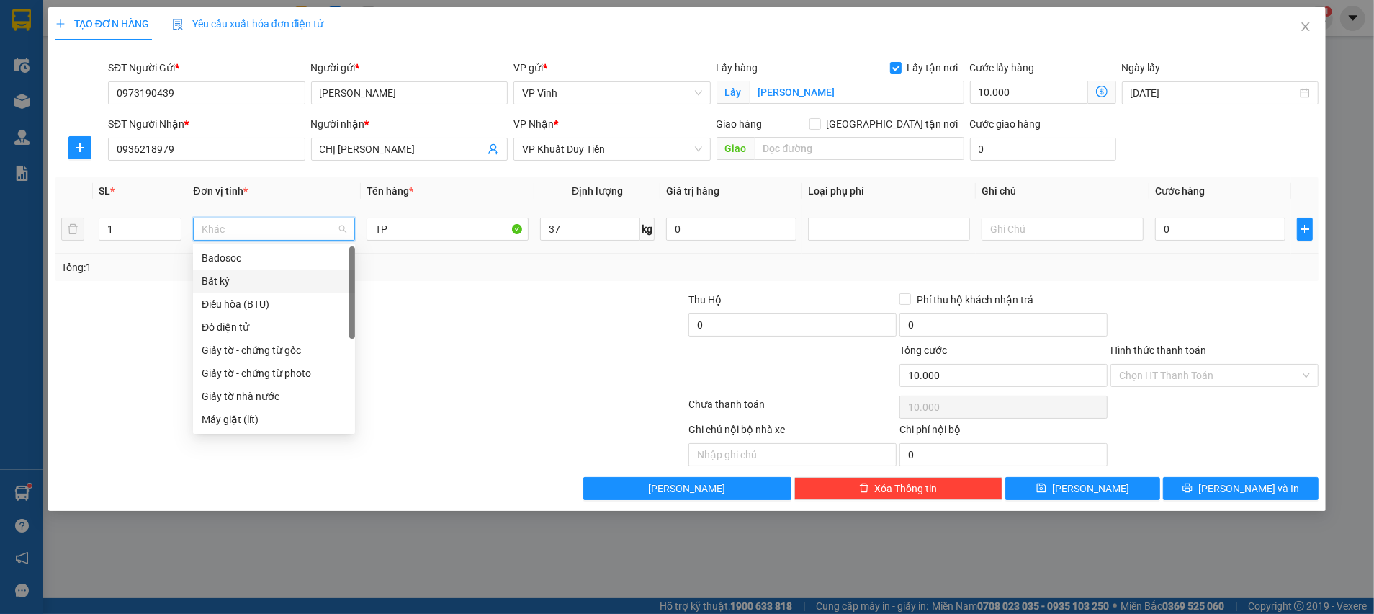
click at [292, 279] on div "Bất kỳ" at bounding box center [274, 281] width 145 height 16
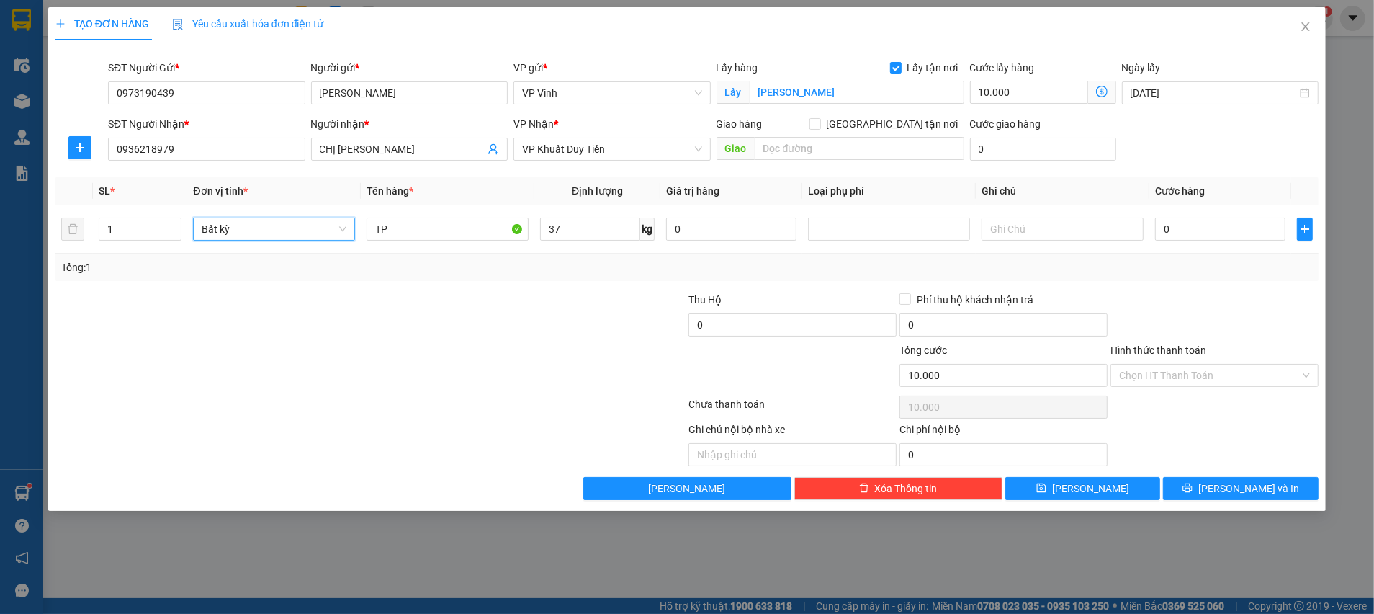
click at [640, 312] on div at bounding box center [581, 317] width 211 height 50
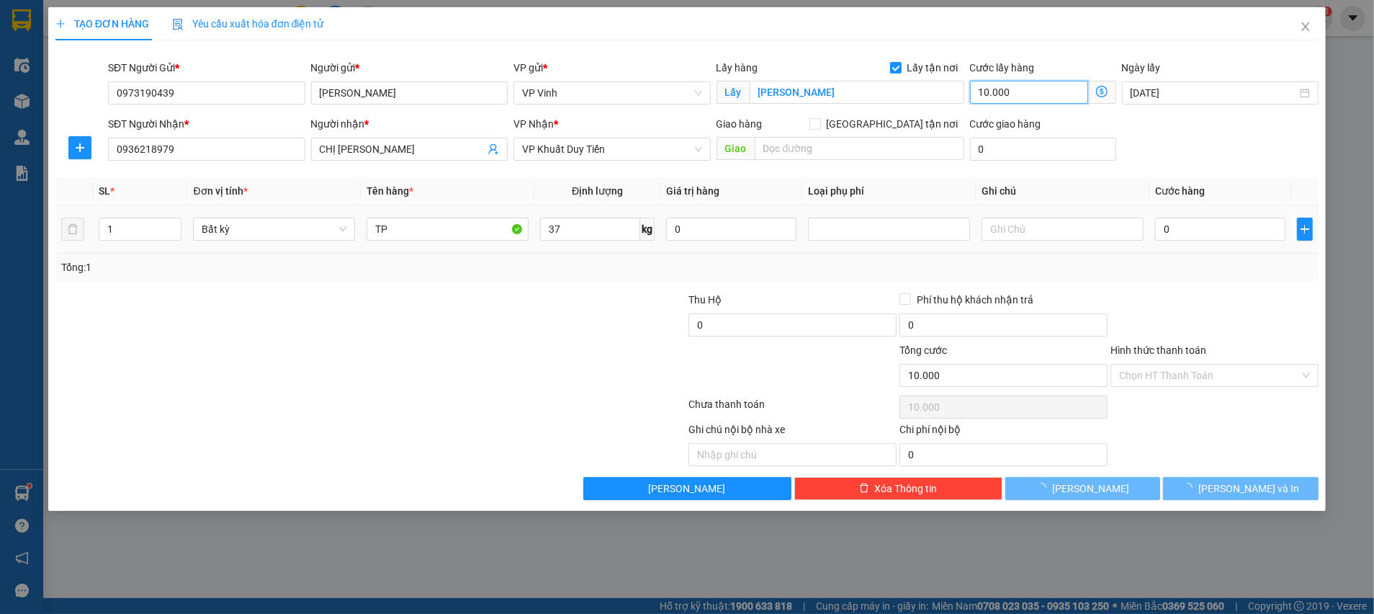
click at [1017, 94] on input "10.000" at bounding box center [1029, 92] width 118 height 23
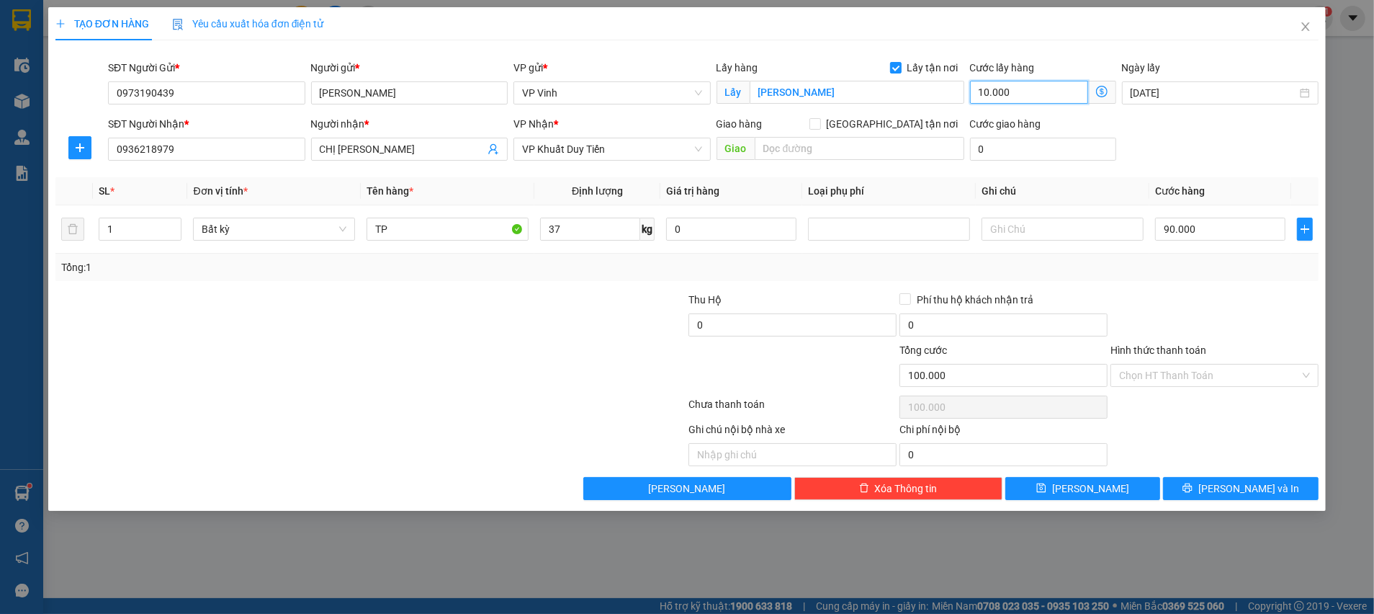
type input "90.000"
type input "100.000"
type input "2"
type input "90.002"
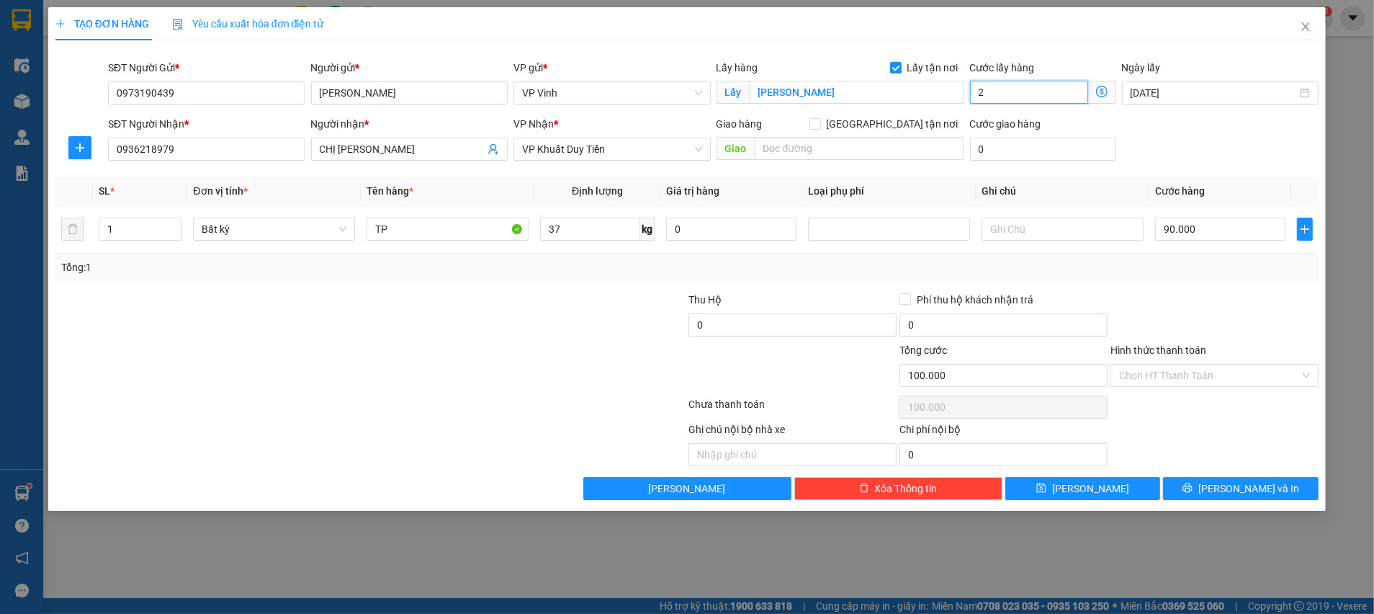
type input "90.002"
type input "20"
type input "90.020"
type input "20.000"
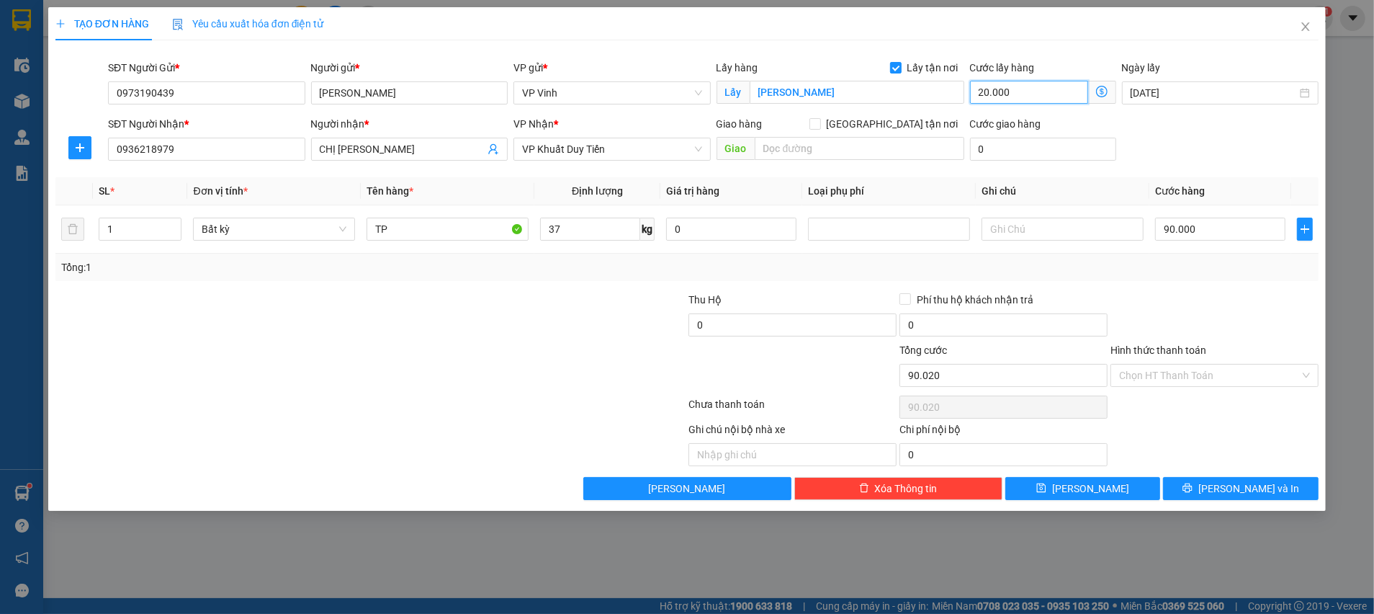
type input "110.000"
click at [1180, 270] on div "Tổng: 1" at bounding box center [687, 267] width 1252 height 16
click at [1193, 488] on icon "printer" at bounding box center [1188, 488] width 10 height 10
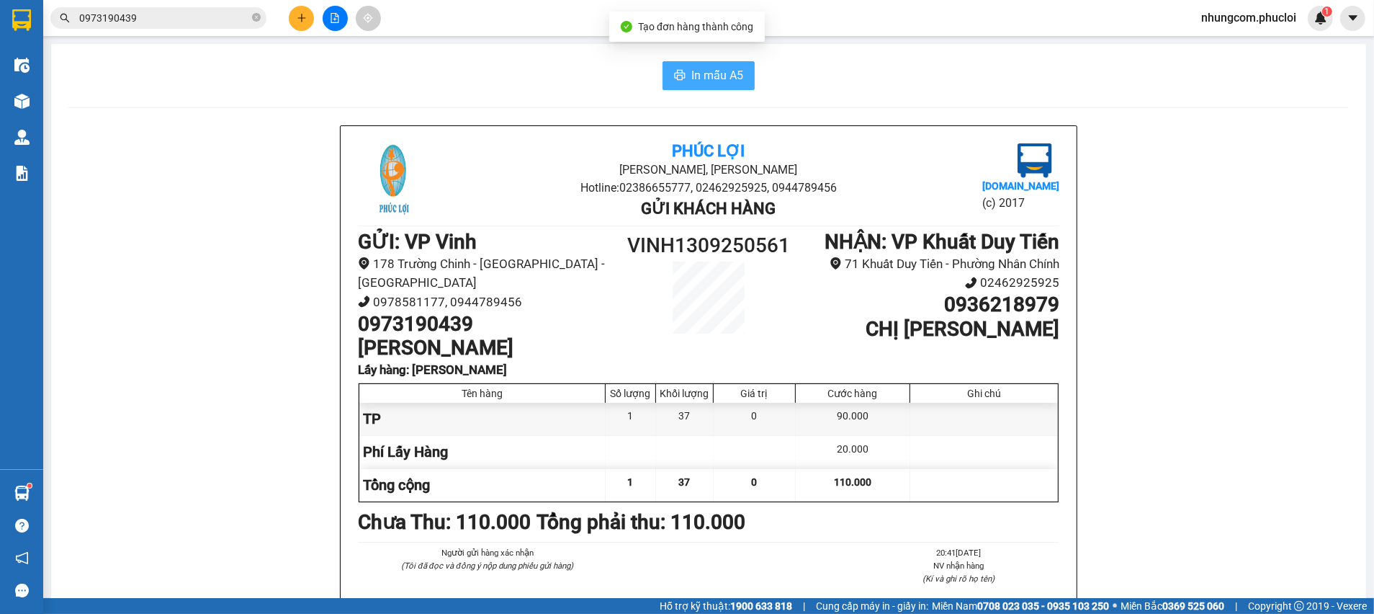
click at [714, 71] on span "In mẫu A5" at bounding box center [717, 75] width 52 height 18
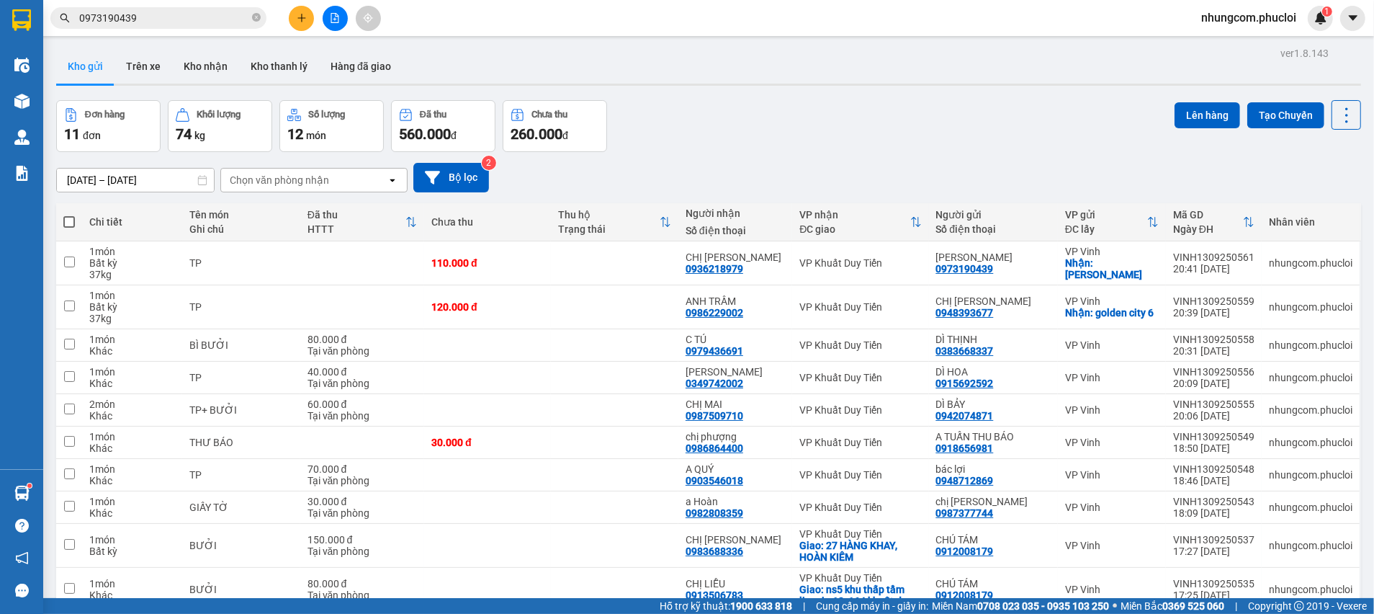
click at [884, 168] on div "09/09/2025 – 13/09/2025 Press the down arrow key to interact with the calendar …" at bounding box center [708, 178] width 1305 height 30
click at [163, 23] on input "0973190439" at bounding box center [164, 18] width 170 height 16
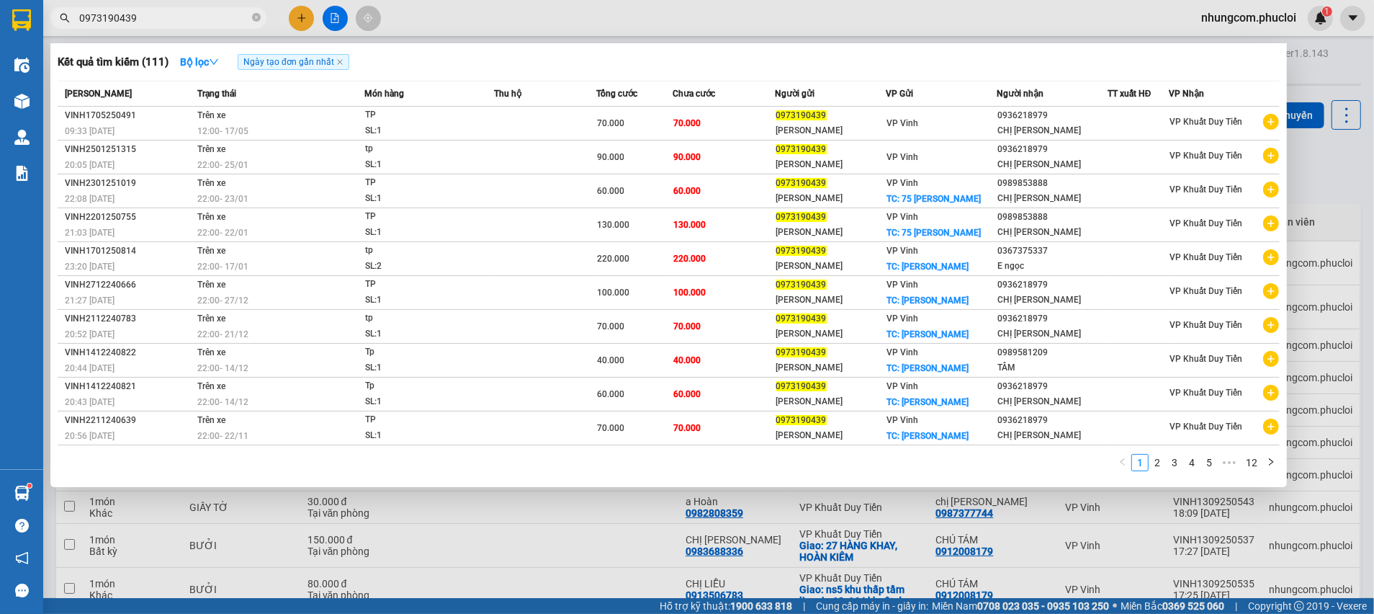
click at [163, 24] on input "0973190439" at bounding box center [164, 18] width 170 height 16
paste input "65530574"
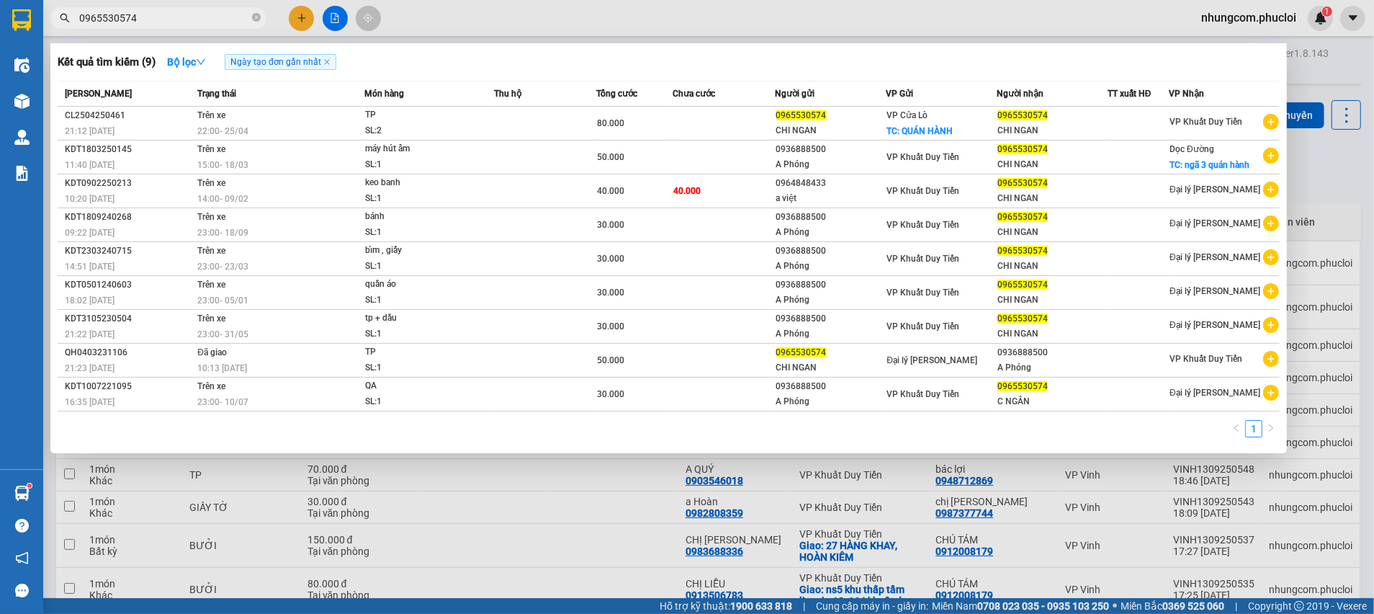
type input "0965530574"
click at [256, 17] on icon "close-circle" at bounding box center [256, 17] width 9 height 9
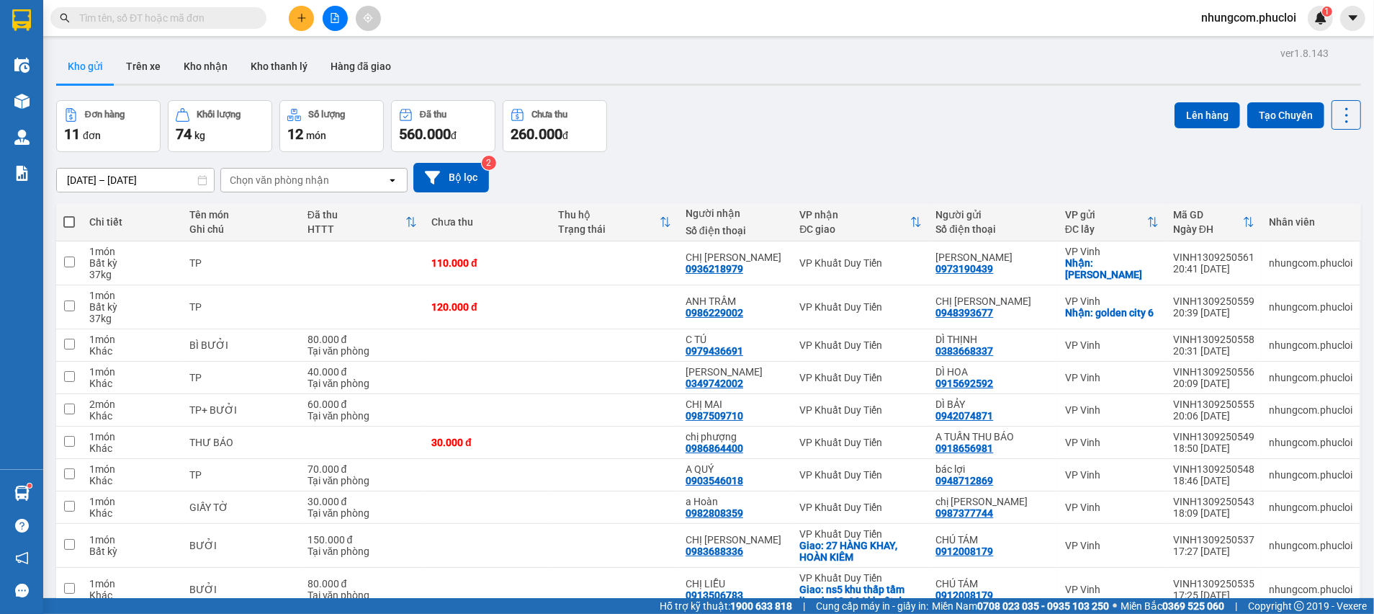
paste input "0936888500"
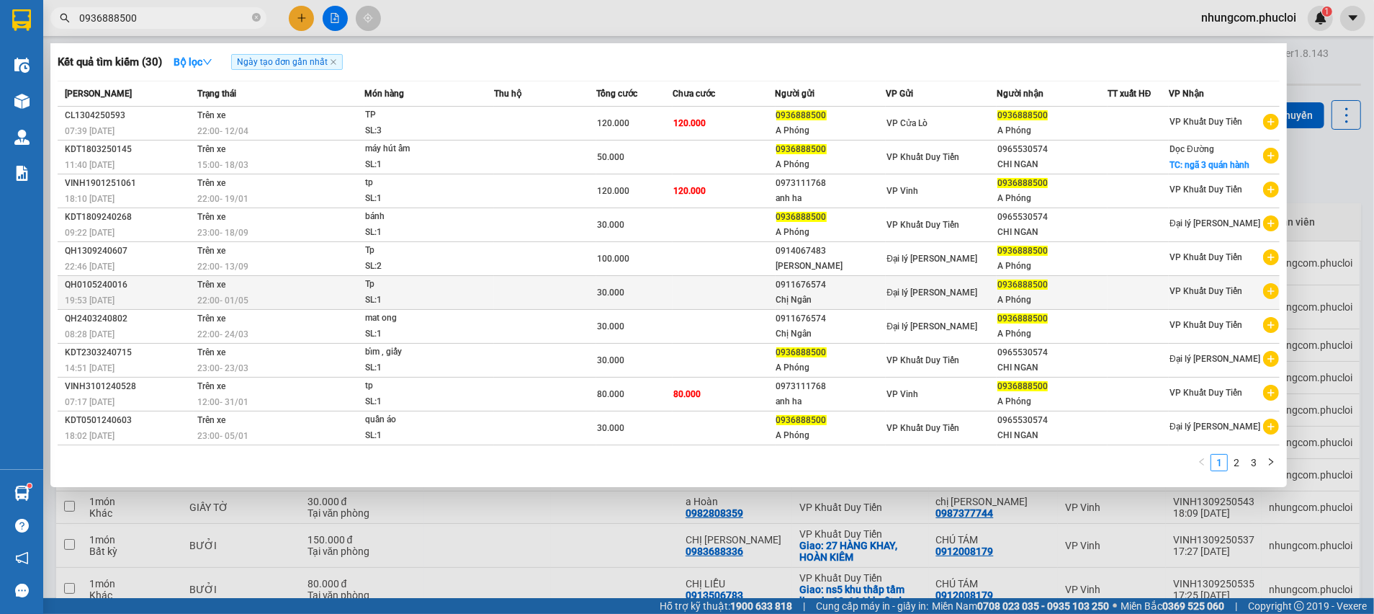
type input "0936888500"
click at [771, 293] on td at bounding box center [724, 293] width 102 height 34
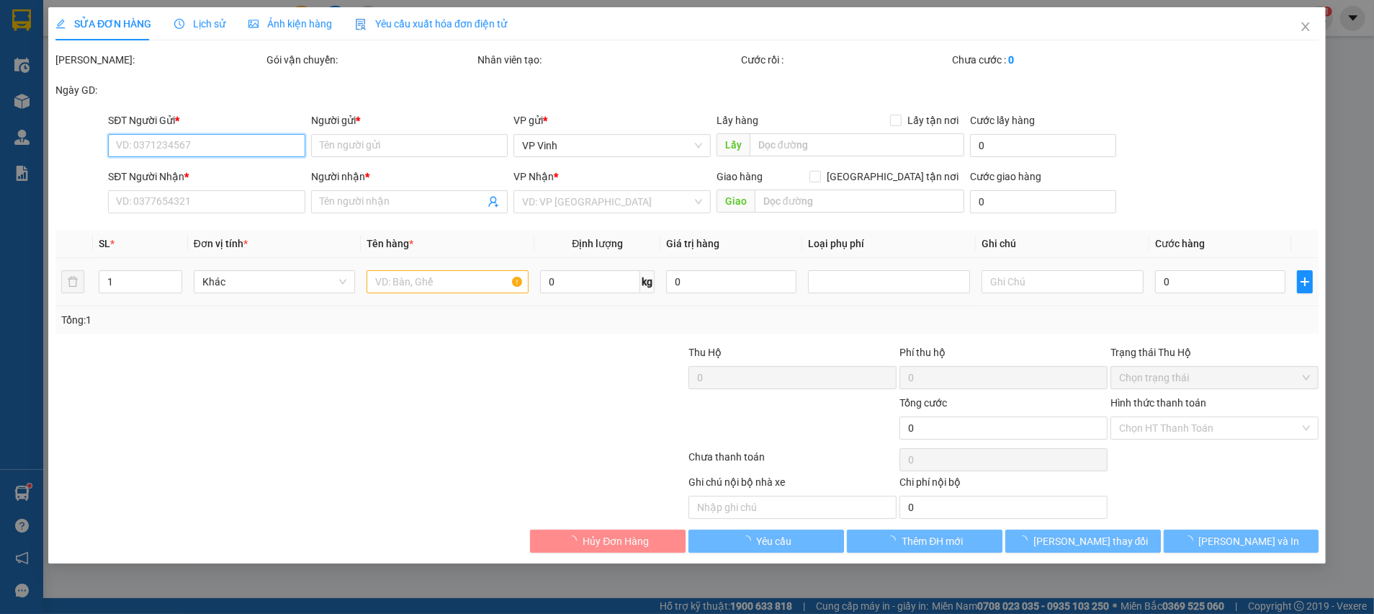
type input "0911676574"
type input "Chị Ngân"
type input "0936888500"
type input "A Phóng"
type input "30.000"
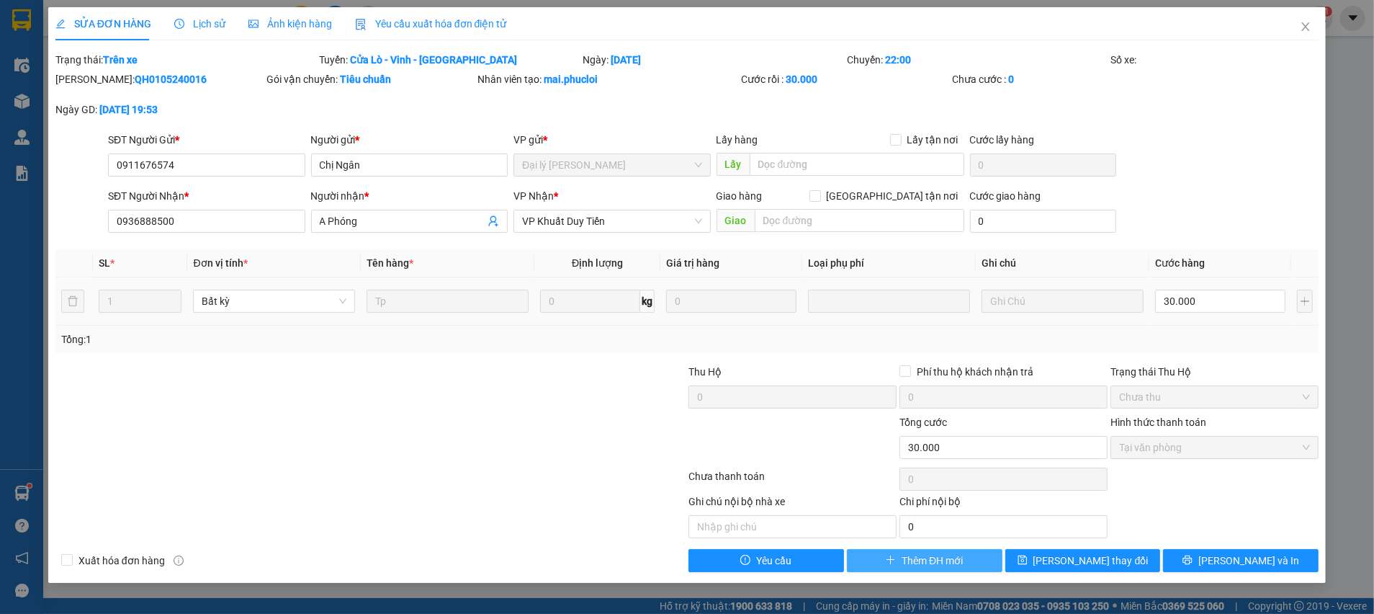
click at [945, 559] on span "Thêm ĐH mới" at bounding box center [932, 560] width 61 height 16
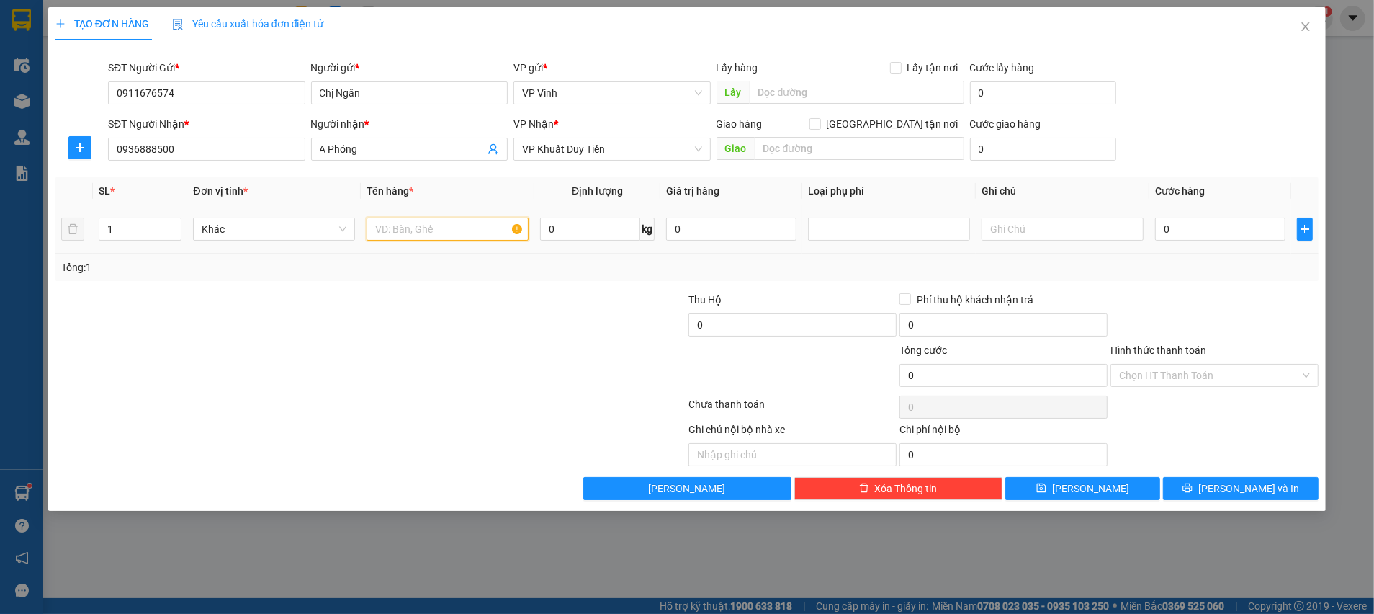
click at [393, 231] on input "text" at bounding box center [448, 229] width 162 height 23
type input "TP"
click at [1228, 231] on input "0" at bounding box center [1220, 229] width 130 height 23
click at [1180, 230] on input "0" at bounding box center [1220, 229] width 130 height 23
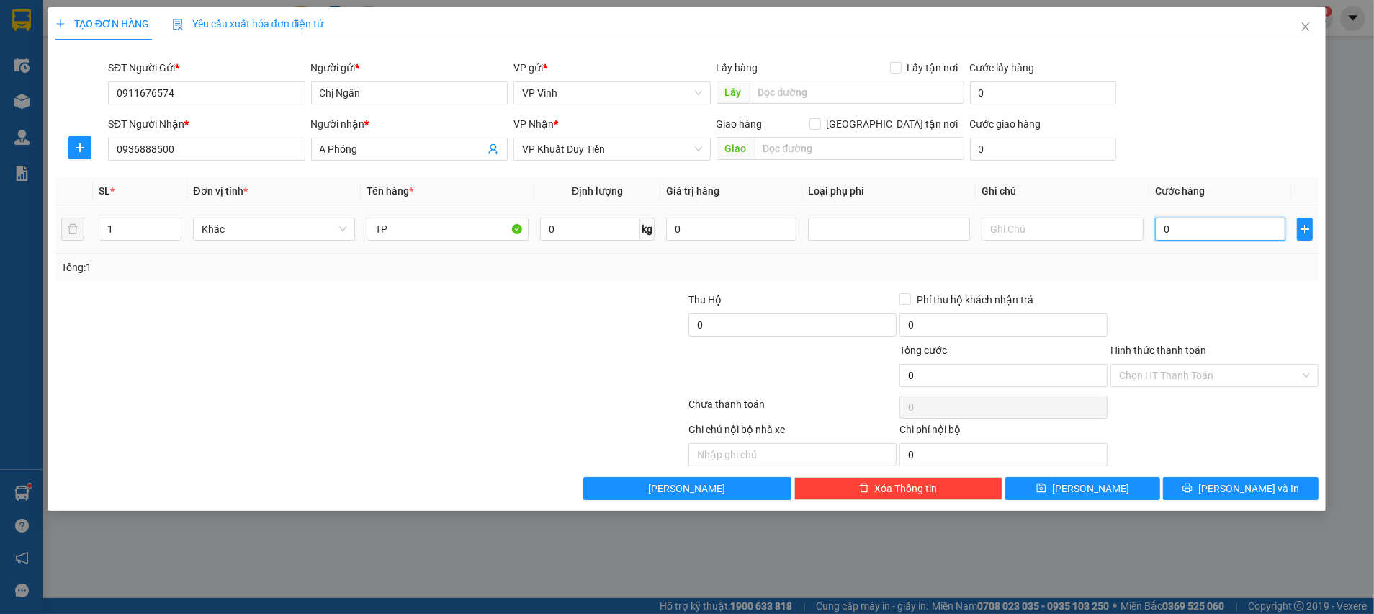
click at [1180, 230] on input "0" at bounding box center [1220, 229] width 130 height 23
click at [1157, 256] on div "Tổng: 1" at bounding box center [686, 267] width 1263 height 27
click at [1192, 233] on input "0" at bounding box center [1220, 229] width 130 height 23
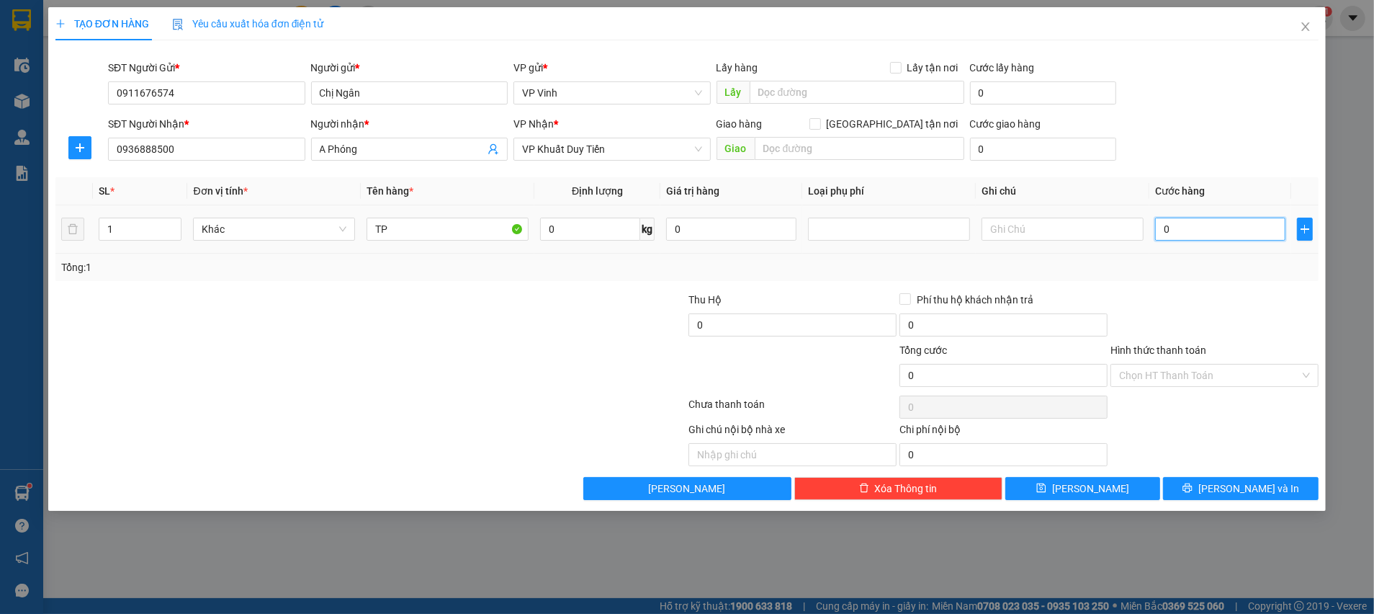
click at [1188, 233] on input "0" at bounding box center [1220, 229] width 130 height 23
click at [1188, 228] on input "0" at bounding box center [1220, 229] width 130 height 23
type input "06"
type input "6"
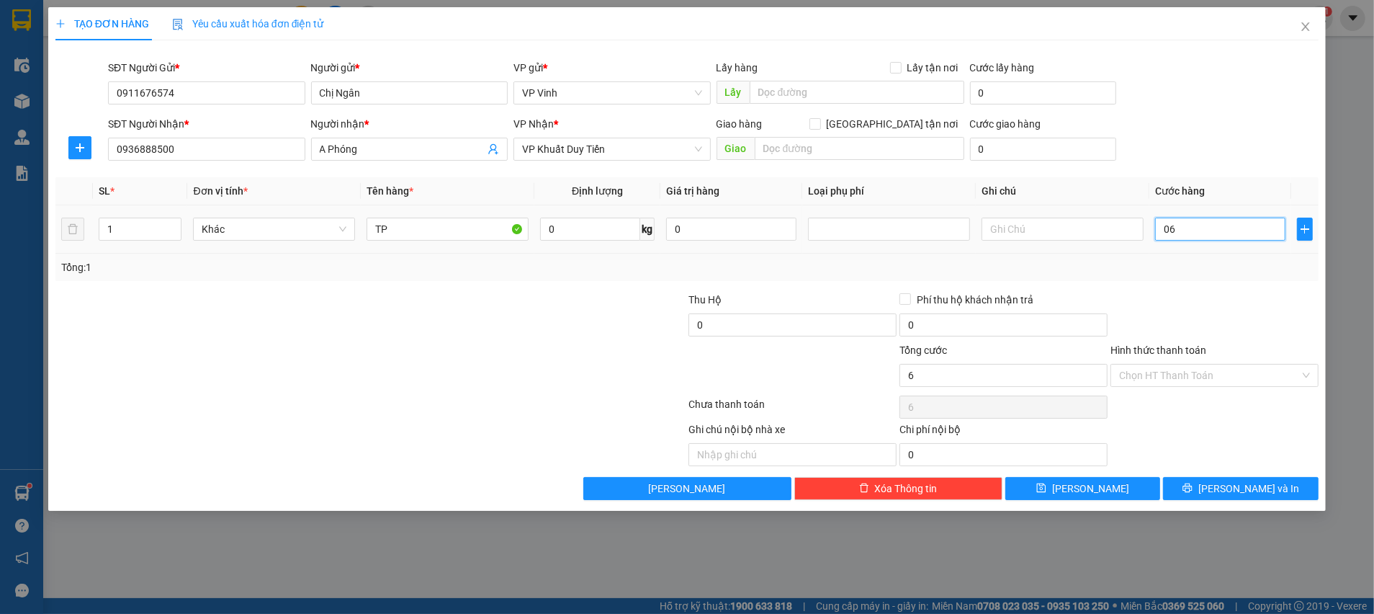
type input "060"
type input "60"
click at [1168, 295] on div at bounding box center [1214, 317] width 211 height 50
type input "60.000"
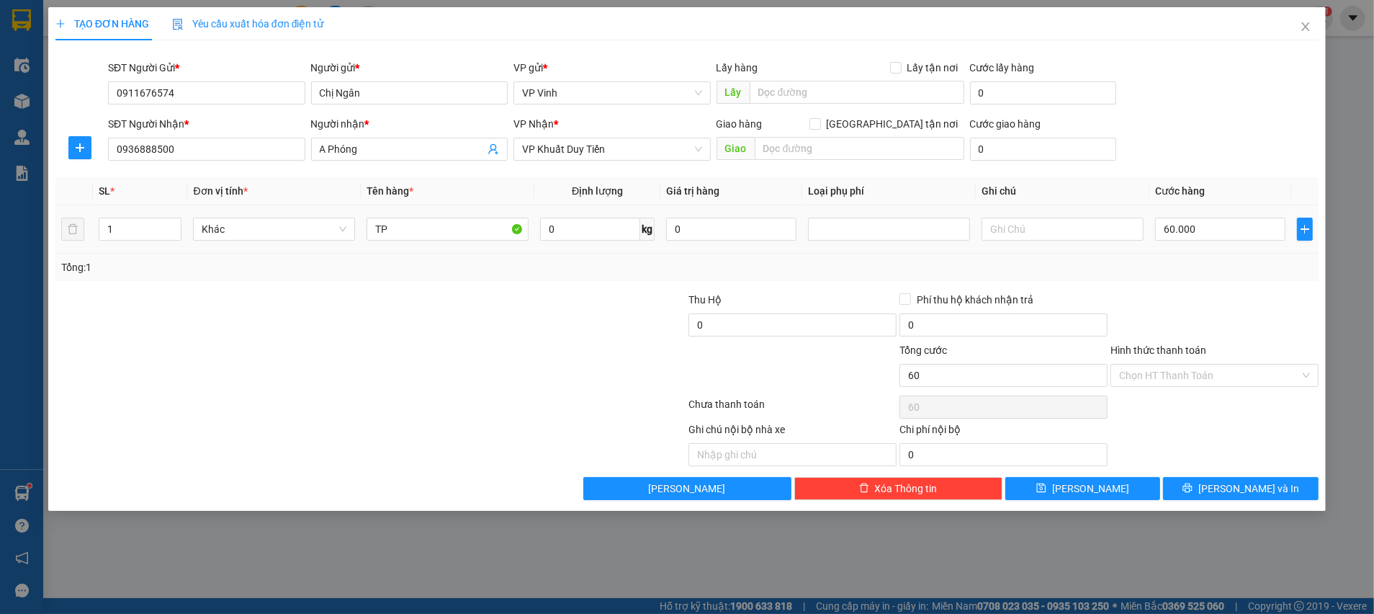
type input "60.000"
click at [1170, 419] on div "Chọn HT Thanh Toán" at bounding box center [1214, 407] width 211 height 29
click at [1170, 382] on input "Hình thức thanh toán" at bounding box center [1209, 375] width 181 height 22
click at [1168, 302] on div at bounding box center [1214, 317] width 211 height 50
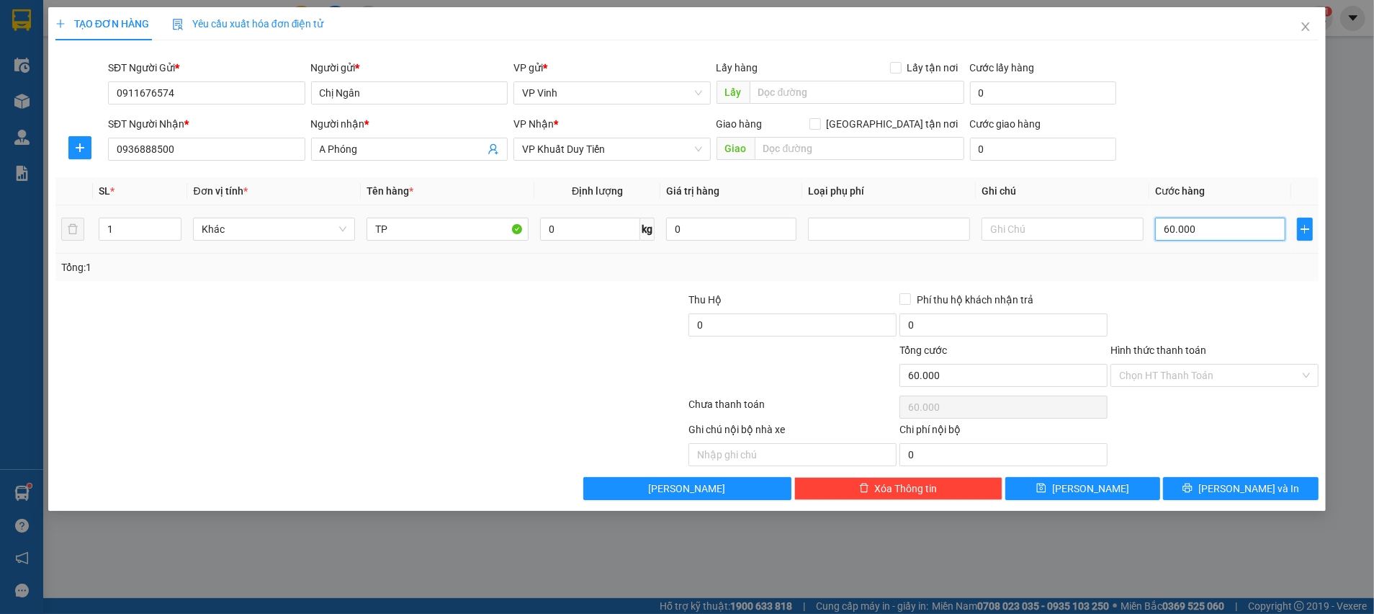
click at [1175, 237] on input "60.000" at bounding box center [1220, 229] width 130 height 23
type input "5"
type input "50"
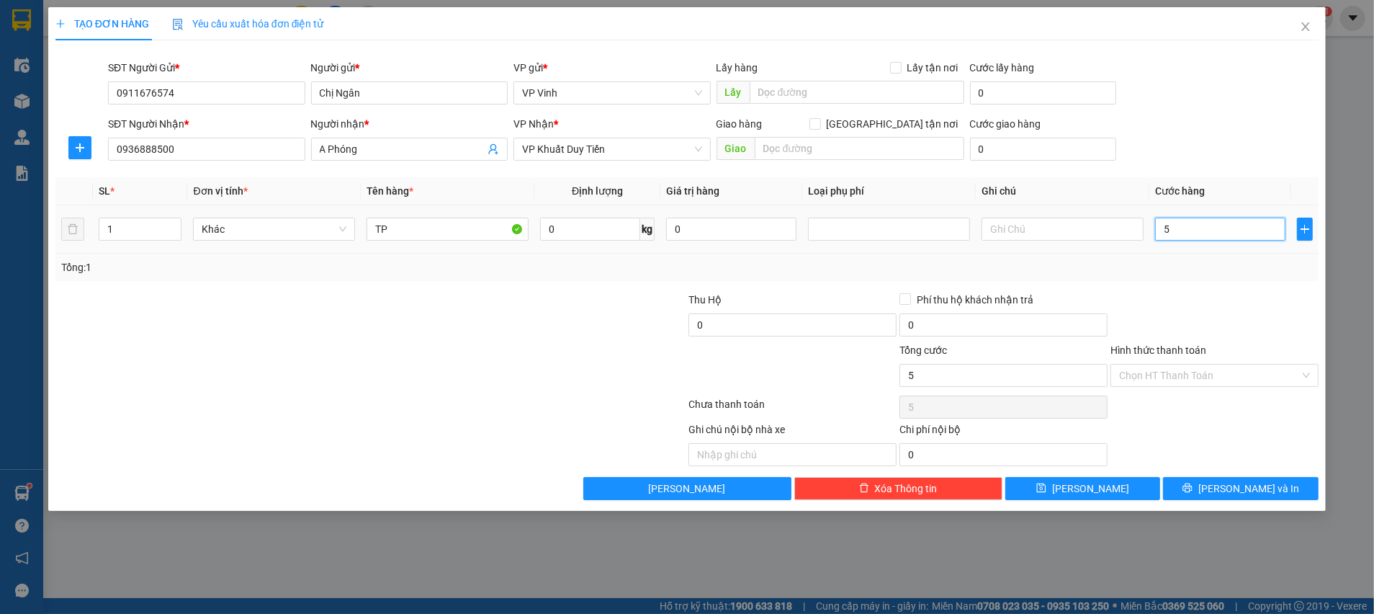
type input "50"
type input "50.000"
click at [218, 160] on span "0936888500" at bounding box center [206, 149] width 197 height 23
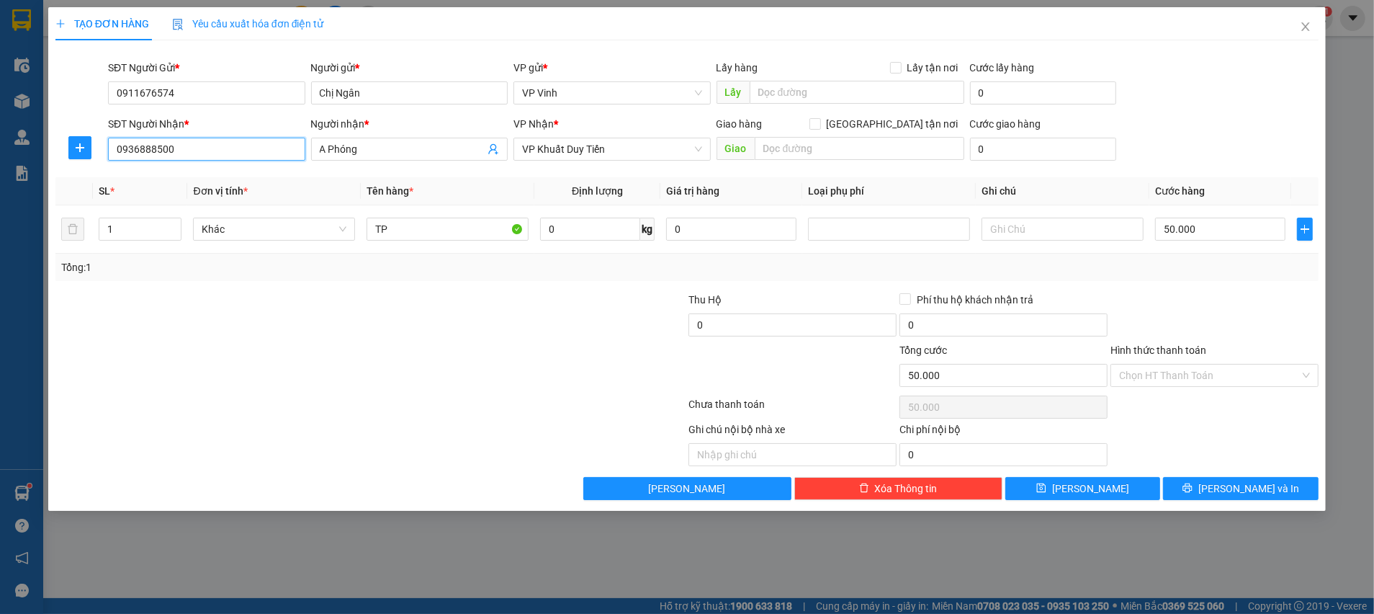
click at [212, 150] on input "0936888500" at bounding box center [206, 149] width 197 height 23
click at [209, 149] on input "0936888500" at bounding box center [206, 149] width 197 height 23
click at [1186, 280] on div "Transit Pickup Surcharge Ids Transit Deliver Surcharge Ids Transit Deliver Surc…" at bounding box center [686, 276] width 1263 height 448
click at [1191, 384] on input "Hình thức thanh toán" at bounding box center [1209, 375] width 181 height 22
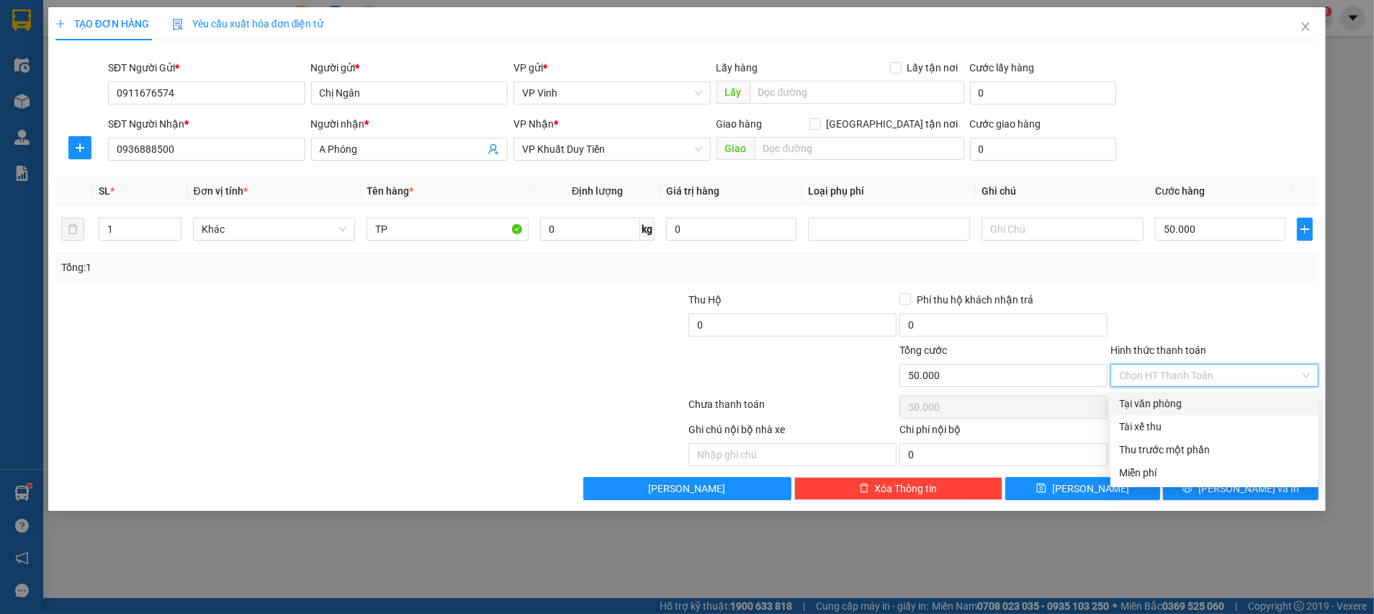
click at [1183, 401] on div "Tại văn phòng" at bounding box center [1214, 403] width 191 height 16
type input "0"
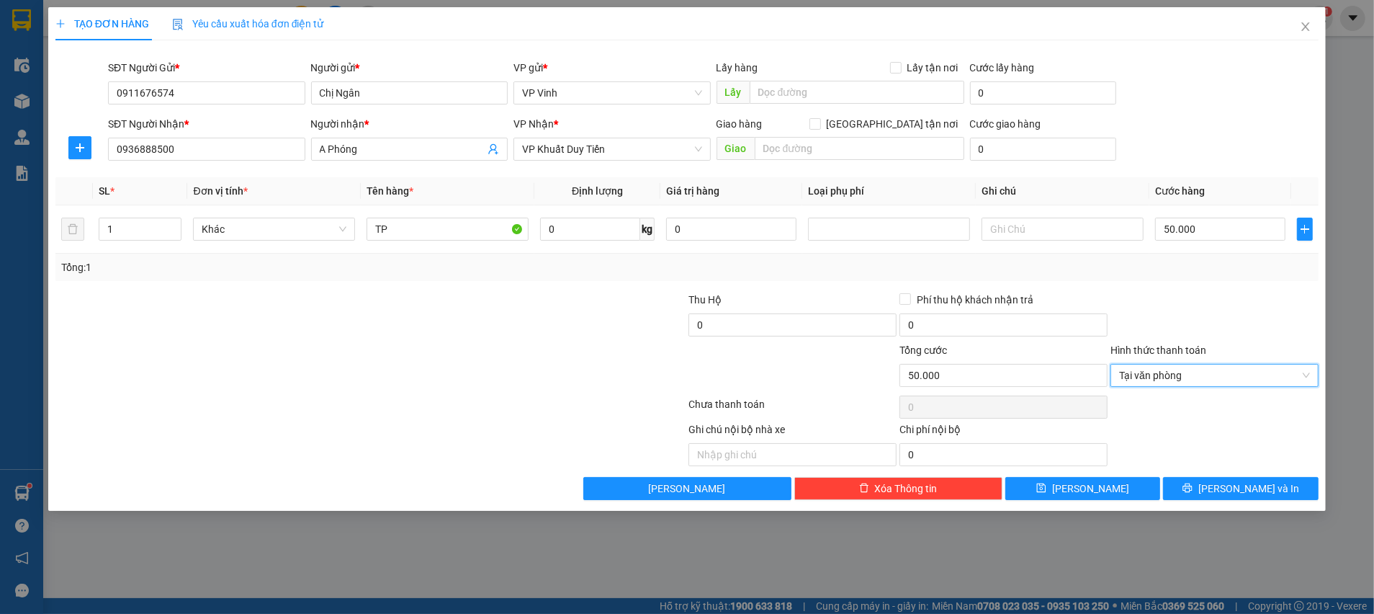
click at [1198, 299] on div at bounding box center [1214, 317] width 211 height 50
click at [1243, 482] on span "Lưu và In" at bounding box center [1248, 488] width 101 height 16
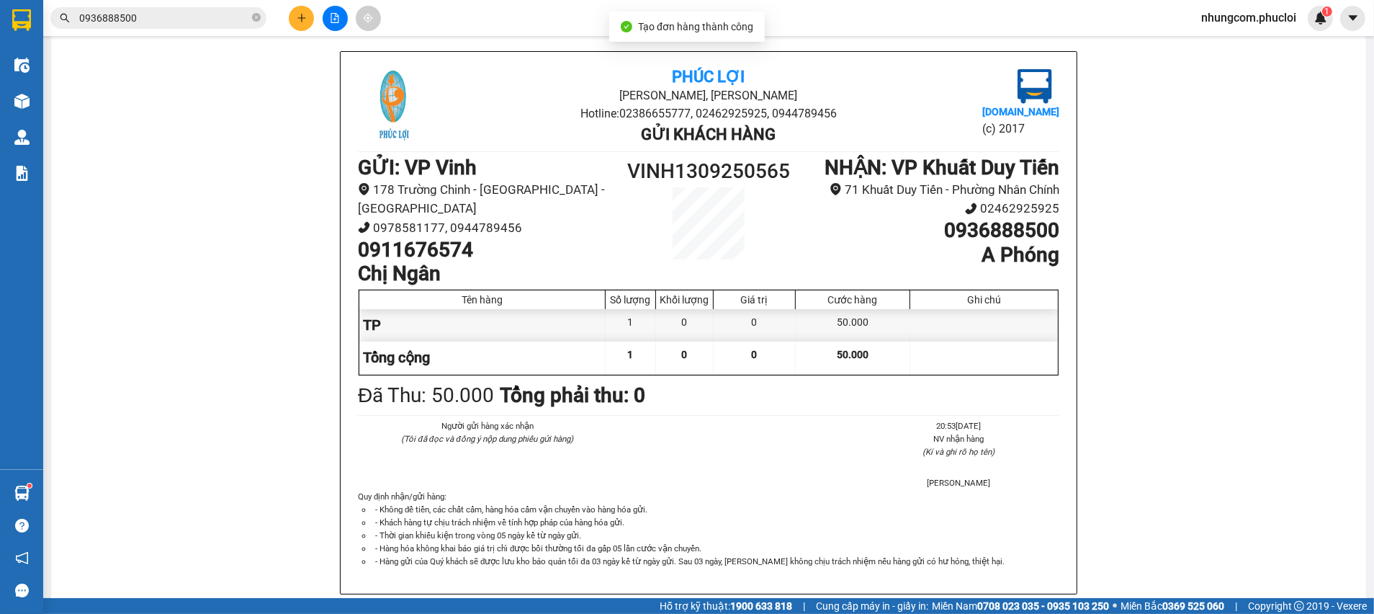
scroll to position [75, 0]
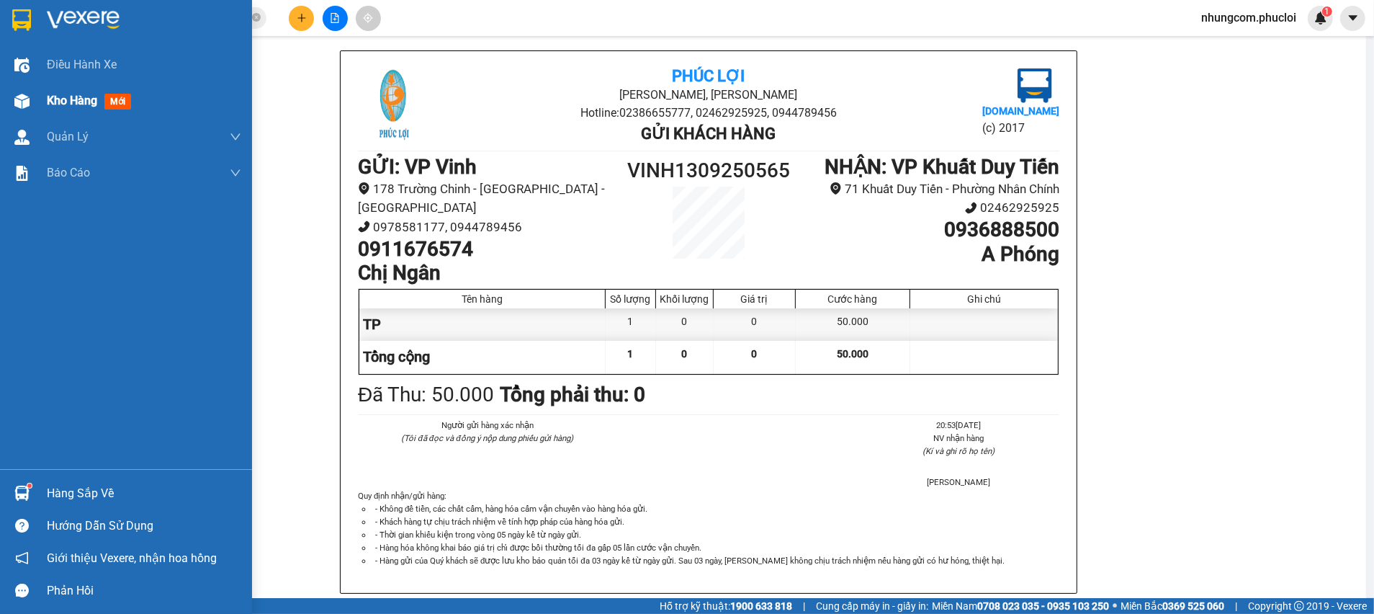
click at [24, 91] on div at bounding box center [21, 101] width 25 height 25
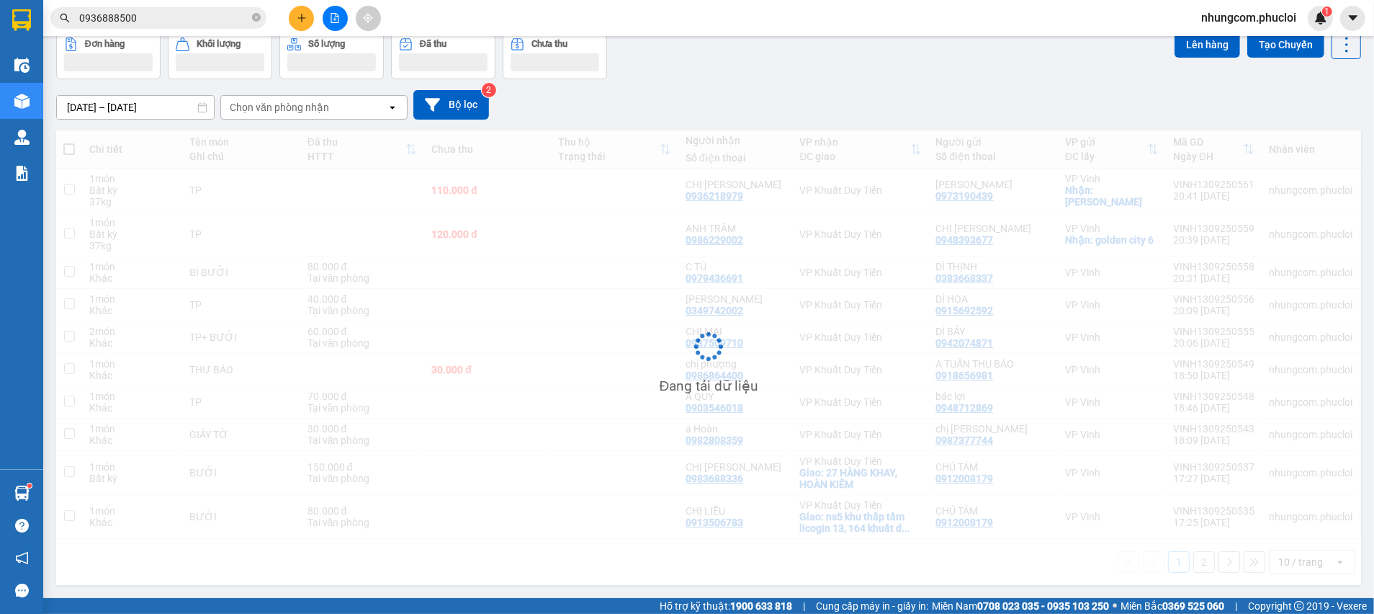
scroll to position [66, 0]
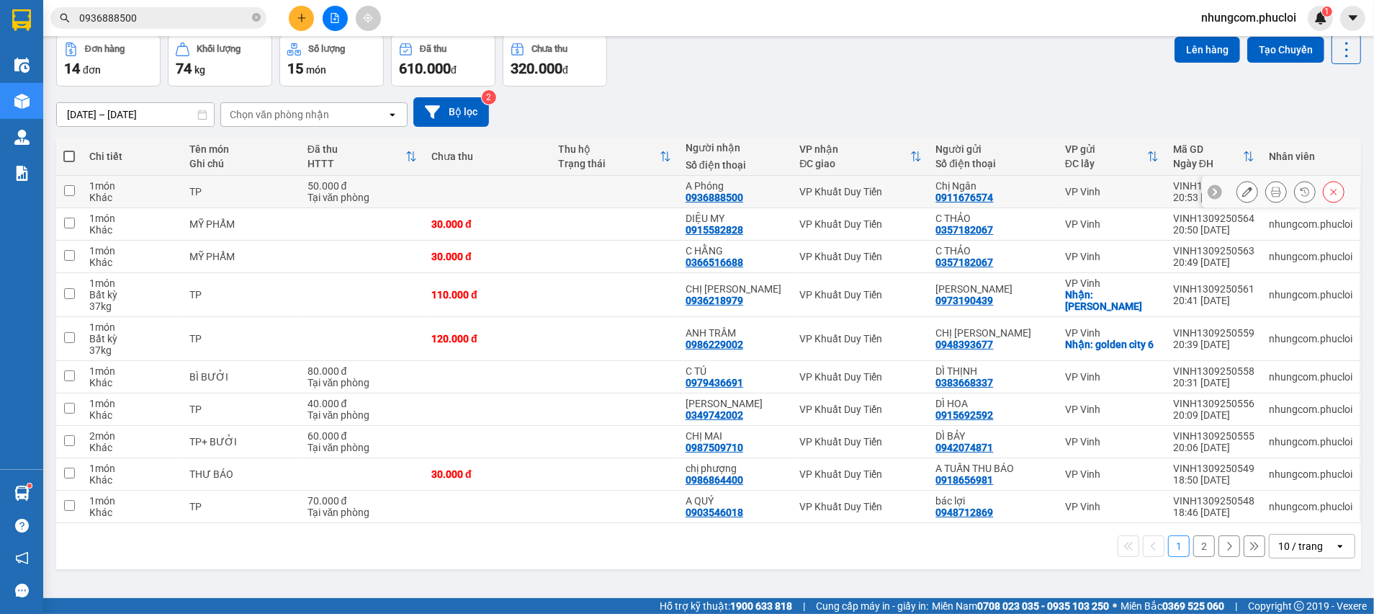
click at [1242, 192] on icon at bounding box center [1247, 192] width 10 height 10
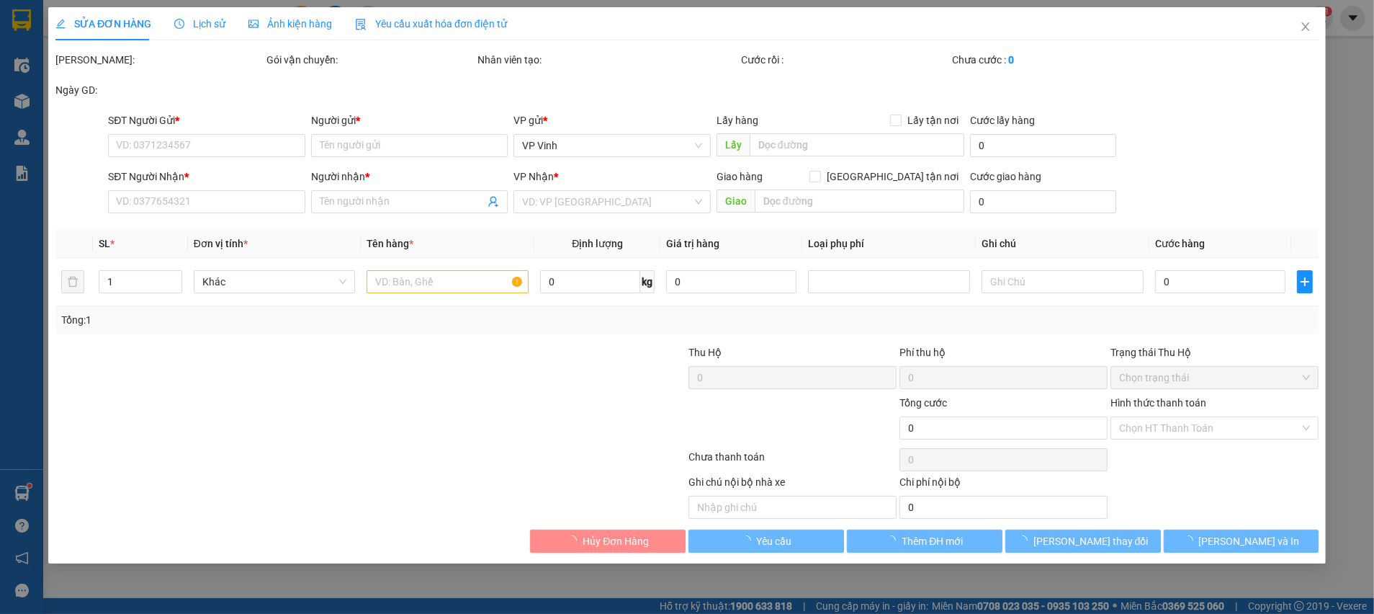
type input "0911676574"
type input "Chị Ngân"
type input "0936888500"
type input "A Phóng"
type input "50.000"
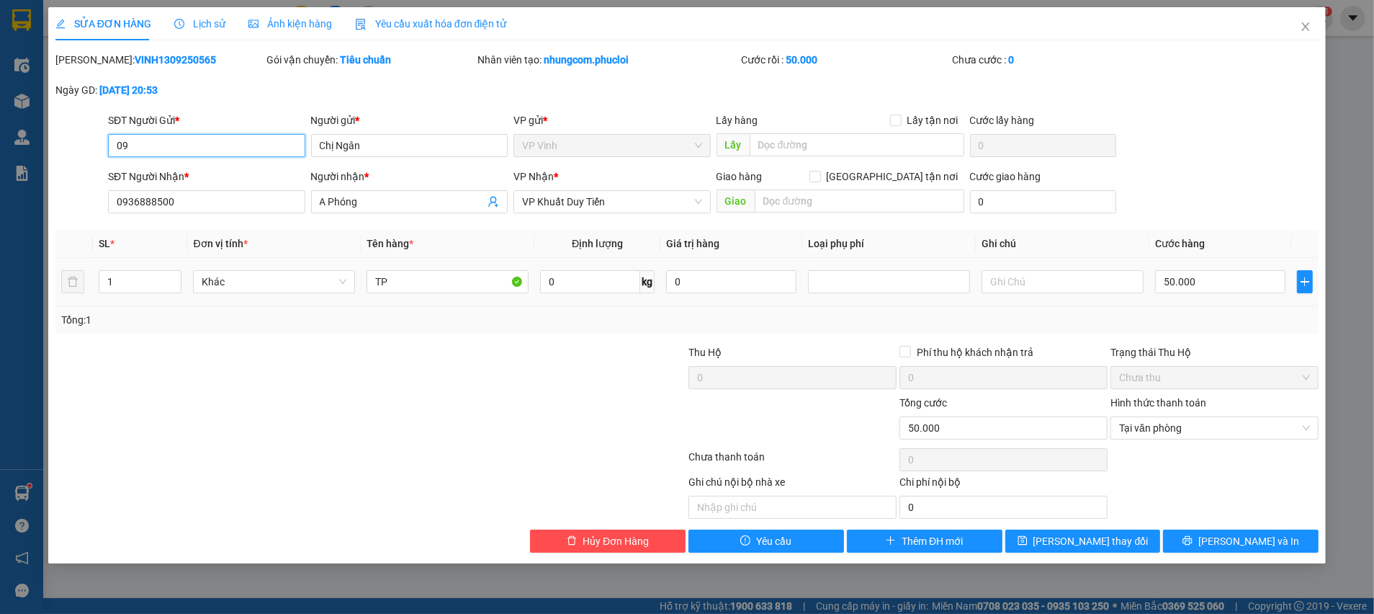
type input "0"
click at [1012, 282] on input "text" at bounding box center [1063, 281] width 162 height 23
click at [1195, 537] on button "Lưu và In" at bounding box center [1241, 540] width 156 height 23
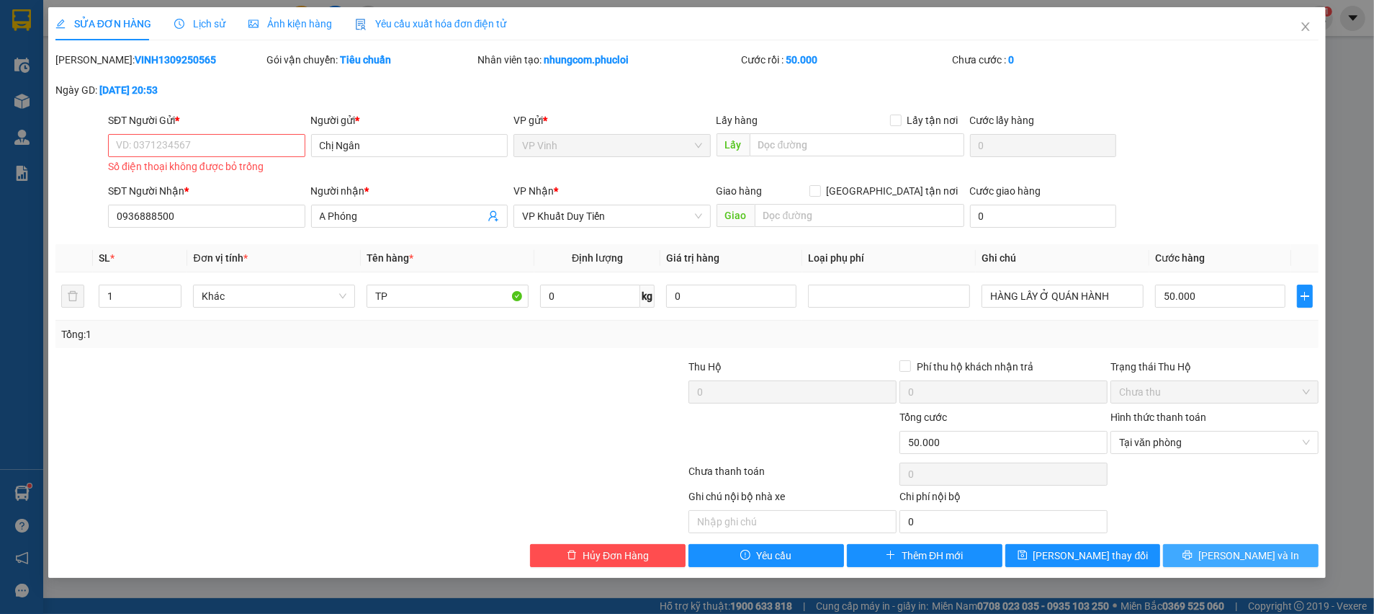
click at [1193, 552] on icon "printer" at bounding box center [1188, 555] width 10 height 10
click at [266, 140] on input "SĐT Người Gửi *" at bounding box center [206, 145] width 197 height 23
paste input "0965530574"
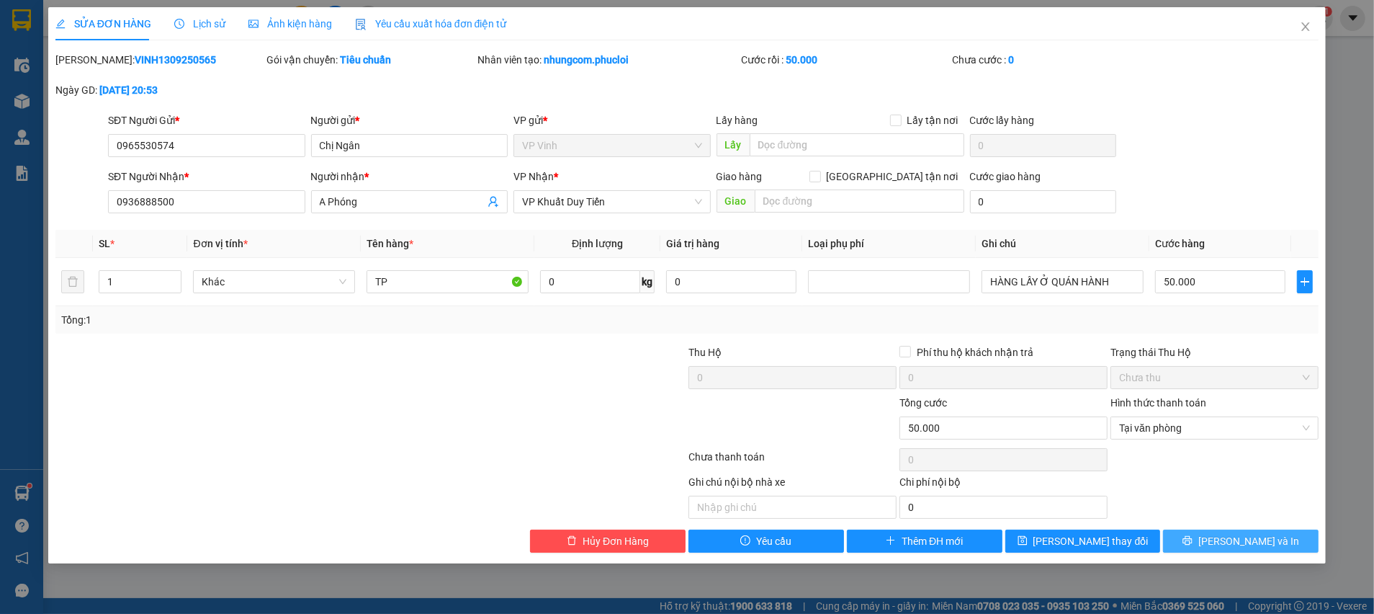
click at [1230, 536] on span "Lưu và In" at bounding box center [1248, 541] width 101 height 16
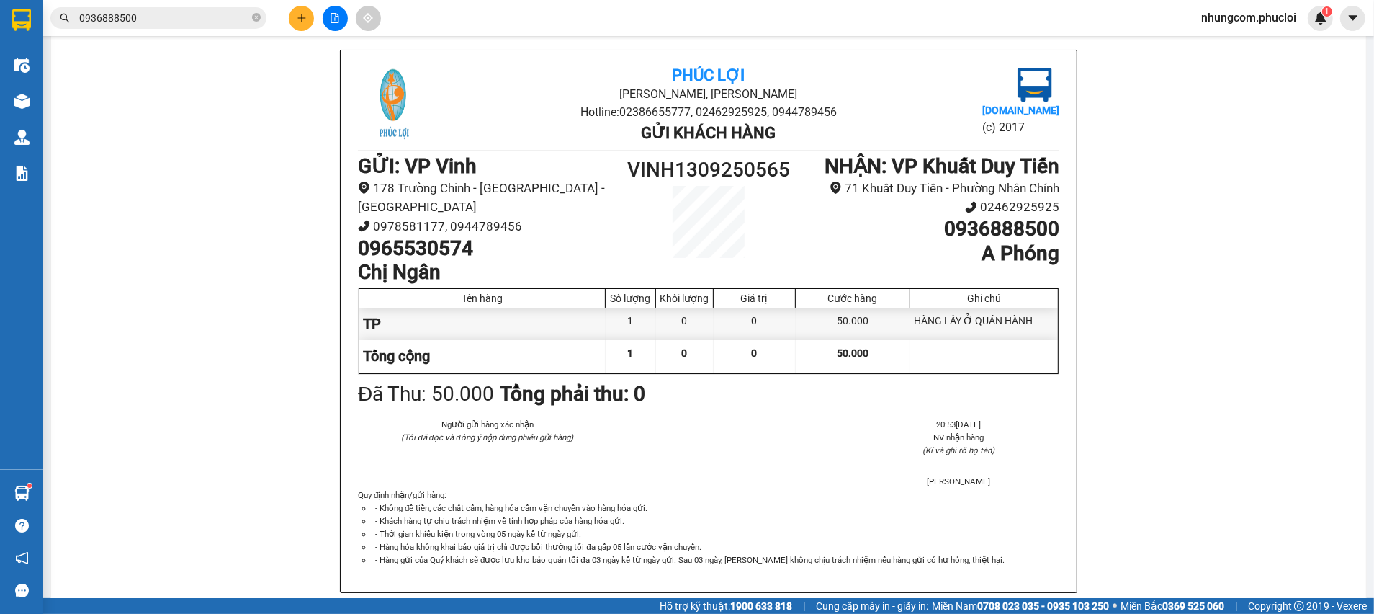
scroll to position [78, 0]
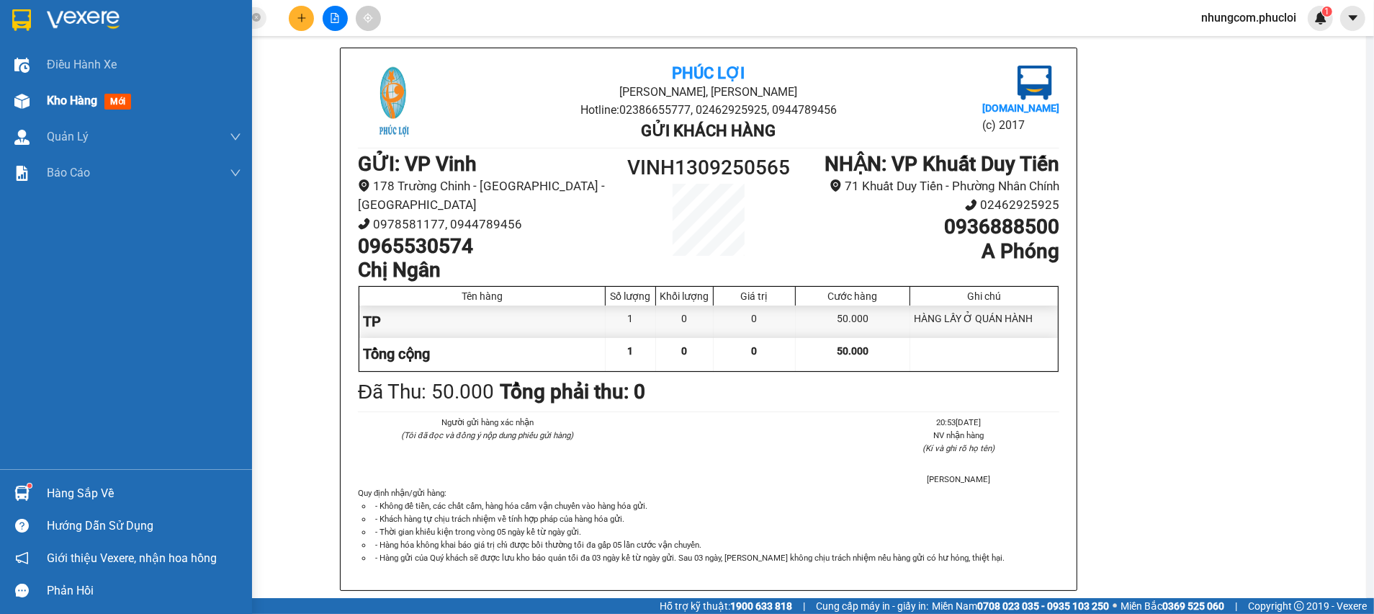
click at [17, 105] on img at bounding box center [21, 101] width 15 height 15
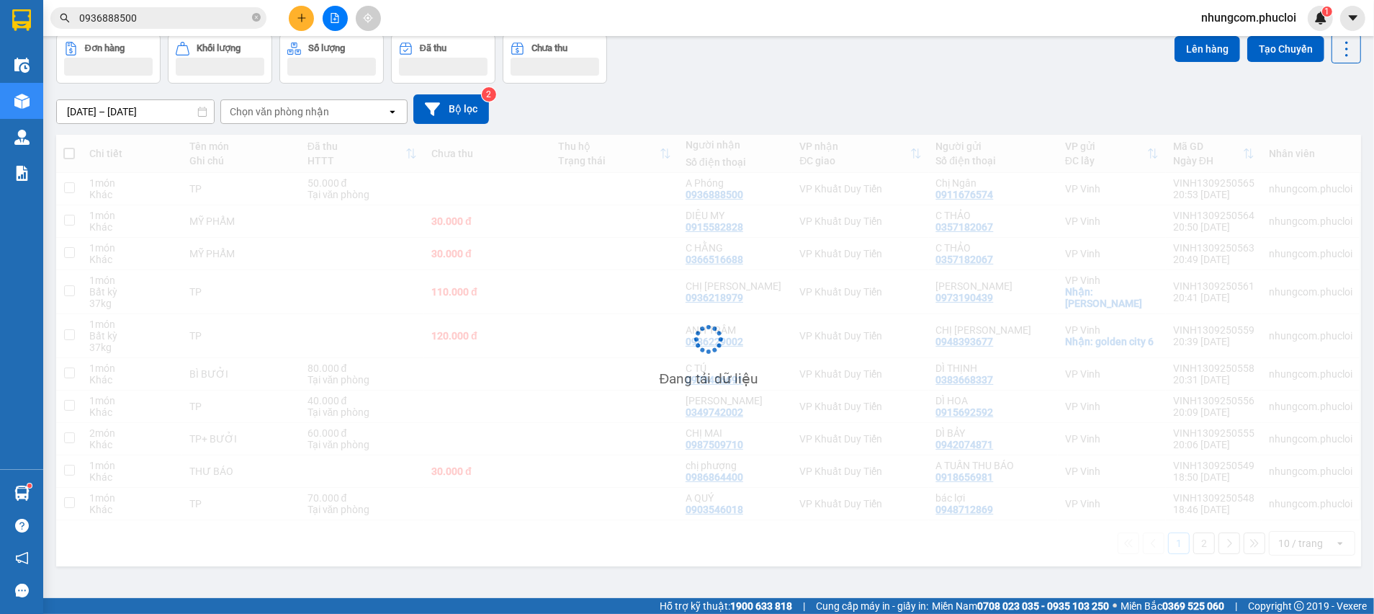
scroll to position [66, 0]
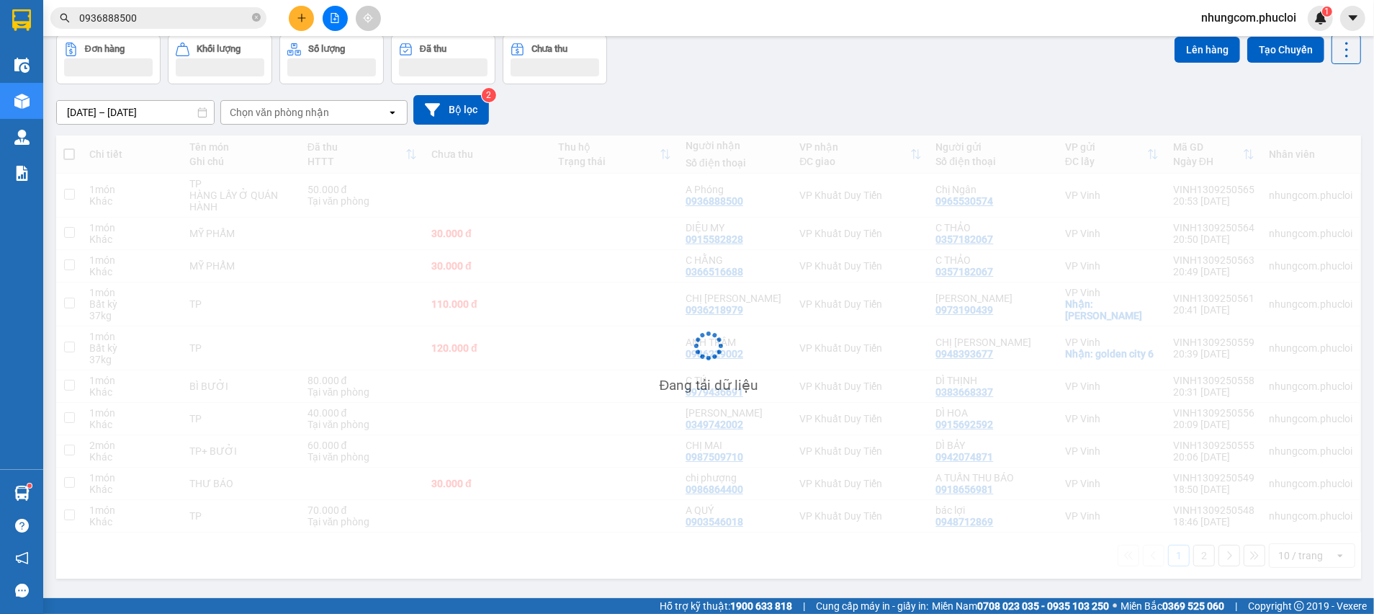
click at [924, 107] on div "09/09/2025 – 13/09/2025 Press the down arrow key to interact with the calendar …" at bounding box center [708, 110] width 1305 height 30
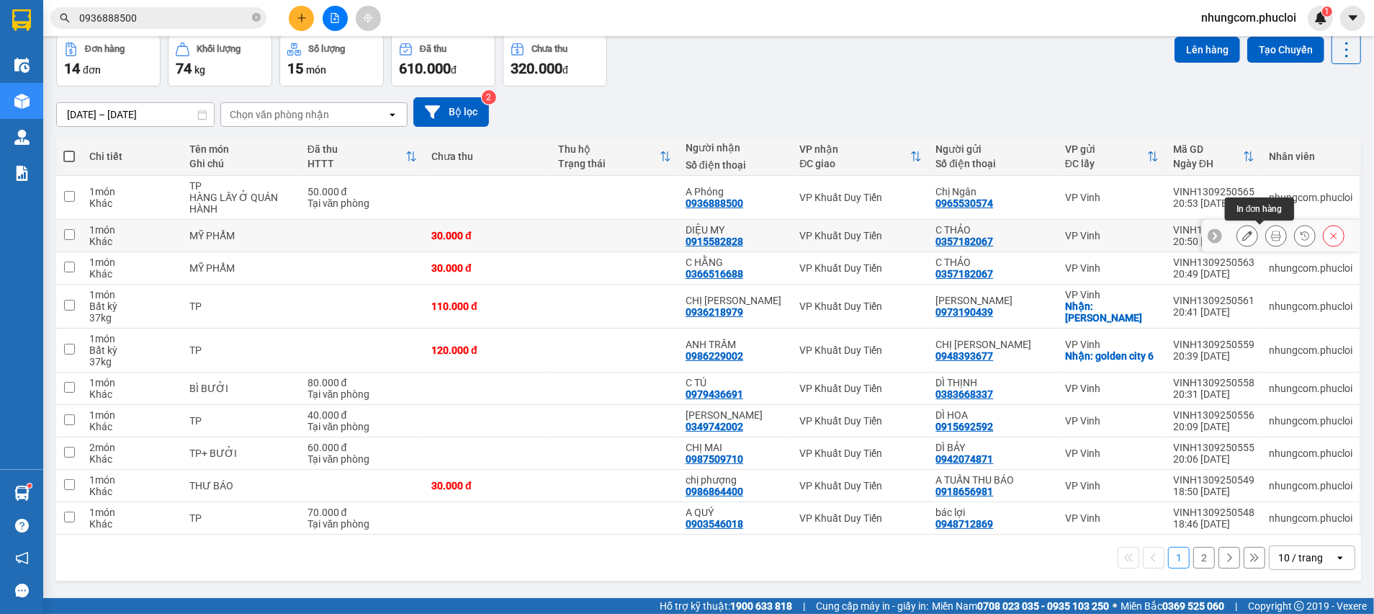
click at [1271, 238] on icon at bounding box center [1276, 235] width 10 height 10
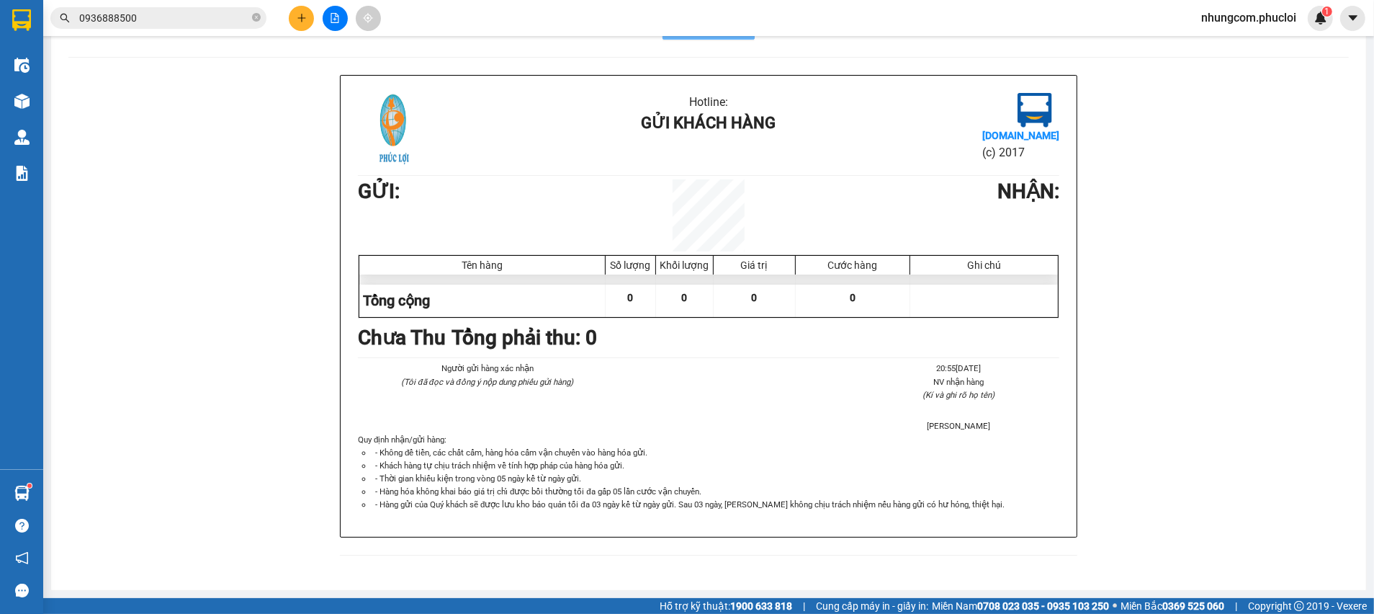
scroll to position [45, 0]
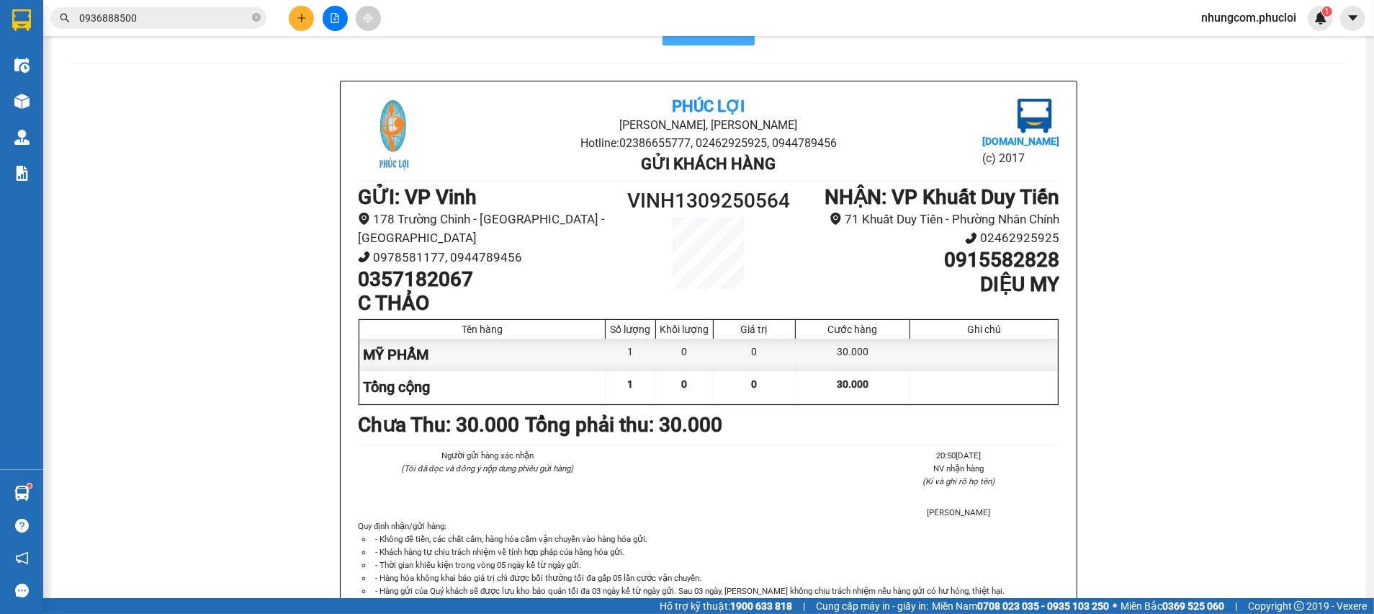
click at [698, 41] on button "In mẫu A5" at bounding box center [709, 31] width 92 height 29
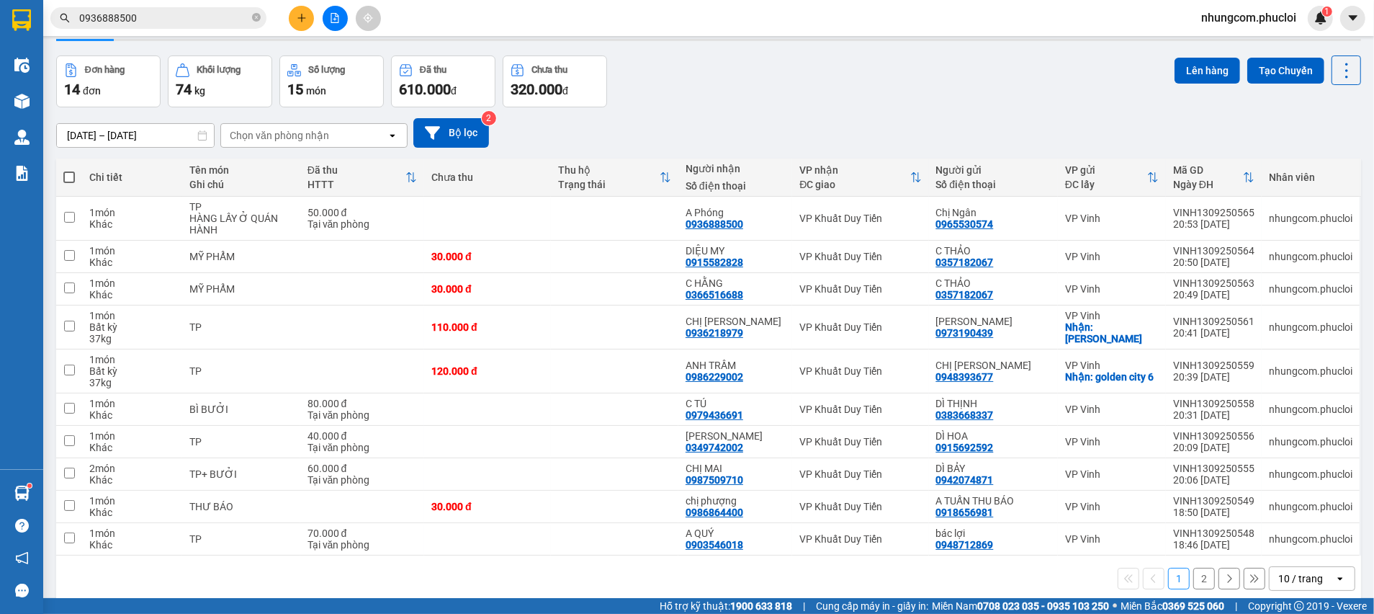
click at [892, 94] on div "Đơn hàng 14 đơn Khối lượng 74 kg Số lượng 15 món Đã thu 610.000 đ Chưa thu 320.…" at bounding box center [708, 81] width 1305 height 52
click at [879, 83] on div "Đơn hàng 14 đơn Khối lượng 74 kg Số lượng 15 món Đã thu 610.000 đ Chưa thu 320.…" at bounding box center [708, 81] width 1305 height 52
click at [879, 84] on div "Đơn hàng 14 đơn Khối lượng 74 kg Số lượng 15 món Đã thu 610.000 đ Chưa thu 320.…" at bounding box center [708, 81] width 1305 height 52
click at [257, 15] on icon "close-circle" at bounding box center [256, 17] width 9 height 9
click at [252, 17] on span at bounding box center [256, 18] width 9 height 16
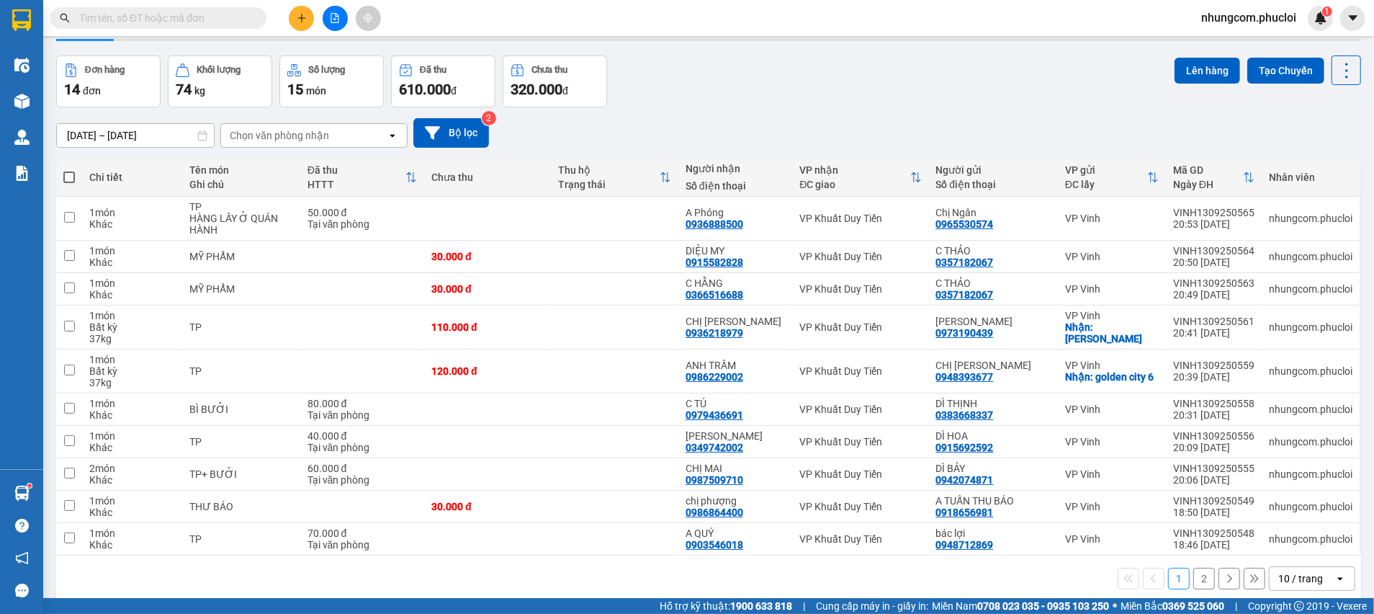
click at [246, 17] on input "text" at bounding box center [164, 18] width 170 height 16
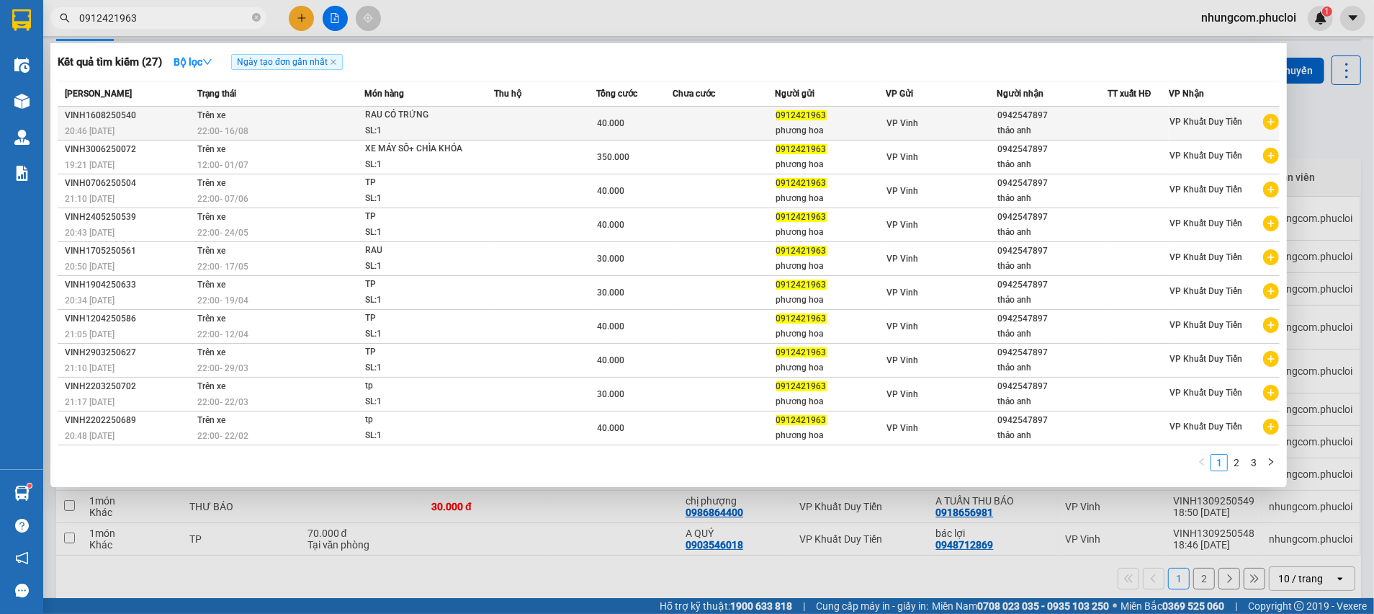
click at [765, 135] on td at bounding box center [724, 124] width 102 height 34
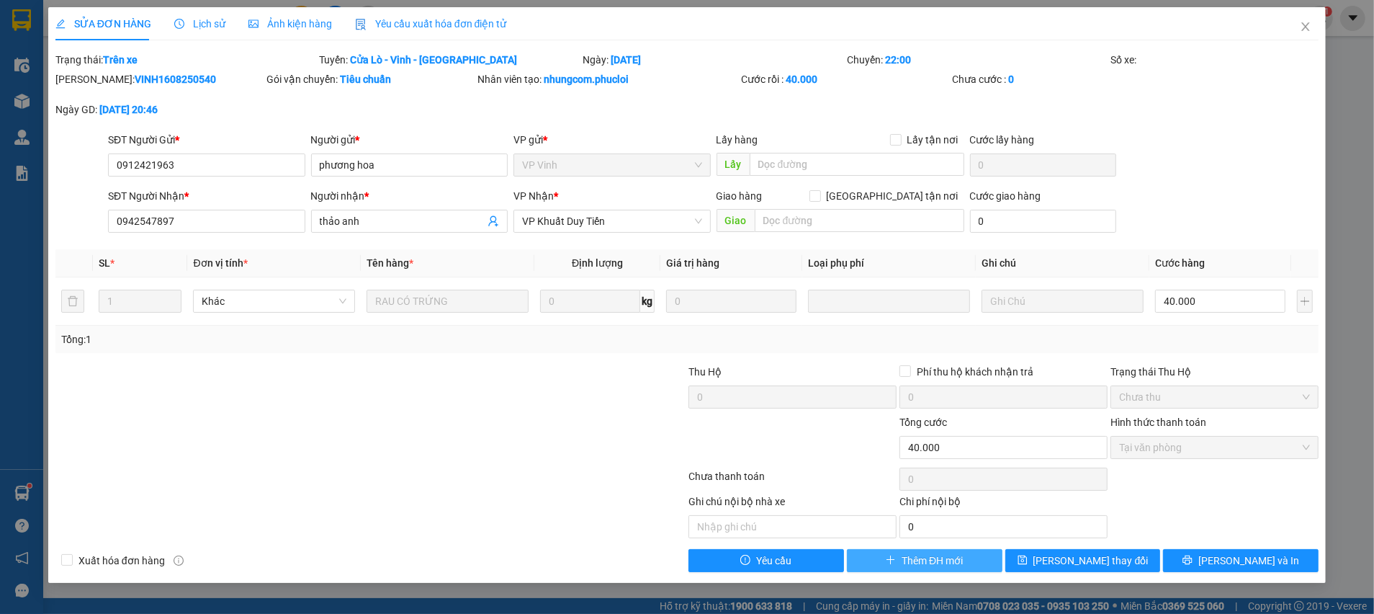
click at [913, 559] on span "Thêm ĐH mới" at bounding box center [932, 560] width 61 height 16
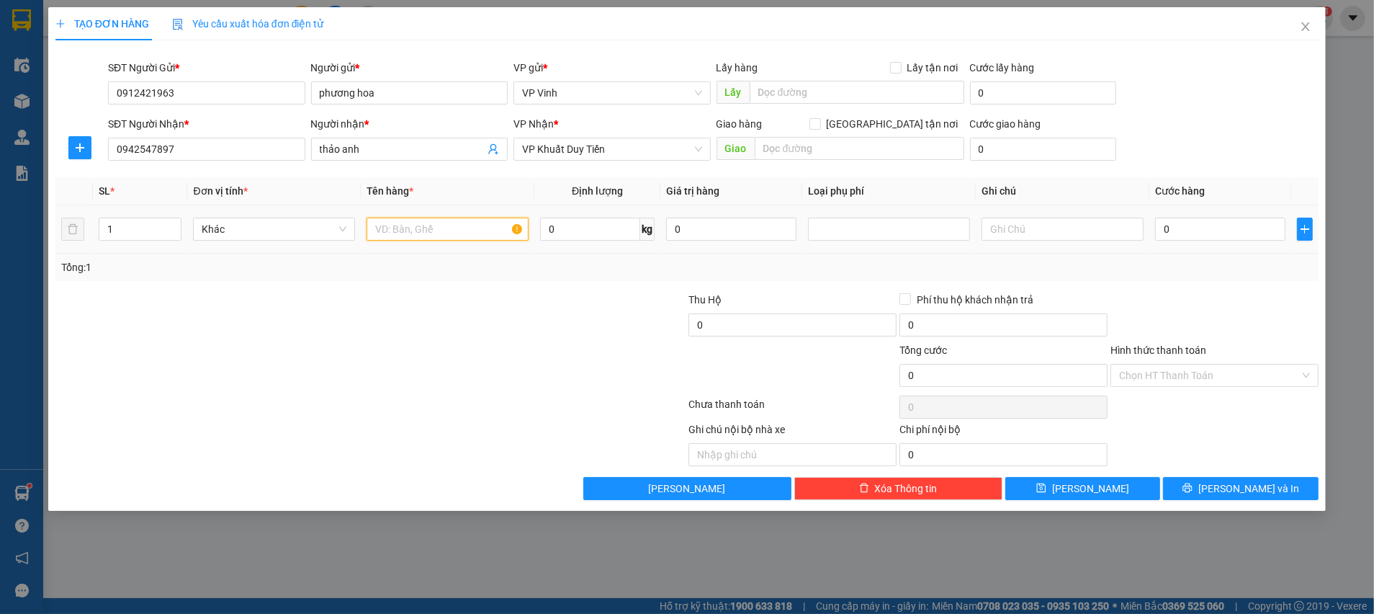
click at [437, 219] on input "text" at bounding box center [448, 229] width 162 height 23
click at [1227, 225] on input "0" at bounding box center [1220, 229] width 130 height 23
click at [1217, 304] on div at bounding box center [1214, 317] width 211 height 50
click at [1205, 371] on input "Hình thức thanh toán" at bounding box center [1209, 375] width 181 height 22
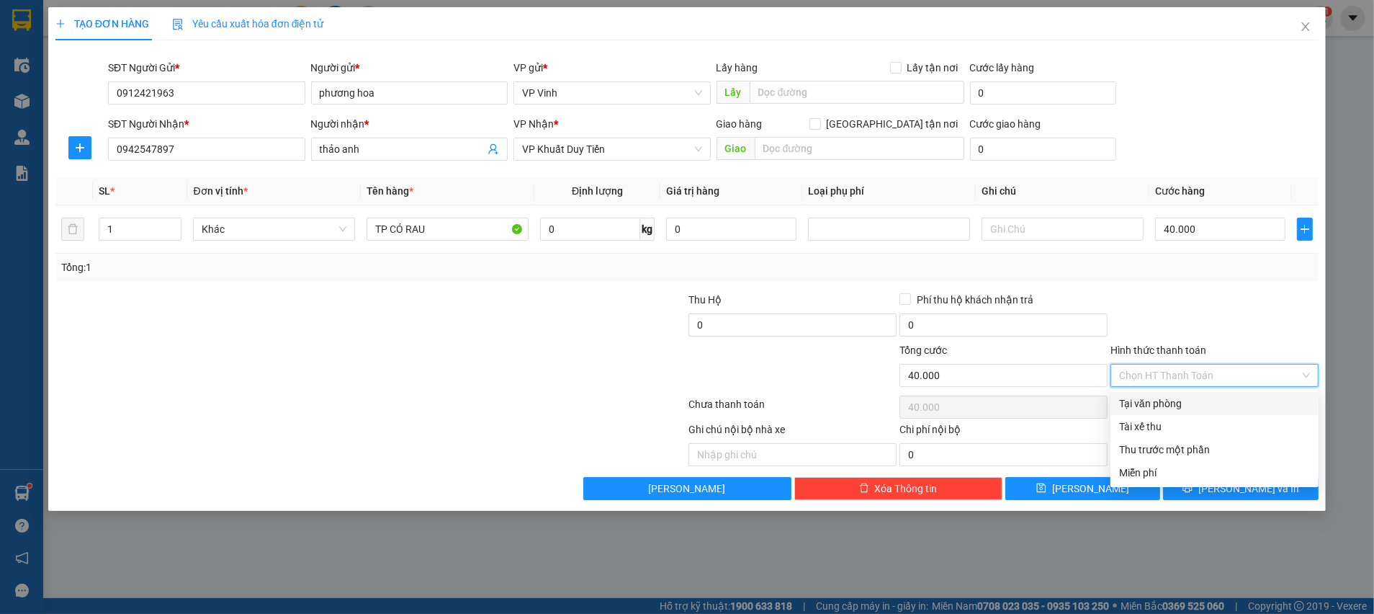
click at [1186, 403] on div "Tại văn phòng" at bounding box center [1214, 403] width 191 height 16
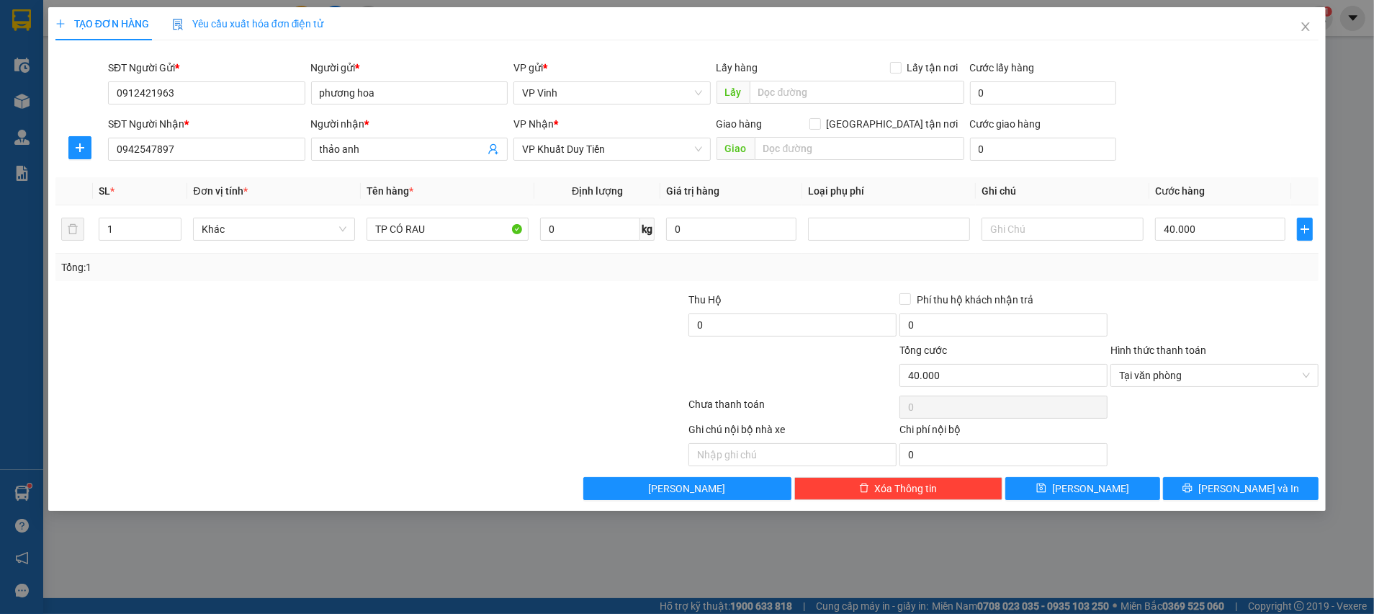
click at [1204, 309] on div at bounding box center [1214, 317] width 211 height 50
click at [1200, 407] on div at bounding box center [1214, 407] width 211 height 29
click at [1196, 430] on div "Ghi chú nội bộ nhà xe Chi phí nội bộ 0" at bounding box center [687, 443] width 1266 height 45
click at [1234, 487] on span "Lưu và In" at bounding box center [1248, 488] width 101 height 16
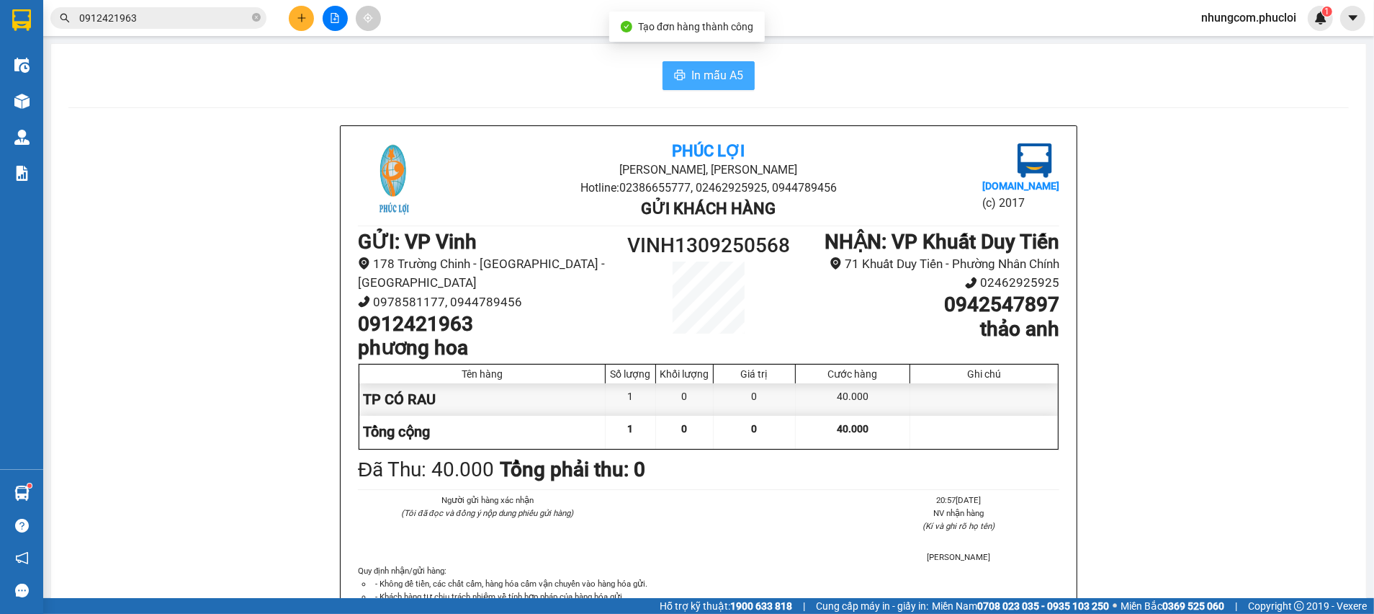
click at [713, 86] on button "In mẫu A5" at bounding box center [709, 75] width 92 height 29
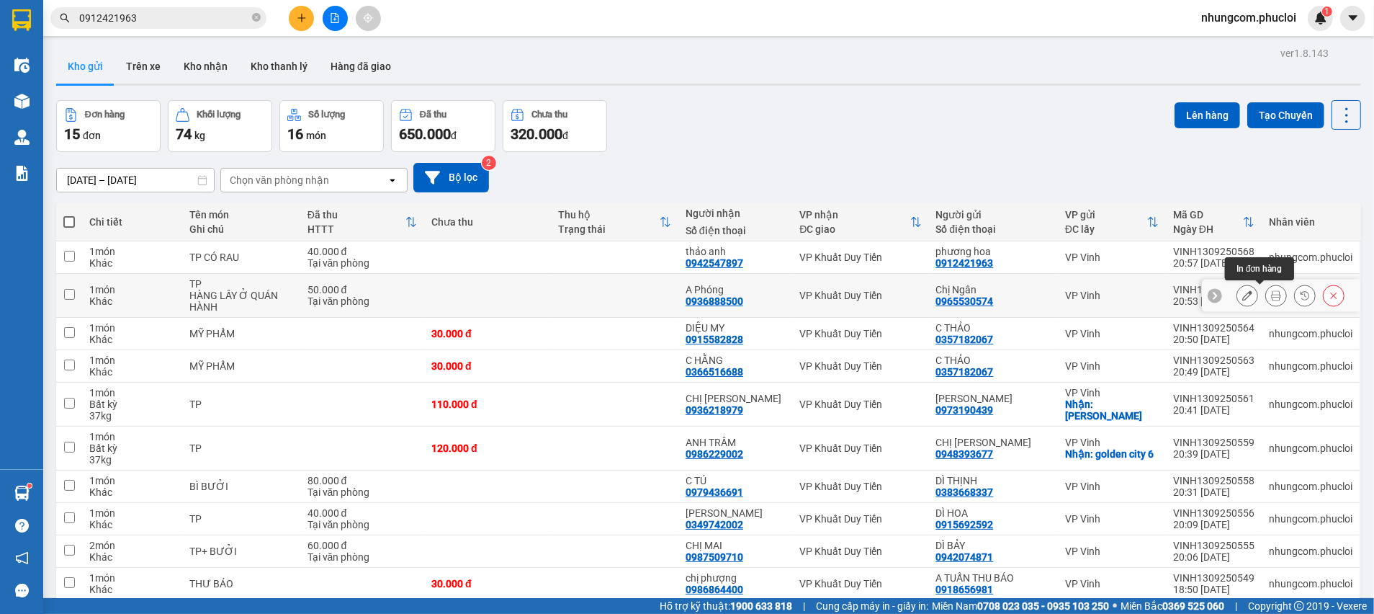
click at [1271, 294] on icon at bounding box center [1276, 295] width 10 height 10
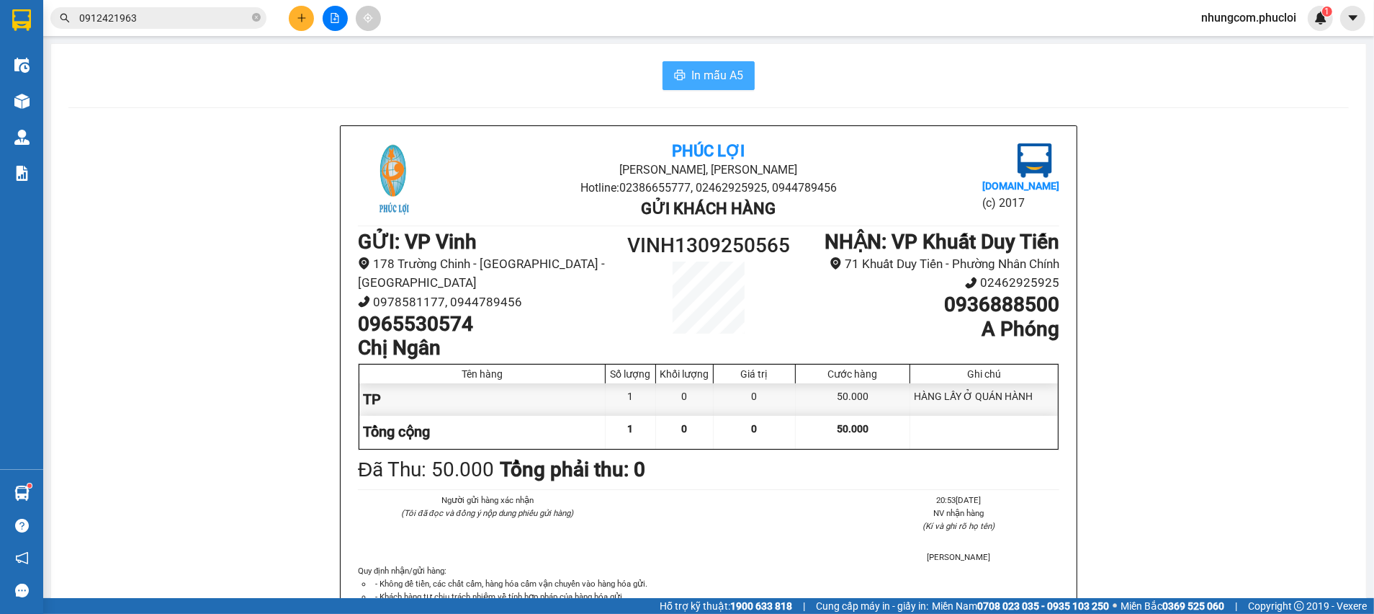
click at [738, 81] on button "In mẫu A5" at bounding box center [709, 75] width 92 height 29
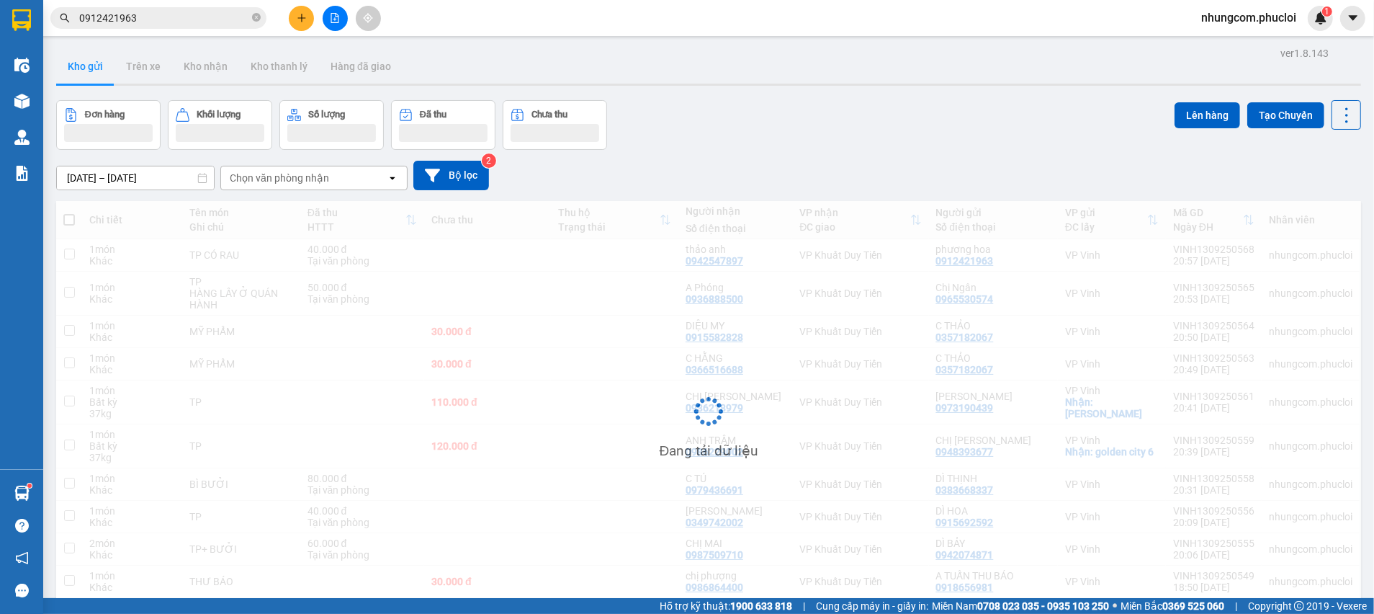
click at [844, 115] on div "Đơn hàng Khối lượng Số lượng Đã thu Chưa thu Lên hàng Tạo Chuyến" at bounding box center [708, 125] width 1305 height 50
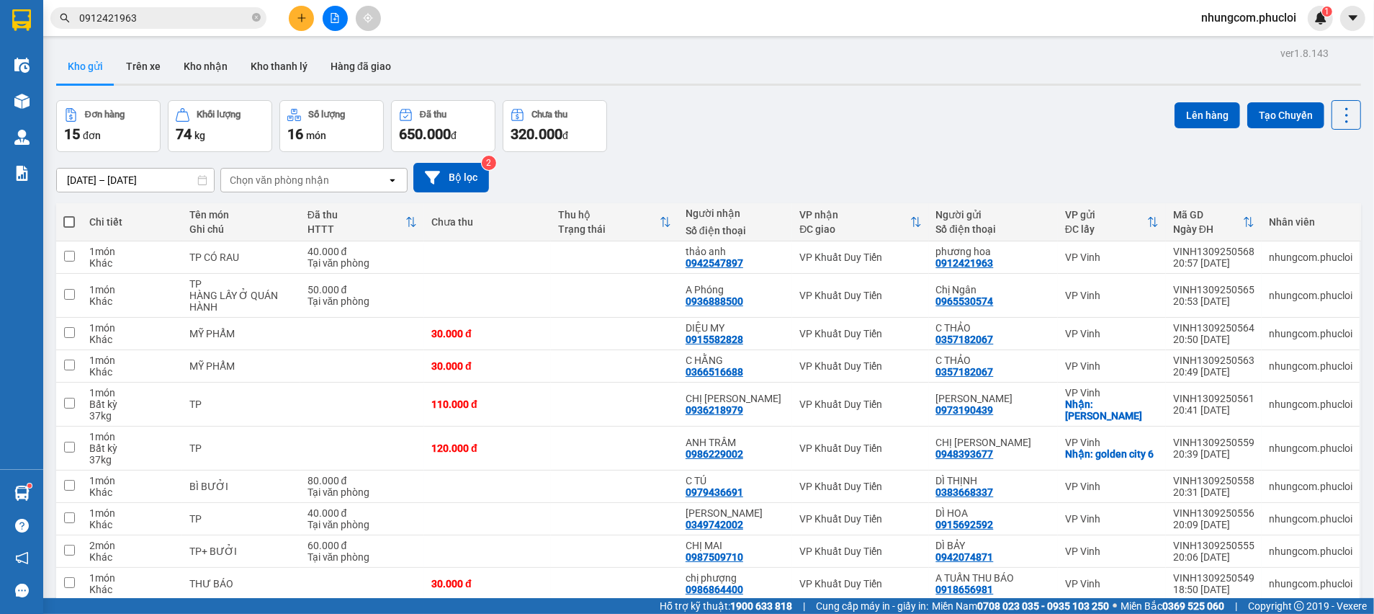
click at [841, 117] on div "Đơn hàng 15 đơn Khối lượng 74 kg Số lượng 16 món Đã thu 650.000 đ Chưa thu 320.…" at bounding box center [708, 126] width 1305 height 52
click at [827, 117] on div "Đơn hàng 15 đơn Khối lượng 74 kg Số lượng 16 món Đã thu 650.000 đ Chưa thu 320.…" at bounding box center [708, 126] width 1305 height 52
click at [740, 139] on div "Đơn hàng 15 đơn Khối lượng 74 kg Số lượng 16 món Đã thu 650.000 đ Chưa thu 320.…" at bounding box center [708, 126] width 1305 height 52
click at [752, 148] on div "Đơn hàng 15 đơn Khối lượng 74 kg Số lượng 16 món Đã thu 650.000 đ Chưa thu 320.…" at bounding box center [708, 126] width 1305 height 52
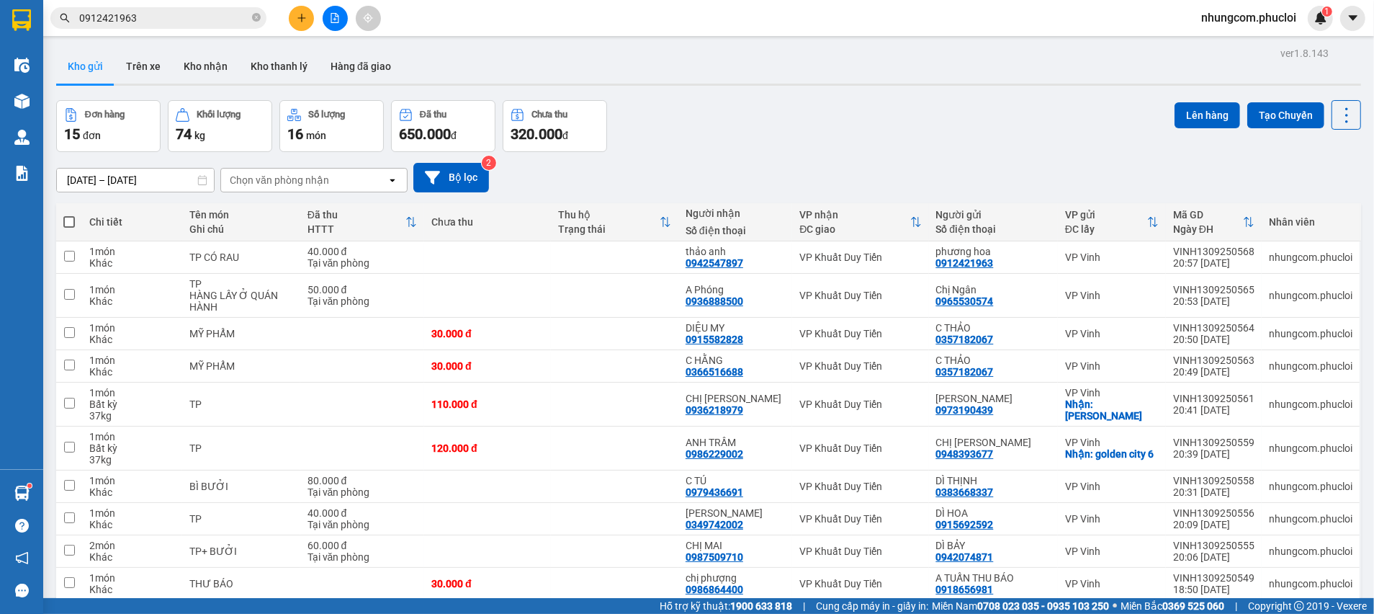
click at [251, 181] on div "Chọn văn phòng nhận" at bounding box center [279, 180] width 99 height 14
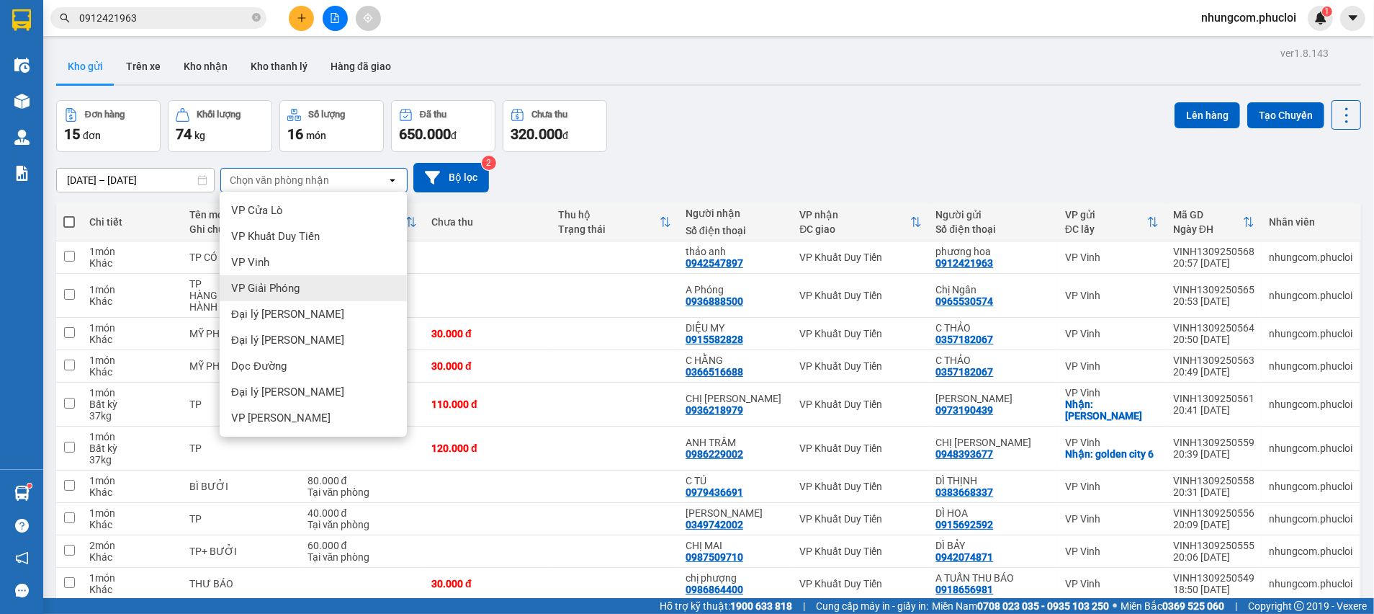
click at [290, 286] on span "VP Giải Phóng" at bounding box center [265, 288] width 68 height 14
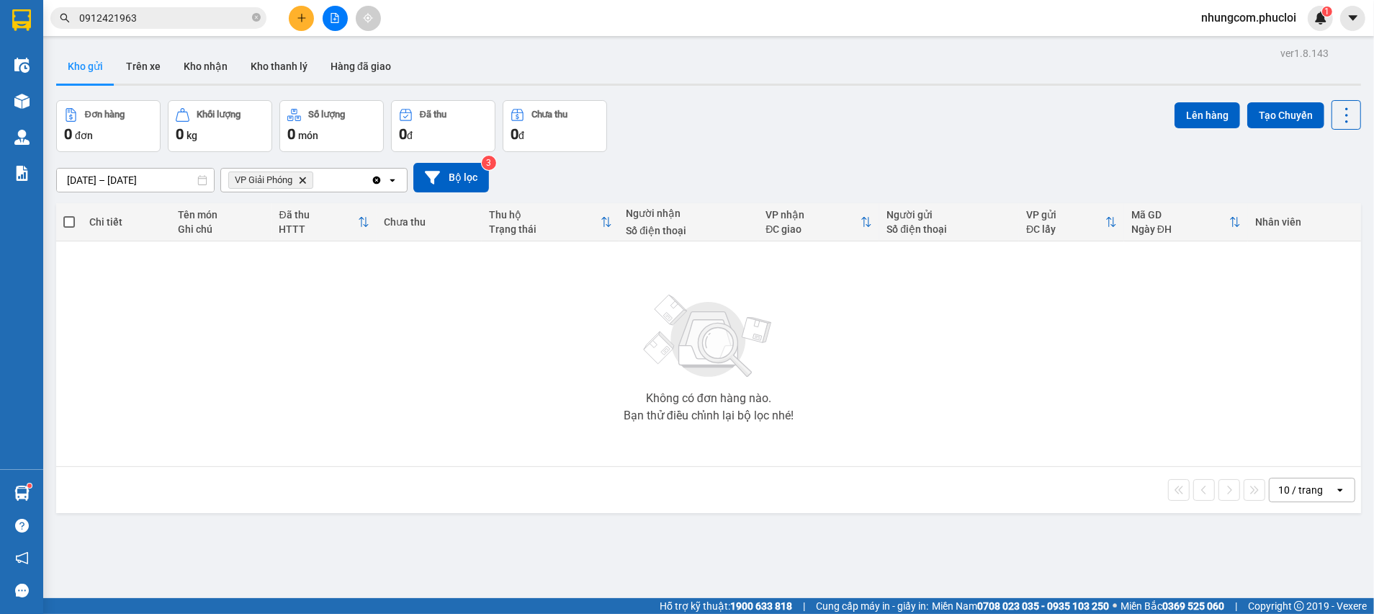
click at [377, 177] on icon "Clear all" at bounding box center [377, 180] width 8 height 8
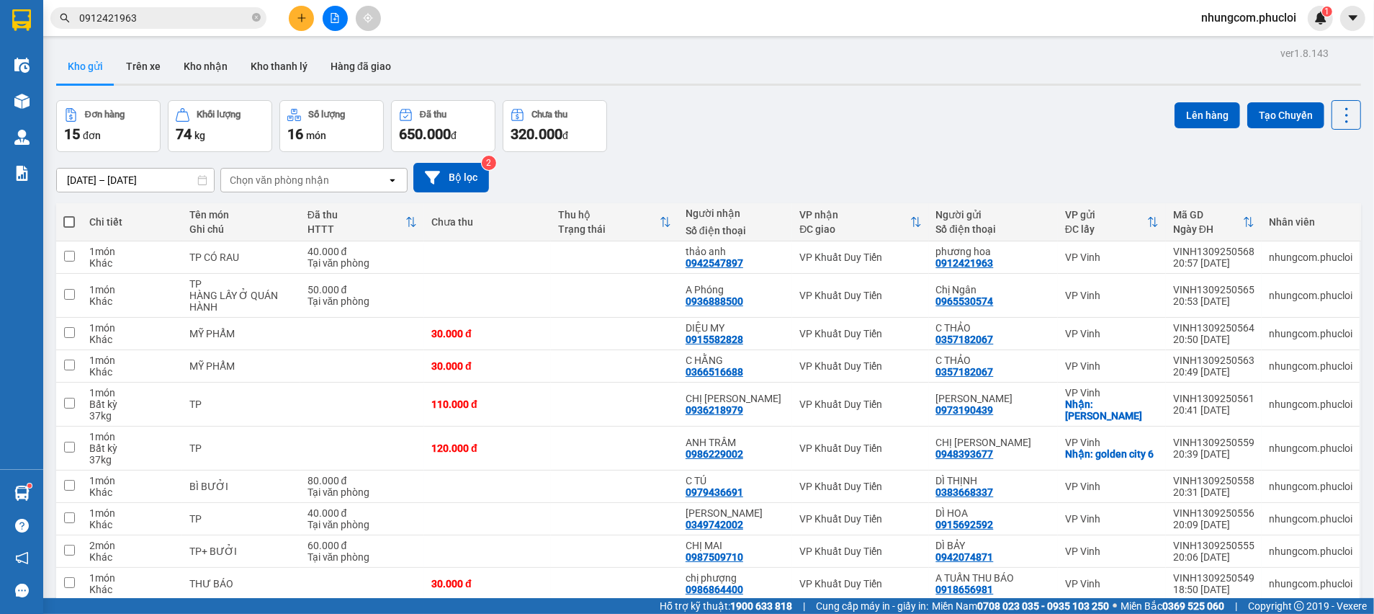
click at [719, 168] on div "09/09/2025 – 13/09/2025 Press the down arrow key to interact with the calendar …" at bounding box center [708, 178] width 1305 height 30
click at [673, 152] on div "09/09/2025 – 13/09/2025 Press the down arrow key to interact with the calendar …" at bounding box center [708, 177] width 1305 height 51
click at [75, 203] on th at bounding box center [69, 222] width 26 height 38
click at [68, 216] on span at bounding box center [69, 222] width 12 height 12
click at [69, 215] on input "checkbox" at bounding box center [69, 215] width 0 height 0
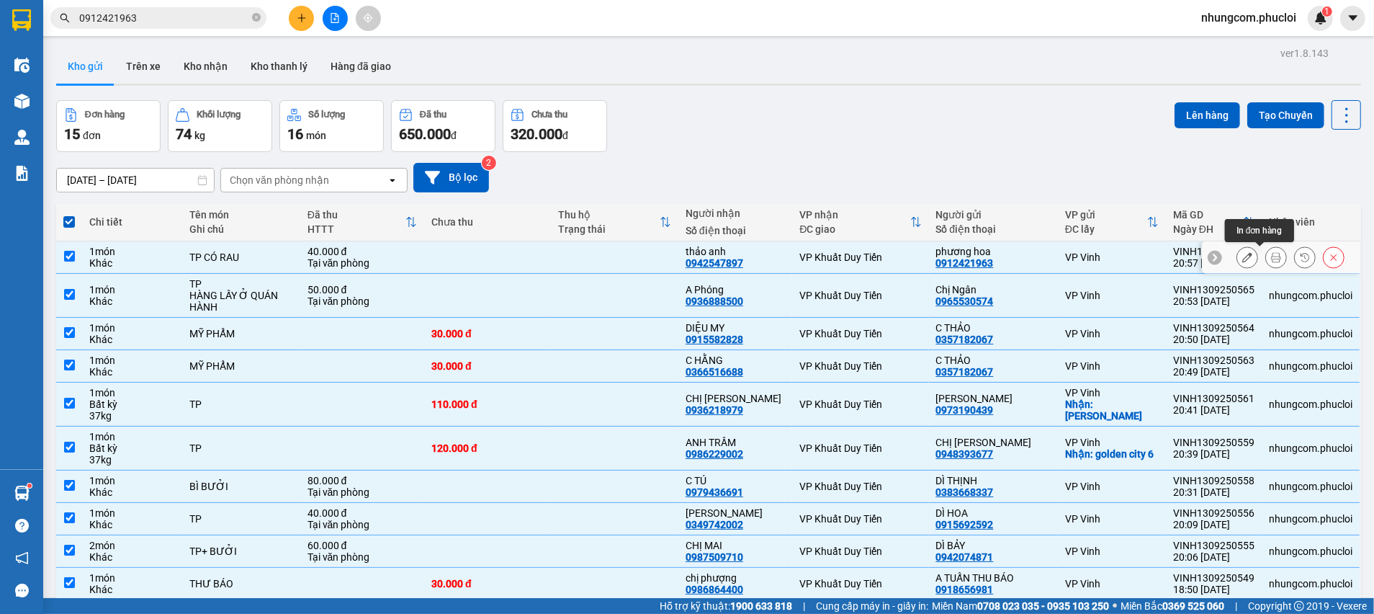
click at [1271, 252] on icon at bounding box center [1276, 257] width 10 height 10
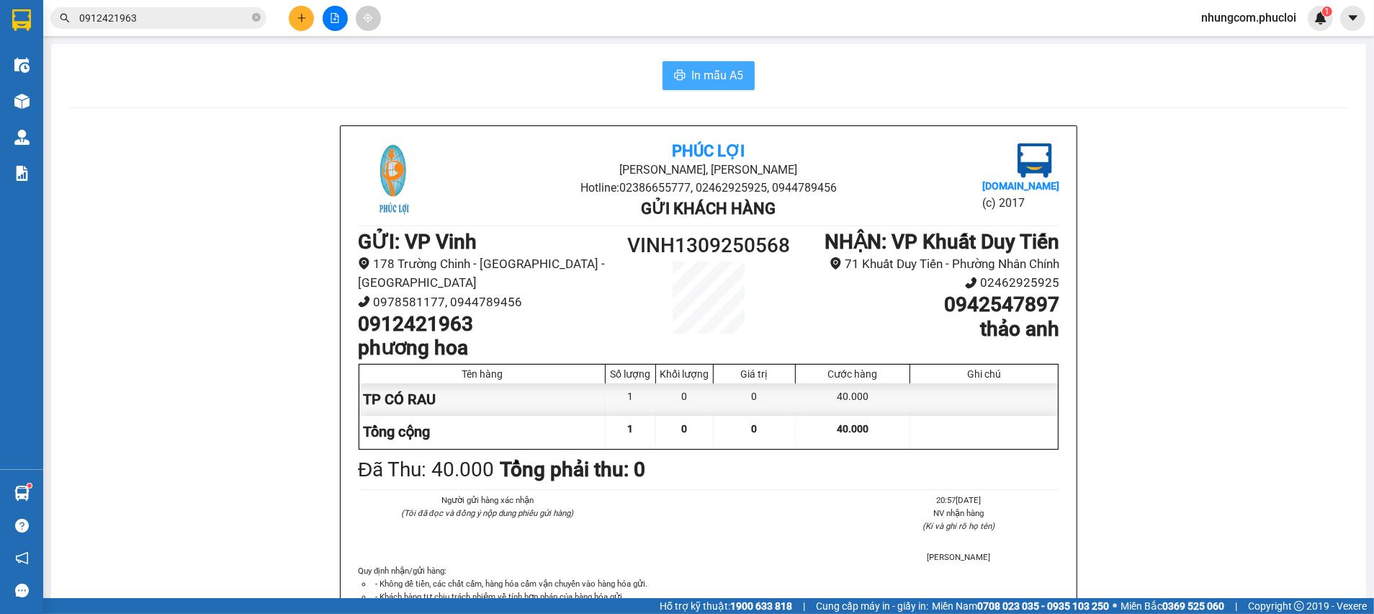
click at [670, 61] on button "In mẫu A5" at bounding box center [709, 75] width 92 height 29
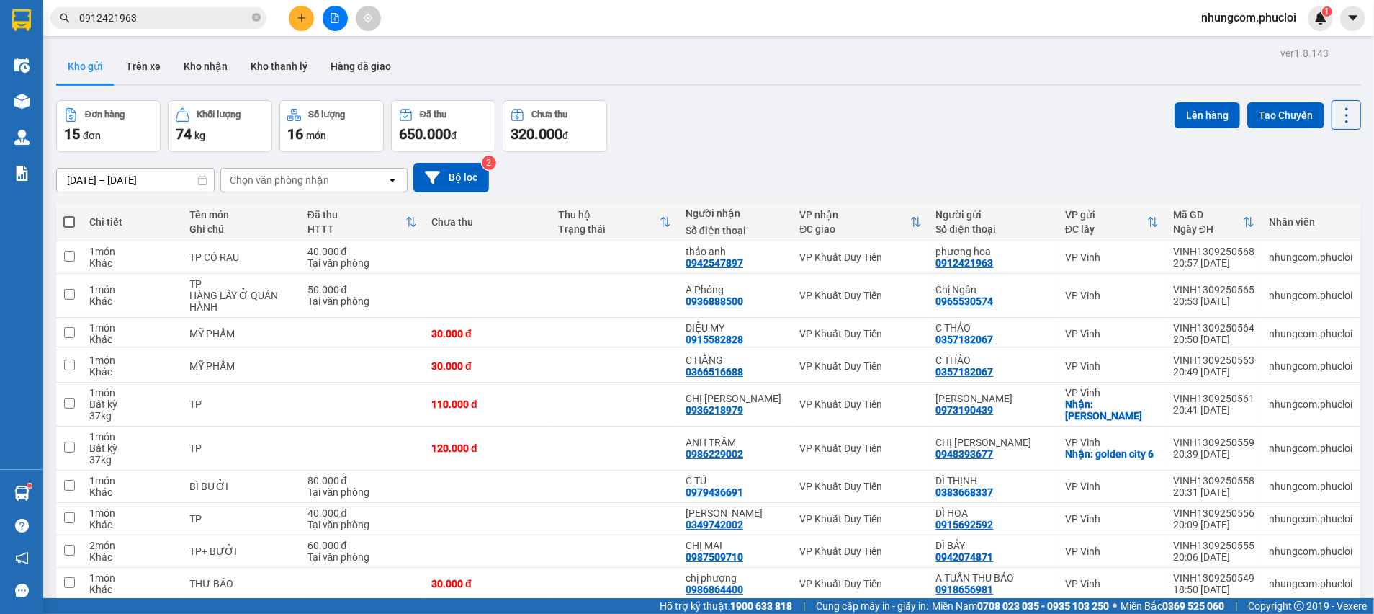
click at [71, 216] on span at bounding box center [69, 222] width 12 height 12
click at [69, 215] on input "checkbox" at bounding box center [69, 215] width 0 height 0
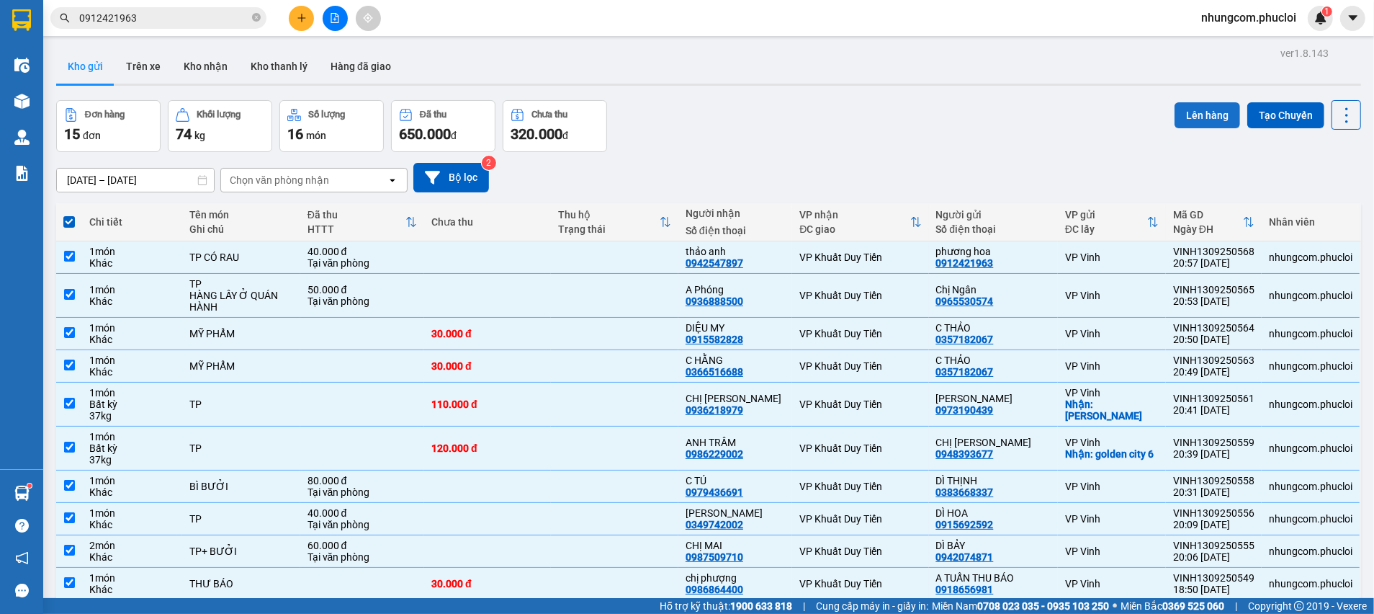
click at [1191, 102] on button "Lên hàng" at bounding box center [1208, 115] width 66 height 26
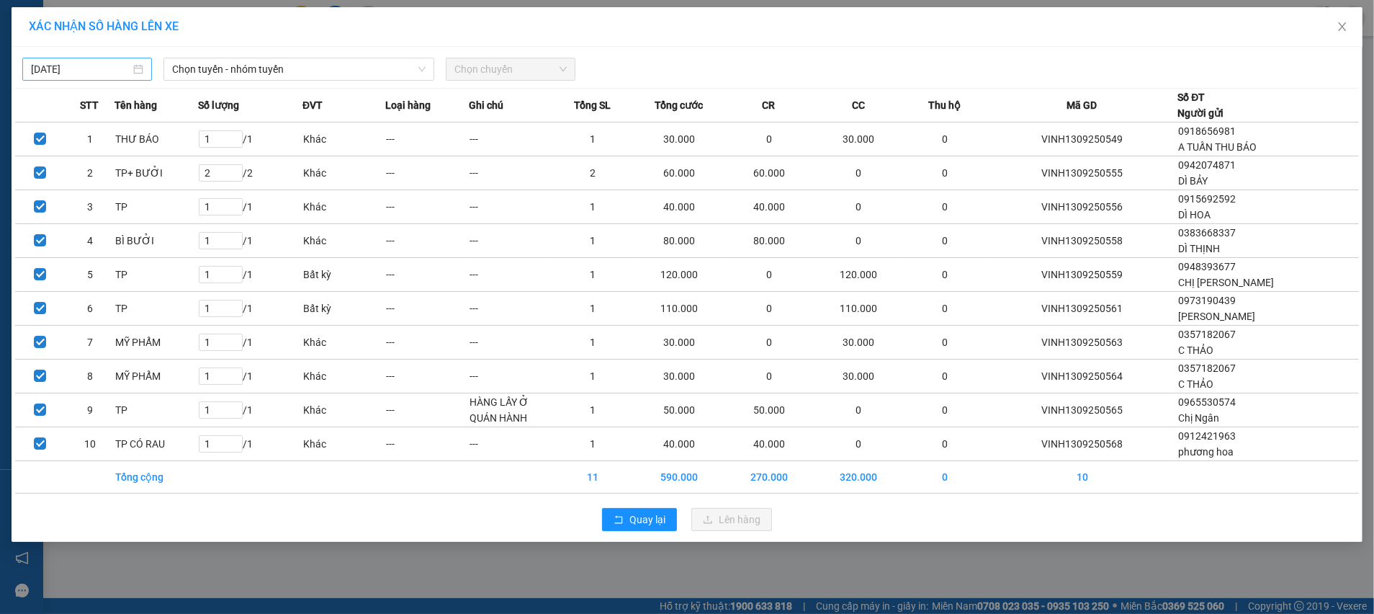
click at [97, 68] on body "Kết quả tìm kiếm ( 27 ) Bộ lọc Ngày tạo đơn gần nhất Mã ĐH Trạng thái Món hàng …" at bounding box center [687, 307] width 1374 height 614
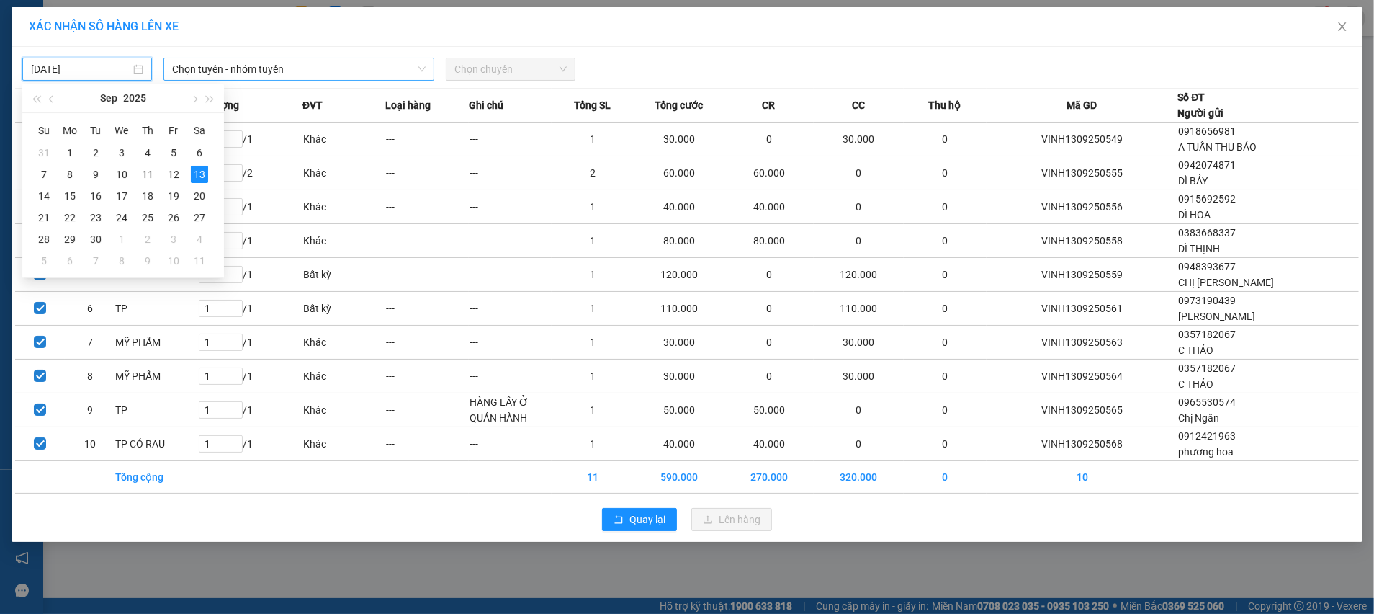
click at [236, 77] on span "Chọn tuyến - nhóm tuyến" at bounding box center [299, 69] width 254 height 22
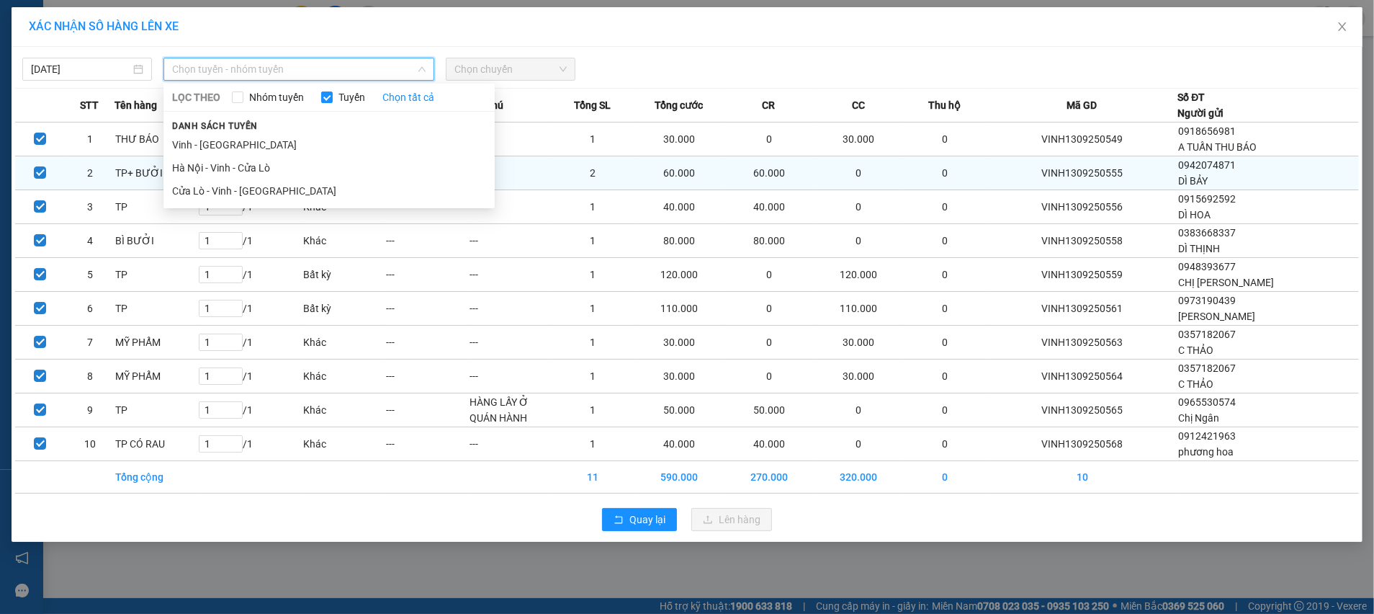
drag, startPoint x: 269, startPoint y: 192, endPoint x: 320, endPoint y: 186, distance: 50.7
click at [269, 192] on li "Cửa Lò - Vinh - Hà Nội" at bounding box center [328, 190] width 331 height 23
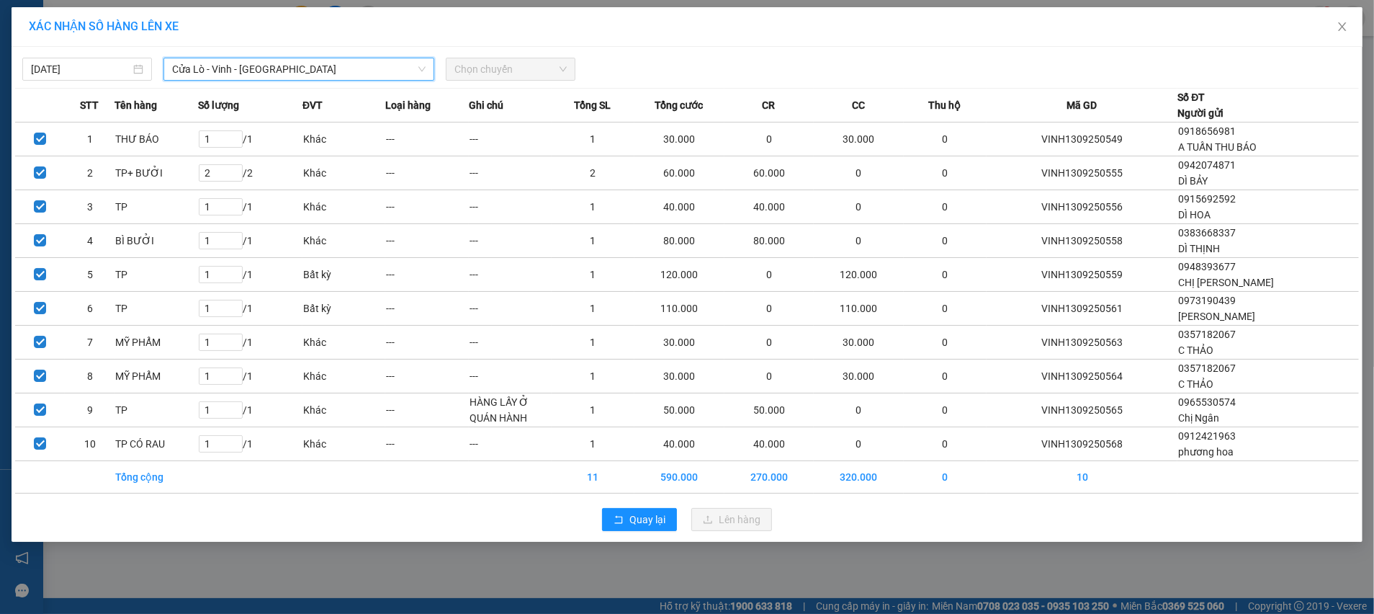
click at [548, 68] on span "Chọn chuyến" at bounding box center [510, 69] width 112 height 22
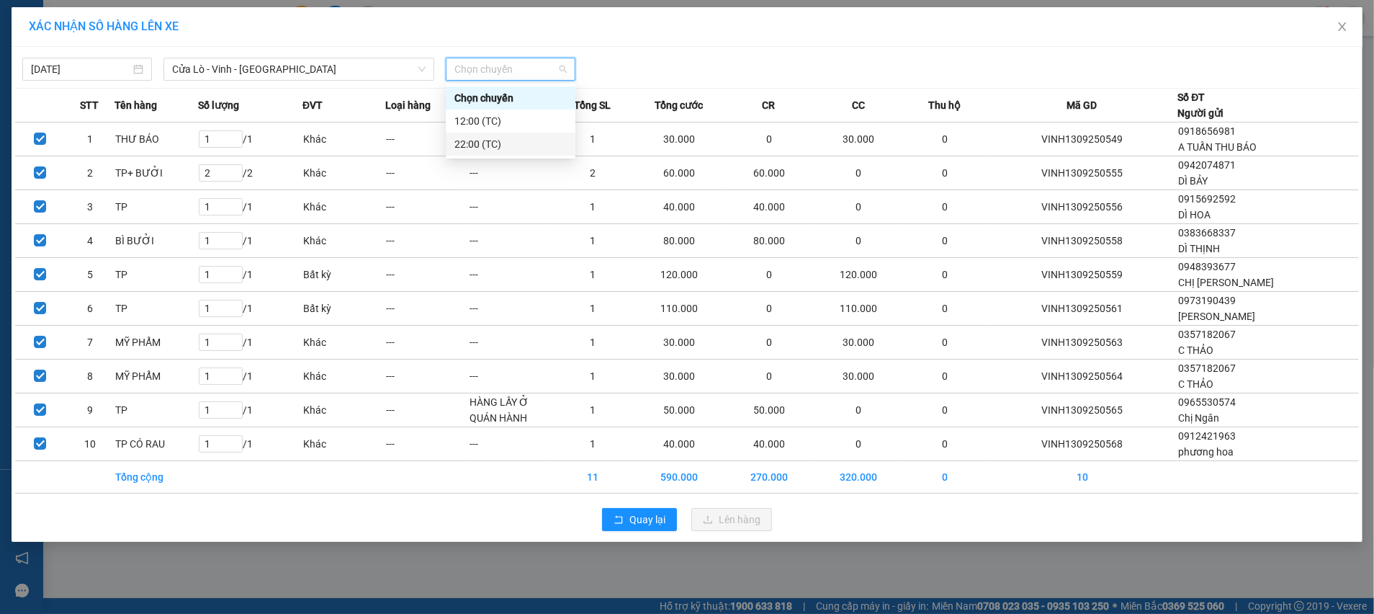
click at [501, 146] on div "22:00 (TC)" at bounding box center [510, 144] width 112 height 16
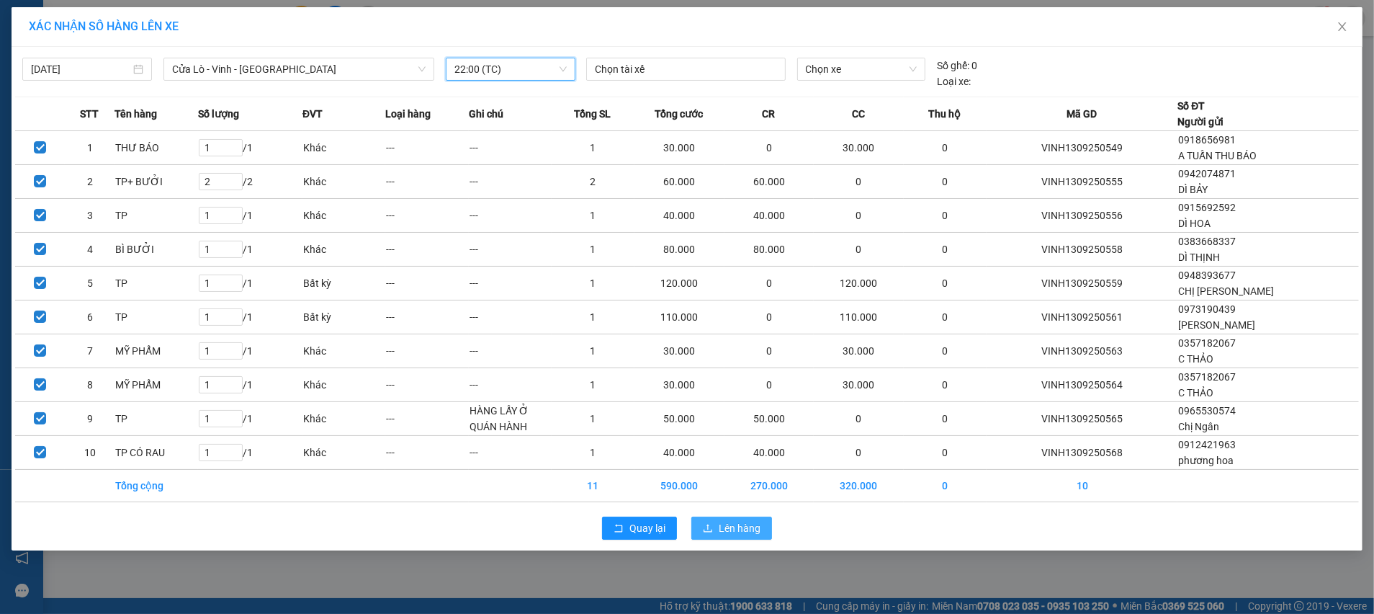
click at [741, 534] on span "Lên hàng" at bounding box center [740, 528] width 42 height 16
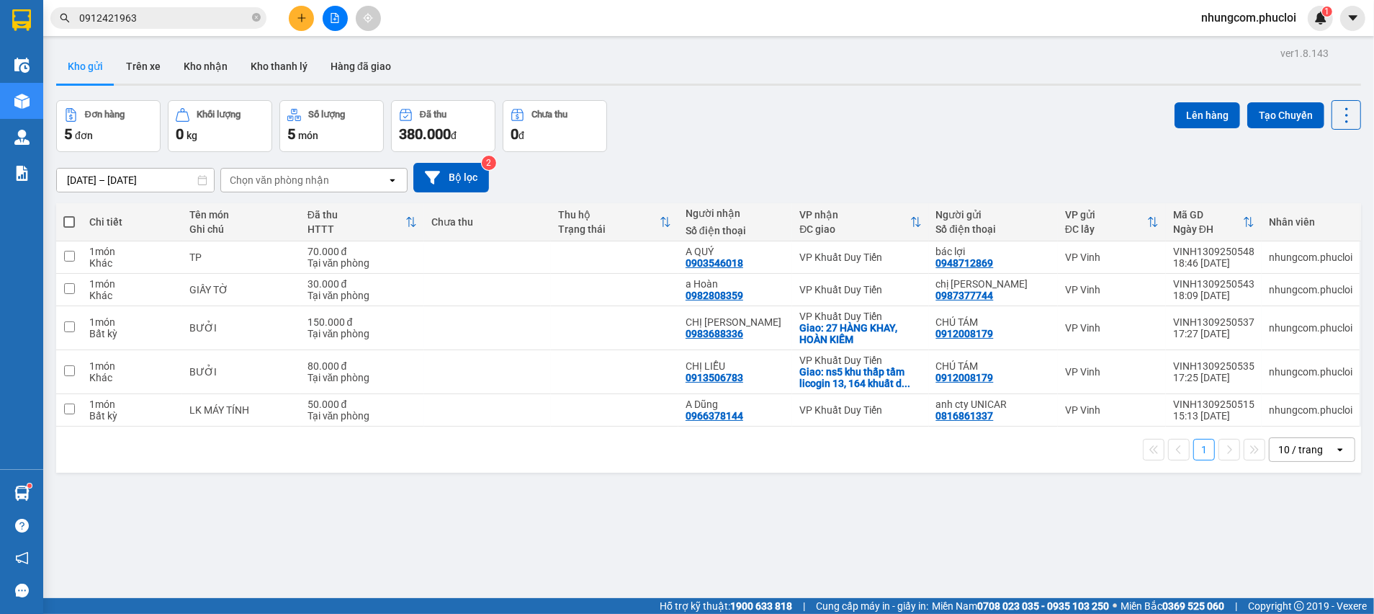
click at [72, 220] on span at bounding box center [69, 222] width 12 height 12
click at [69, 215] on input "checkbox" at bounding box center [69, 215] width 0 height 0
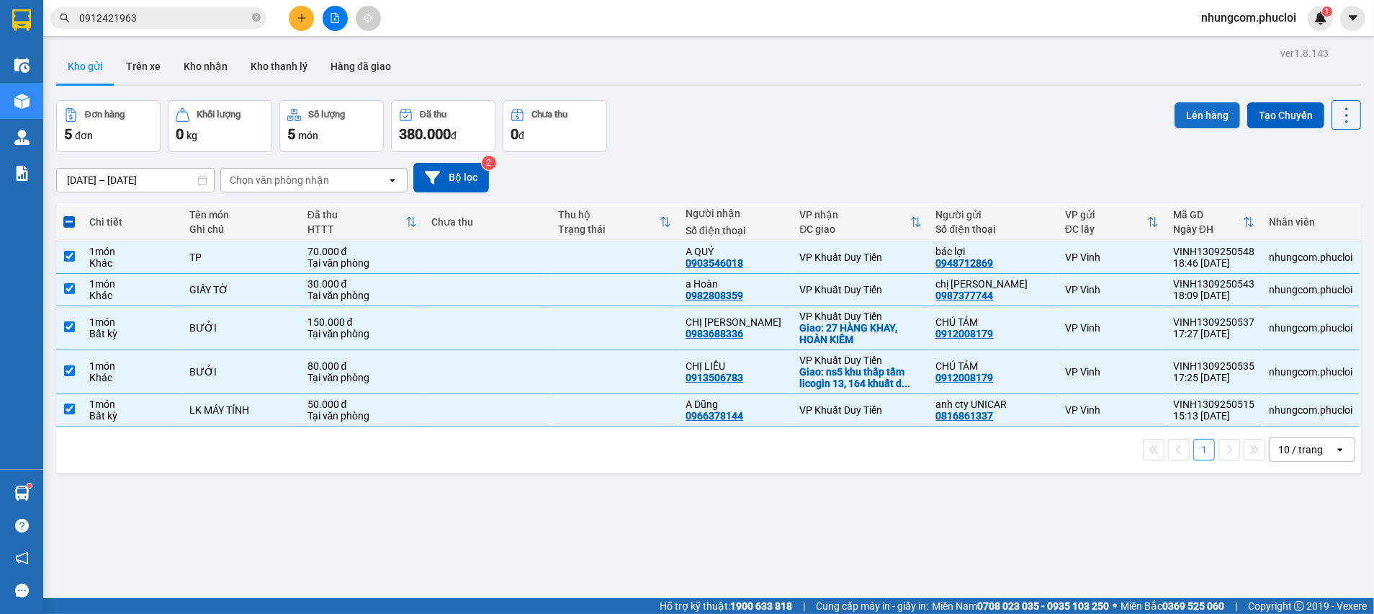
click at [1175, 115] on button "Lên hàng" at bounding box center [1208, 115] width 66 height 26
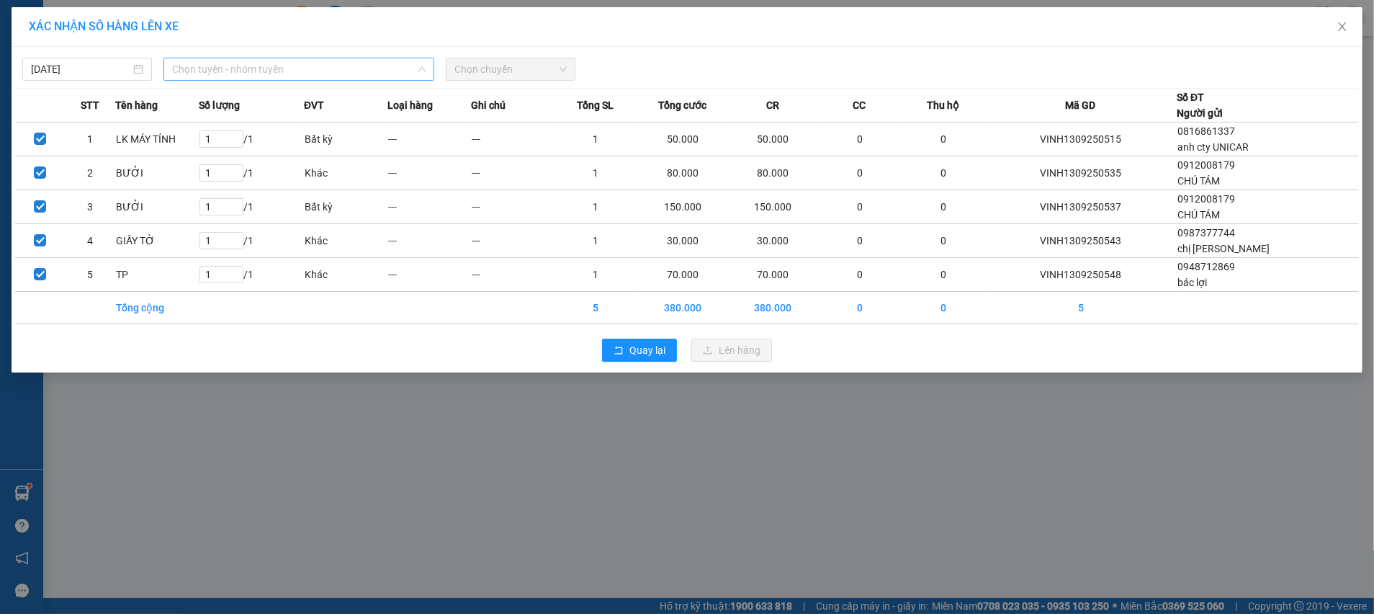
click at [243, 63] on span "Chọn tuyến - nhóm tuyến" at bounding box center [299, 69] width 254 height 22
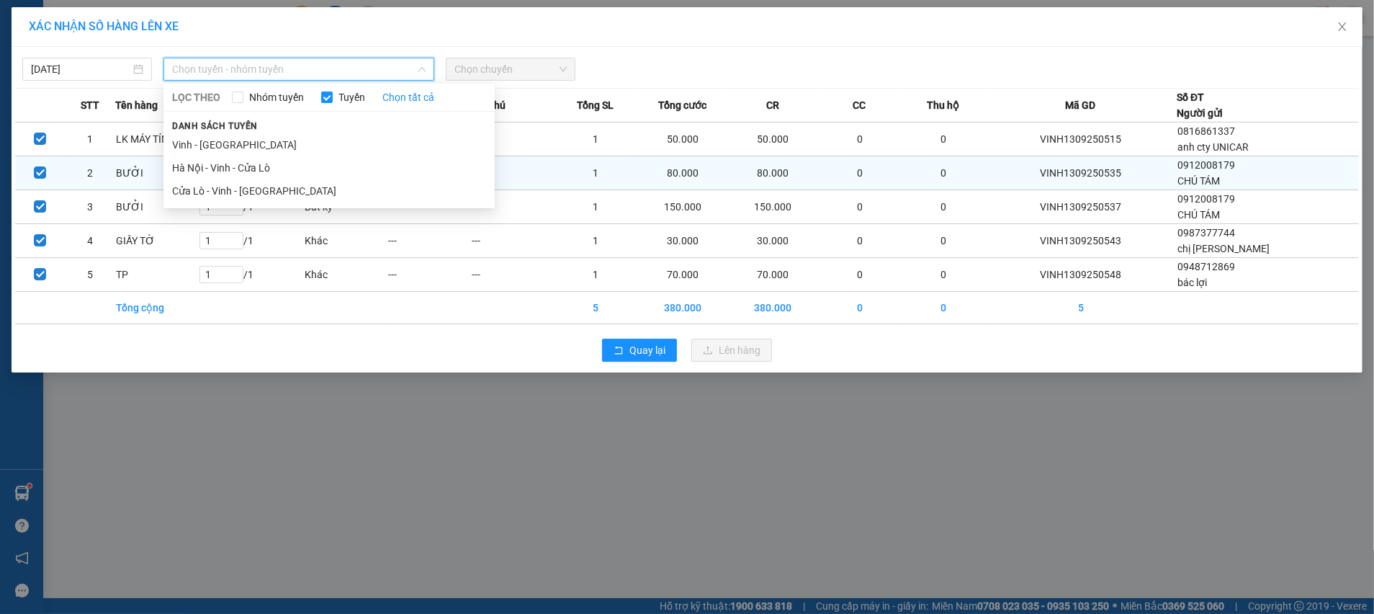
drag, startPoint x: 246, startPoint y: 182, endPoint x: 352, endPoint y: 164, distance: 107.4
click at [246, 184] on li "Cửa Lò - Vinh - Hà Nội" at bounding box center [328, 190] width 331 height 23
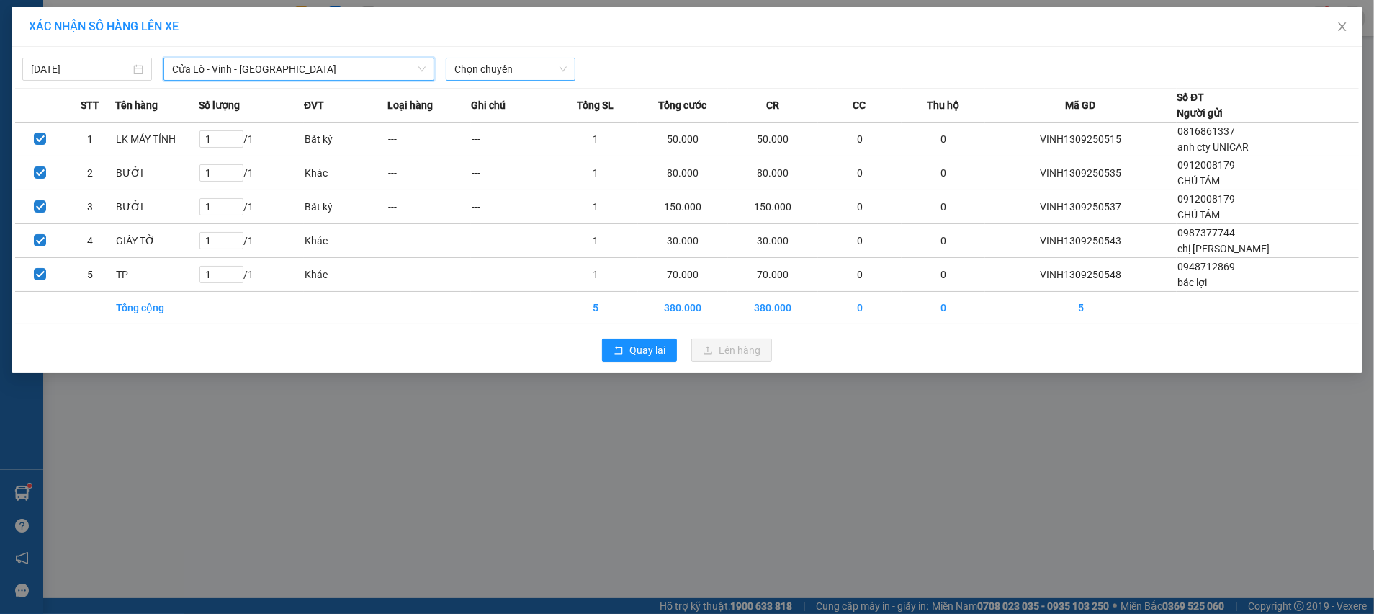
click at [498, 66] on span "Chọn chuyến" at bounding box center [510, 69] width 112 height 22
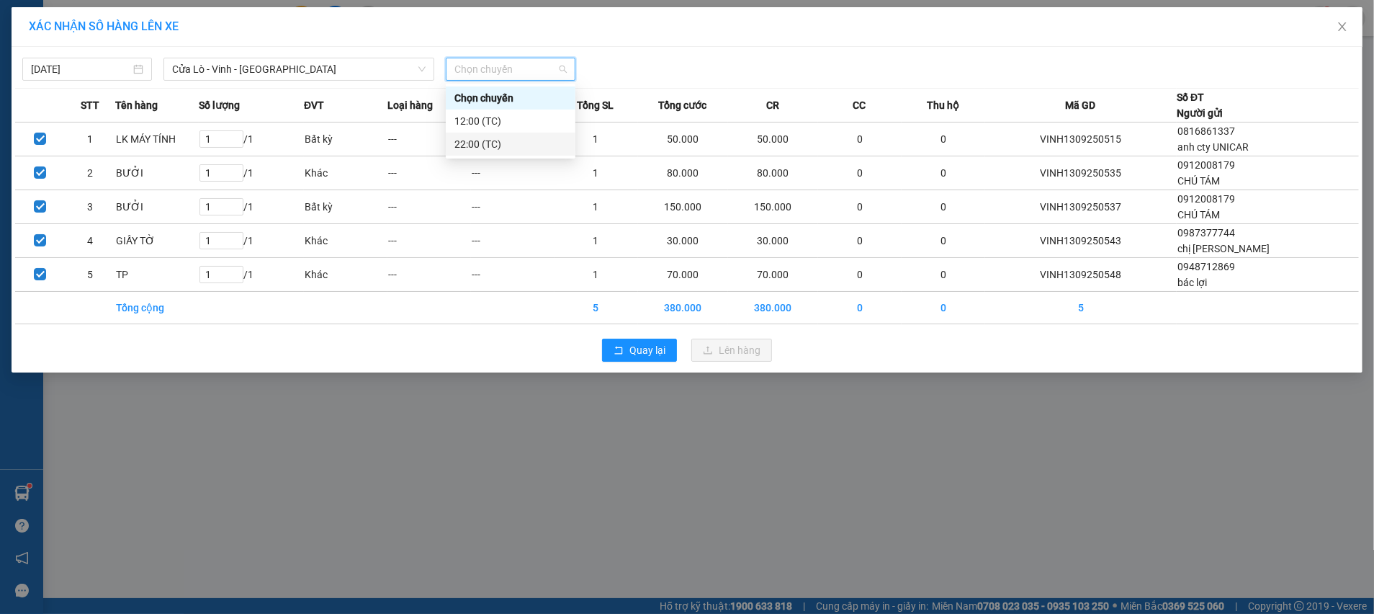
click at [521, 139] on div "22:00 (TC)" at bounding box center [510, 144] width 112 height 16
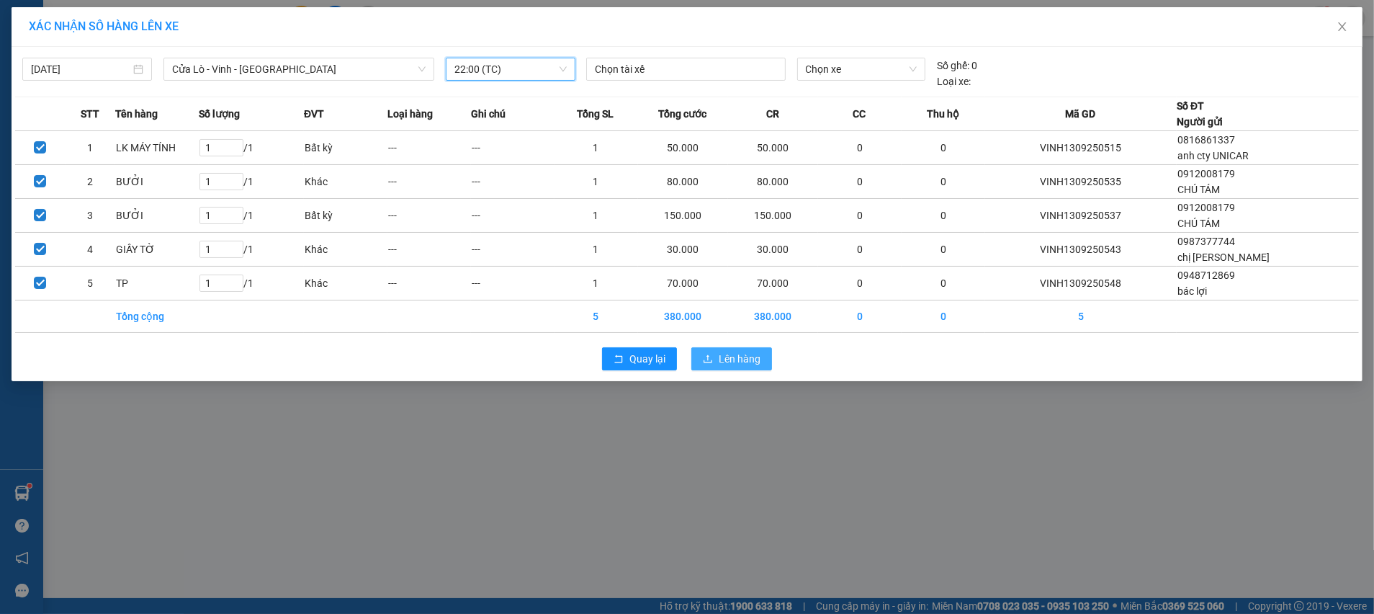
click at [720, 362] on span "Lên hàng" at bounding box center [740, 359] width 42 height 16
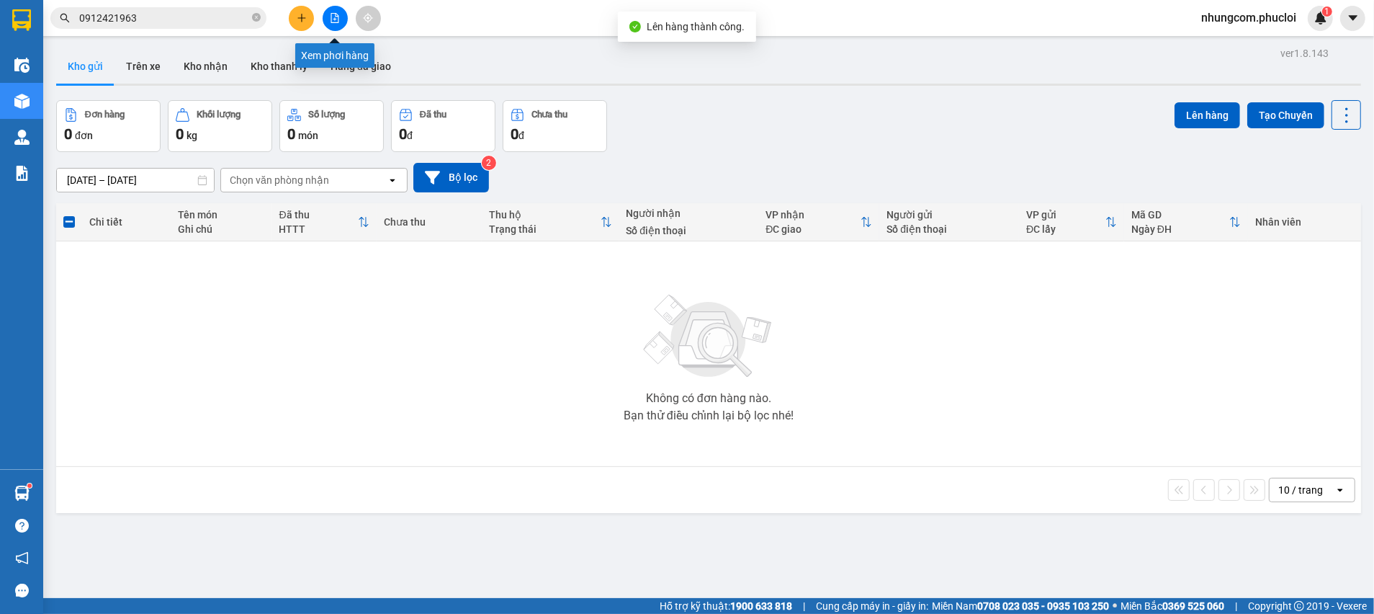
click at [329, 27] on button at bounding box center [335, 18] width 25 height 25
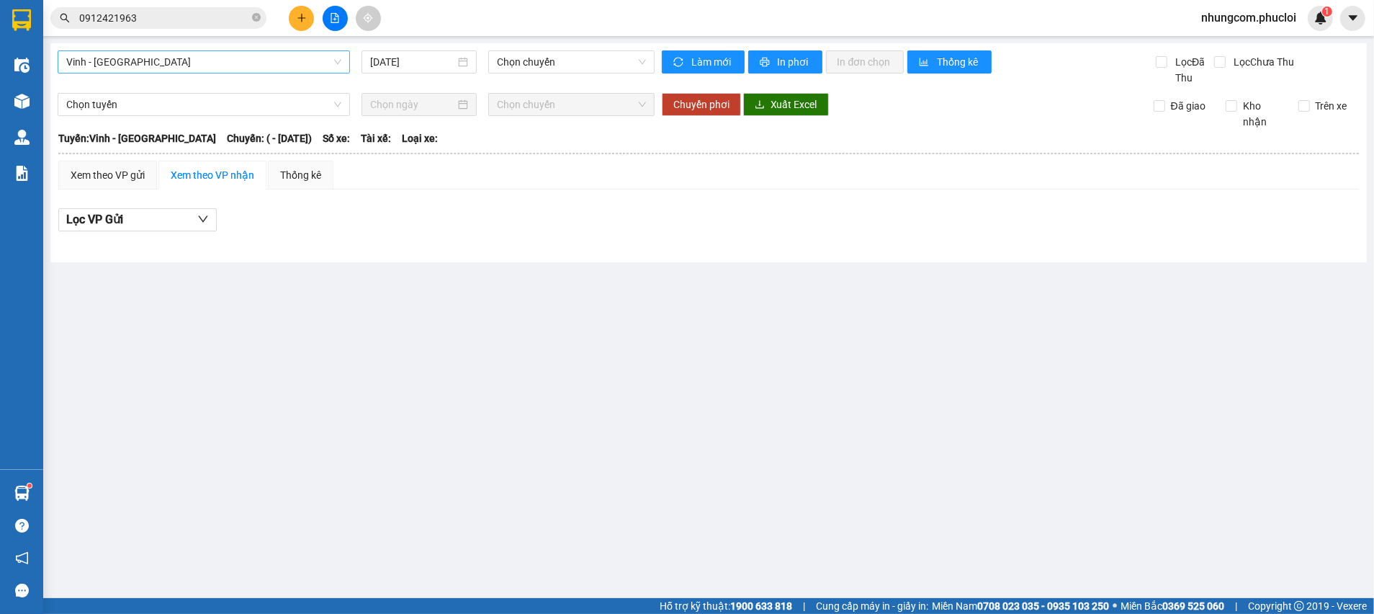
click at [270, 70] on span "Vinh - Hà Tĩnh" at bounding box center [203, 62] width 275 height 22
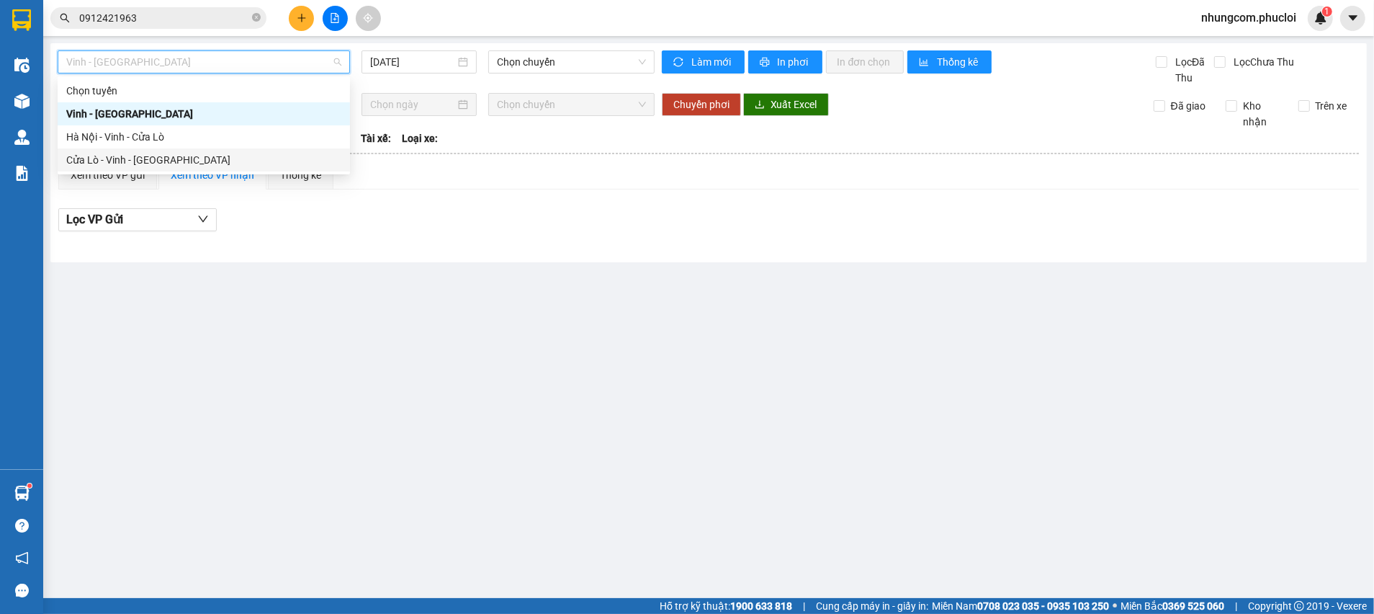
click at [220, 161] on div "Cửa Lò - Vinh - Hà Nội" at bounding box center [203, 160] width 275 height 16
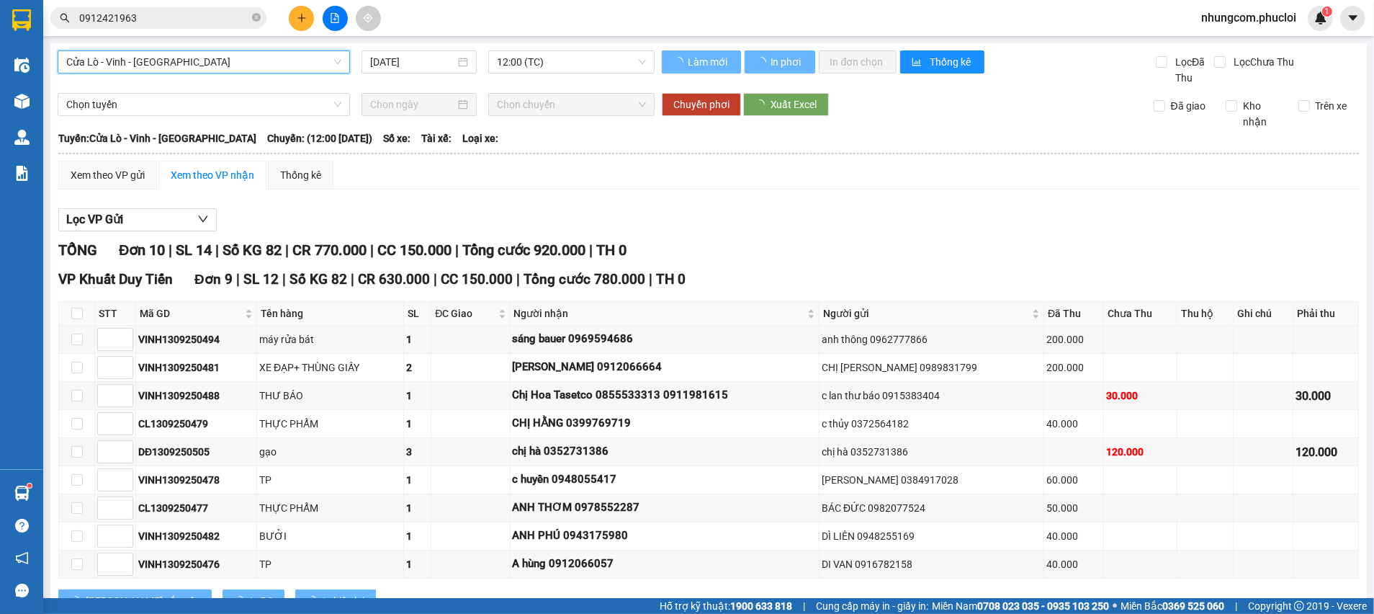
click at [520, 65] on span "12:00 (TC)" at bounding box center [571, 62] width 148 height 22
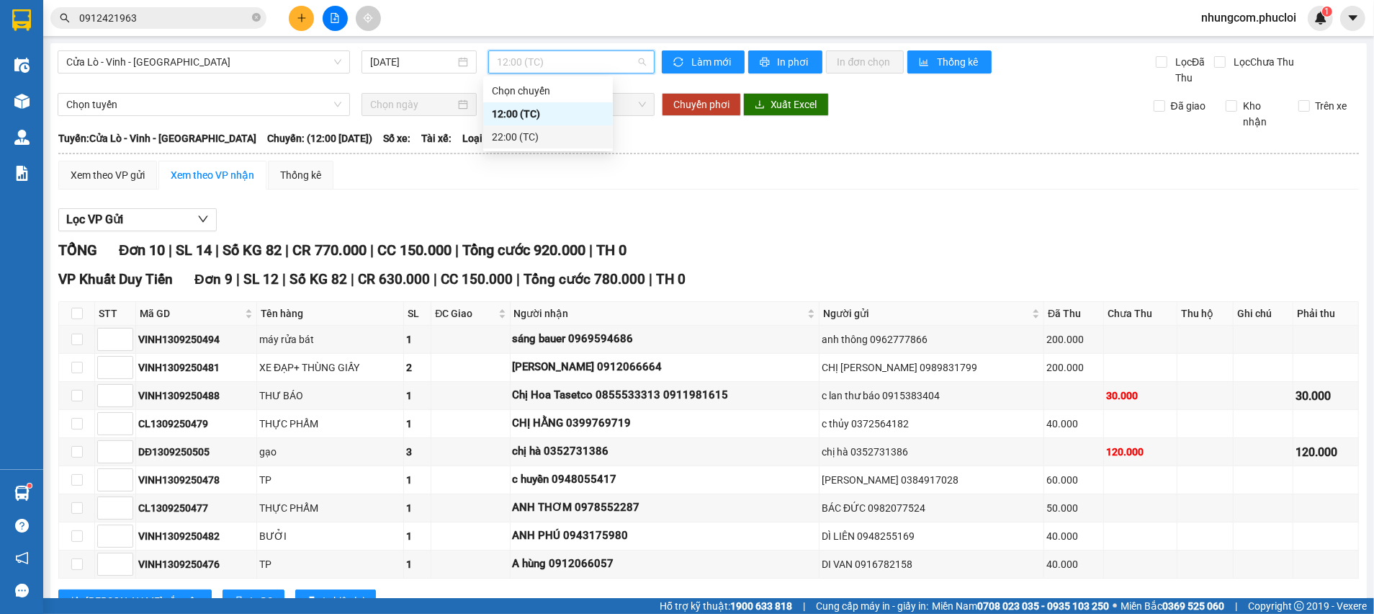
click at [536, 133] on div "22:00 (TC)" at bounding box center [548, 137] width 112 height 16
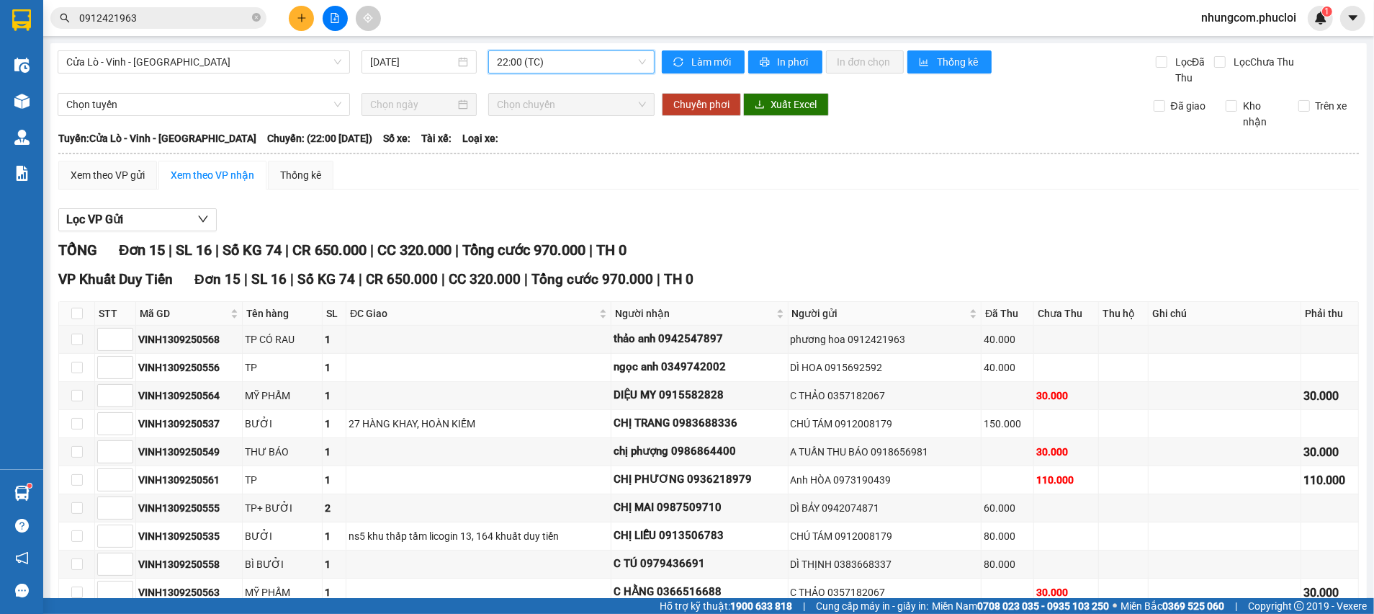
click at [433, 196] on div "Xem theo VP gửi Xem theo VP nhận Thống kê Lọc VP Gửi TỔNG Đơn 15 | SL 16 | Số …" at bounding box center [708, 480] width 1301 height 638
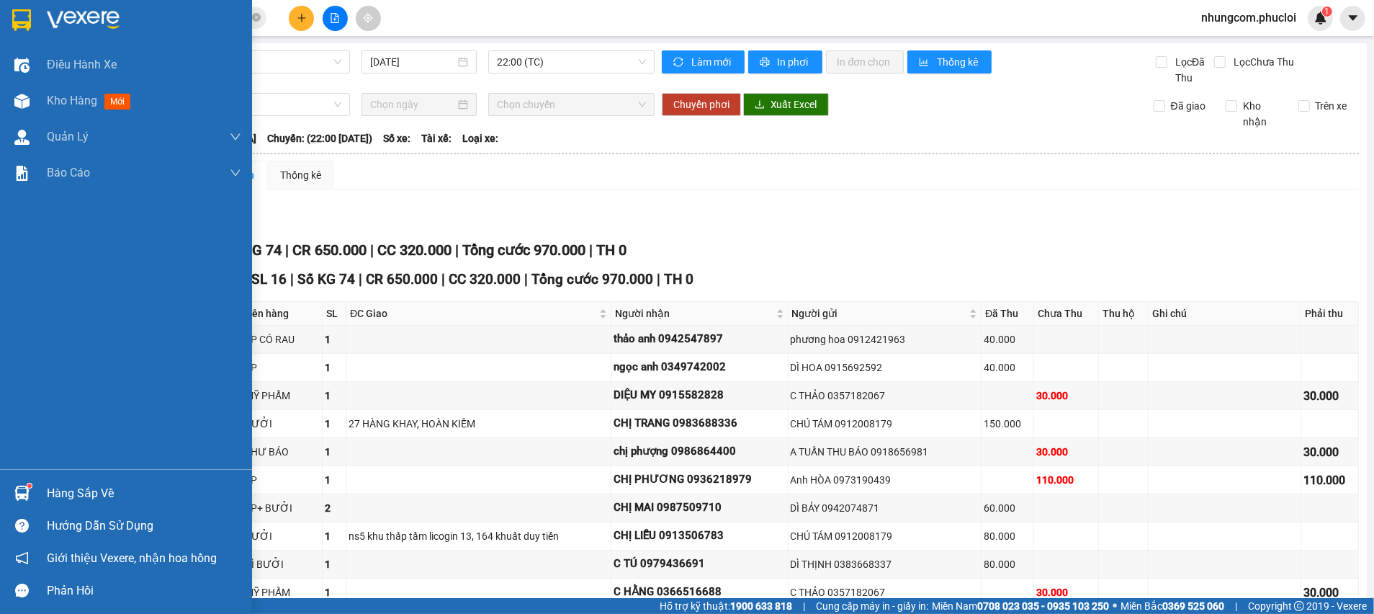
drag, startPoint x: 35, startPoint y: 85, endPoint x: 554, endPoint y: 13, distance: 523.5
click at [36, 86] on div "Kho hàng mới" at bounding box center [126, 101] width 252 height 36
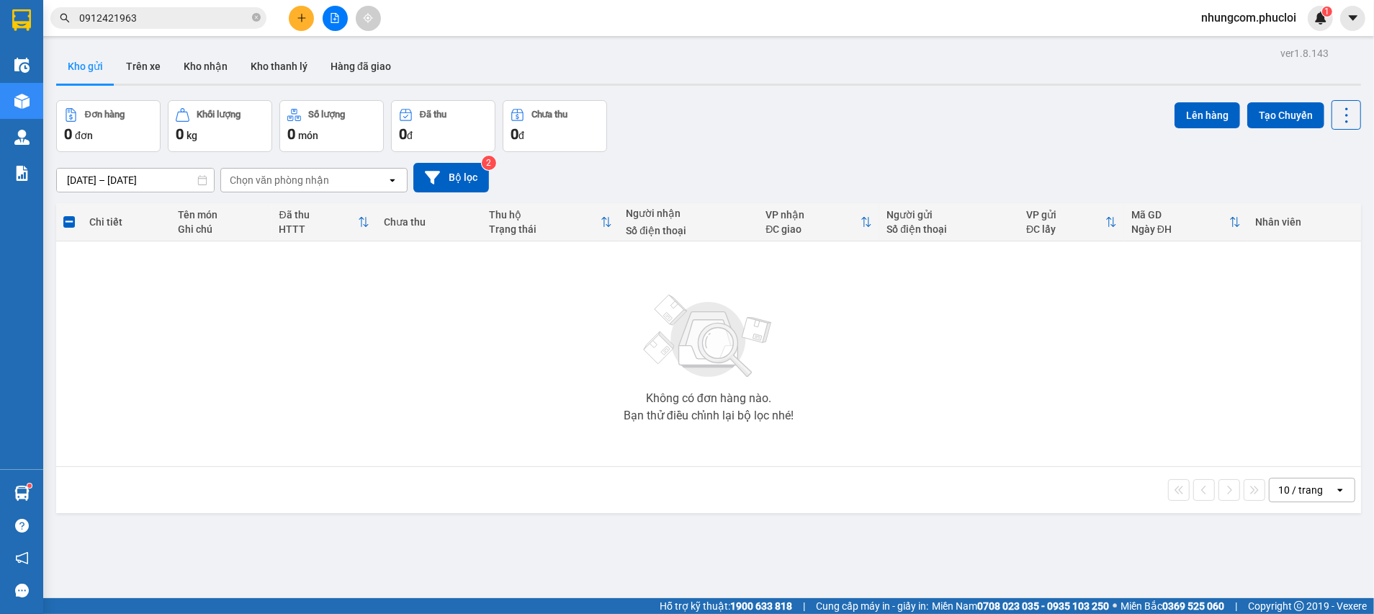
scroll to position [66, 0]
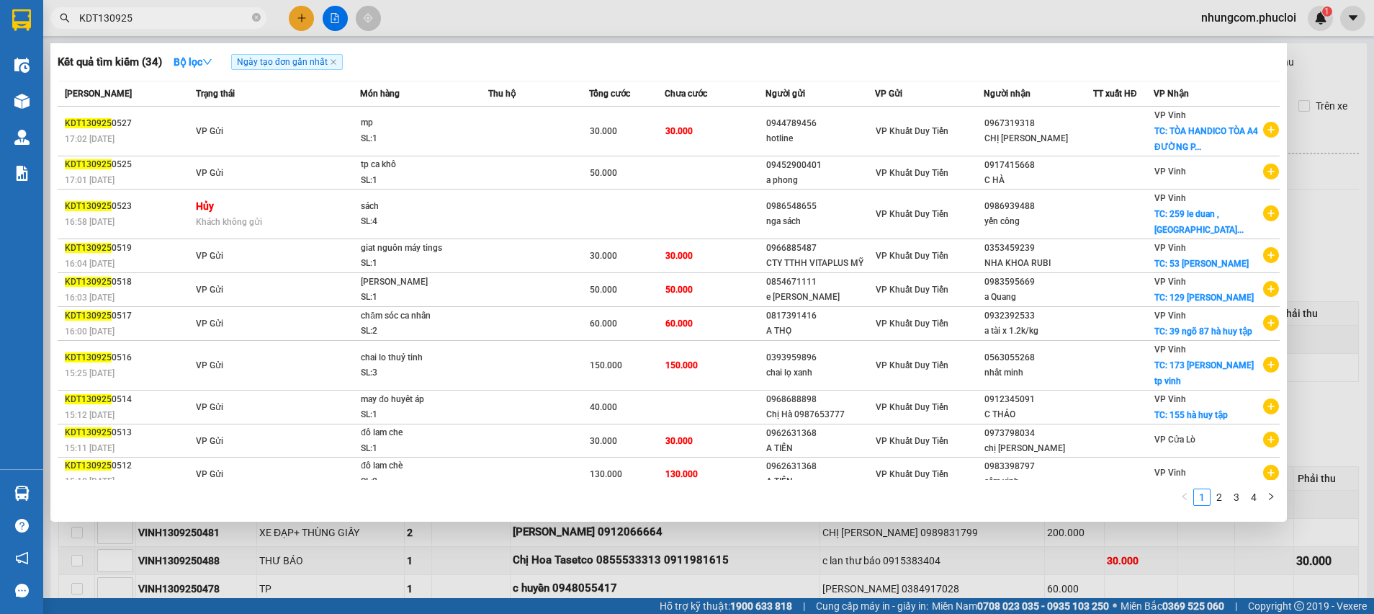
click at [1373, 202] on div at bounding box center [687, 307] width 1374 height 614
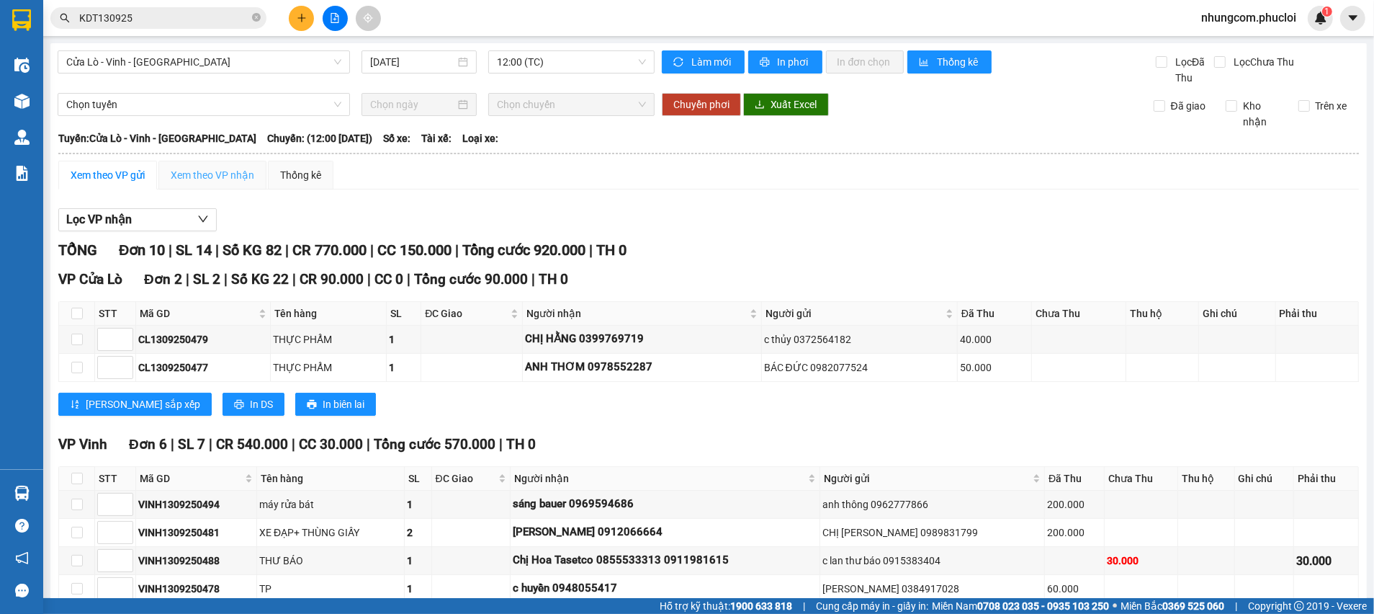
click at [161, 176] on div "Xem theo VP nhận" at bounding box center [212, 175] width 108 height 29
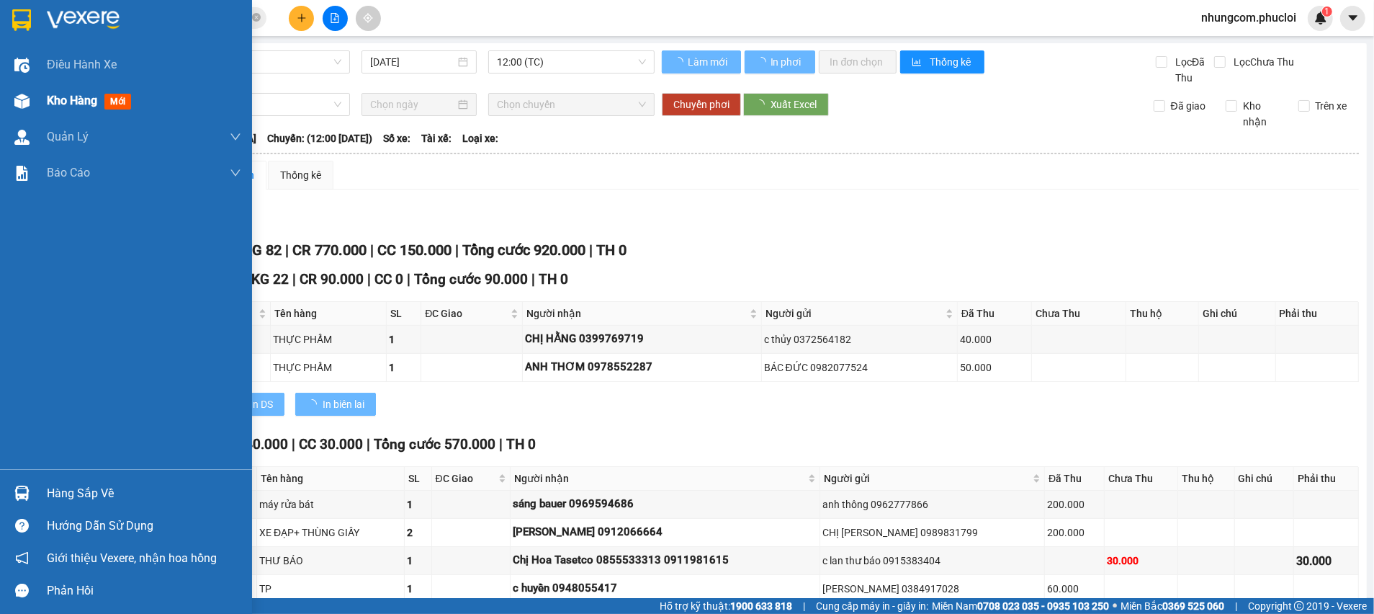
click at [34, 86] on div "Kho hàng mới" at bounding box center [126, 101] width 252 height 36
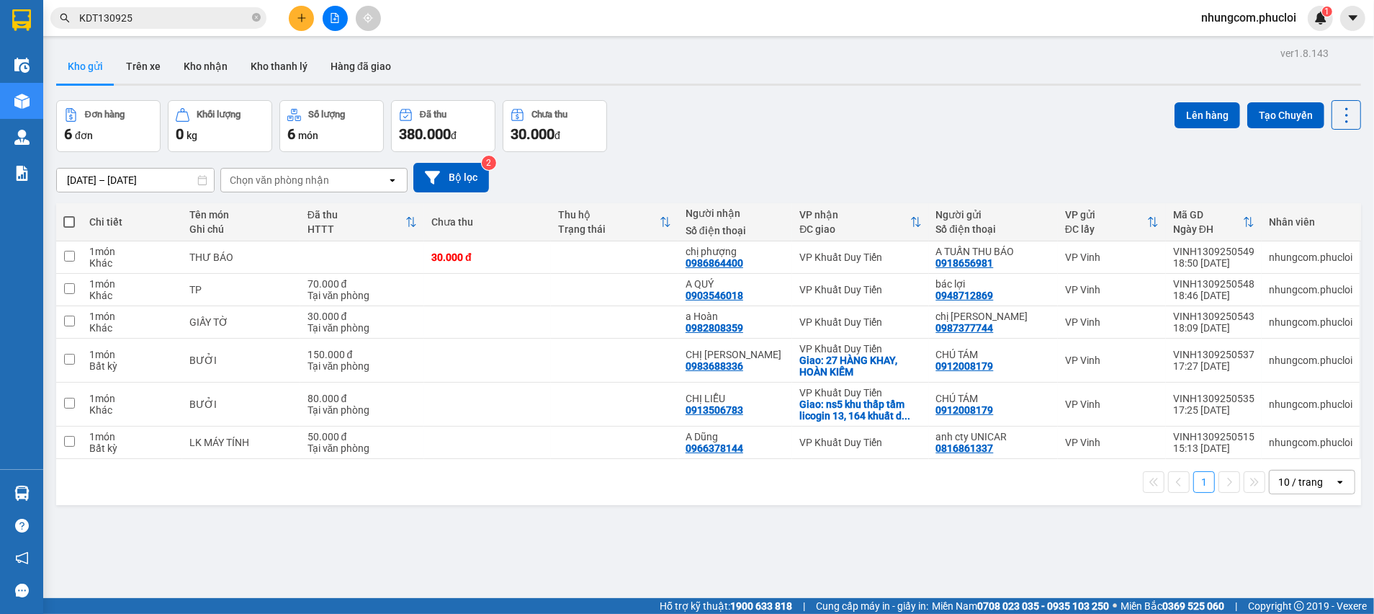
click at [796, 145] on div "Đơn hàng 6 đơn Khối lượng 0 kg Số lượng 6 món Đã thu 380.000 đ Chưa thu 30.000 …" at bounding box center [708, 126] width 1305 height 52
click at [765, 169] on div "09/09/2025 – 13/09/2025 Press the down arrow key to interact with the calendar …" at bounding box center [708, 178] width 1305 height 30
click at [775, 163] on div "09/09/2025 – 13/09/2025 Press the down arrow key to interact with the calendar …" at bounding box center [708, 178] width 1305 height 30
click at [669, 150] on div "Đơn hàng 6 đơn Khối lượng 0 kg Số lượng 6 món Đã thu 380.000 đ Chưa thu 30.000 …" at bounding box center [708, 126] width 1305 height 52
click at [342, 14] on button at bounding box center [335, 18] width 25 height 25
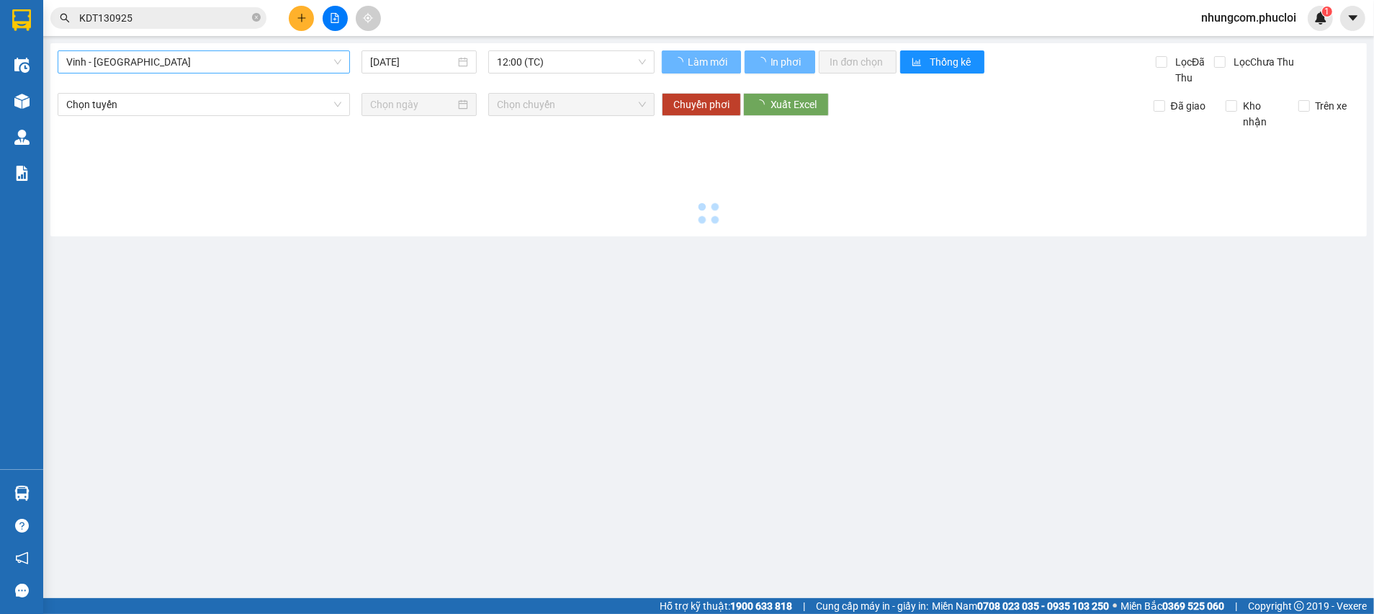
click at [238, 69] on span "Vinh - Hà Tĩnh" at bounding box center [203, 62] width 275 height 22
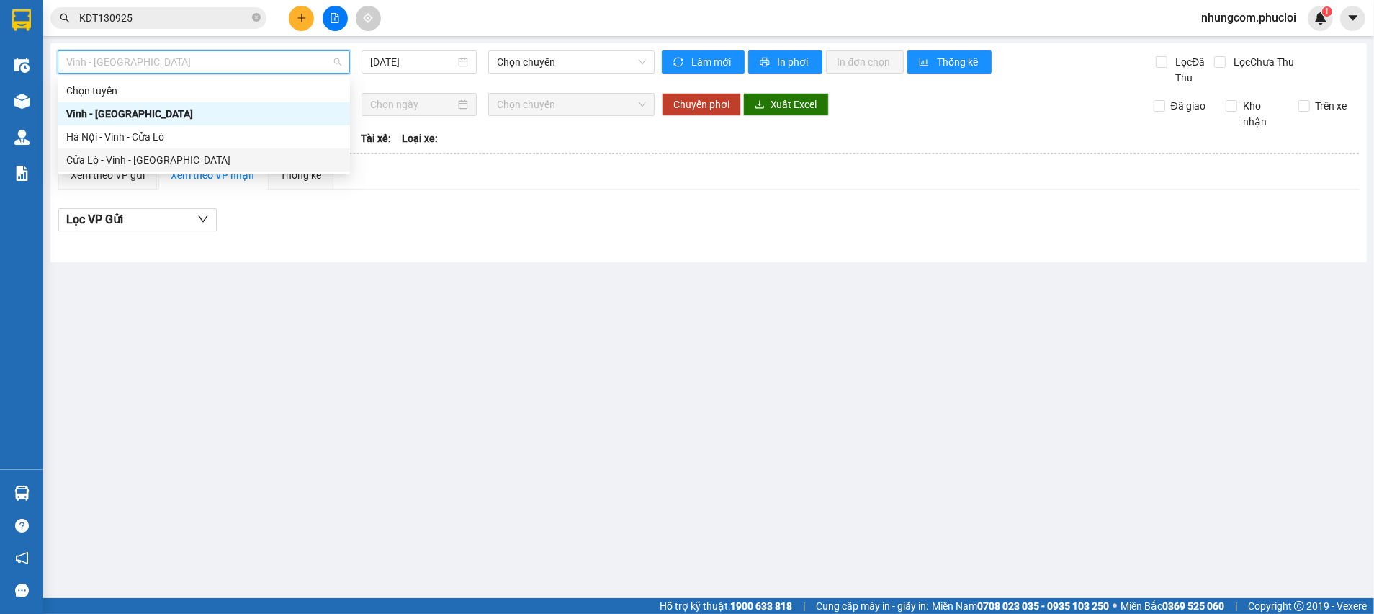
click at [180, 162] on div "Cửa Lò - Vinh - [GEOGRAPHIC_DATA]" at bounding box center [203, 160] width 275 height 16
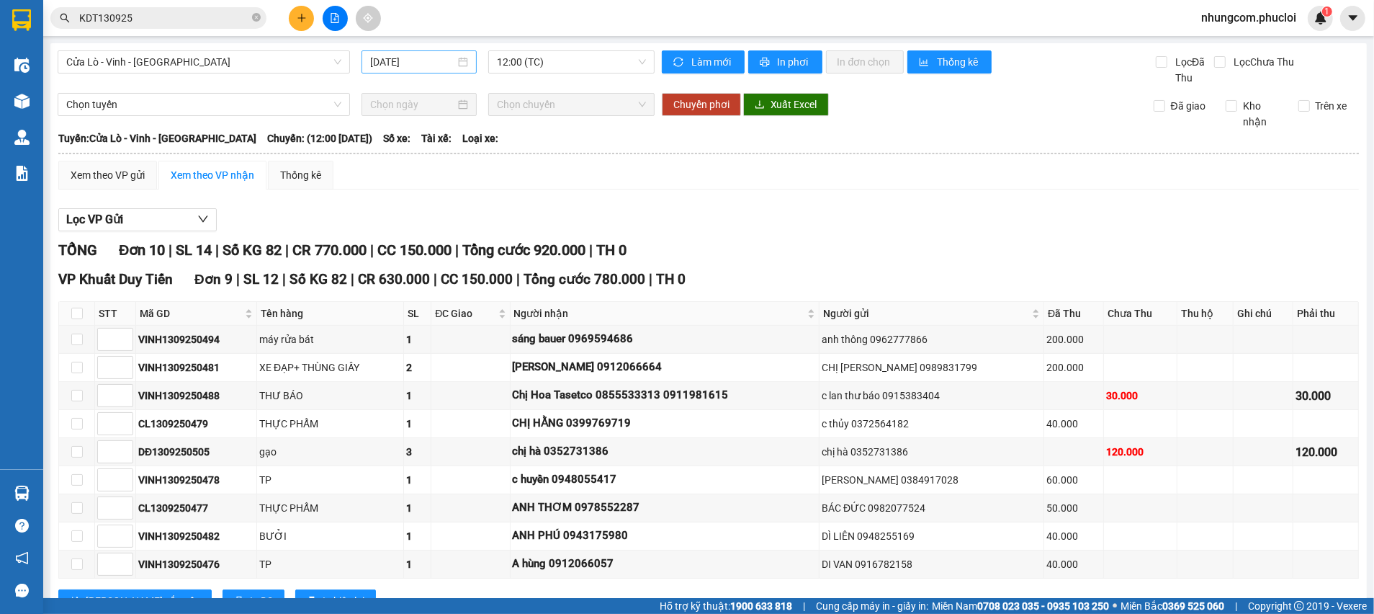
click at [436, 70] on div "[DATE]" at bounding box center [419, 61] width 115 height 23
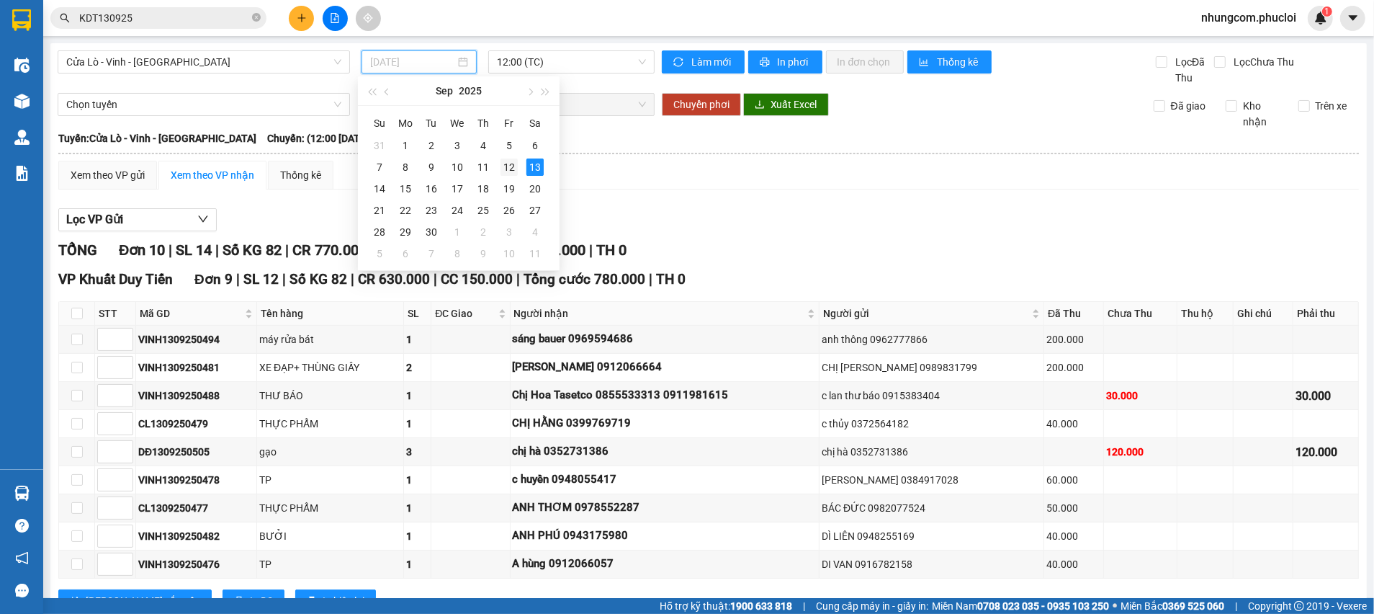
click at [506, 164] on div "12" at bounding box center [509, 166] width 17 height 17
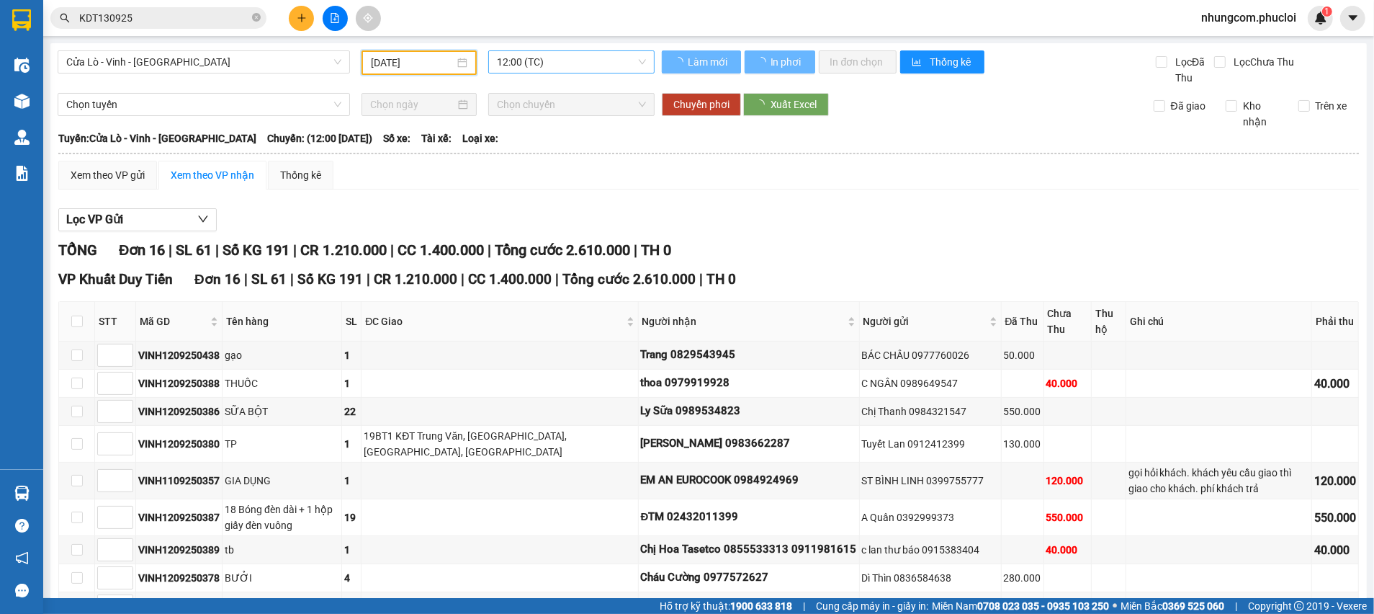
click at [566, 63] on span "12:00 (TC)" at bounding box center [571, 62] width 148 height 22
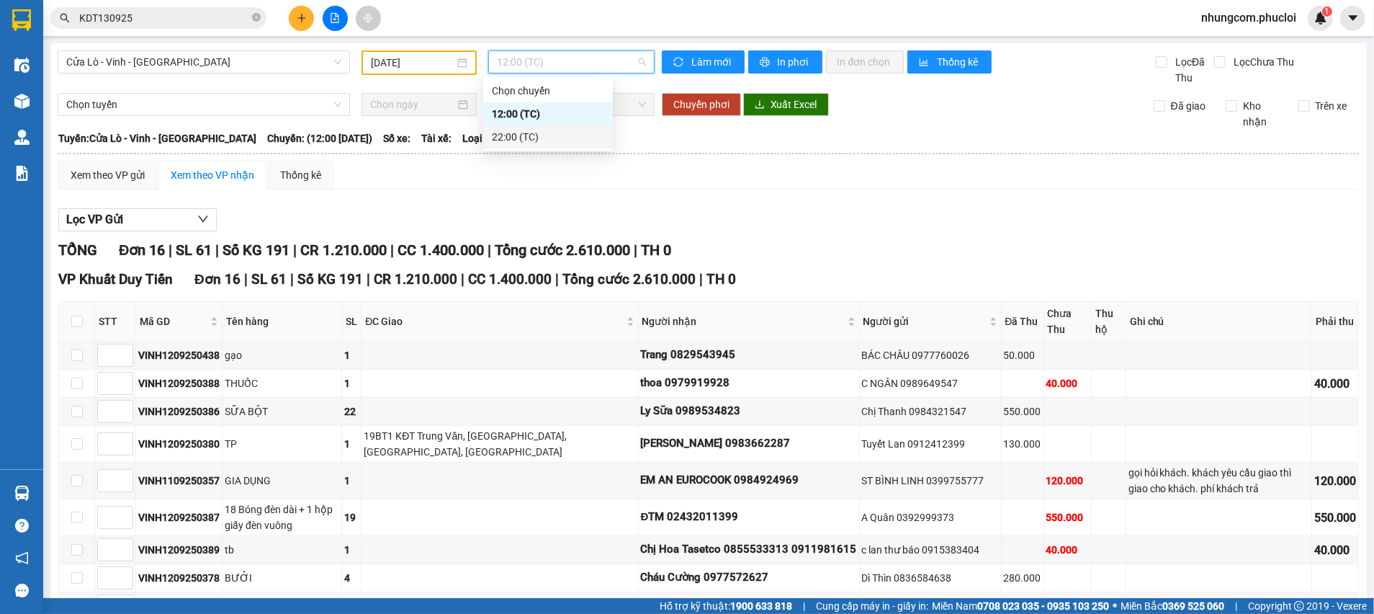
click at [542, 129] on div "22:00 (TC)" at bounding box center [548, 137] width 112 height 16
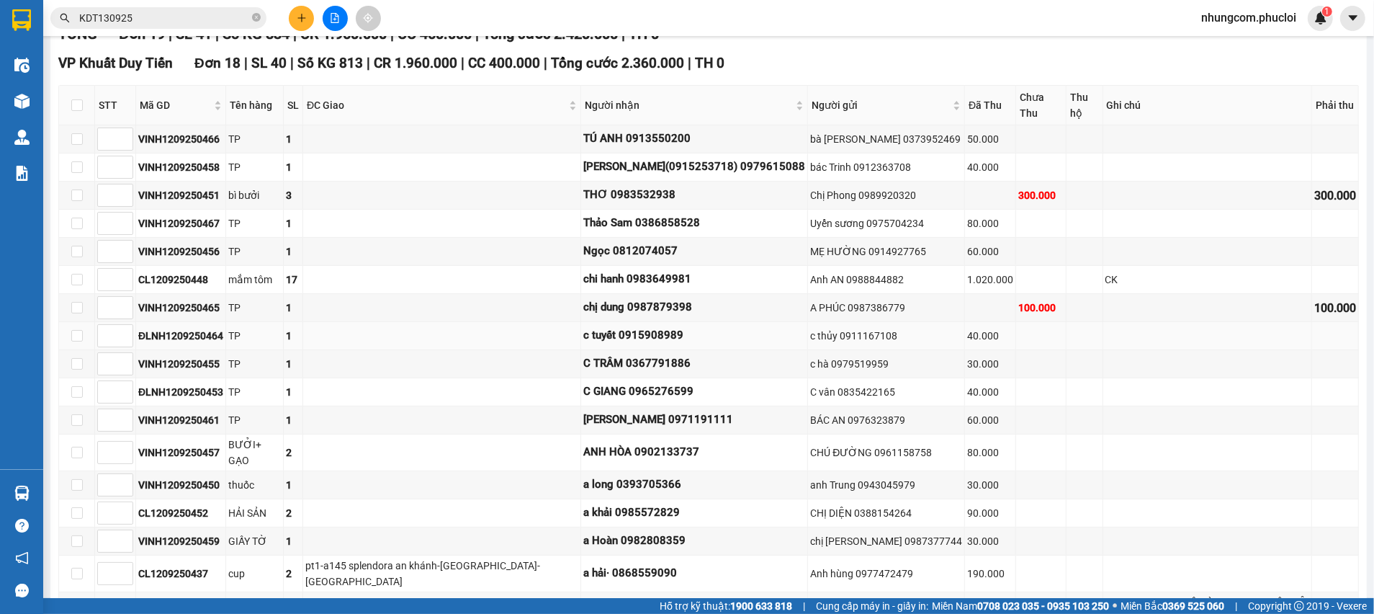
scroll to position [108, 0]
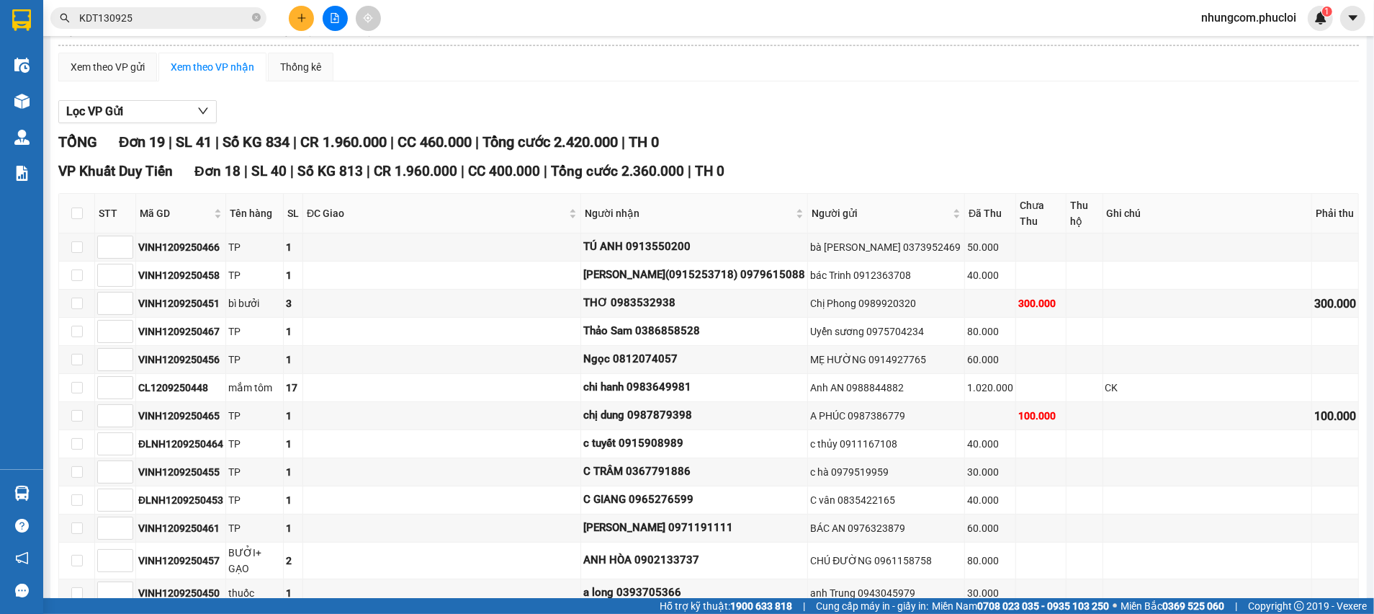
click at [800, 135] on div "TỔNG Đơn 19 | SL 41 | Số KG 834 | CR 1.960.000 | CC 460.000 | Tổng cước 2.420.0…" at bounding box center [708, 142] width 1301 height 22
drag, startPoint x: 713, startPoint y: 166, endPoint x: 665, endPoint y: 178, distance: 49.6
click at [665, 178] on div "VP Khuất Duy Tiến Đơn 18 | SL 40 | Số KG 813 | CR 1.960.000 | CC 400.000 | Tổng…" at bounding box center [708, 172] width 1301 height 22
click at [668, 174] on span "Tổng cước 2.360.000" at bounding box center [617, 171] width 133 height 17
drag, startPoint x: 668, startPoint y: 173, endPoint x: 614, endPoint y: 171, distance: 53.3
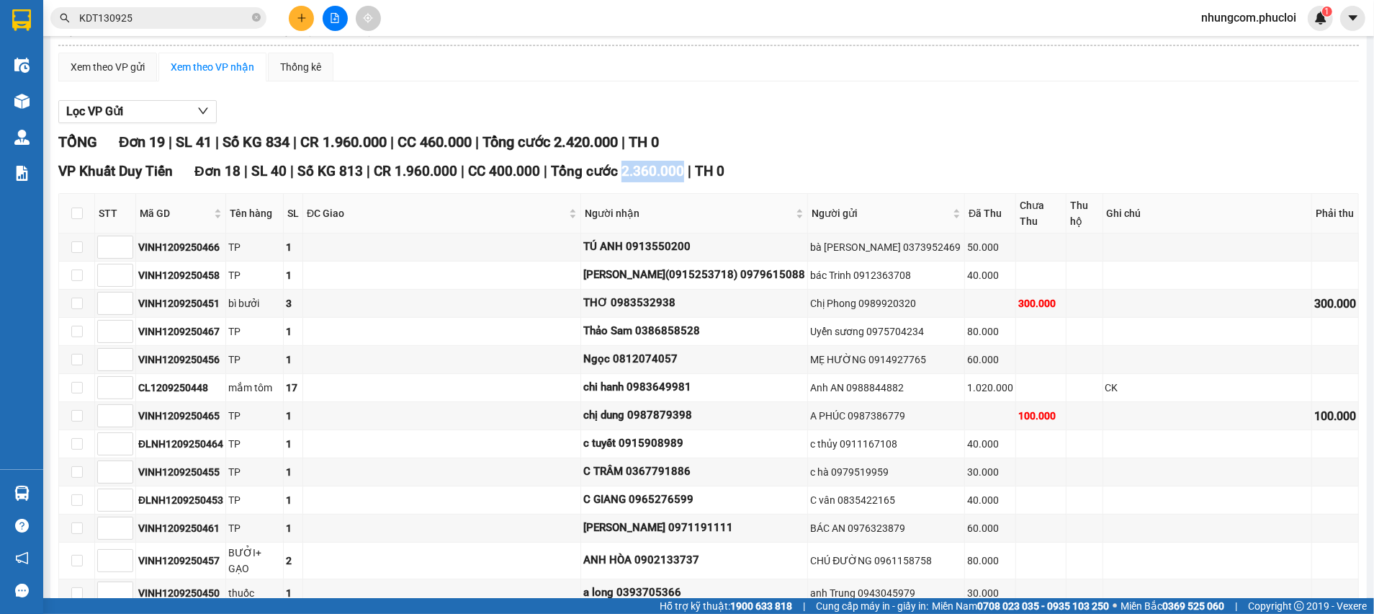
click at [614, 171] on span "Tổng cước 2.360.000" at bounding box center [617, 171] width 133 height 17
click at [623, 163] on span "Tổng cước 2.360.000" at bounding box center [617, 171] width 133 height 17
drag, startPoint x: 612, startPoint y: 165, endPoint x: 665, endPoint y: 171, distance: 53.6
click at [665, 171] on span "Tổng cước 2.360.000" at bounding box center [617, 171] width 133 height 17
click at [669, 172] on span "Tổng cước 2.360.000" at bounding box center [617, 171] width 133 height 17
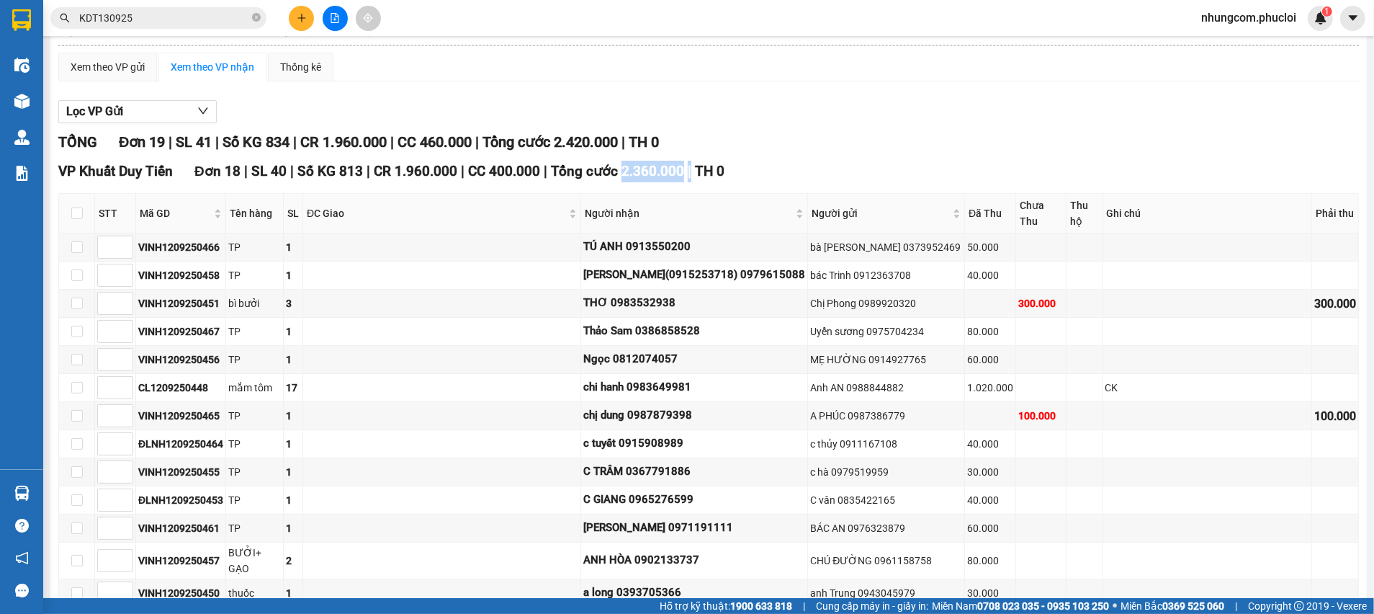
drag, startPoint x: 668, startPoint y: 172, endPoint x: 660, endPoint y: 170, distance: 8.9
click at [660, 170] on span "Tổng cước 2.360.000" at bounding box center [617, 171] width 133 height 17
click at [659, 169] on span "Tổng cước 2.360.000" at bounding box center [617, 171] width 133 height 17
drag, startPoint x: 666, startPoint y: 169, endPoint x: 612, endPoint y: 169, distance: 54.0
click at [612, 169] on span "Tổng cước 2.360.000" at bounding box center [617, 171] width 133 height 17
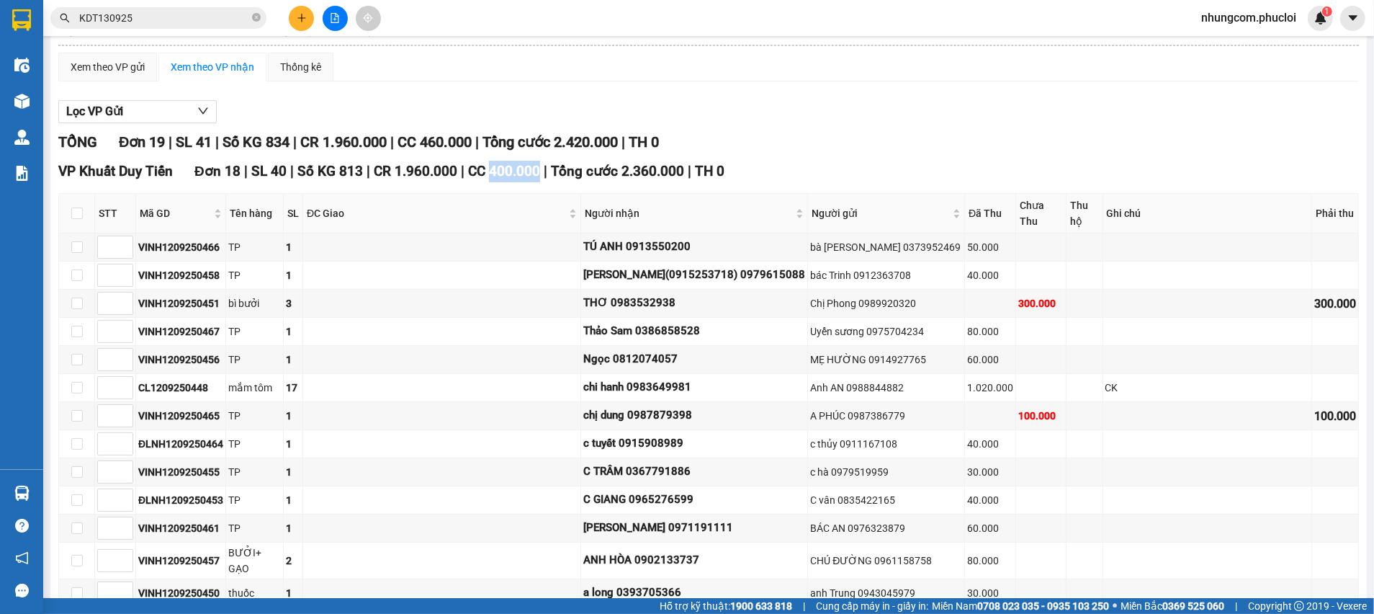
drag, startPoint x: 531, startPoint y: 174, endPoint x: 480, endPoint y: 174, distance: 50.4
click at [480, 174] on span "CC 400.000" at bounding box center [504, 171] width 72 height 17
click at [609, 176] on span "Tổng cước 2.360.000" at bounding box center [617, 171] width 133 height 17
drag, startPoint x: 611, startPoint y: 176, endPoint x: 673, endPoint y: 180, distance: 61.3
click at [671, 179] on div "VP Khuất Duy Tiến Đơn 18 | SL 40 | Số KG 813 | CR 1.960.000 | CC 400.000 | Tổng…" at bounding box center [708, 172] width 1301 height 22
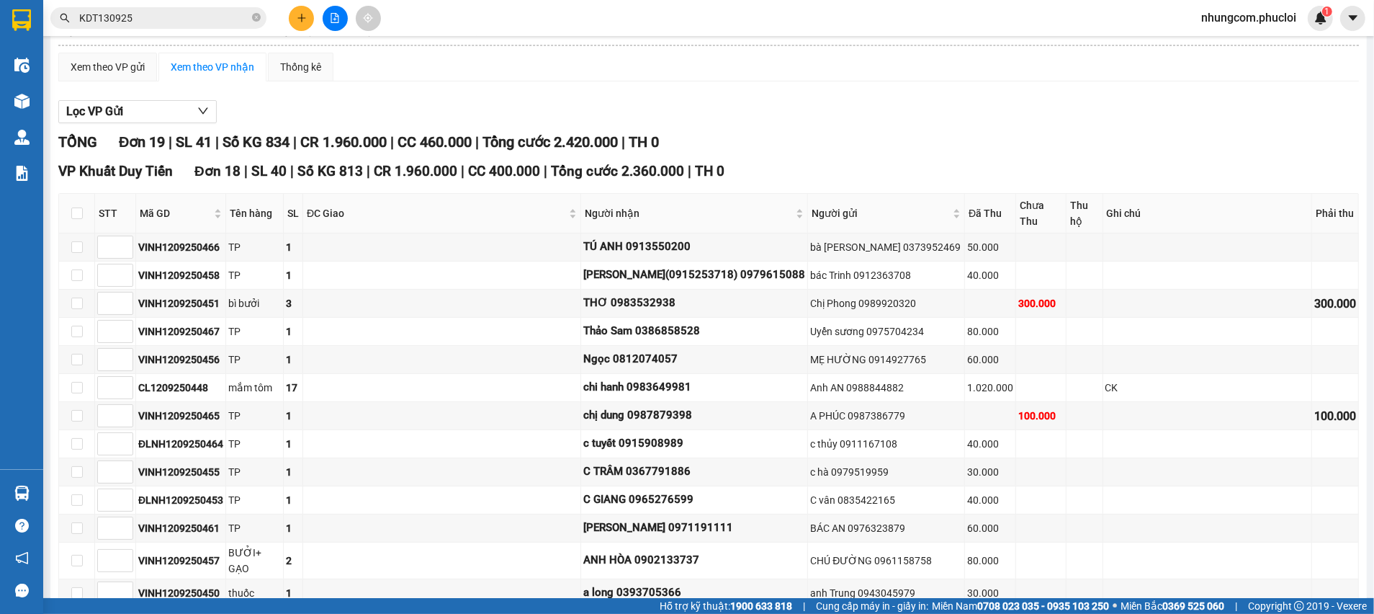
click at [671, 181] on div "VP Khuất Duy Tiến Đơn 18 | SL 40 | Số KG 813 | CR 1.960.000 | CC 400.000 | Tổng…" at bounding box center [708, 172] width 1301 height 22
drag, startPoint x: 668, startPoint y: 176, endPoint x: 613, endPoint y: 172, distance: 55.6
click at [613, 172] on span "Tổng cước 2.360.000" at bounding box center [617, 171] width 133 height 17
click at [136, 76] on div "Xem theo VP gửi" at bounding box center [107, 67] width 99 height 29
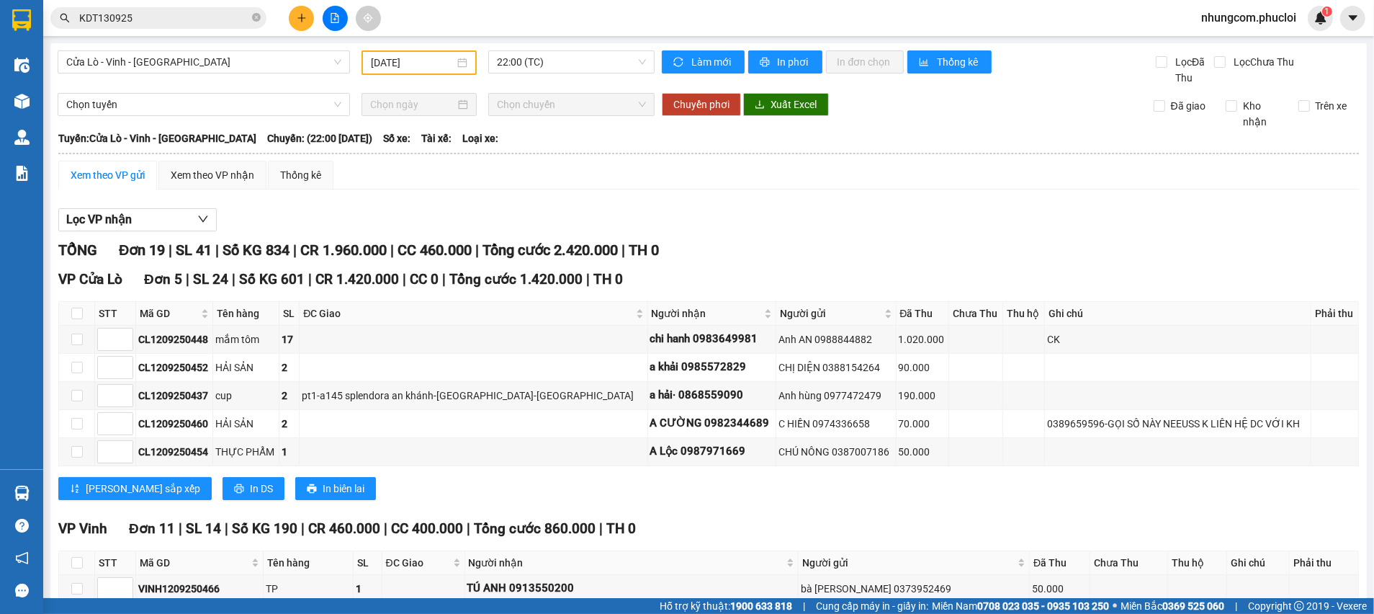
click at [412, 58] on input "12/09/2025" at bounding box center [413, 63] width 84 height 16
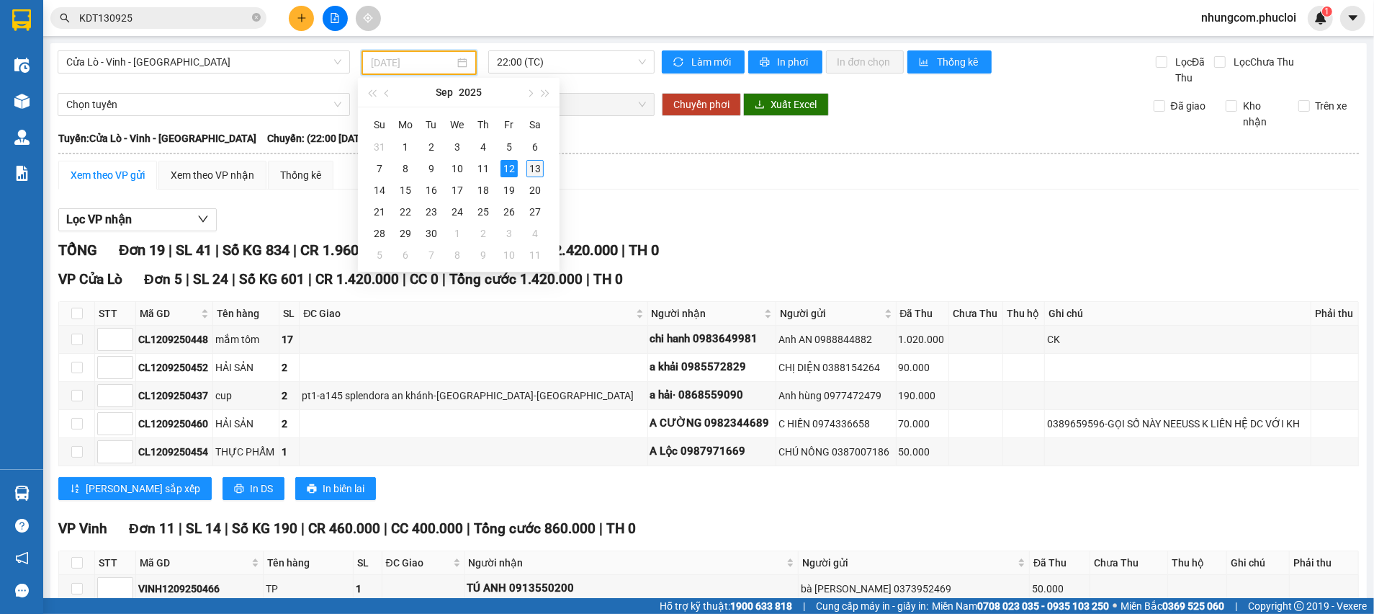
click at [539, 165] on div "13" at bounding box center [534, 168] width 17 height 17
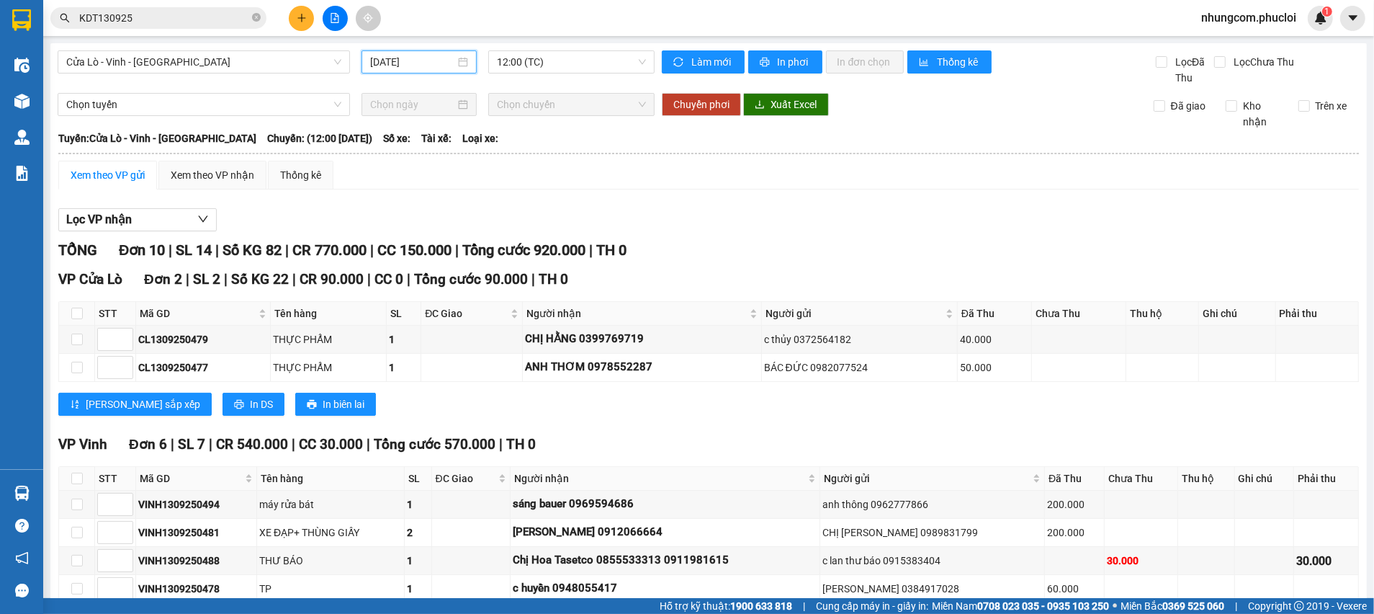
scroll to position [216, 0]
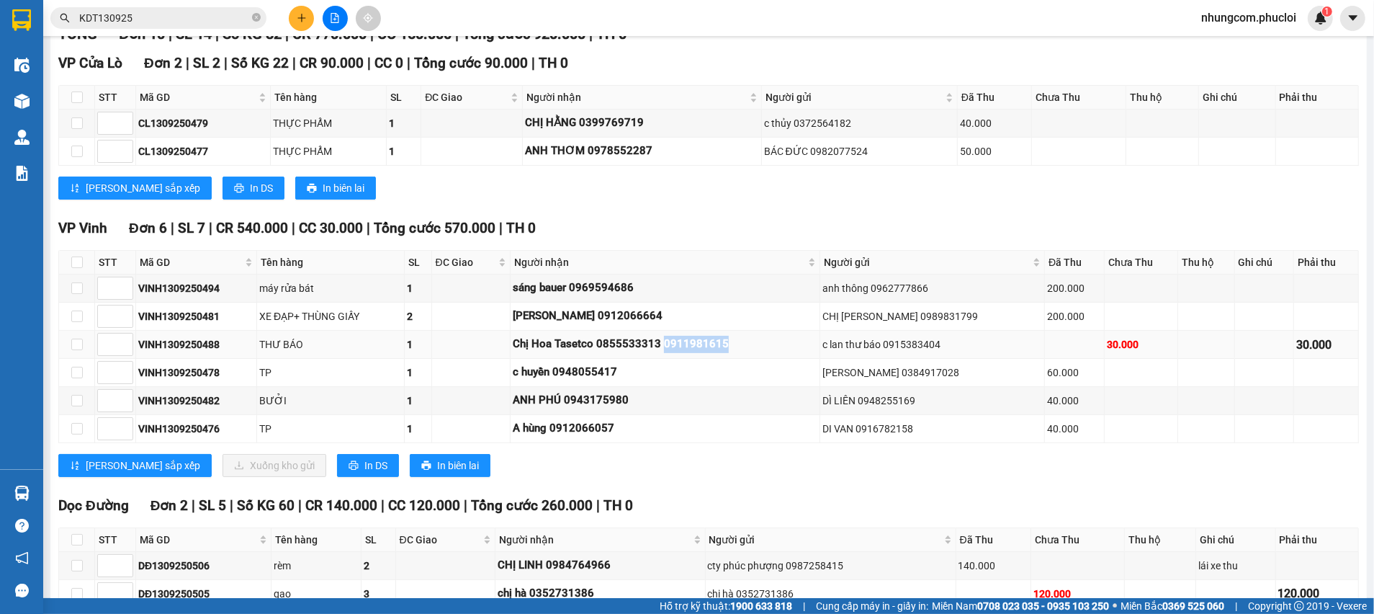
drag, startPoint x: 745, startPoint y: 347, endPoint x: 600, endPoint y: 344, distance: 145.5
click at [674, 345] on div "Chị Hoa Tasetco 0855533313 0911981615" at bounding box center [665, 344] width 305 height 17
click at [678, 289] on div "sáng bauer 0969594686" at bounding box center [665, 287] width 305 height 17
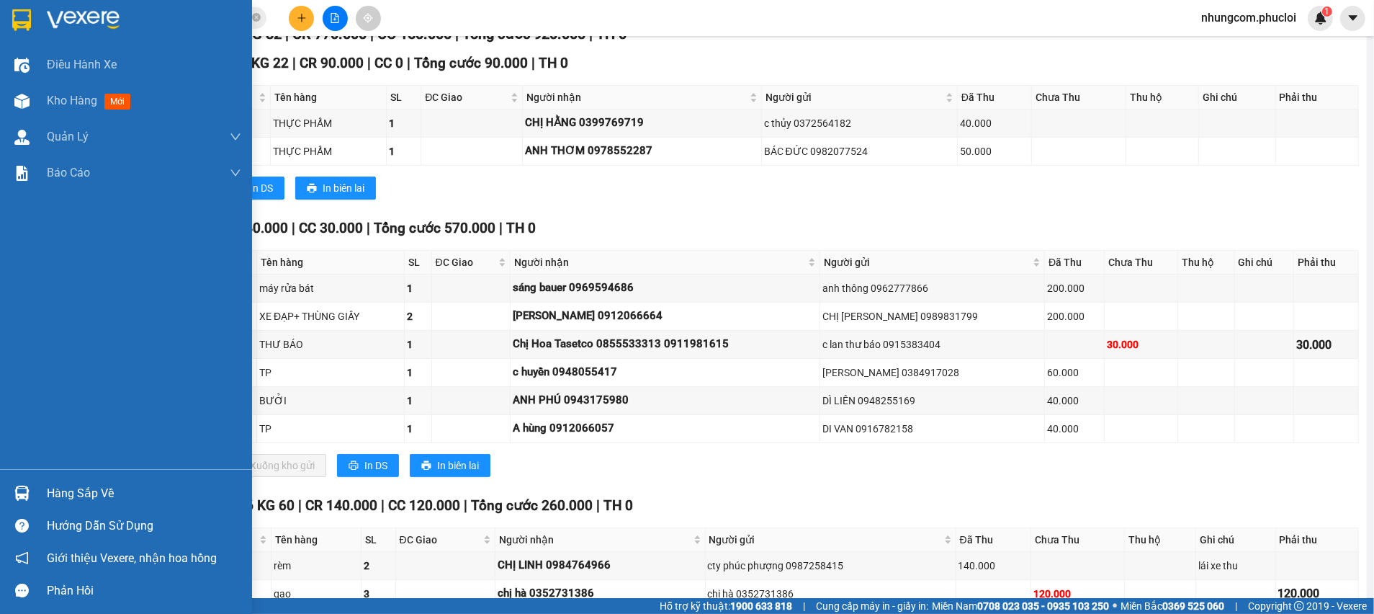
click at [29, 495] on div at bounding box center [21, 492] width 25 height 25
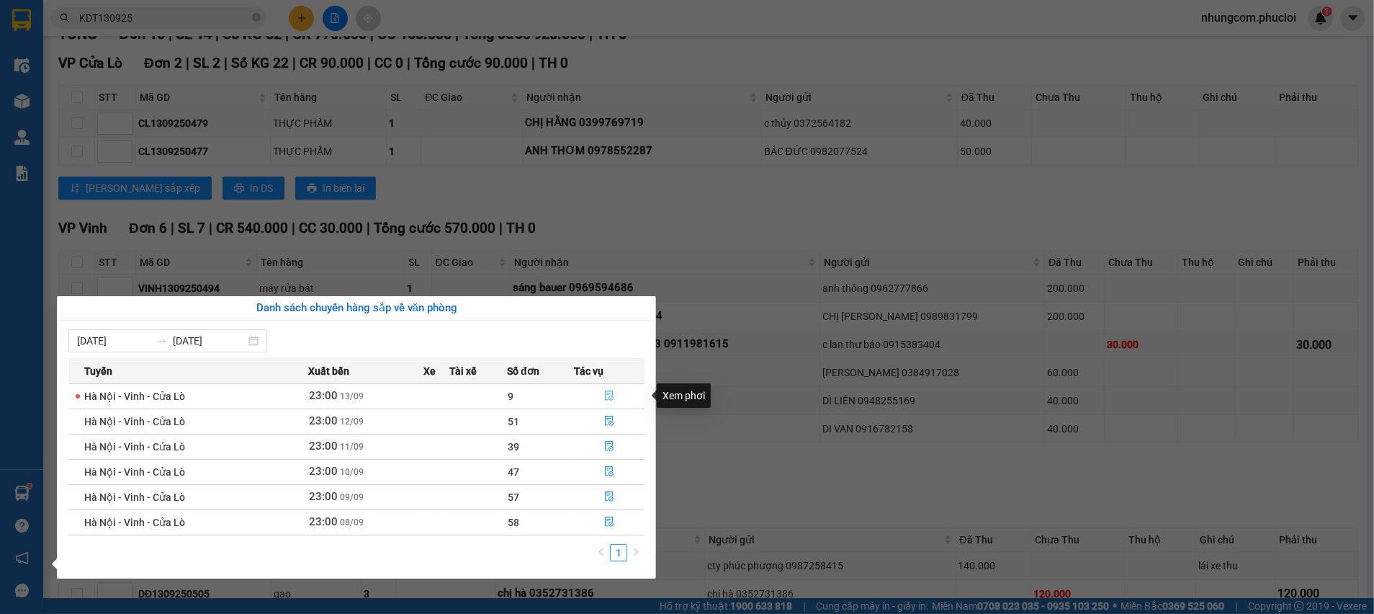
click at [607, 388] on button "button" at bounding box center [609, 396] width 69 height 23
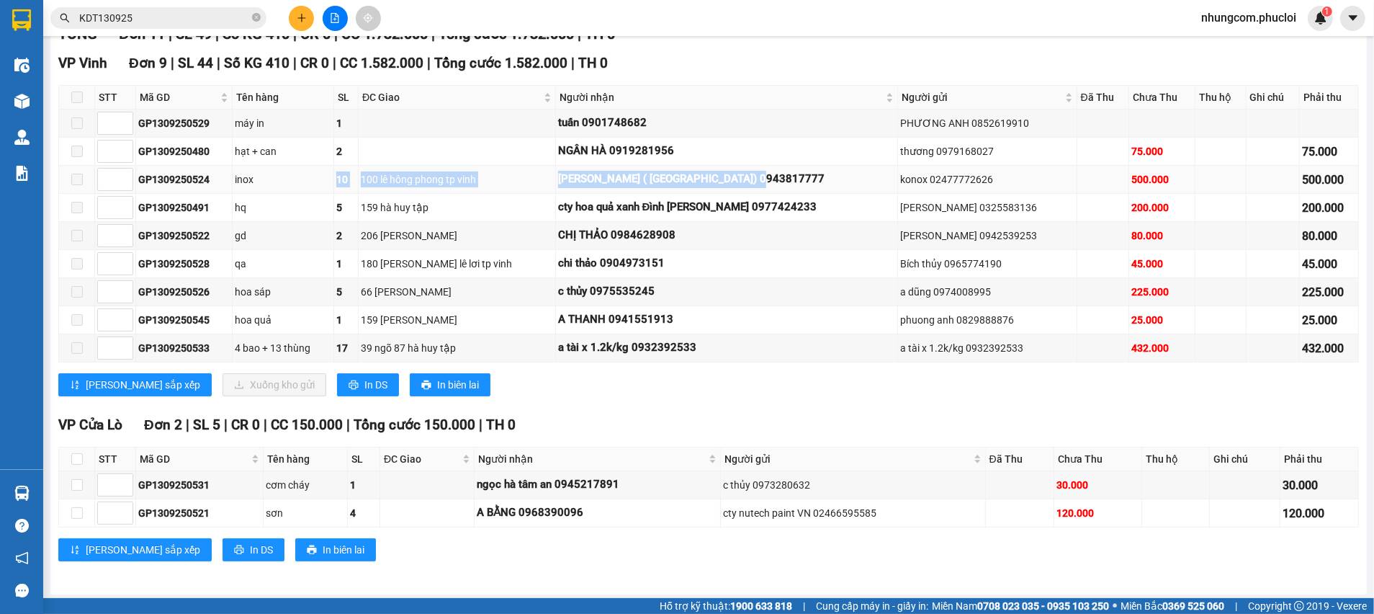
drag, startPoint x: 341, startPoint y: 171, endPoint x: 768, endPoint y: 177, distance: 427.1
click at [753, 176] on tr "GP1309250524 inox 10 100 lê hông phong tp vinh Linh Trần ( ST Bình Linh) 094381…" at bounding box center [709, 180] width 1300 height 28
click at [768, 177] on div "Linh Trần ( ST Bình Linh) 0943817777" at bounding box center [727, 179] width 338 height 17
drag, startPoint x: 776, startPoint y: 177, endPoint x: 573, endPoint y: 183, distance: 203.2
click at [584, 179] on div "Linh Trần ( ST Bình Linh) 0943817777" at bounding box center [727, 179] width 338 height 17
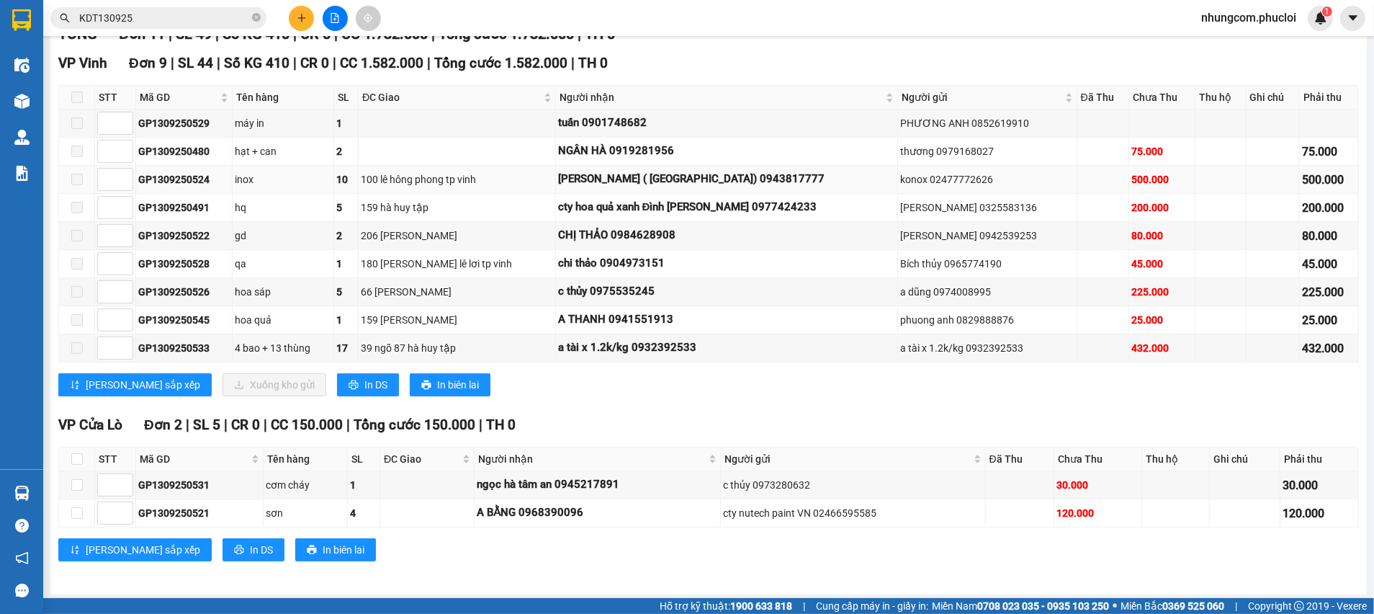
click at [556, 192] on td "100 lê hông phong tp vinh" at bounding box center [457, 180] width 197 height 28
click at [530, 207] on div "159 hà huy tập" at bounding box center [457, 208] width 192 height 16
drag, startPoint x: 702, startPoint y: 245, endPoint x: 560, endPoint y: 234, distance: 142.3
click at [560, 234] on tr "GP1309250522 gd 2 206 ĐẶNG THAI MAI CHỊ THẢO 0984628908 Ngọc Anh 0942539253 80.…" at bounding box center [709, 236] width 1300 height 28
click at [632, 259] on div "chi thảo 0904973151" at bounding box center [727, 263] width 338 height 17
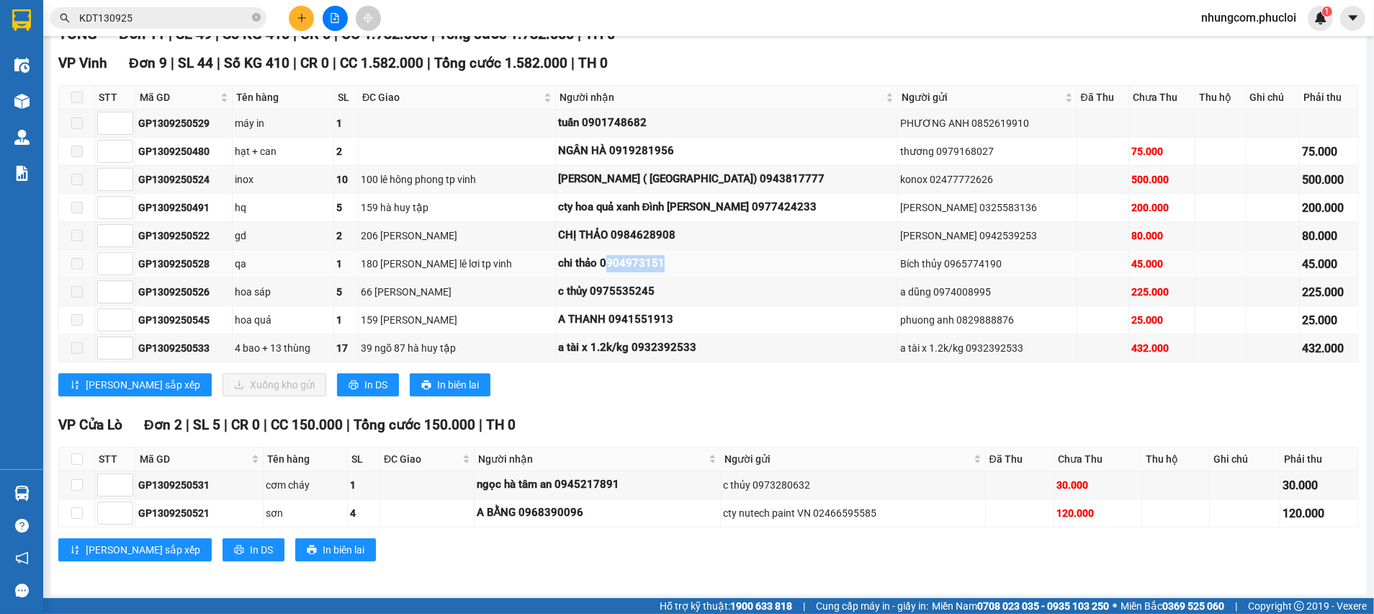
drag, startPoint x: 670, startPoint y: 261, endPoint x: 614, endPoint y: 269, distance: 56.0
click at [614, 269] on div "chi thảo 0904973151" at bounding box center [727, 263] width 338 height 17
click at [665, 297] on div "c thủy 0975535245" at bounding box center [727, 291] width 338 height 17
drag, startPoint x: 661, startPoint y: 296, endPoint x: 601, endPoint y: 292, distance: 60.6
click at [601, 292] on div "c thủy 0975535245" at bounding box center [727, 291] width 338 height 17
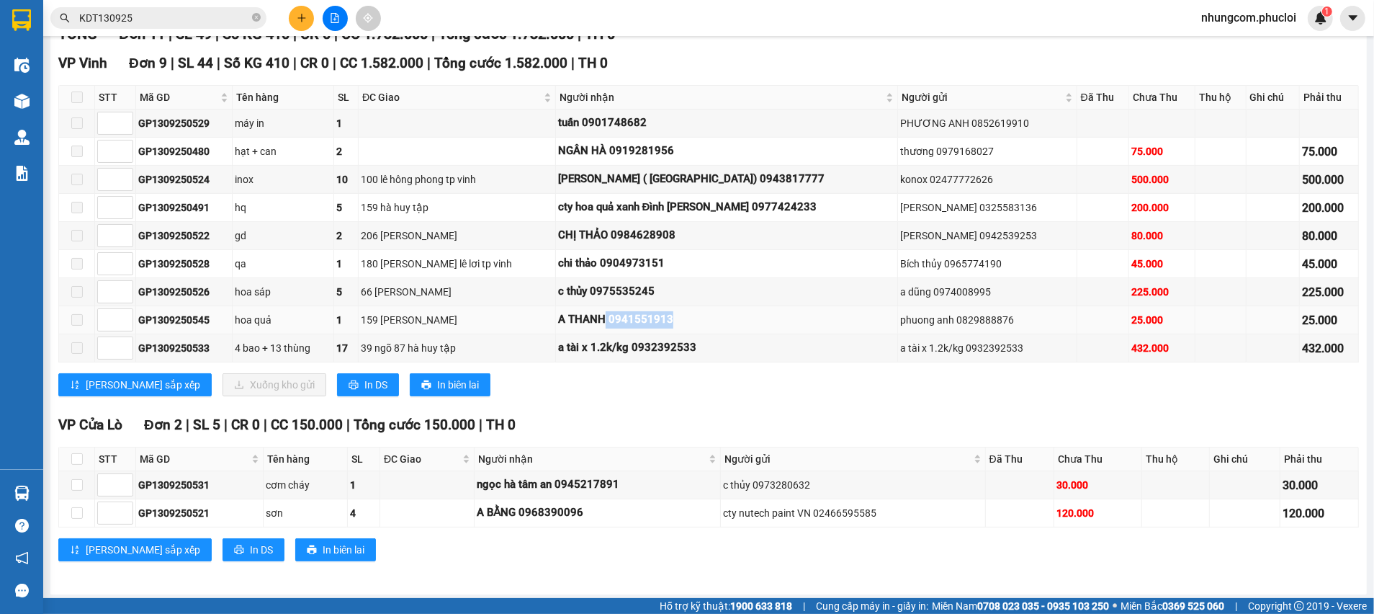
drag, startPoint x: 722, startPoint y: 324, endPoint x: 614, endPoint y: 318, distance: 108.2
click at [614, 318] on div "A THANH 0941551913" at bounding box center [727, 319] width 338 height 17
click at [641, 316] on div "A THANH 0941551913" at bounding box center [727, 319] width 338 height 17
click at [673, 306] on td "A THANH 0941551913" at bounding box center [727, 320] width 343 height 28
click at [627, 257] on div "chi thảo 0904973151" at bounding box center [727, 263] width 338 height 17
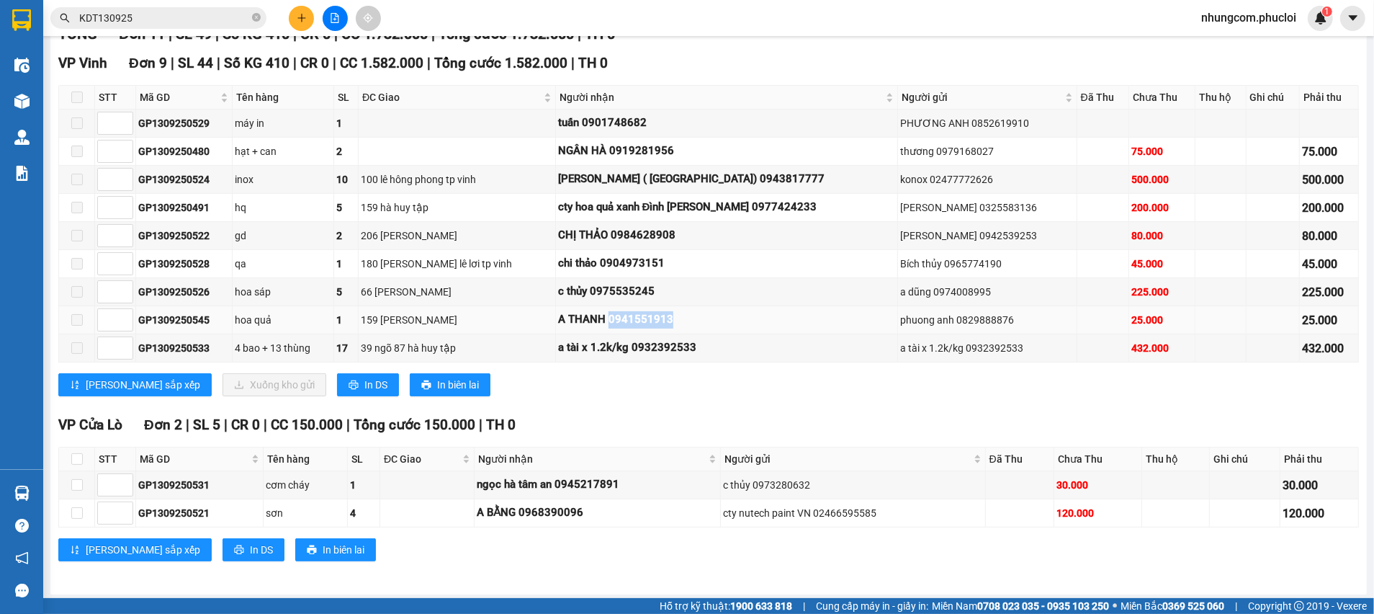
drag, startPoint x: 686, startPoint y: 312, endPoint x: 619, endPoint y: 318, distance: 67.2
click at [619, 318] on div "A THANH 0941551913" at bounding box center [727, 319] width 338 height 17
drag, startPoint x: 598, startPoint y: 289, endPoint x: 683, endPoint y: 293, distance: 85.1
click at [683, 293] on div "c thủy 0975535245" at bounding box center [727, 291] width 338 height 17
click at [684, 259] on div "chi thảo 0904973151" at bounding box center [727, 263] width 338 height 17
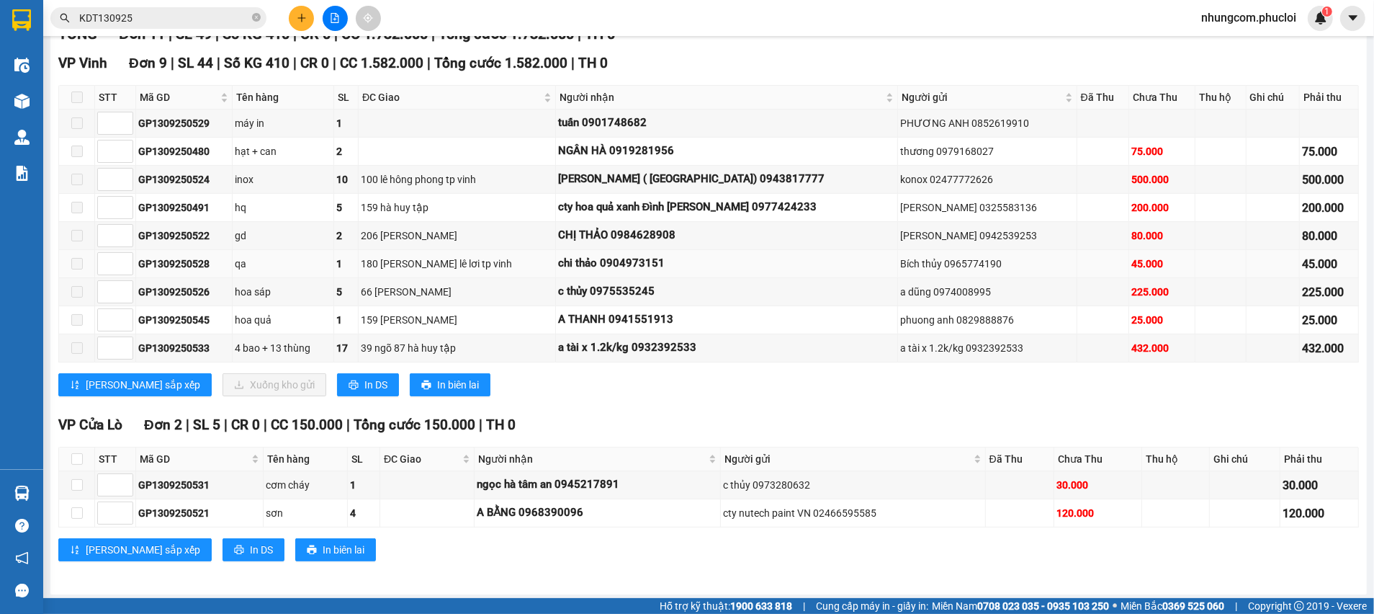
click at [677, 259] on div "chi thảo 0904973151" at bounding box center [727, 263] width 338 height 17
drag, startPoint x: 676, startPoint y: 259, endPoint x: 611, endPoint y: 263, distance: 64.9
click at [611, 263] on div "chi thảo 0904973151" at bounding box center [727, 263] width 338 height 17
drag, startPoint x: 622, startPoint y: 236, endPoint x: 684, endPoint y: 236, distance: 62.7
click at [684, 236] on div "CHỊ THẢO 0984628908" at bounding box center [727, 235] width 338 height 17
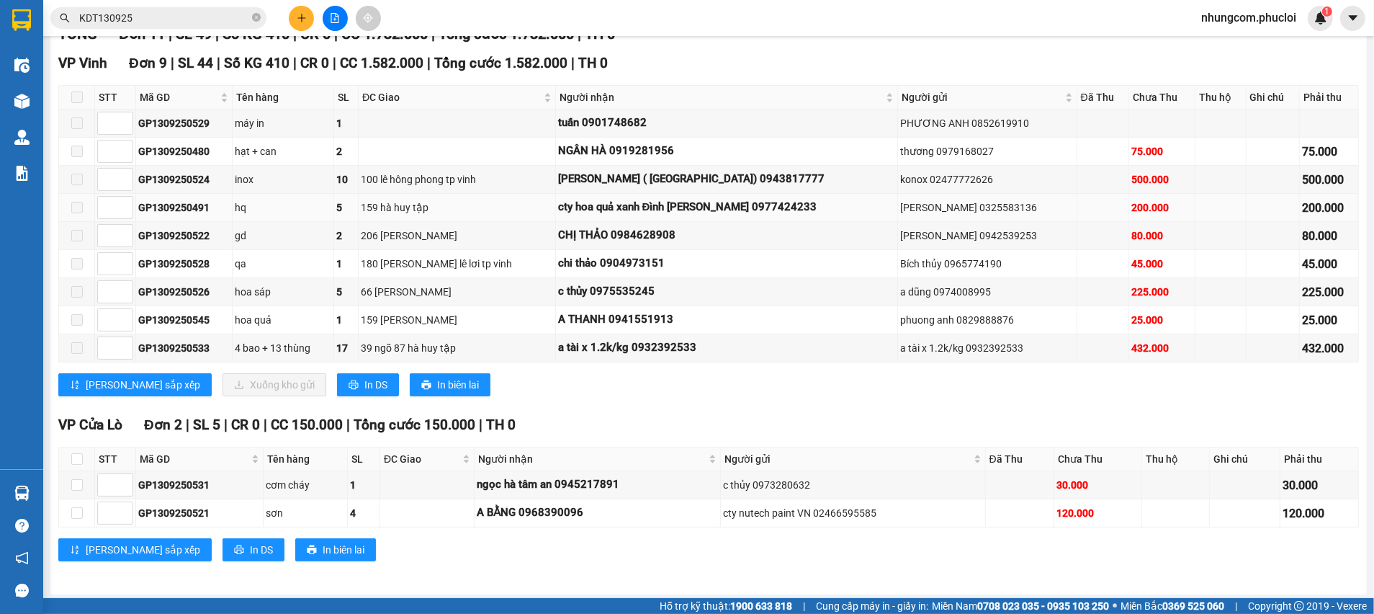
click at [752, 218] on td "cty hoa quả xanh Đình Thanh 0977424233" at bounding box center [727, 208] width 343 height 28
drag, startPoint x: 785, startPoint y: 204, endPoint x: 715, endPoint y: 207, distance: 70.0
click at [715, 207] on div "cty hoa quả xanh Đình Thanh 0977424233" at bounding box center [727, 207] width 338 height 17
drag, startPoint x: 758, startPoint y: 179, endPoint x: 686, endPoint y: 176, distance: 71.4
click at [691, 175] on div "Linh Trần ( ST Bình Linh) 0943817777" at bounding box center [727, 179] width 338 height 17
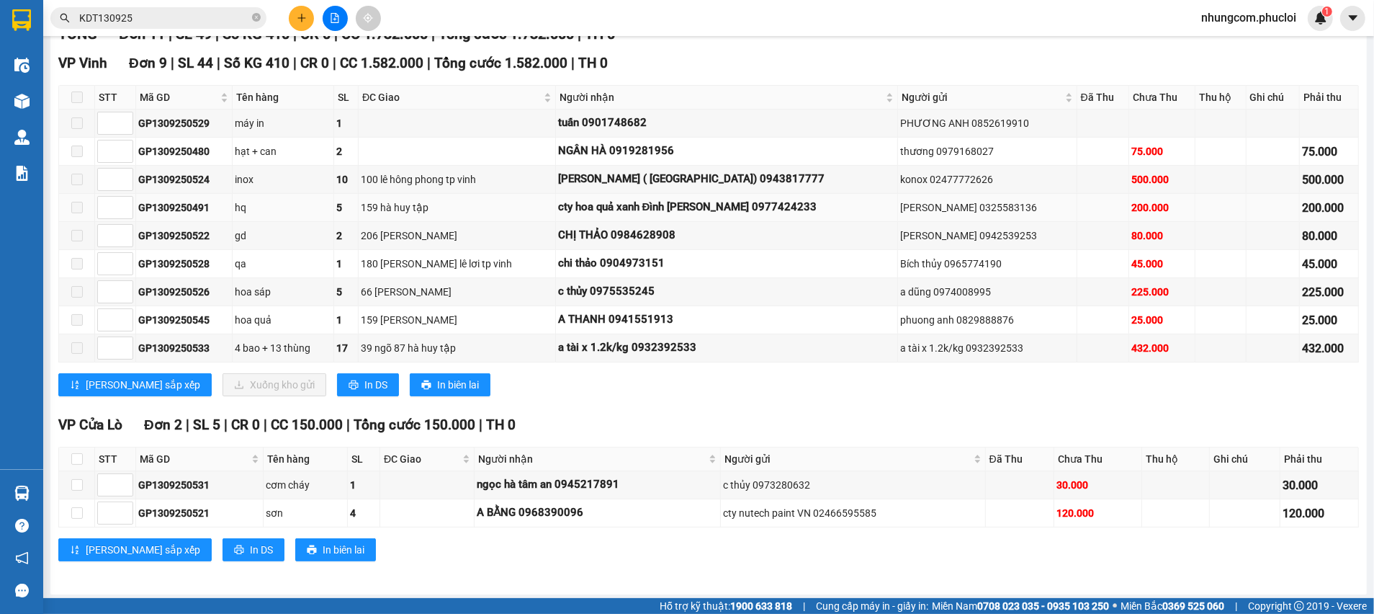
click at [794, 212] on div "cty hoa quả xanh Đình Thanh 0977424233" at bounding box center [727, 207] width 338 height 17
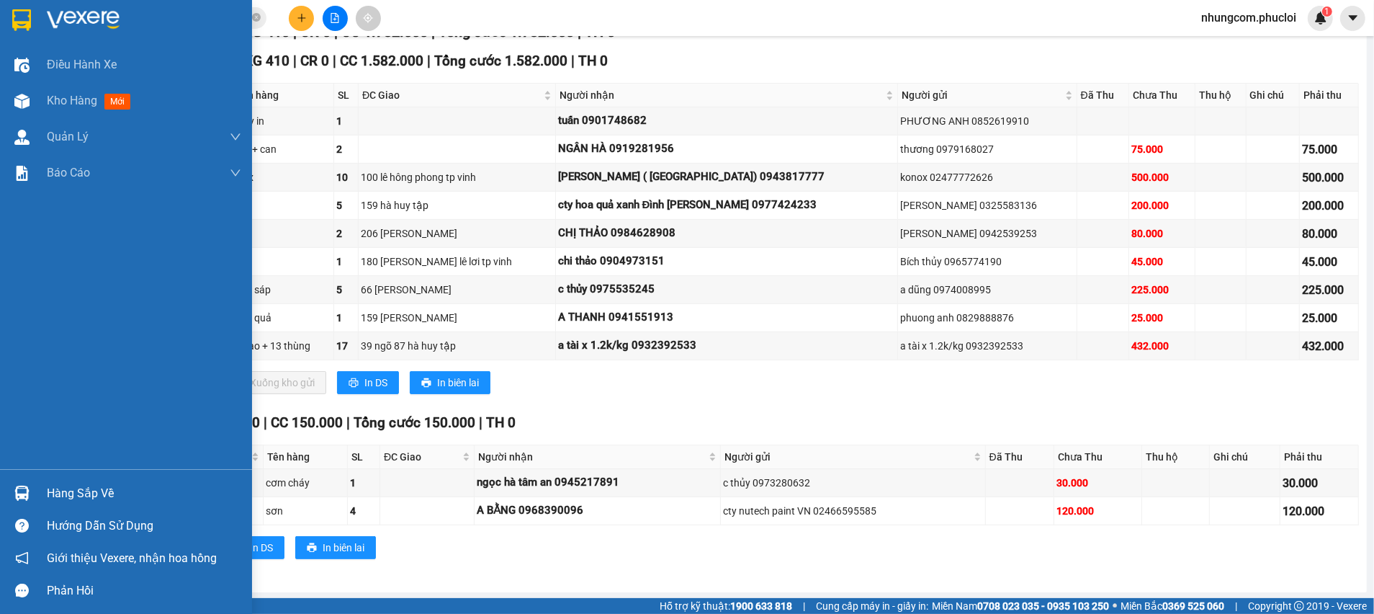
click at [29, 501] on div at bounding box center [21, 492] width 25 height 25
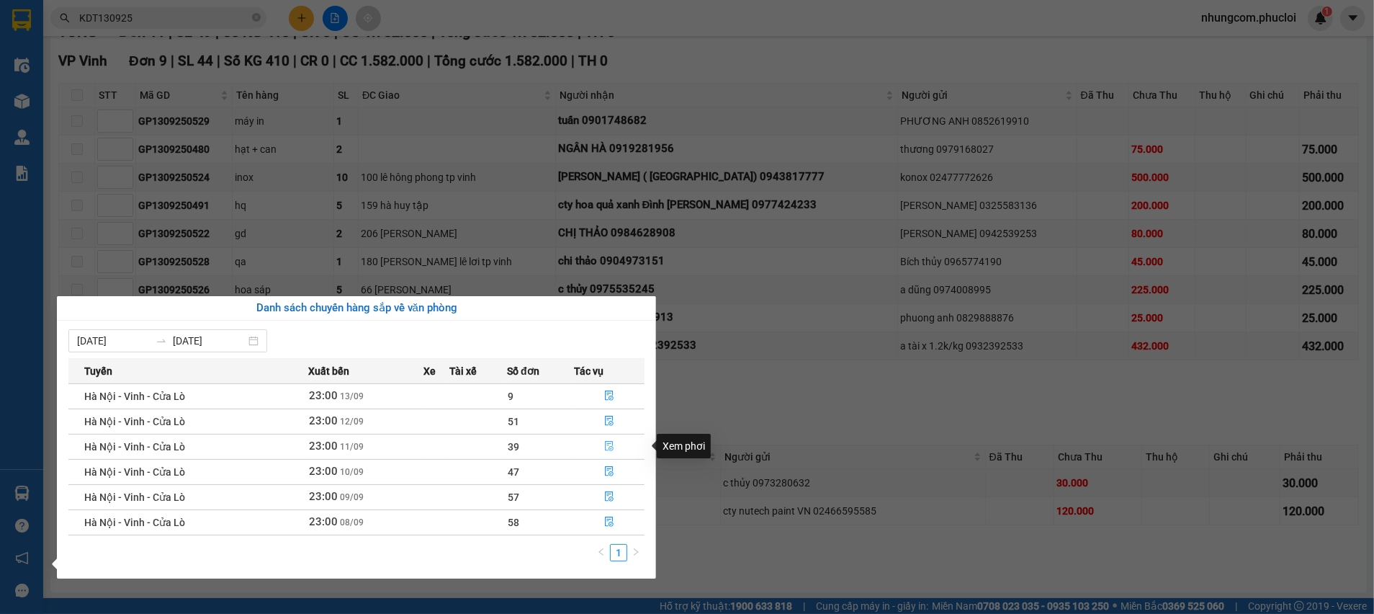
click at [609, 446] on icon "file-done" at bounding box center [609, 446] width 10 height 10
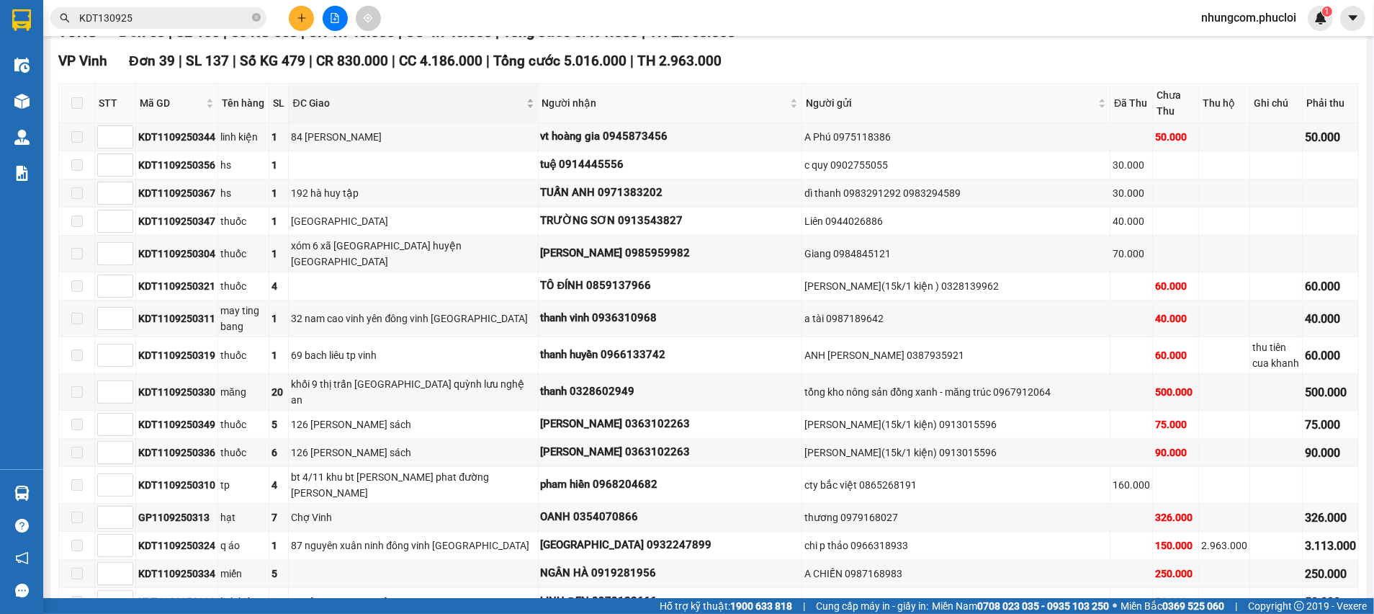
click at [442, 111] on span "ĐC Giao" at bounding box center [407, 103] width 230 height 16
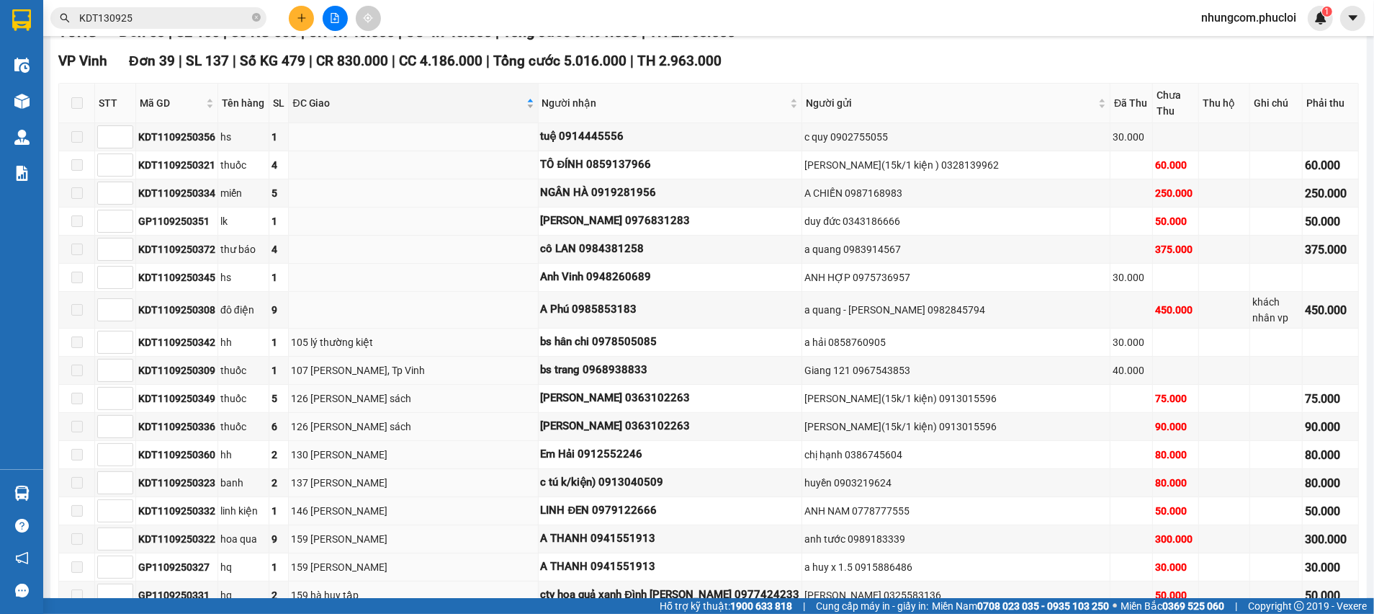
type input "11/09/2025"
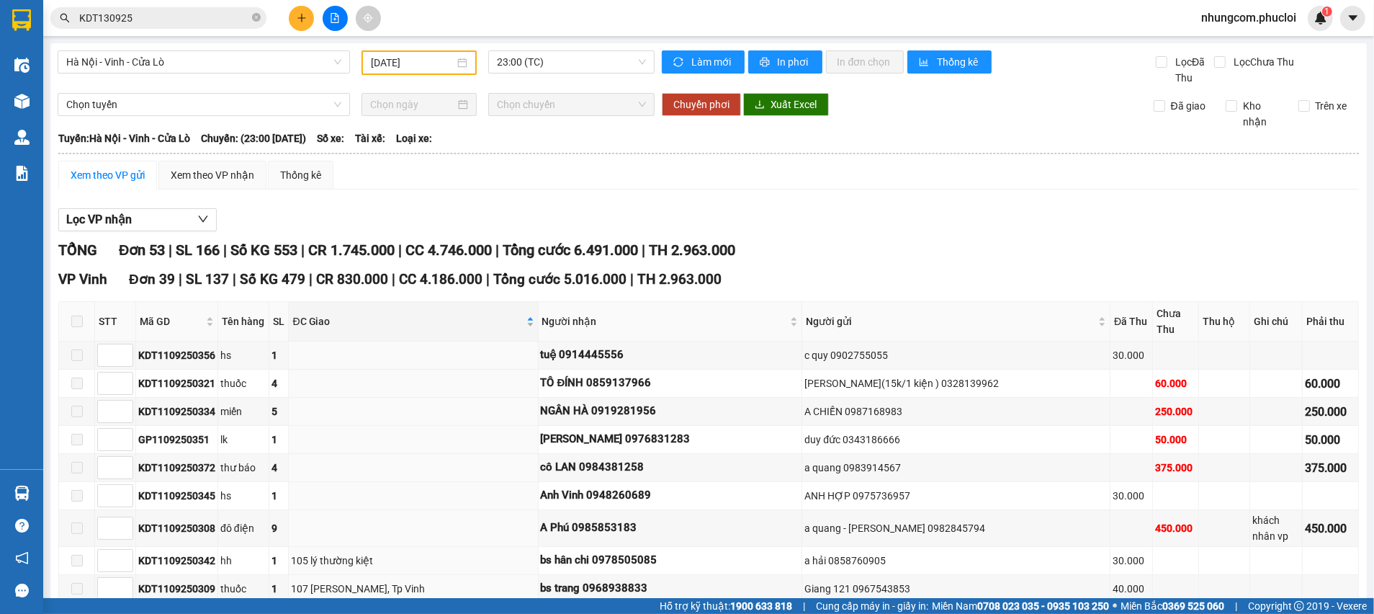
click at [487, 329] on div "ĐC Giao" at bounding box center [412, 321] width 241 height 16
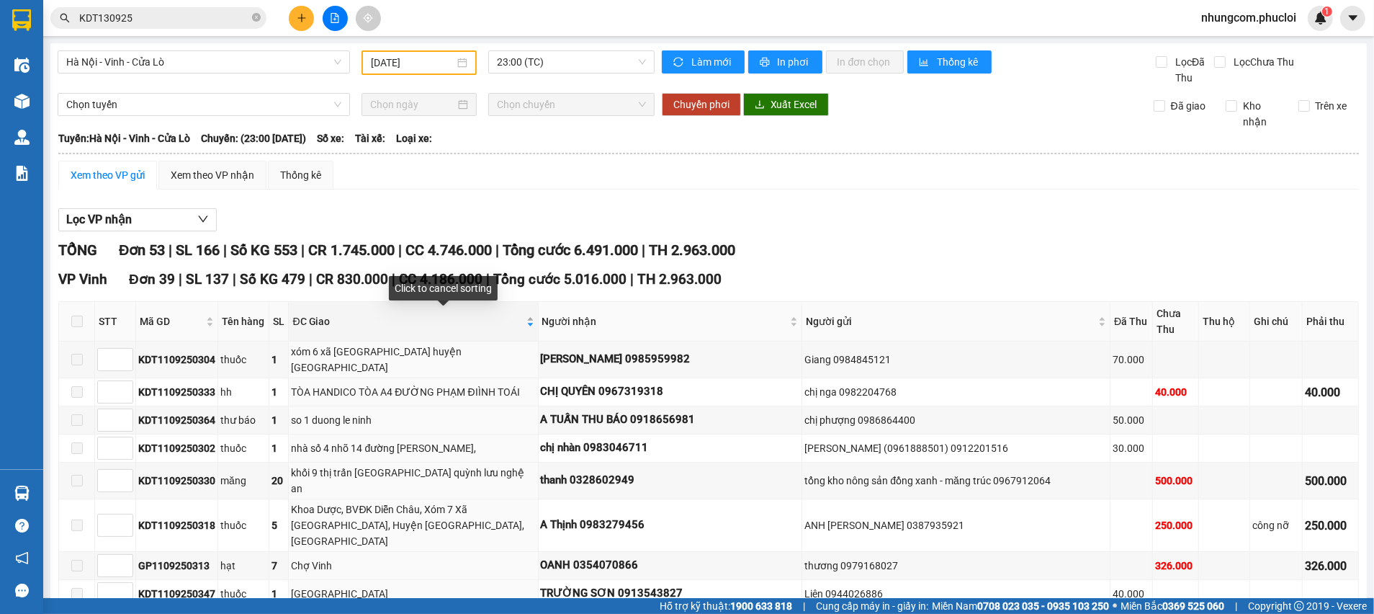
click at [487, 329] on div "ĐC Giao" at bounding box center [412, 321] width 241 height 16
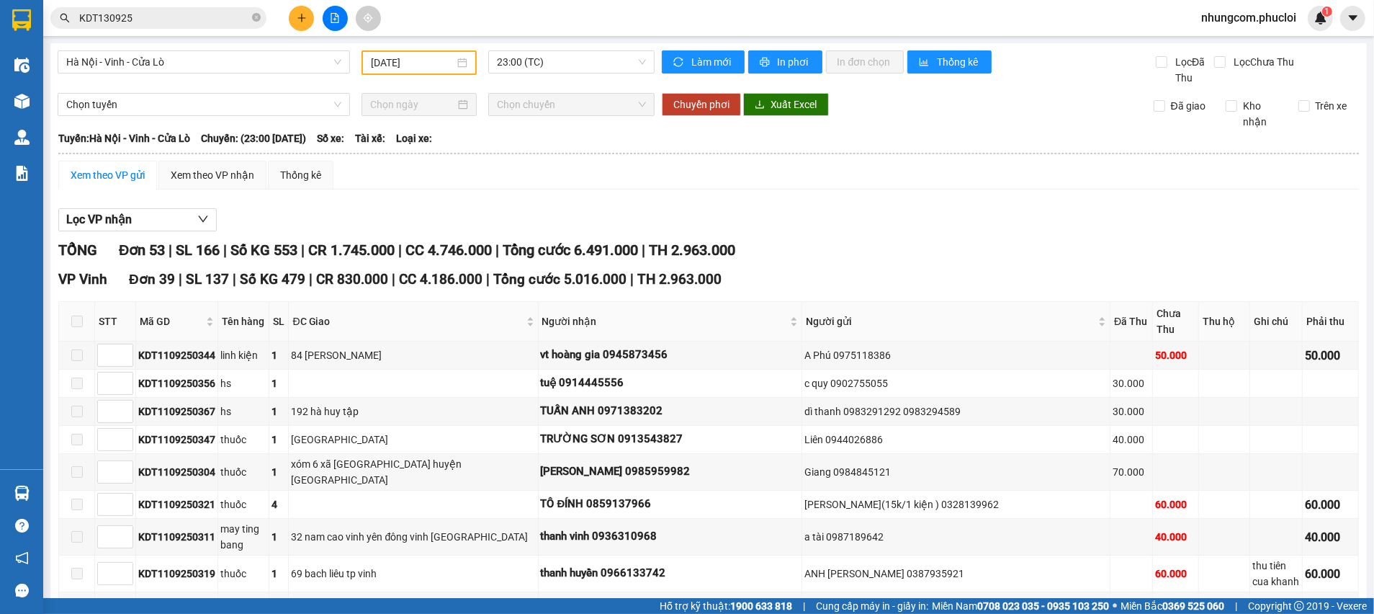
click at [852, 255] on div "TỔNG Đơn 53 | SL 166 | Số KG 553 | CR 1.745.000 | CC 4.746.000 | Tổng cước 6.49…" at bounding box center [708, 250] width 1301 height 22
click at [468, 323] on span "ĐC Giao" at bounding box center [407, 321] width 230 height 16
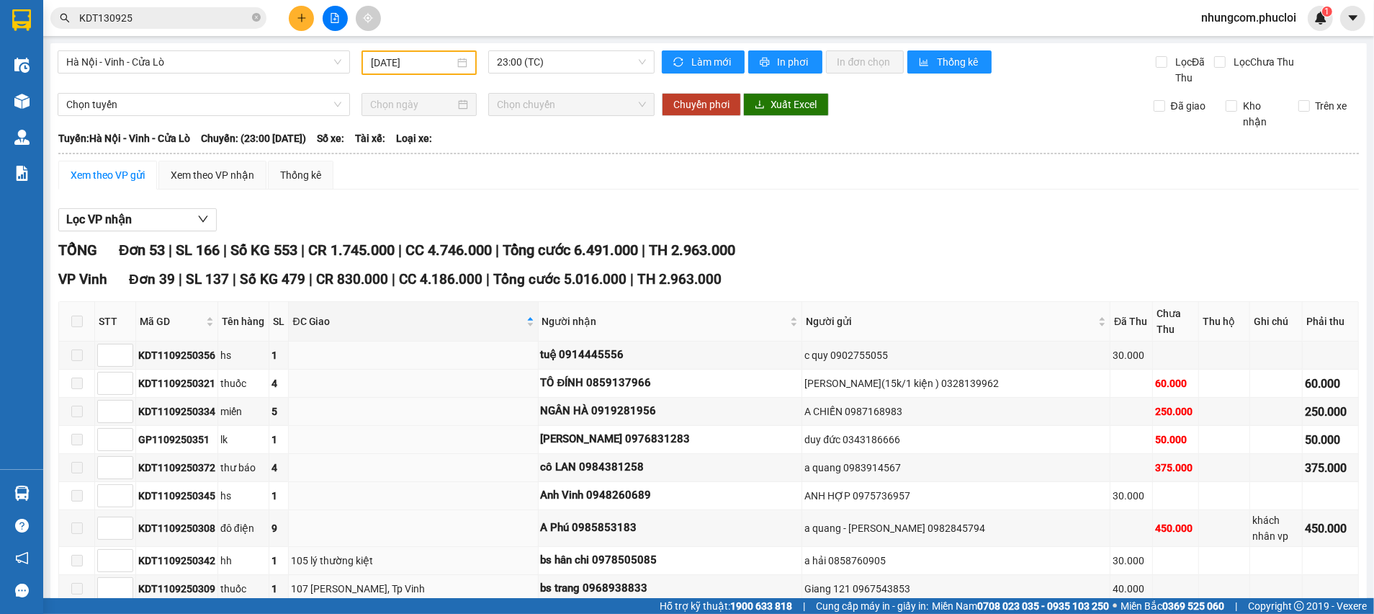
drag, startPoint x: 596, startPoint y: 444, endPoint x: 692, endPoint y: 442, distance: 95.8
click at [691, 442] on div "Hoàng Linh 0976831283" at bounding box center [670, 439] width 259 height 17
click at [756, 451] on td "Hoàng Linh 0976831283" at bounding box center [671, 440] width 264 height 28
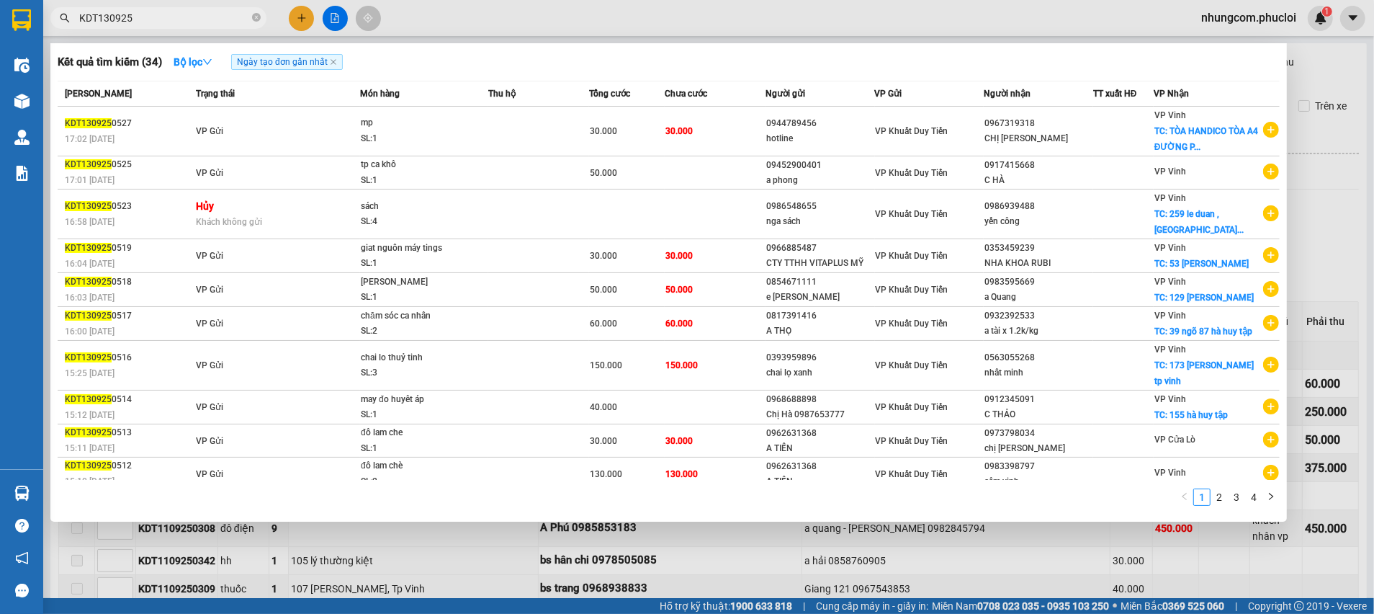
drag, startPoint x: 97, startPoint y: 18, endPoint x: 66, endPoint y: 17, distance: 31.7
click at [66, 17] on div "KDT130925" at bounding box center [140, 18] width 281 height 22
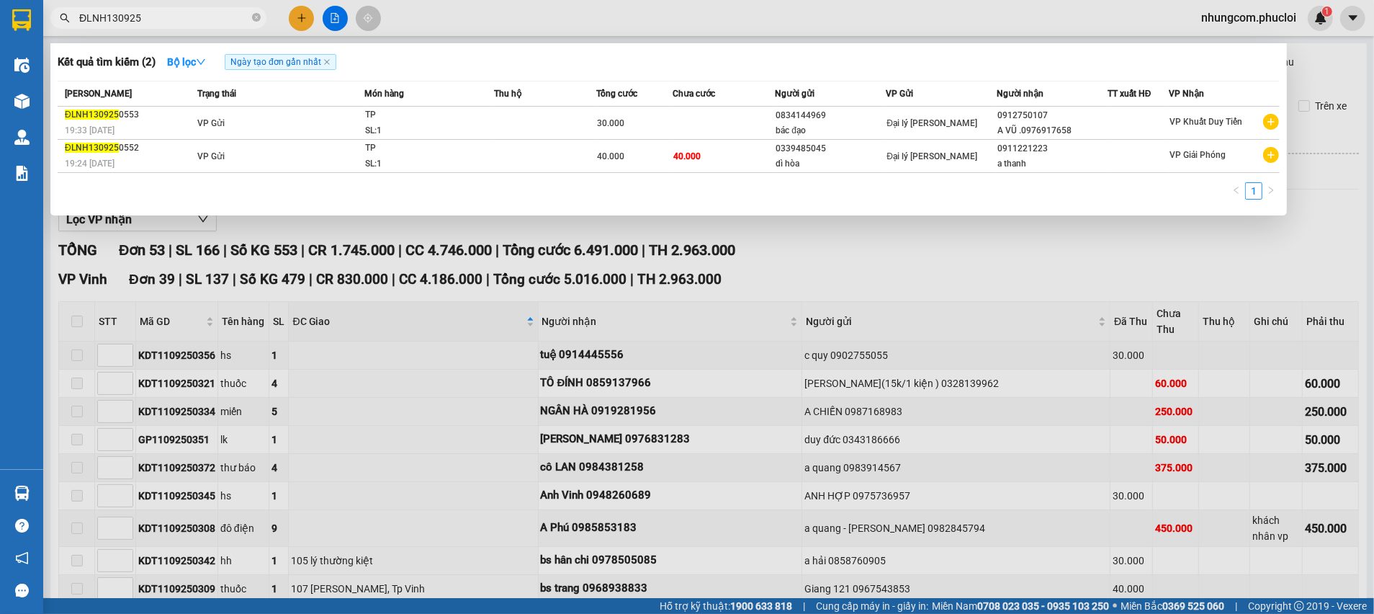
drag, startPoint x: 108, startPoint y: 23, endPoint x: 109, endPoint y: 52, distance: 28.8
click at [25, 15] on section "Kết quả tìm kiếm ( 2 ) Bộ lọc Ngày tạo đơn gần nhất Mã ĐH Trạng thái Món hàng T…" at bounding box center [687, 307] width 1374 height 614
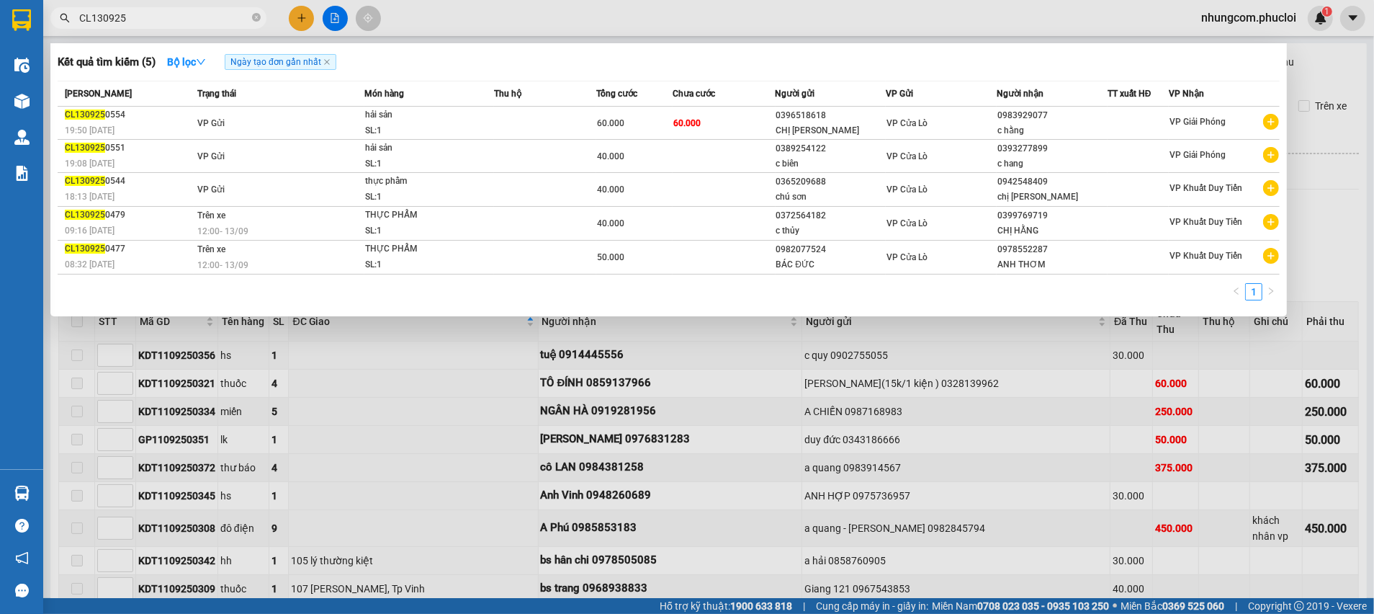
type input "CL130925"
click at [254, 18] on icon "close-circle" at bounding box center [256, 17] width 9 height 9
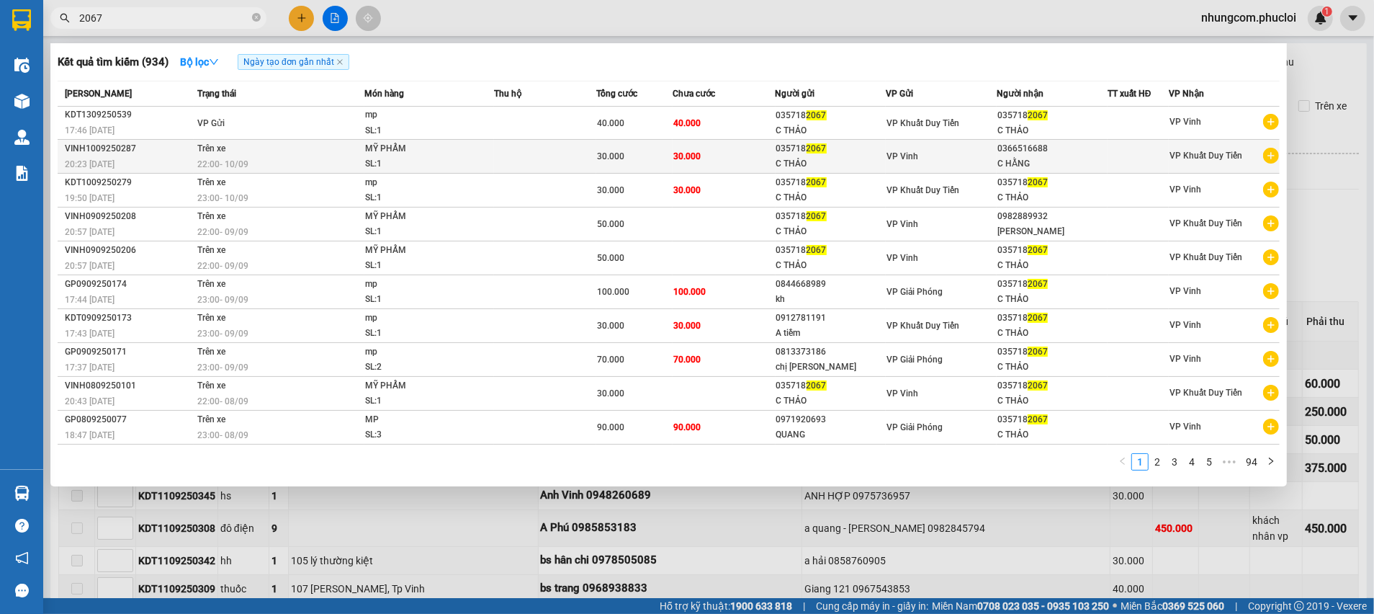
type input "2067"
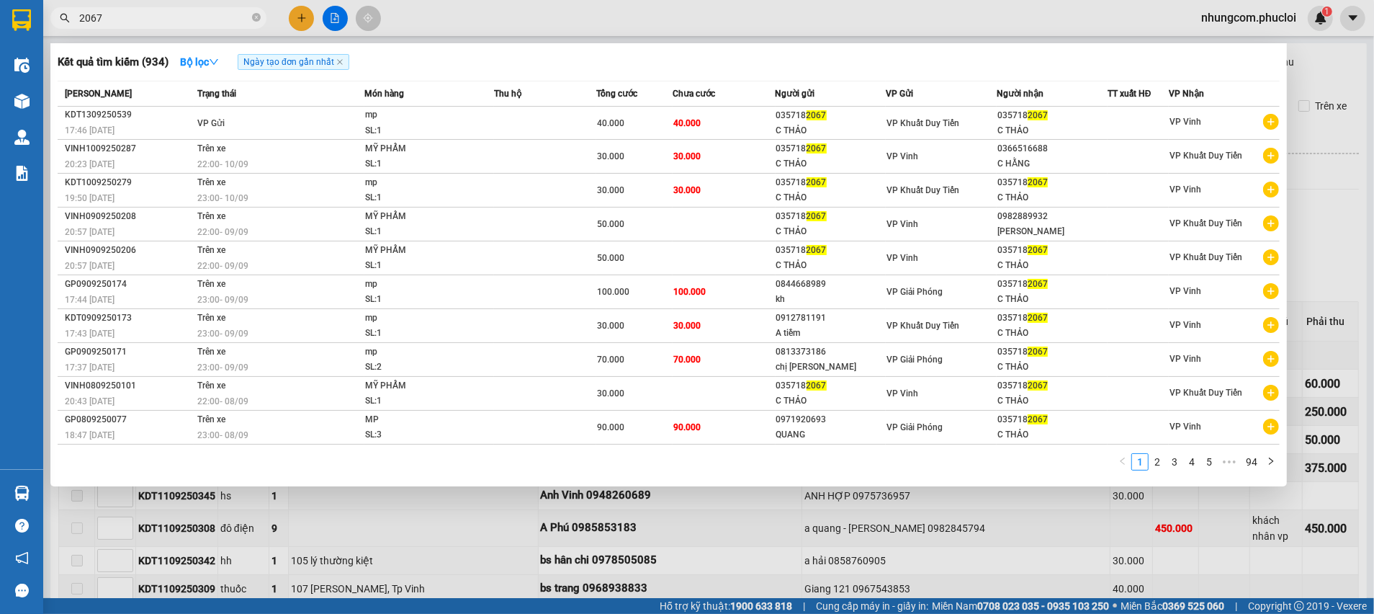
drag, startPoint x: 933, startPoint y: 157, endPoint x: 913, endPoint y: 160, distance: 20.4
click at [934, 157] on div "VP Vinh" at bounding box center [941, 156] width 109 height 16
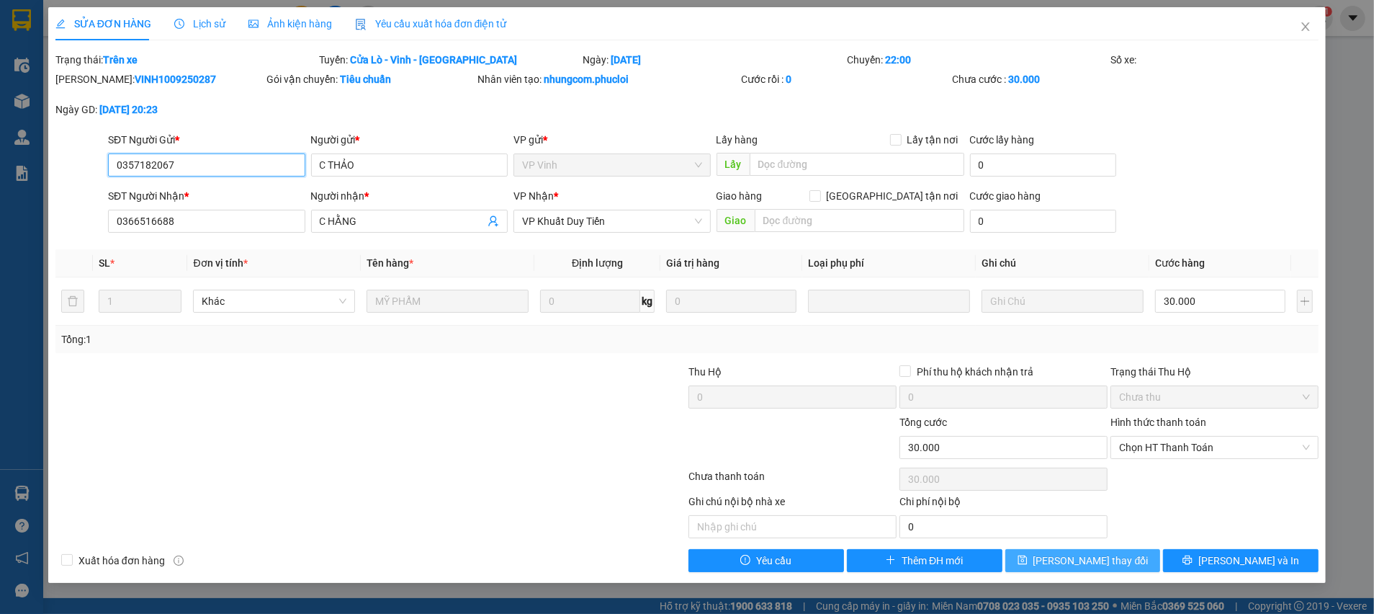
type input "0357182067"
type input "C THẢO"
type input "0366516688"
type input "C HẰNG"
type input "30.000"
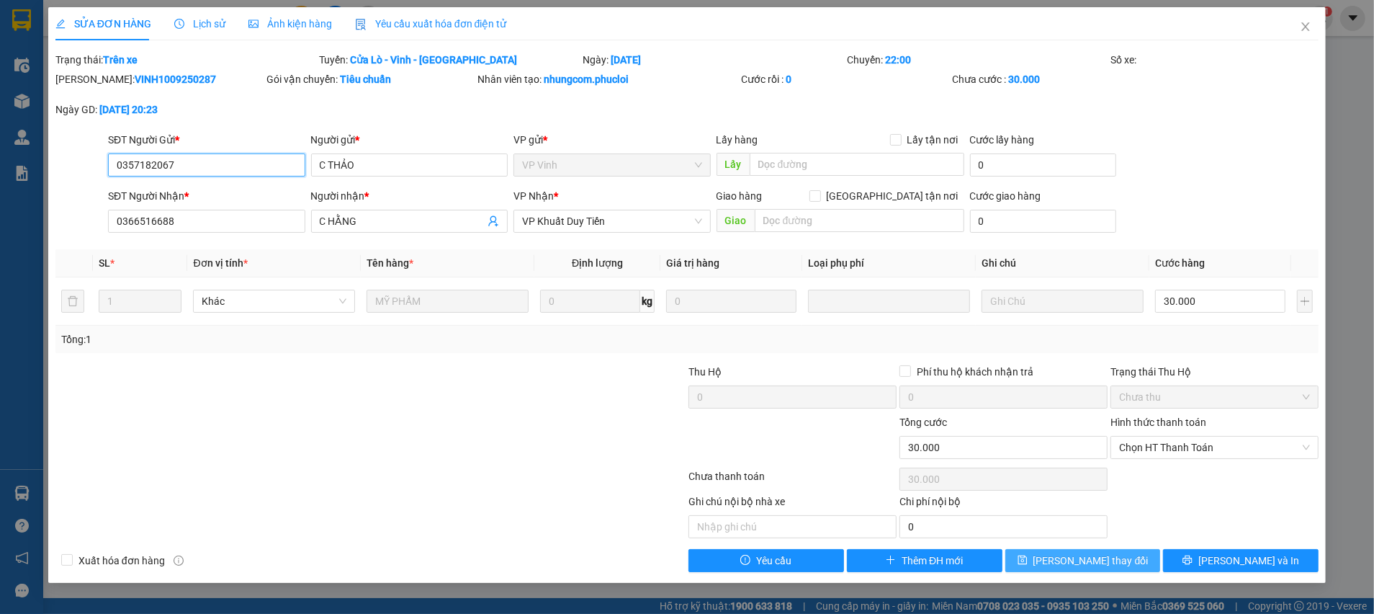
type input "30.000"
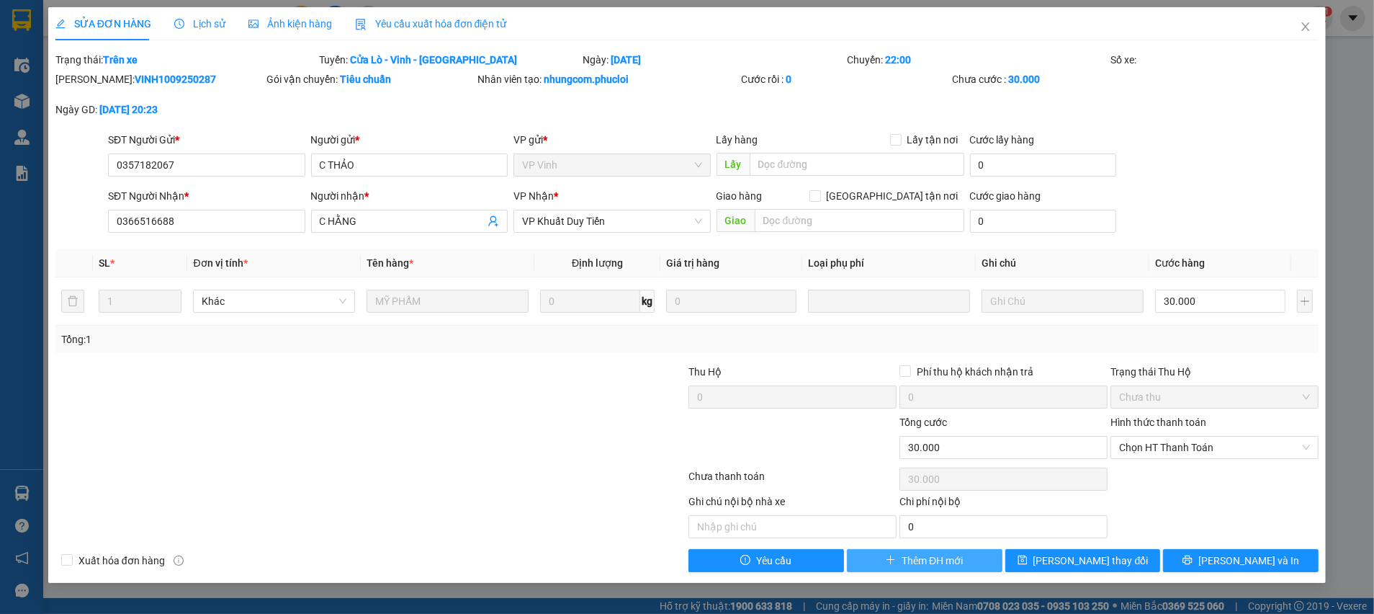
click at [931, 559] on span "Thêm ĐH mới" at bounding box center [932, 560] width 61 height 16
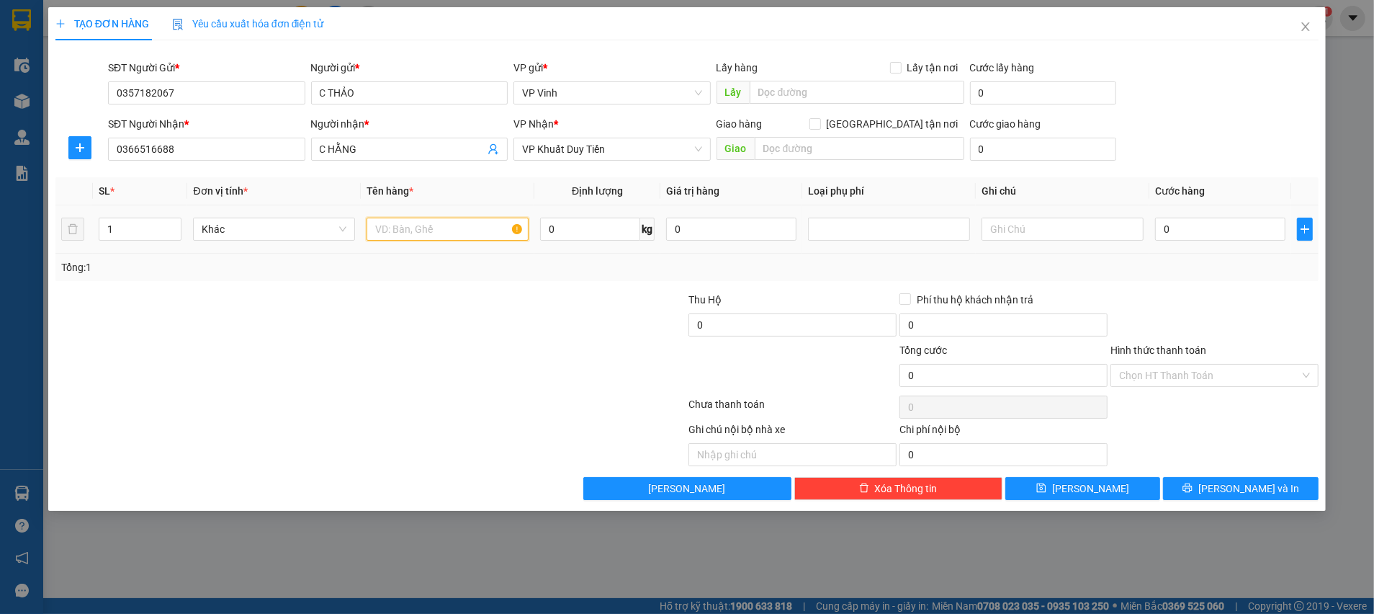
click at [459, 239] on input "text" at bounding box center [448, 229] width 162 height 23
type input "MỸ PHẨM"
click at [1185, 238] on input "0" at bounding box center [1220, 229] width 130 height 23
type input "3"
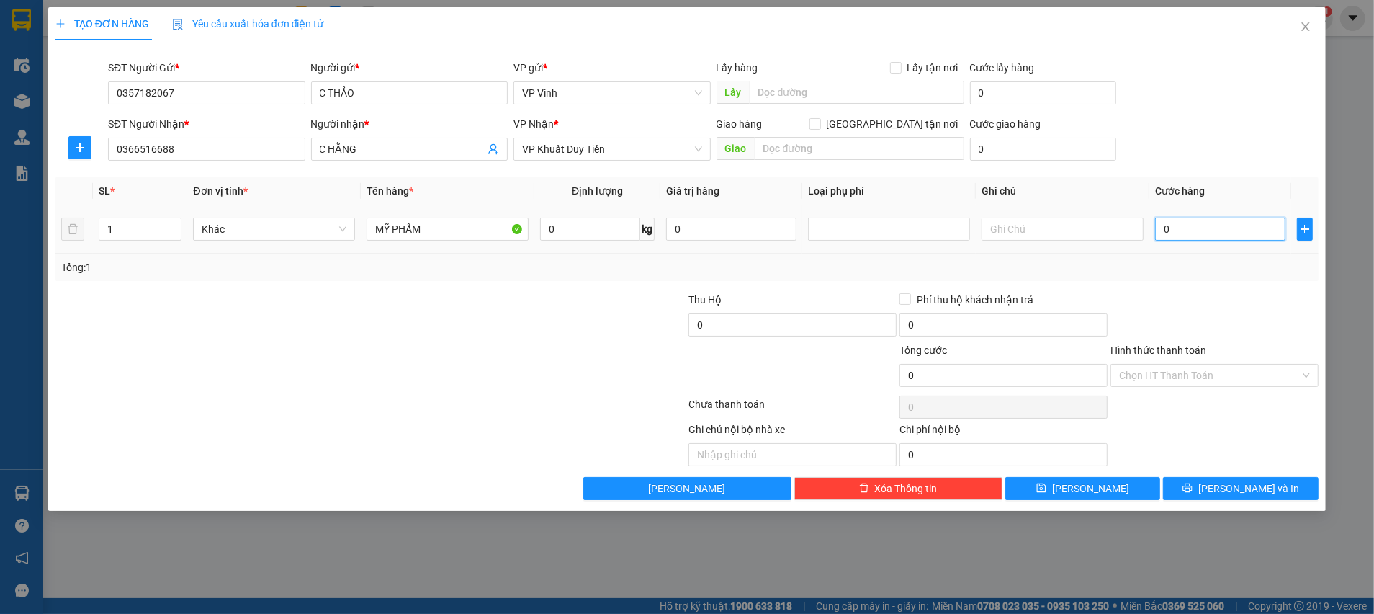
type input "3"
type input "30"
type input "30.000"
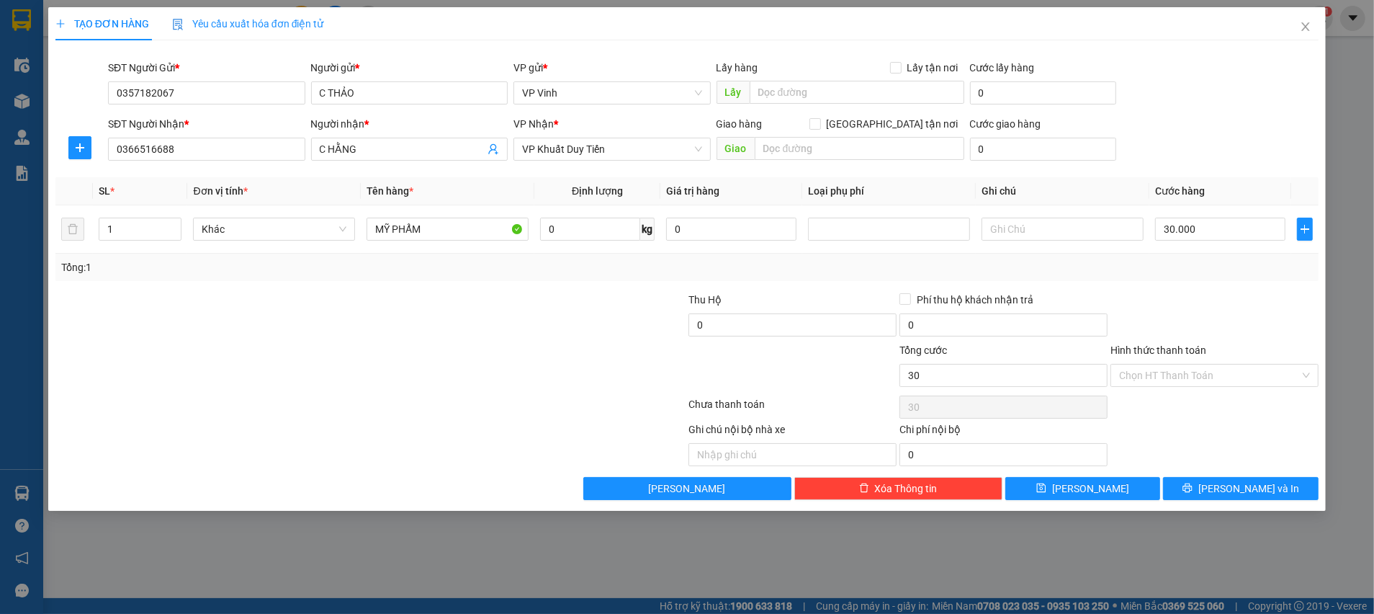
type input "30.000"
click at [1196, 314] on div at bounding box center [1214, 317] width 211 height 50
click at [1193, 485] on icon "printer" at bounding box center [1187, 487] width 9 height 9
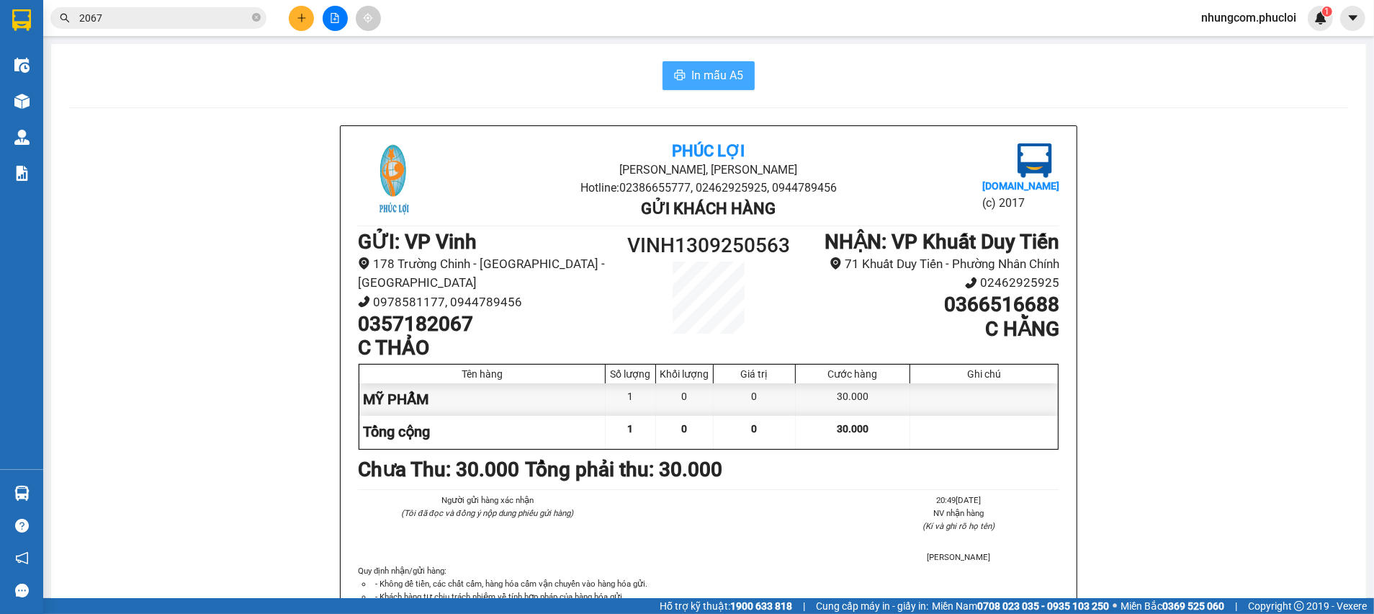
click at [715, 78] on span "In mẫu A5" at bounding box center [717, 75] width 52 height 18
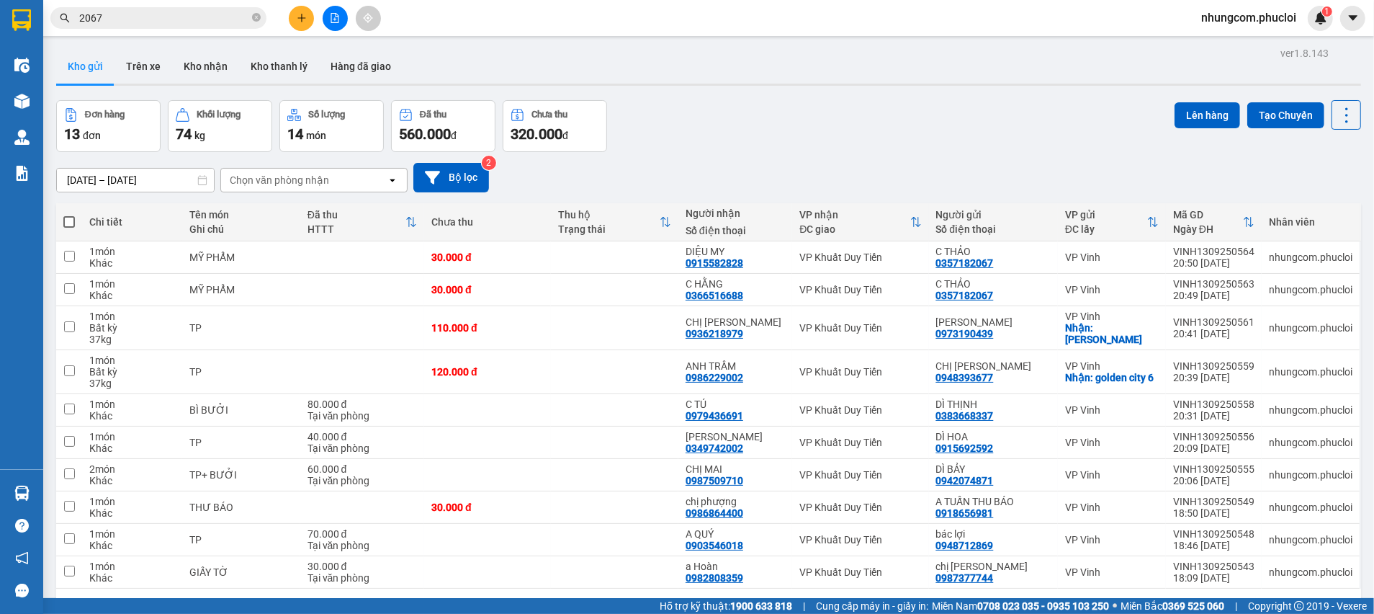
click at [1038, 163] on div "[DATE] – [DATE] Press the down arrow key to interact with the calendar and sele…" at bounding box center [708, 178] width 1305 height 30
click at [824, 113] on div "Đơn hàng 13 đơn Khối lượng 74 kg Số lượng 14 món Đã thu 560.000 đ Chưa thu 320.…" at bounding box center [708, 126] width 1305 height 52
click at [824, 115] on div "Đơn hàng 13 đơn Khối lượng 74 kg Số lượng 14 món Đã thu 560.000 đ Chưa thu 320.…" at bounding box center [708, 126] width 1305 height 52
click at [226, 15] on input "2067" at bounding box center [164, 18] width 170 height 16
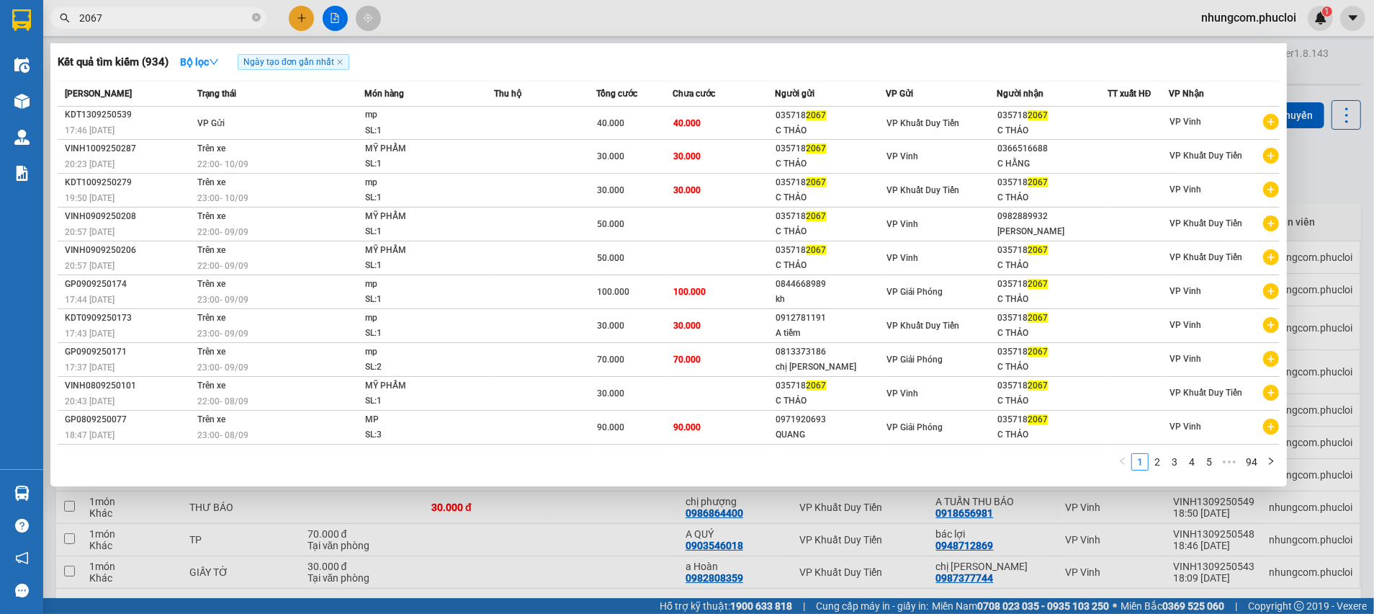
click at [140, 14] on input "2067" at bounding box center [164, 18] width 170 height 16
paste input "0936888500"
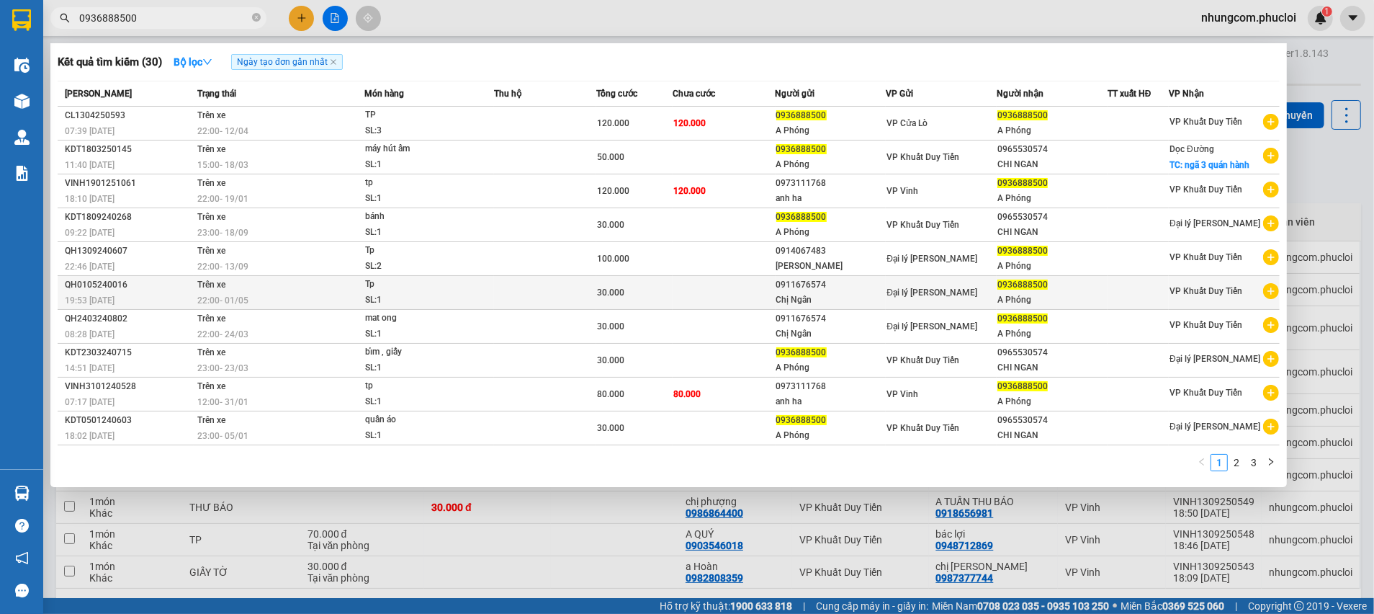
type input "0936888500"
click at [801, 295] on div "Chị Ngân" at bounding box center [830, 299] width 109 height 15
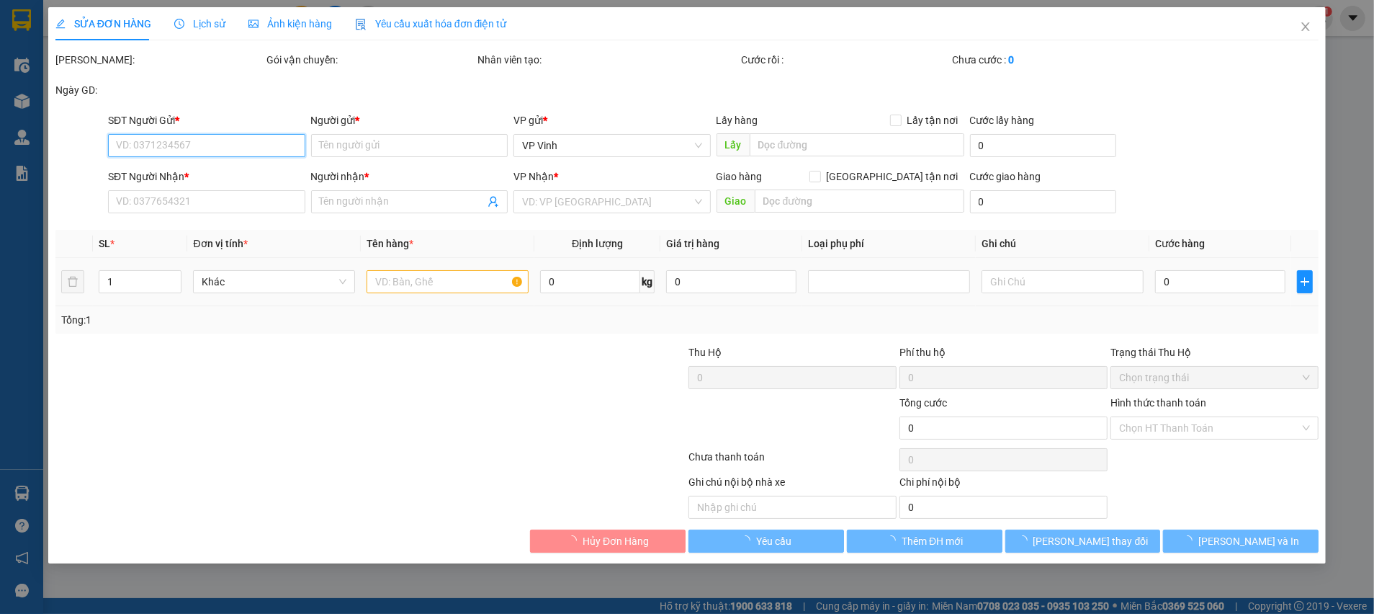
type input "0911676574"
type input "Chị Ngân"
type input "0936888500"
type input "A Phóng"
type input "30.000"
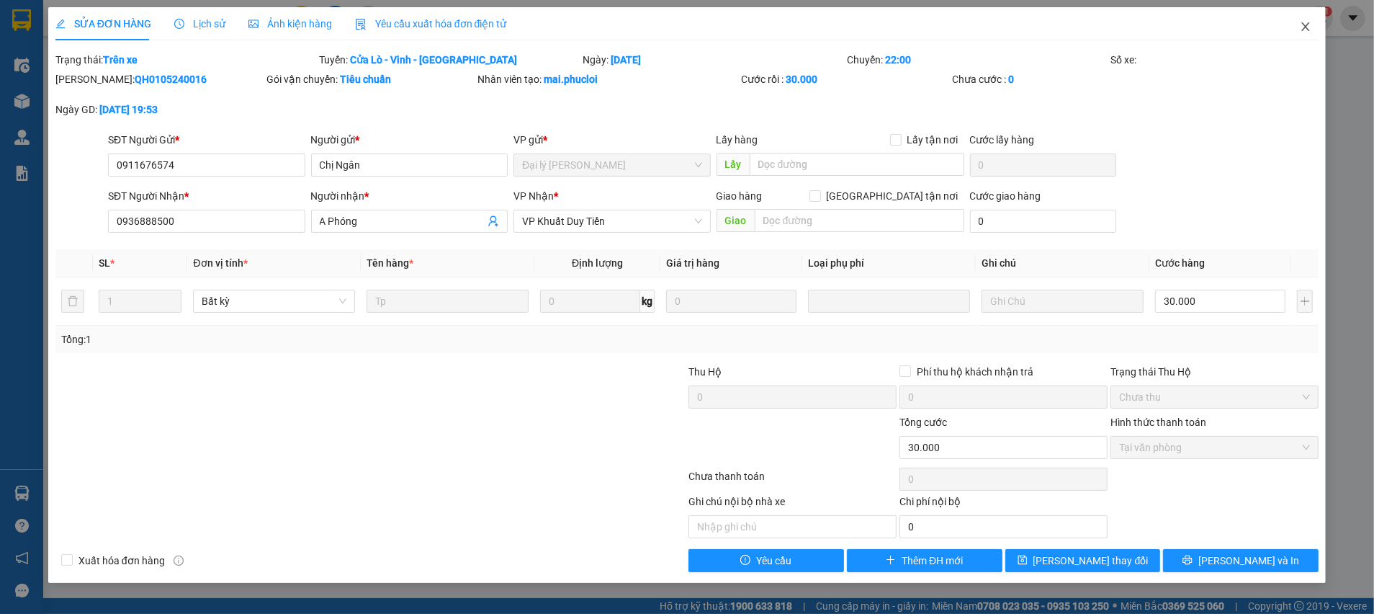
click at [1302, 25] on icon "close" at bounding box center [1306, 27] width 12 height 12
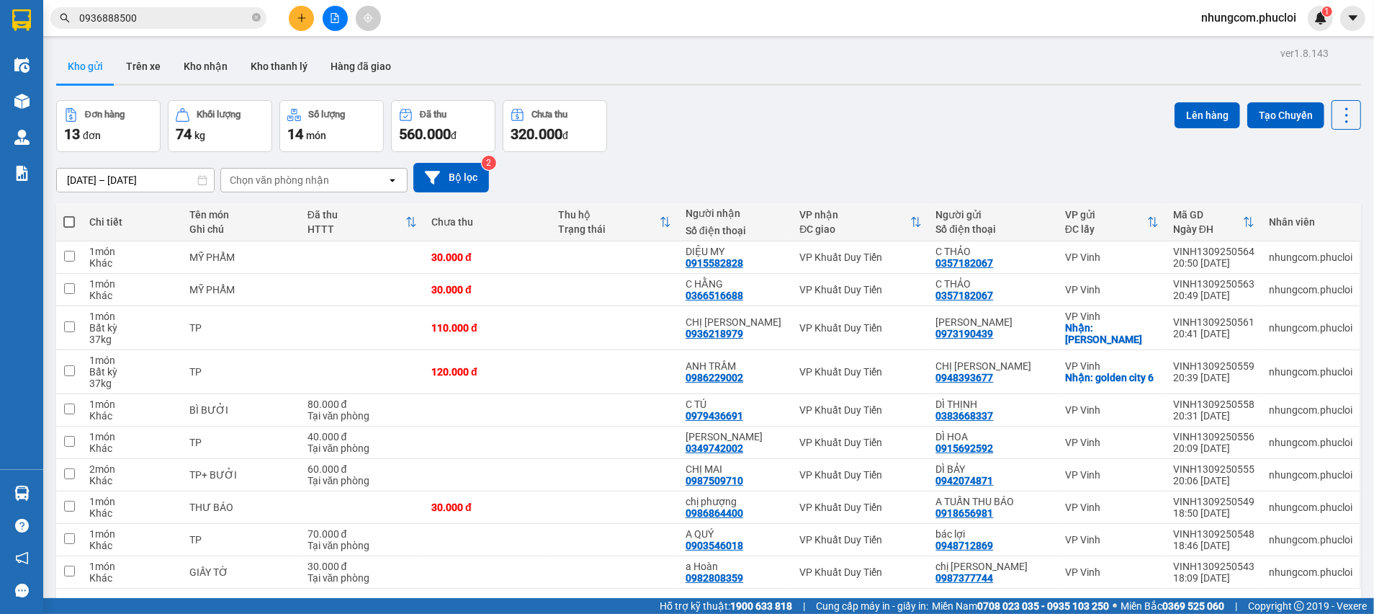
click at [782, 133] on div "Đơn hàng 13 đơn Khối lượng 74 kg Số lượng 14 món Đã thu 560.000 đ Chưa thu 320.…" at bounding box center [708, 126] width 1305 height 52
click at [665, 145] on div "Đơn hàng 13 đơn Khối lượng 74 kg Số lượng 14 món Đã thu 560.000 đ Chưa thu 320.…" at bounding box center [708, 126] width 1305 height 52
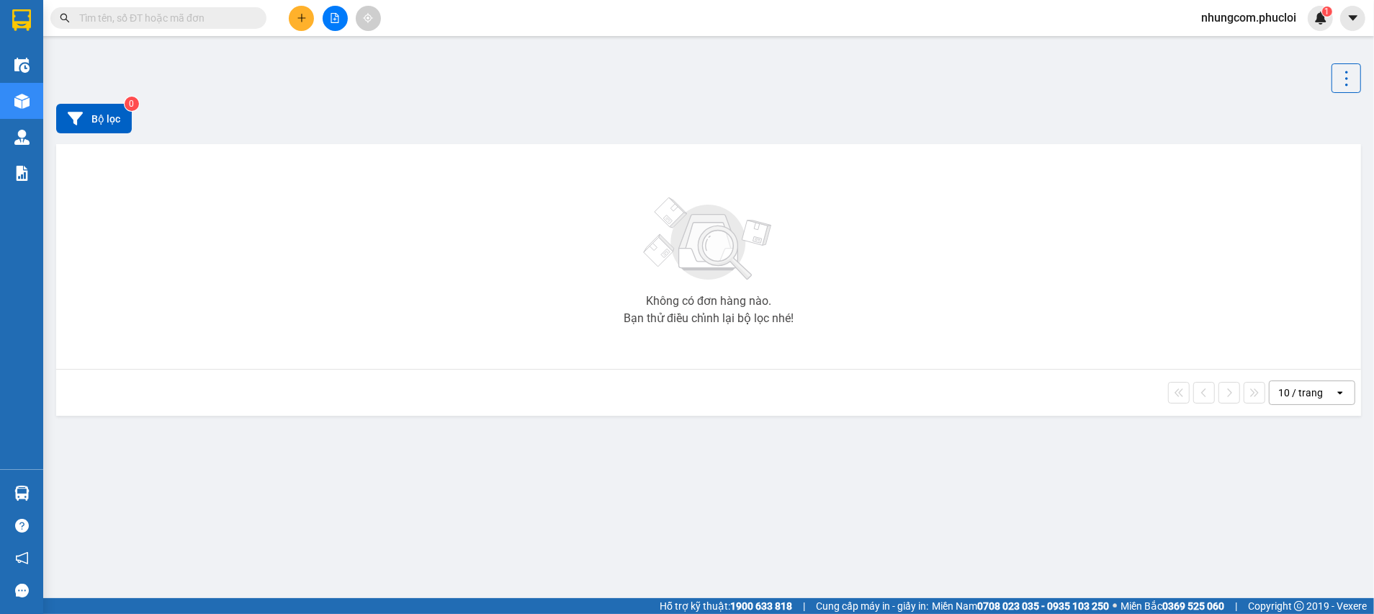
click at [157, 25] on input "text" at bounding box center [164, 18] width 170 height 16
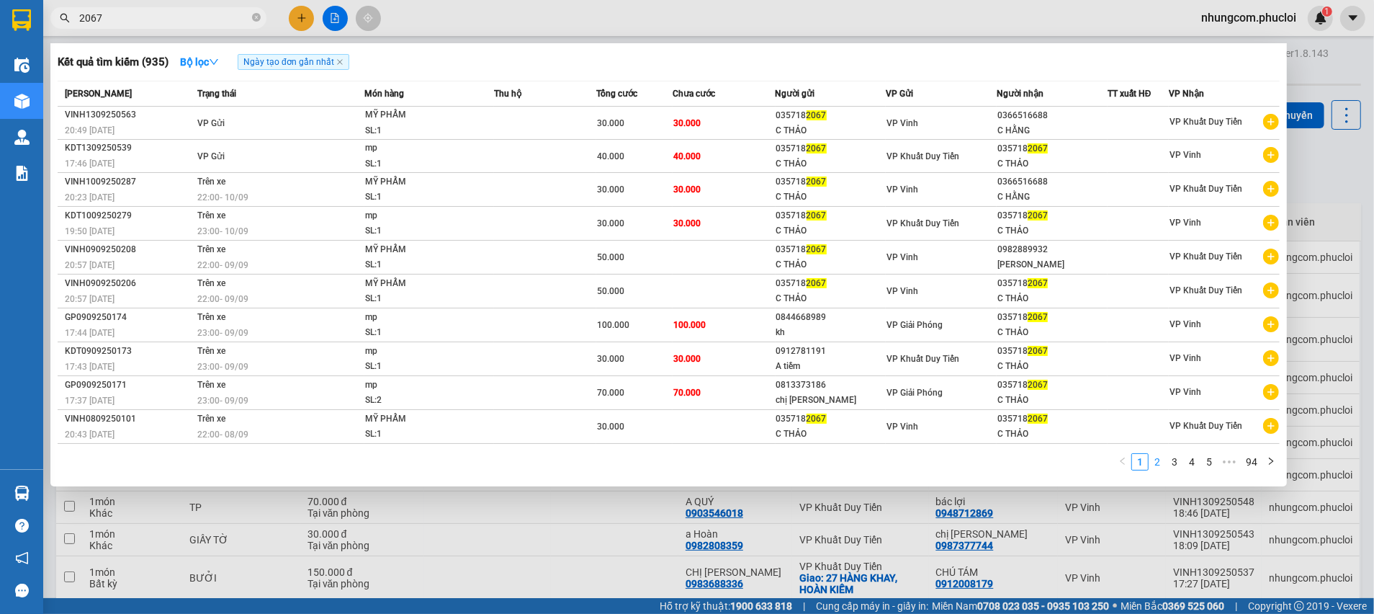
type input "2067"
click at [1157, 463] on link "2" at bounding box center [1157, 462] width 16 height 16
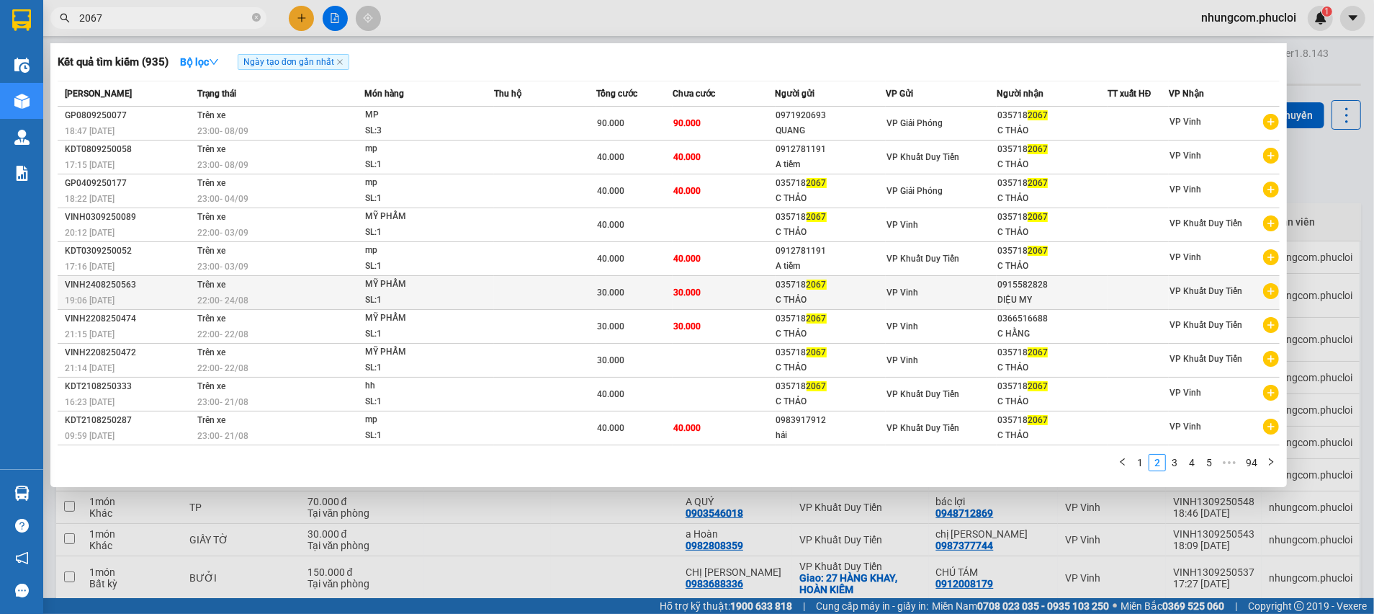
click at [1008, 297] on div "DIỆU MY" at bounding box center [1052, 299] width 109 height 15
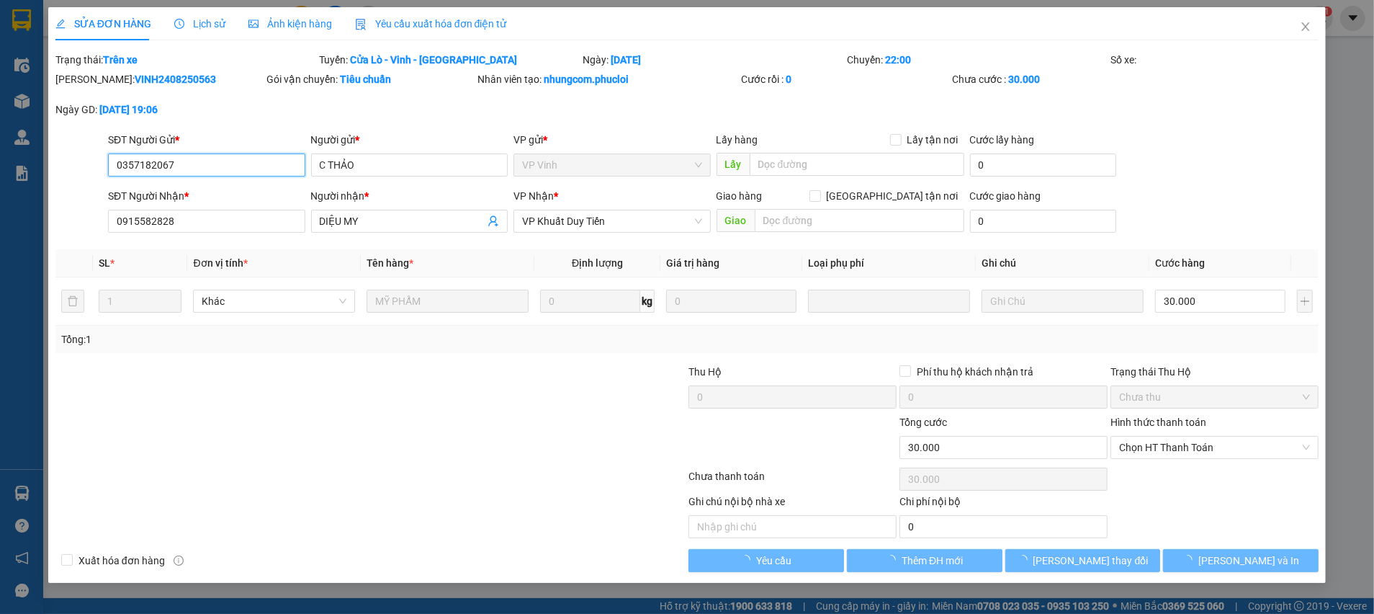
type input "0357182067"
type input "C THẢO"
type input "0915582828"
type input "DIỆU MY"
type input "30.000"
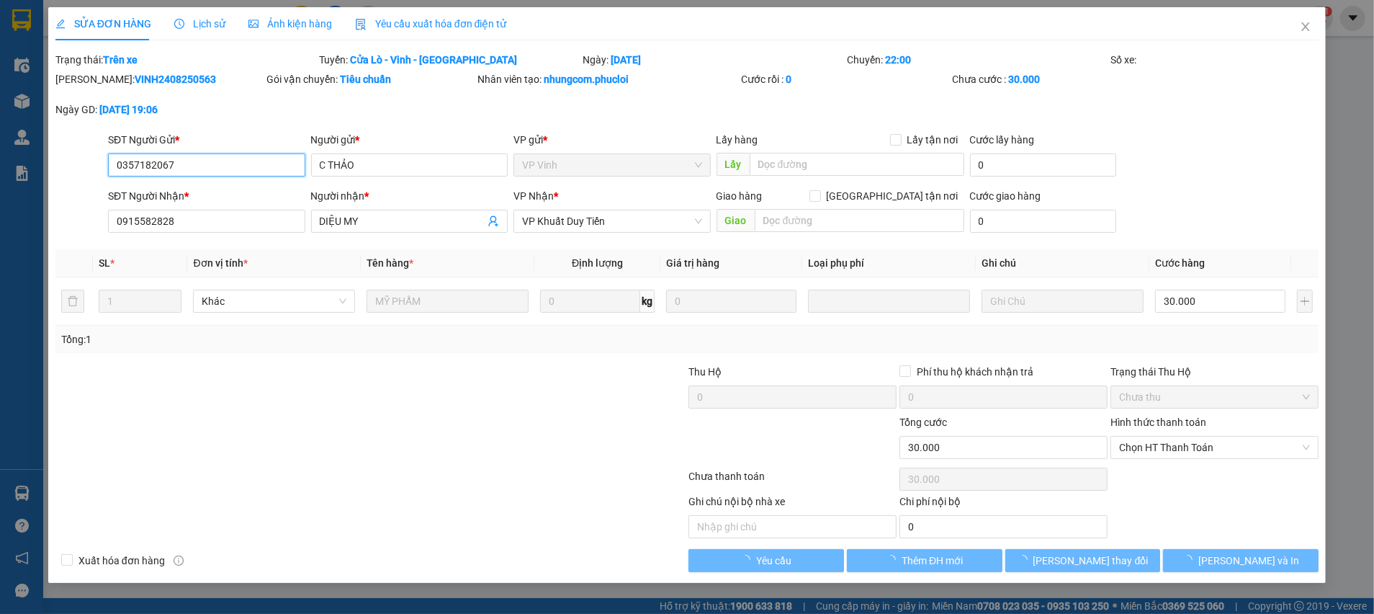
type input "30.000"
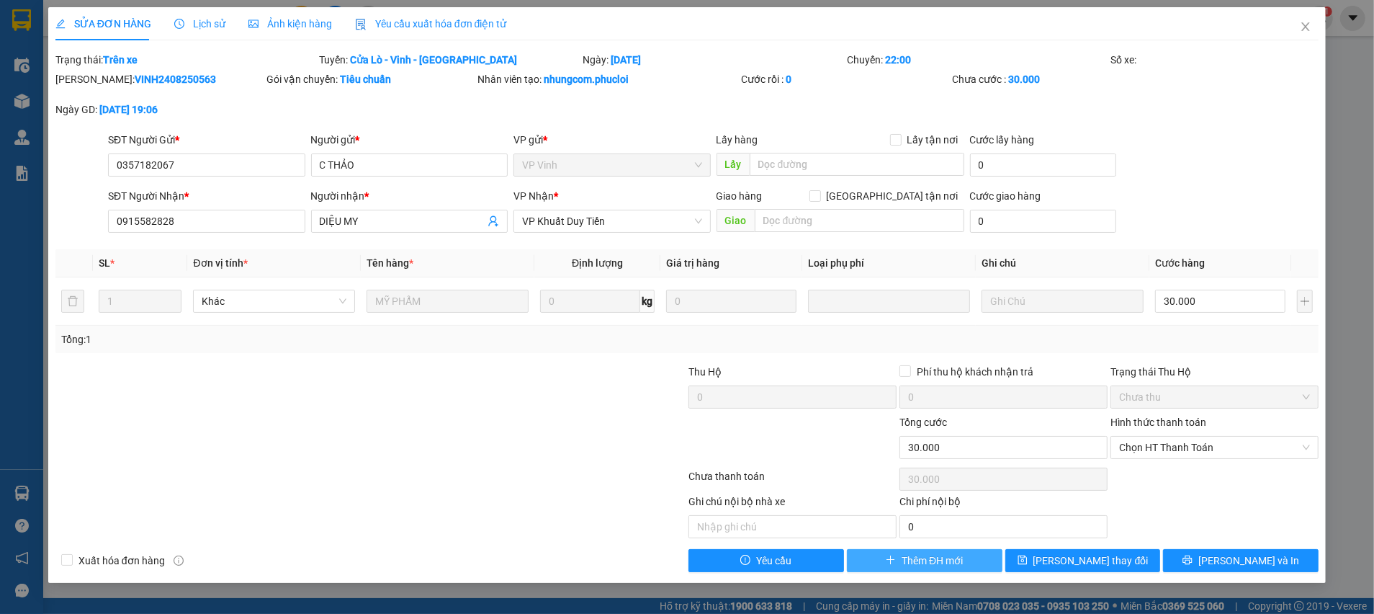
click at [928, 563] on span "Thêm ĐH mới" at bounding box center [932, 560] width 61 height 16
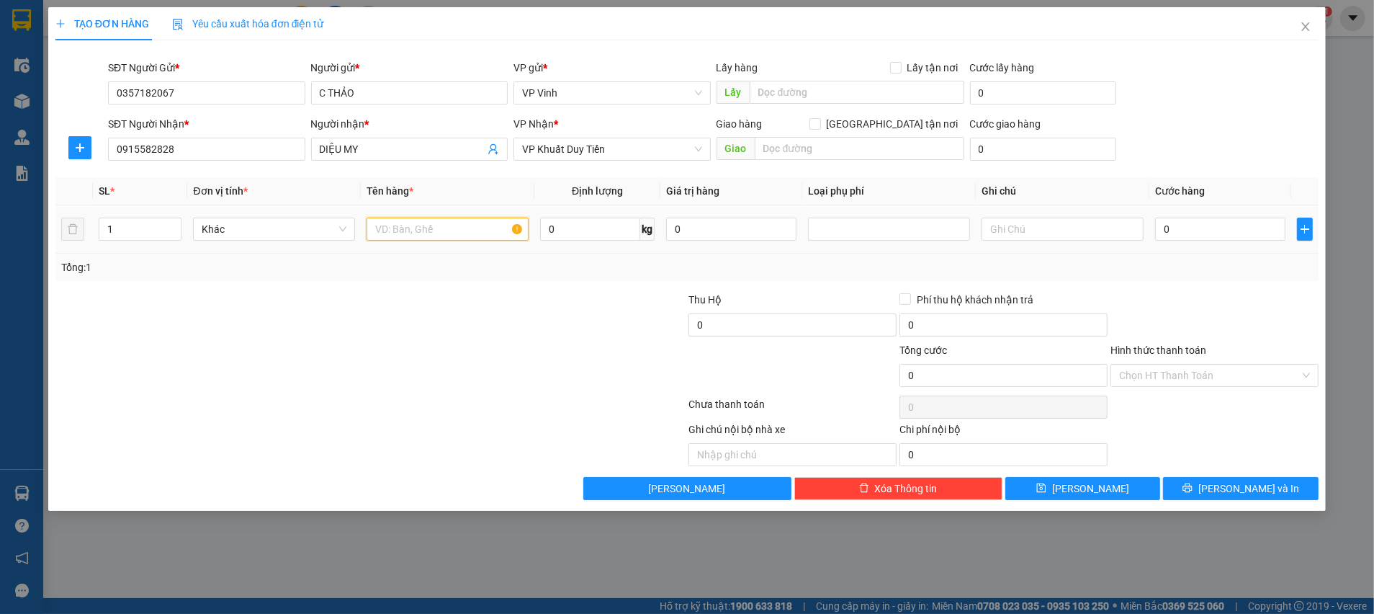
click at [454, 231] on input "text" at bounding box center [448, 229] width 162 height 23
type input "MỸ PHẨM"
click at [505, 311] on div at bounding box center [581, 317] width 211 height 50
click at [1167, 274] on div "Tổng: 1" at bounding box center [686, 267] width 1263 height 27
click at [1177, 236] on input "0" at bounding box center [1220, 229] width 130 height 23
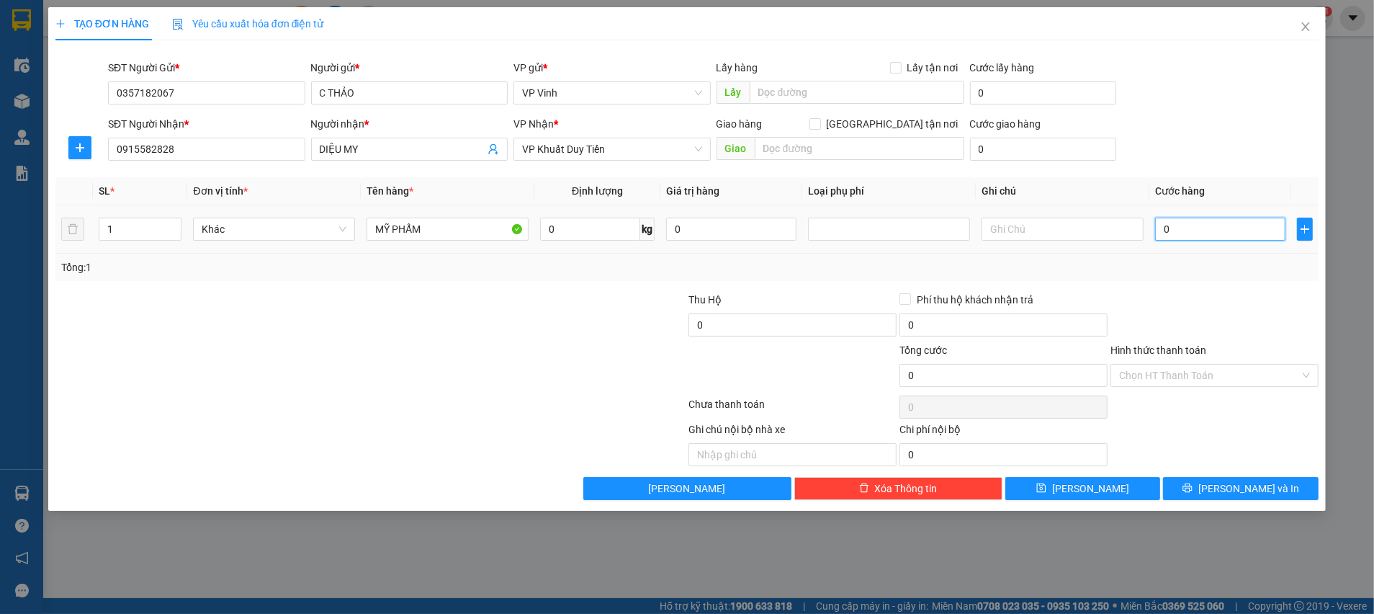
type input "3"
type input "30"
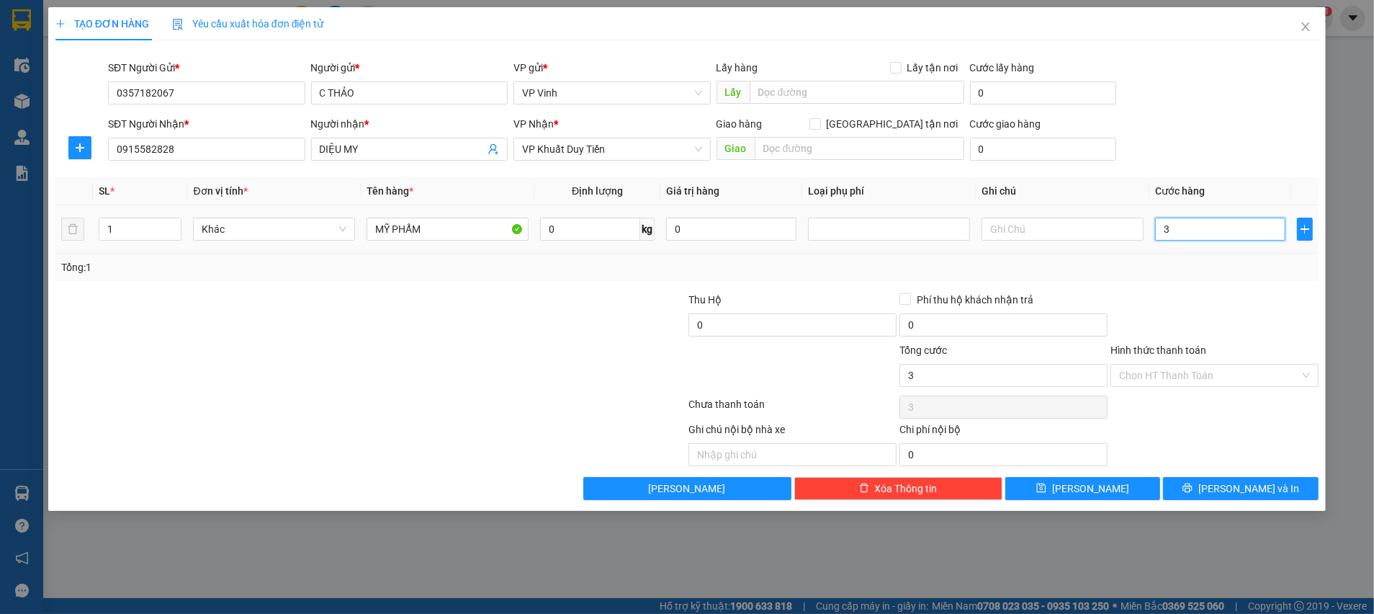
type input "30"
type input "30.000"
click at [1186, 275] on div "Tổng: 1" at bounding box center [686, 267] width 1263 height 27
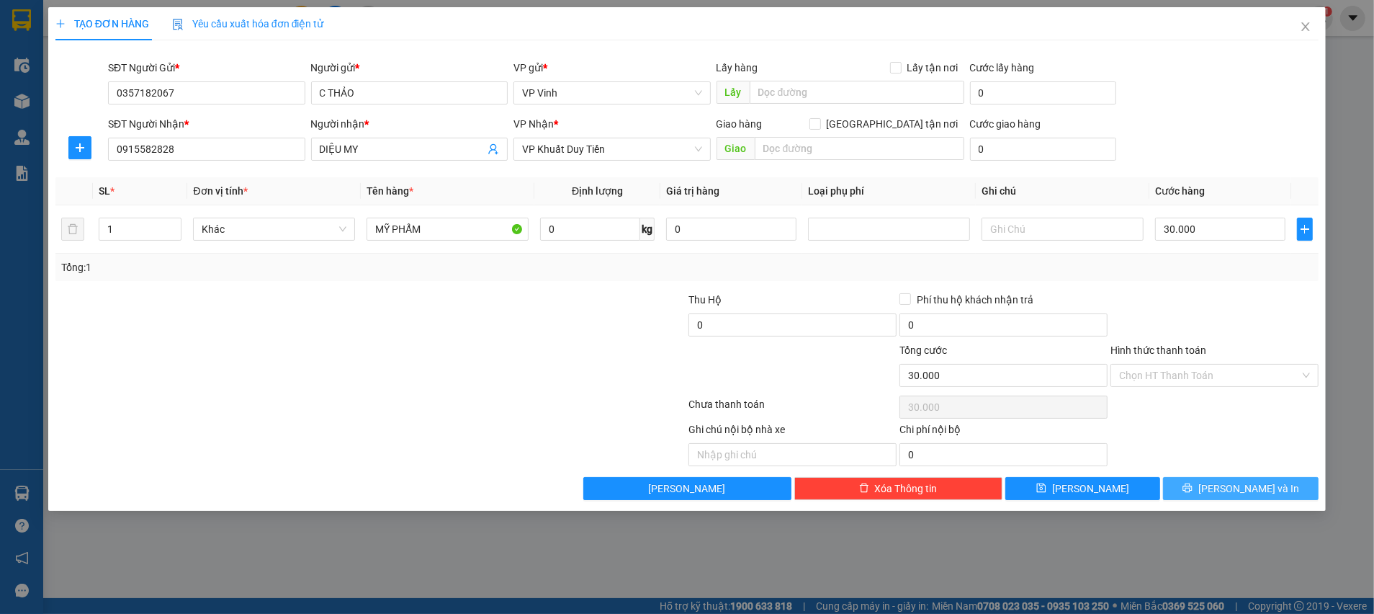
click at [1233, 488] on span "Lưu và In" at bounding box center [1248, 488] width 101 height 16
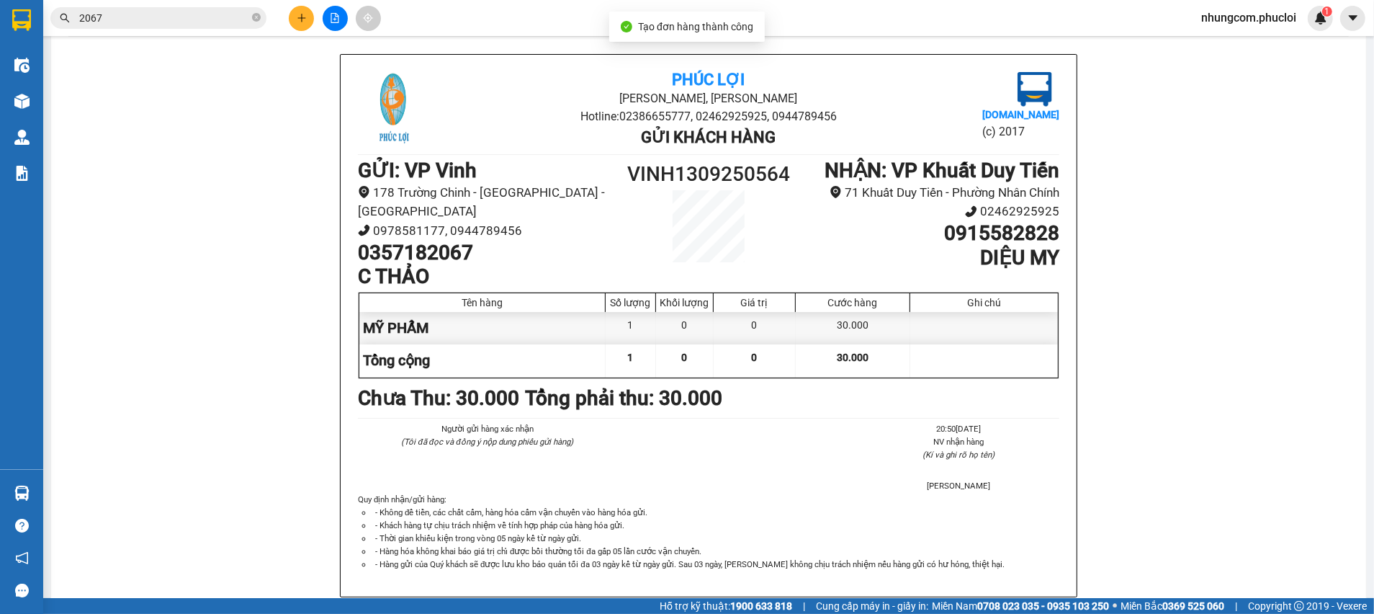
scroll to position [74, 0]
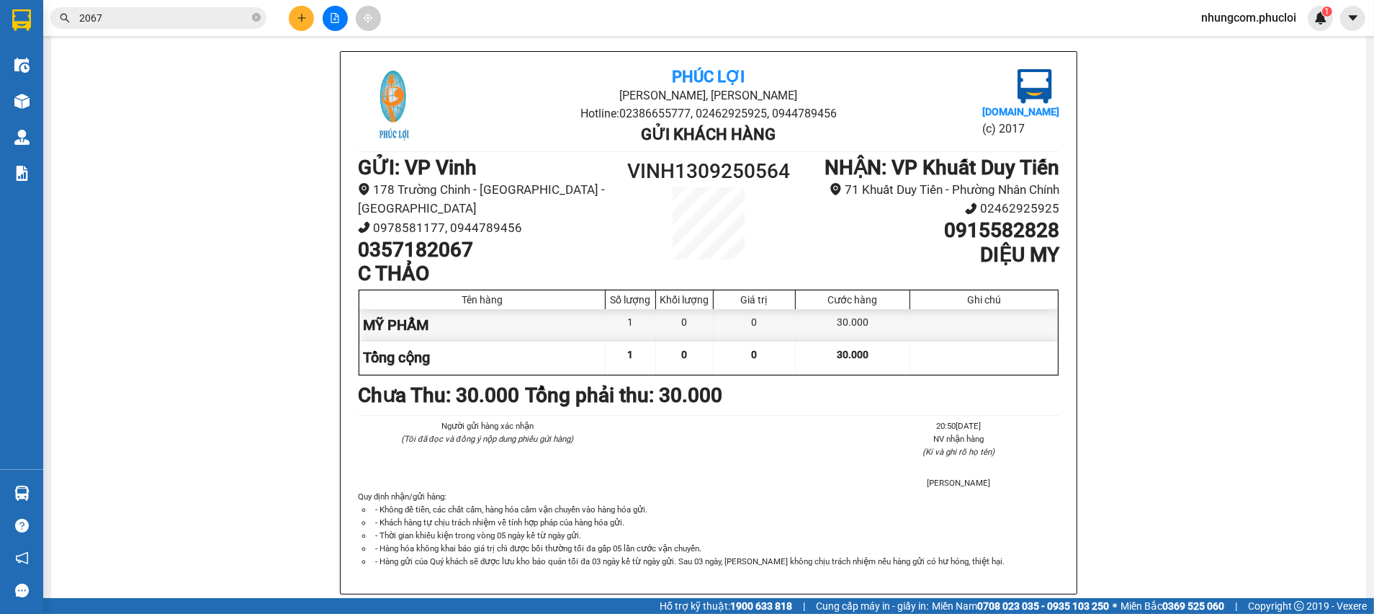
click at [230, 24] on input "2067" at bounding box center [164, 18] width 170 height 16
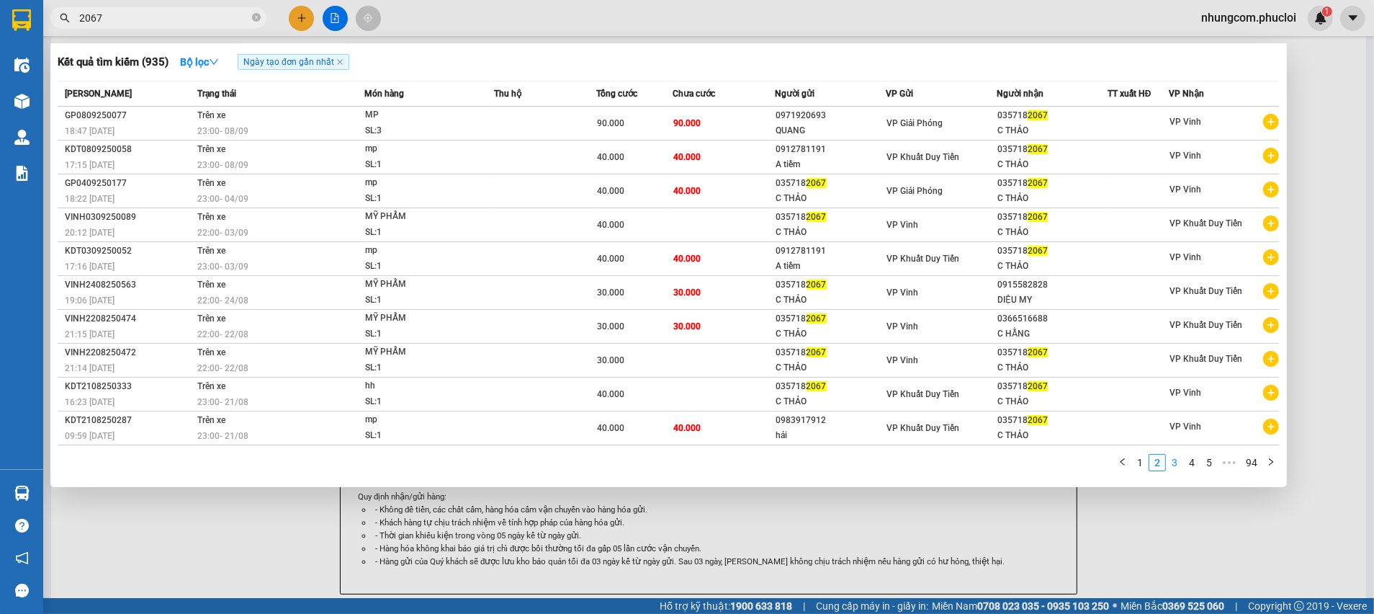
click at [1176, 460] on link "3" at bounding box center [1175, 462] width 16 height 16
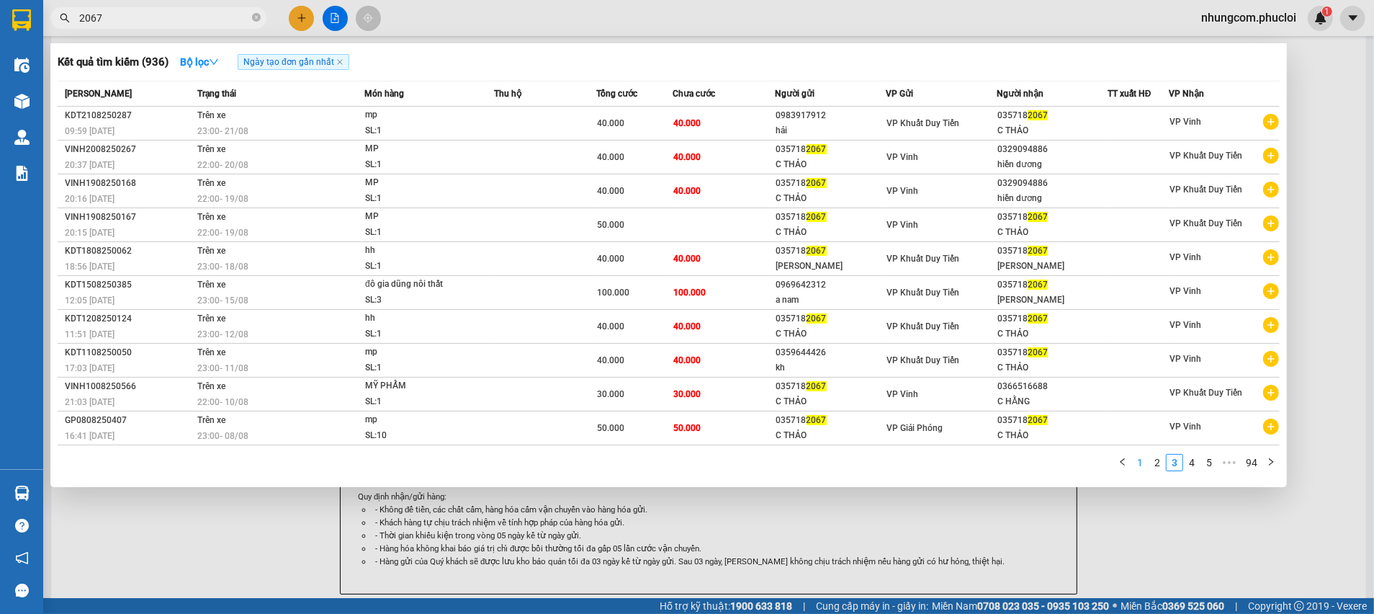
click at [1139, 462] on link "1" at bounding box center [1140, 462] width 16 height 16
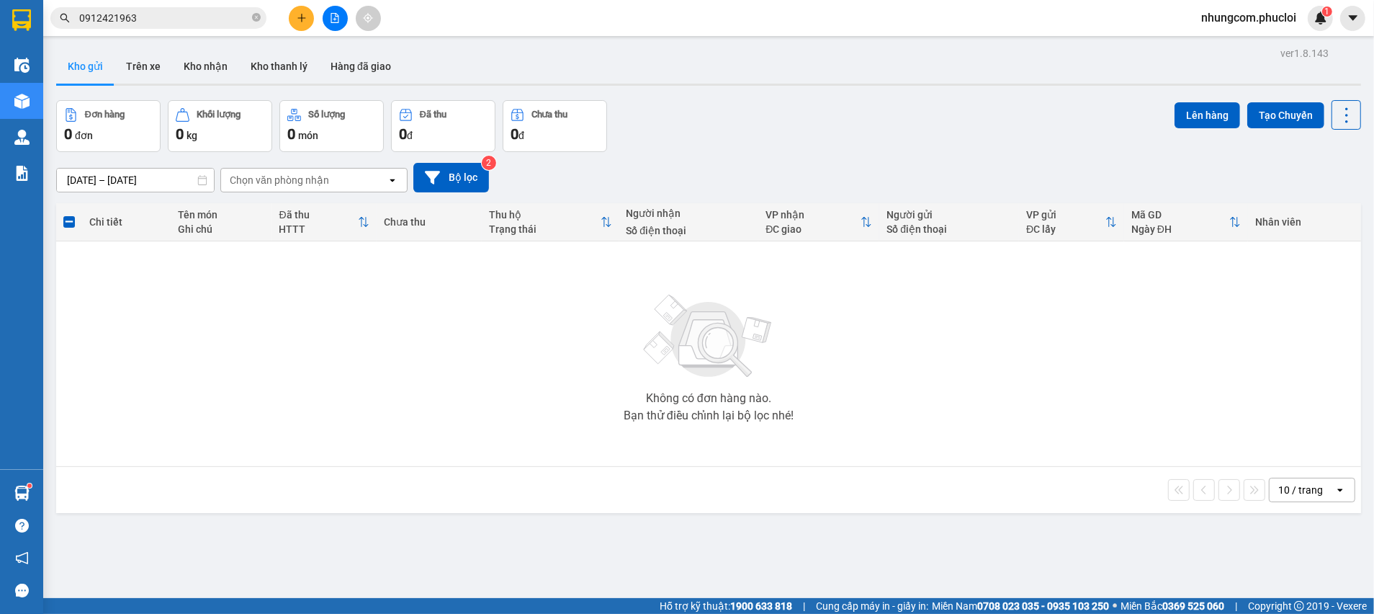
scroll to position [66, 0]
